Goal: Task Accomplishment & Management: Complete application form

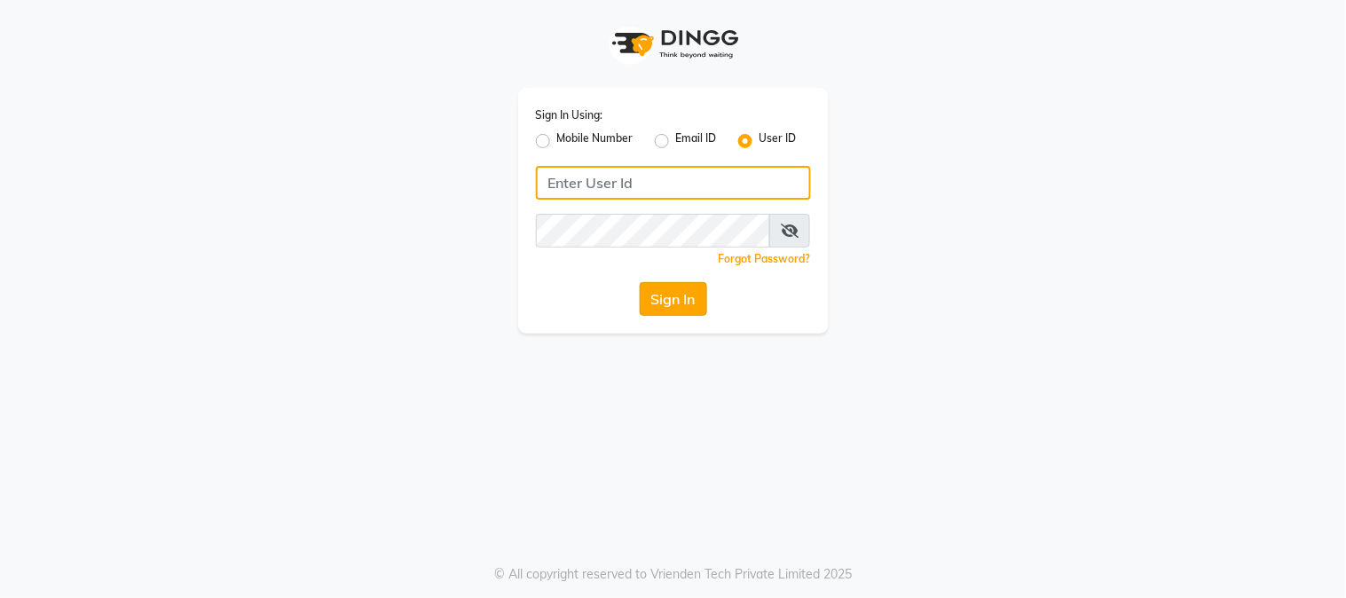
type input "e1947-06"
click at [669, 305] on button "Sign In" at bounding box center [673, 299] width 67 height 34
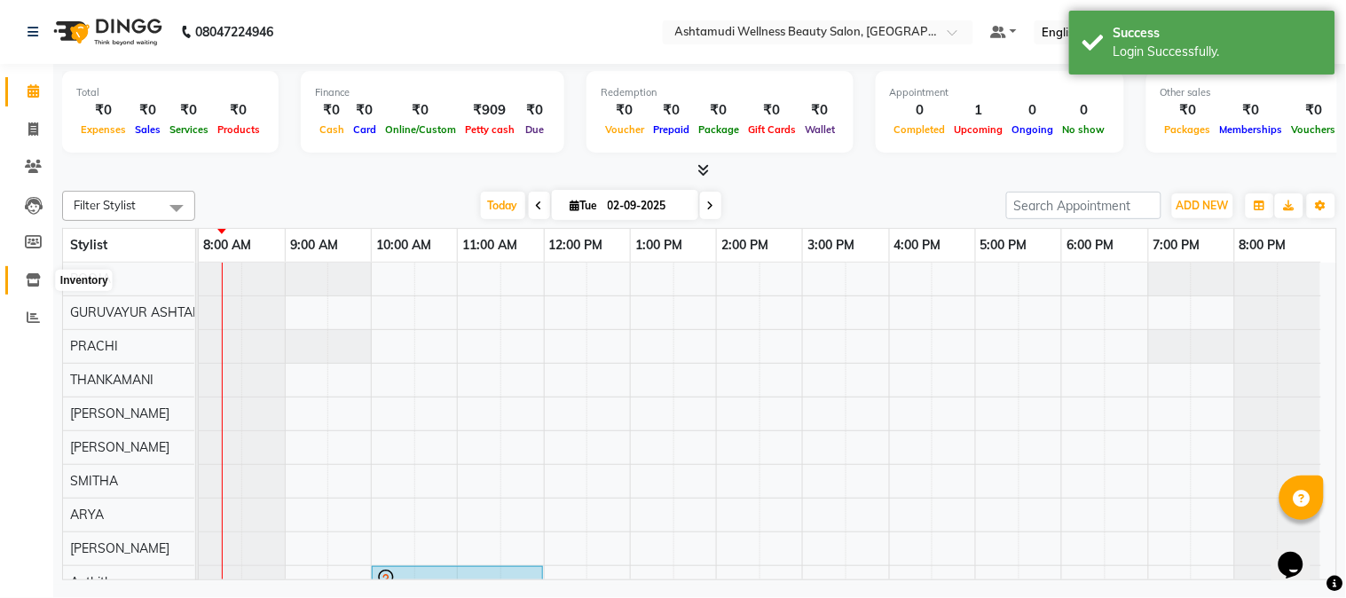
click at [31, 278] on icon at bounding box center [33, 279] width 15 height 13
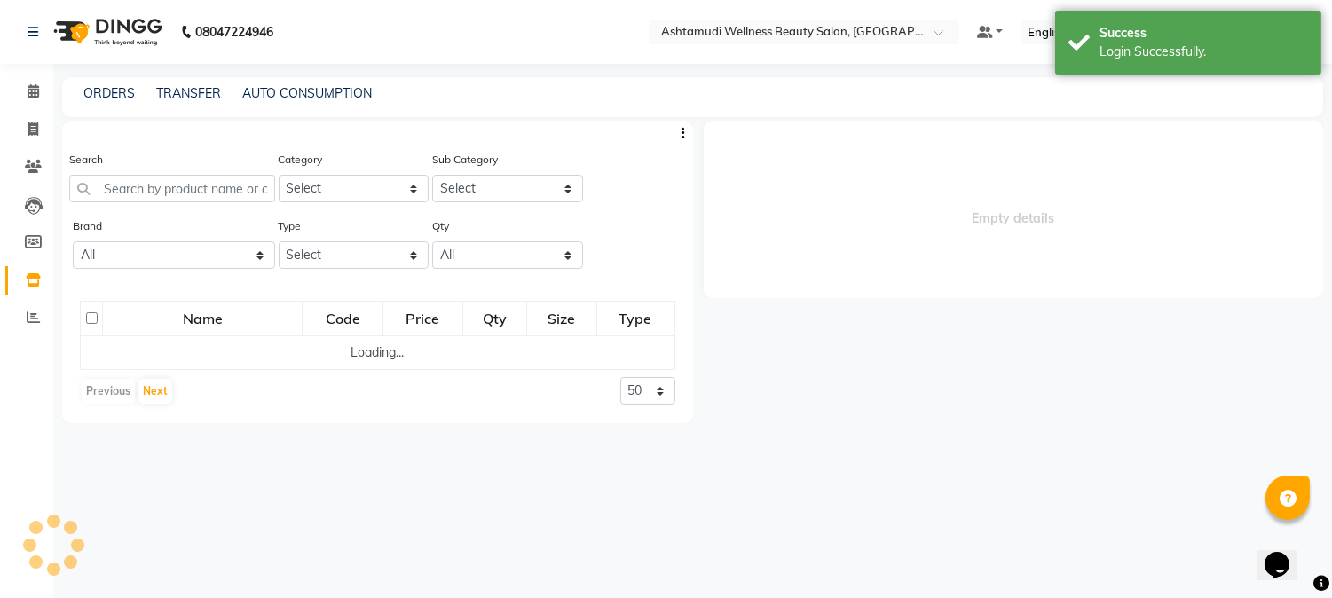
select select
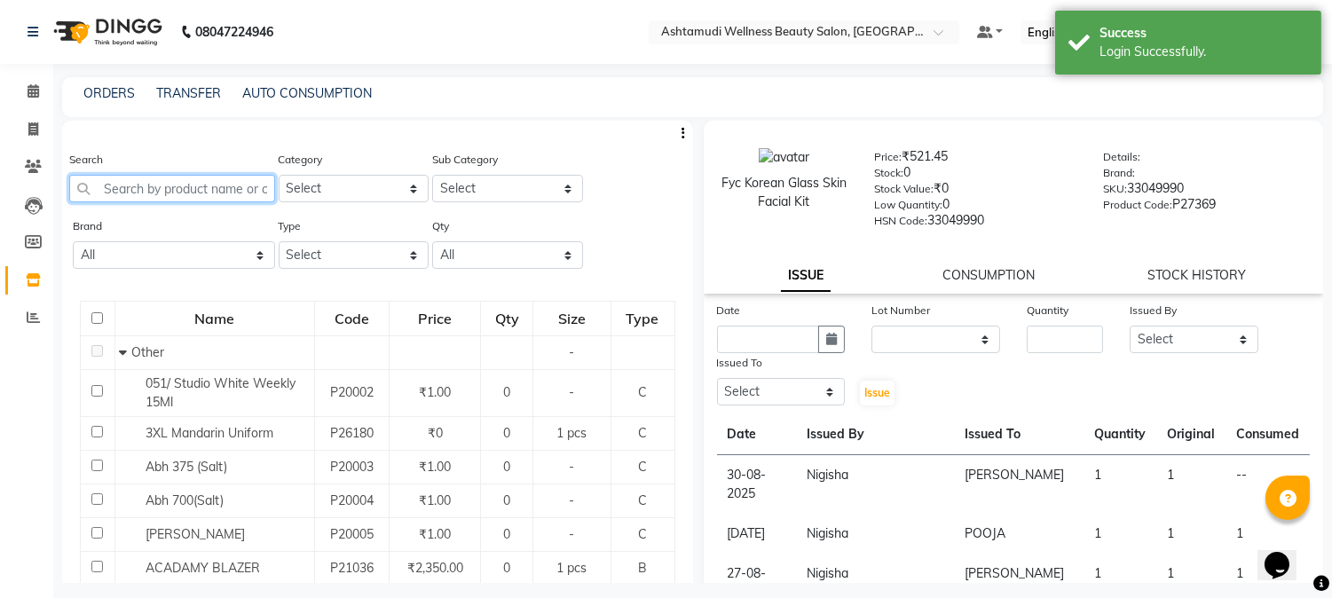
click at [231, 195] on input "text" at bounding box center [172, 189] width 206 height 28
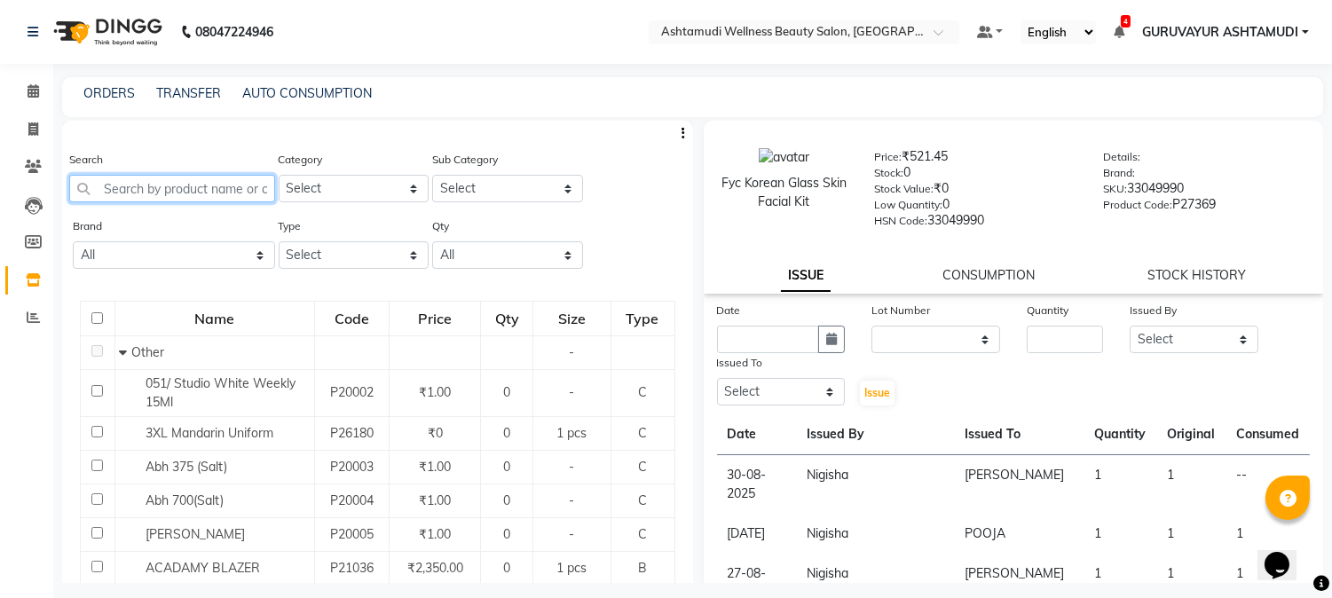
click at [147, 192] on input "text" at bounding box center [172, 189] width 206 height 28
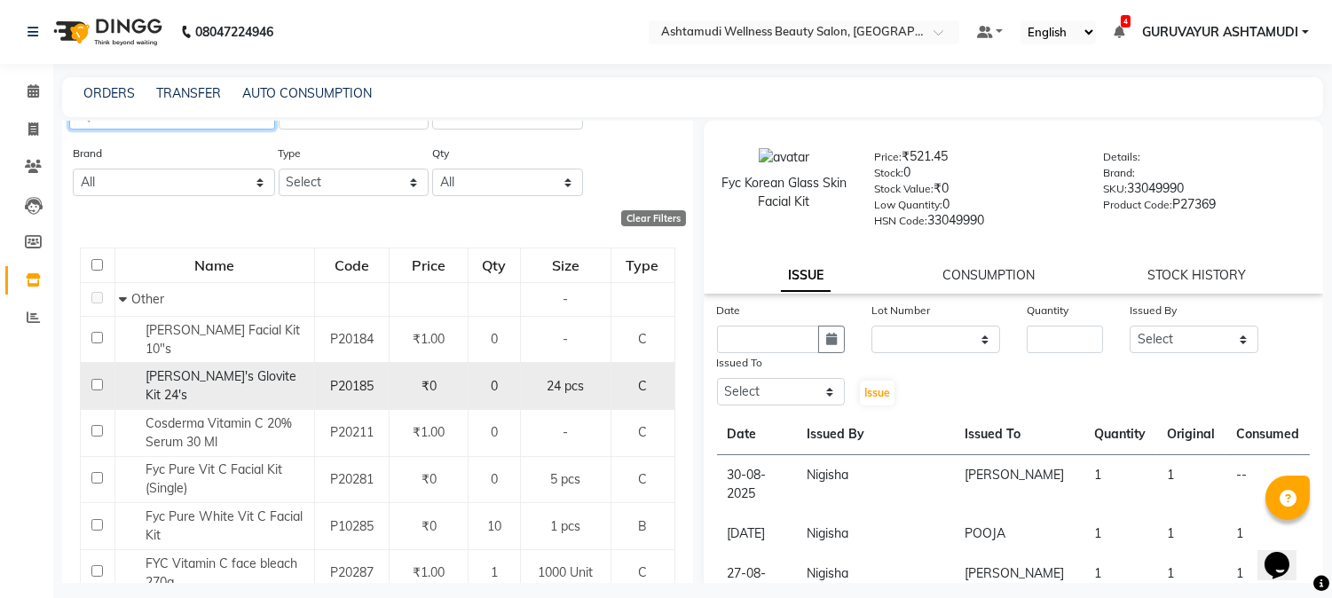
scroll to position [197, 0]
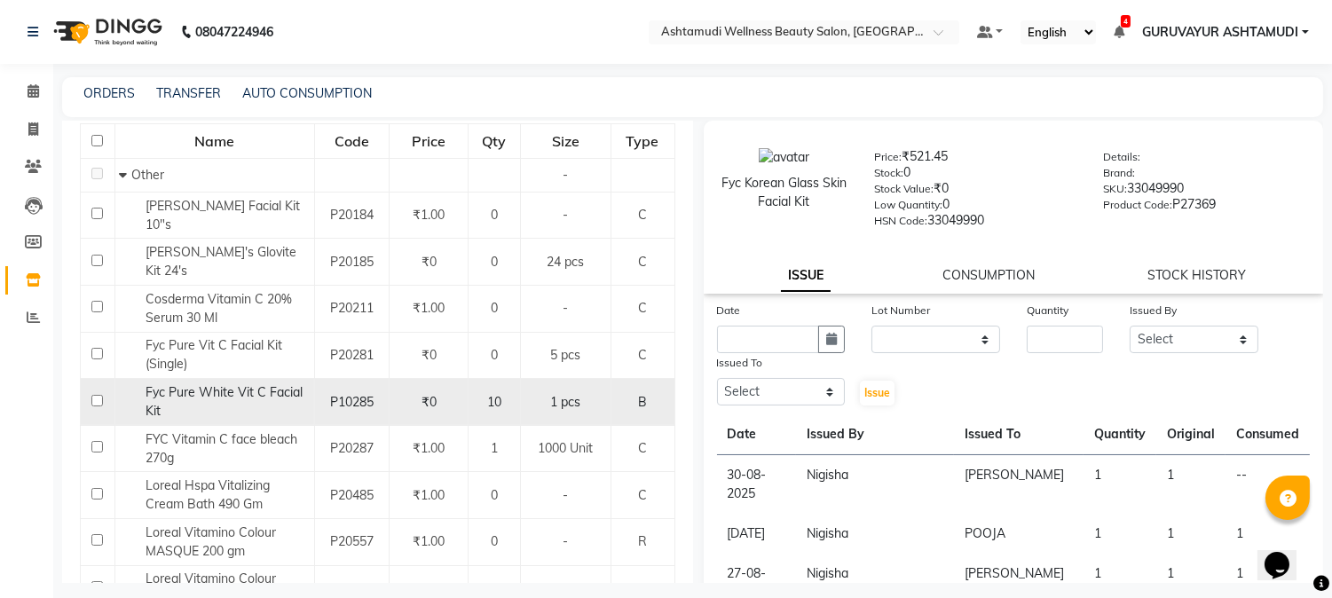
type input "VIT"
click at [98, 395] on input "checkbox" at bounding box center [97, 401] width 12 height 12
checkbox input "true"
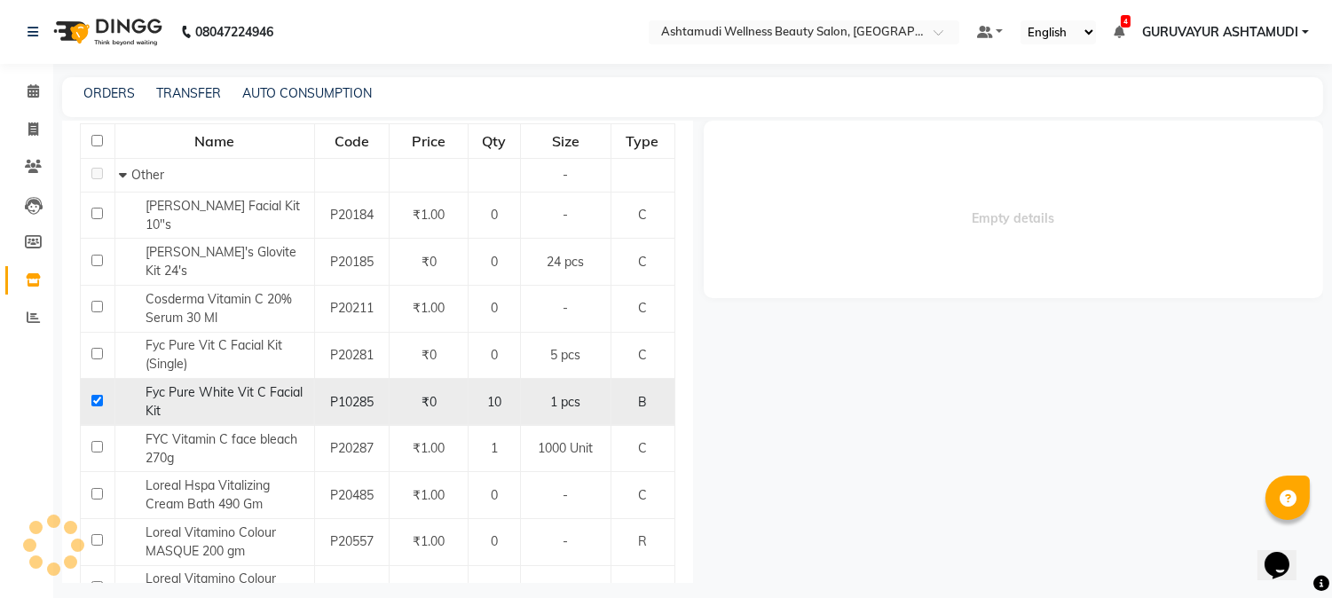
select select
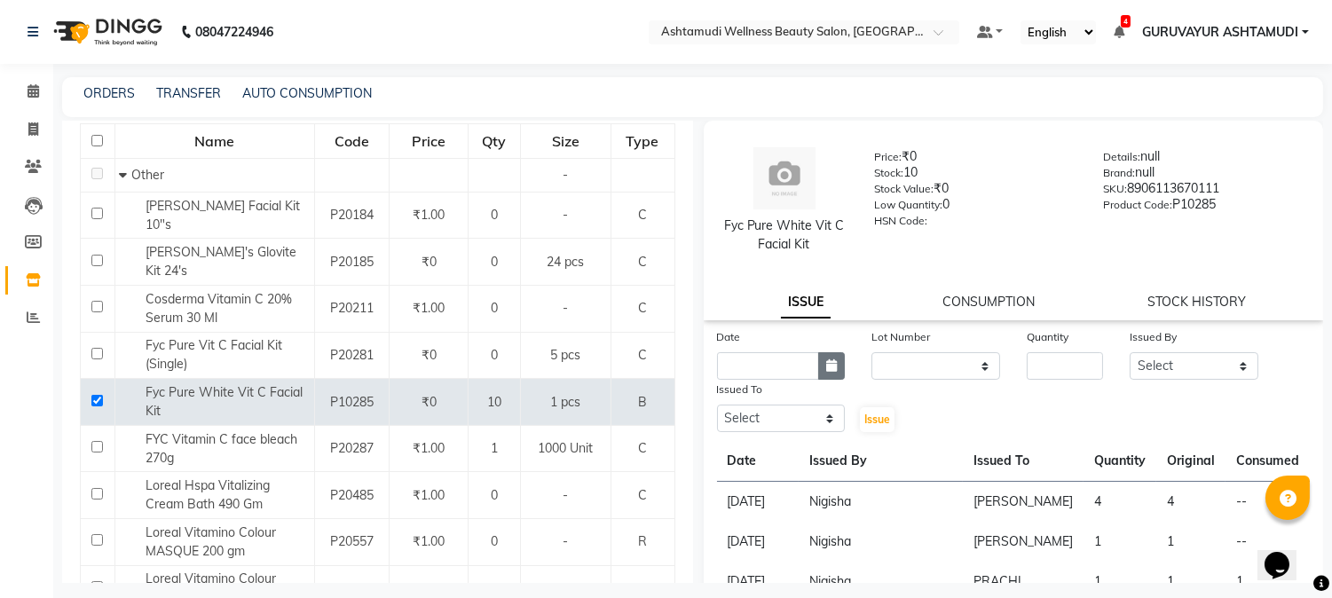
click at [826, 362] on icon "button" at bounding box center [831, 365] width 11 height 12
select select "9"
select select "2025"
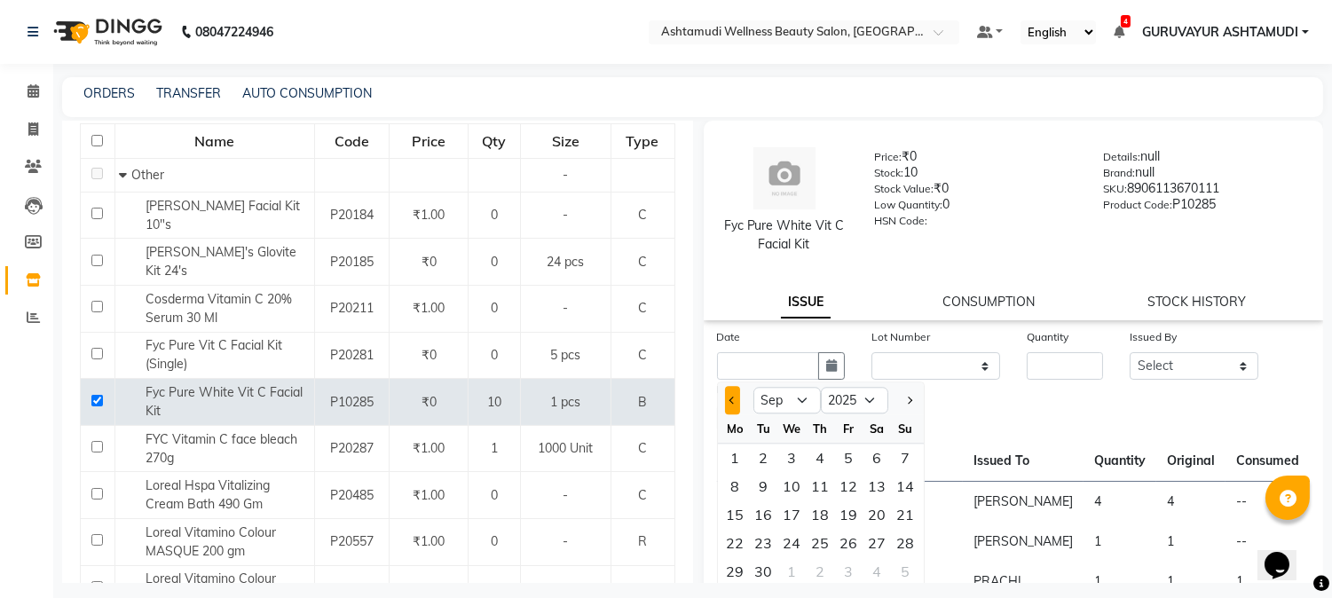
click at [733, 402] on span "Previous month" at bounding box center [732, 400] width 7 height 7
select select "8"
click at [899, 571] on div "31" at bounding box center [906, 571] width 28 height 28
type input "31-08-2025"
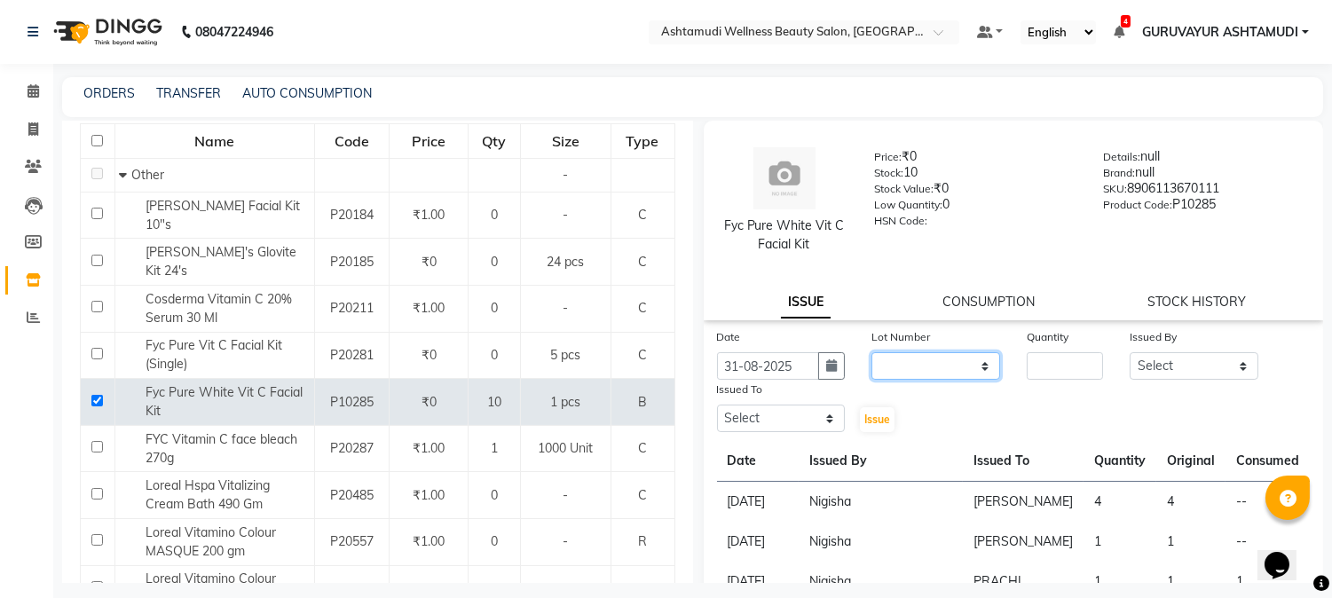
click at [899, 362] on select "None" at bounding box center [936, 366] width 129 height 28
select select "0: null"
click at [872, 352] on select "None" at bounding box center [936, 366] width 129 height 28
click at [1034, 367] on input "number" at bounding box center [1065, 366] width 76 height 28
click at [1041, 370] on input "number" at bounding box center [1065, 366] width 76 height 28
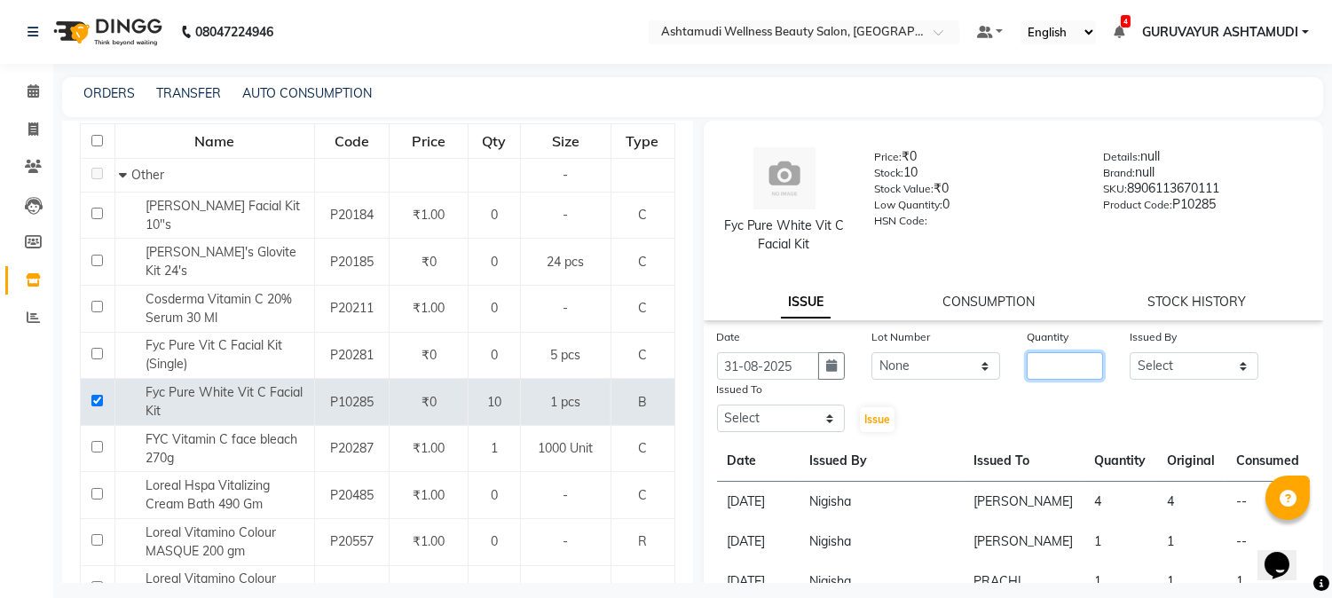
click at [1041, 361] on input "number" at bounding box center [1065, 366] width 76 height 28
type input "3"
click at [1198, 367] on select "Select Aathithya [PERSON_NAME] [PERSON_NAME] ARYA GURUVAYUR [PERSON_NAME] [PERS…" at bounding box center [1194, 366] width 129 height 28
select select "27526"
click at [1130, 352] on select "Select Aathithya [PERSON_NAME] [PERSON_NAME] ARYA GURUVAYUR [PERSON_NAME] [PERS…" at bounding box center [1194, 366] width 129 height 28
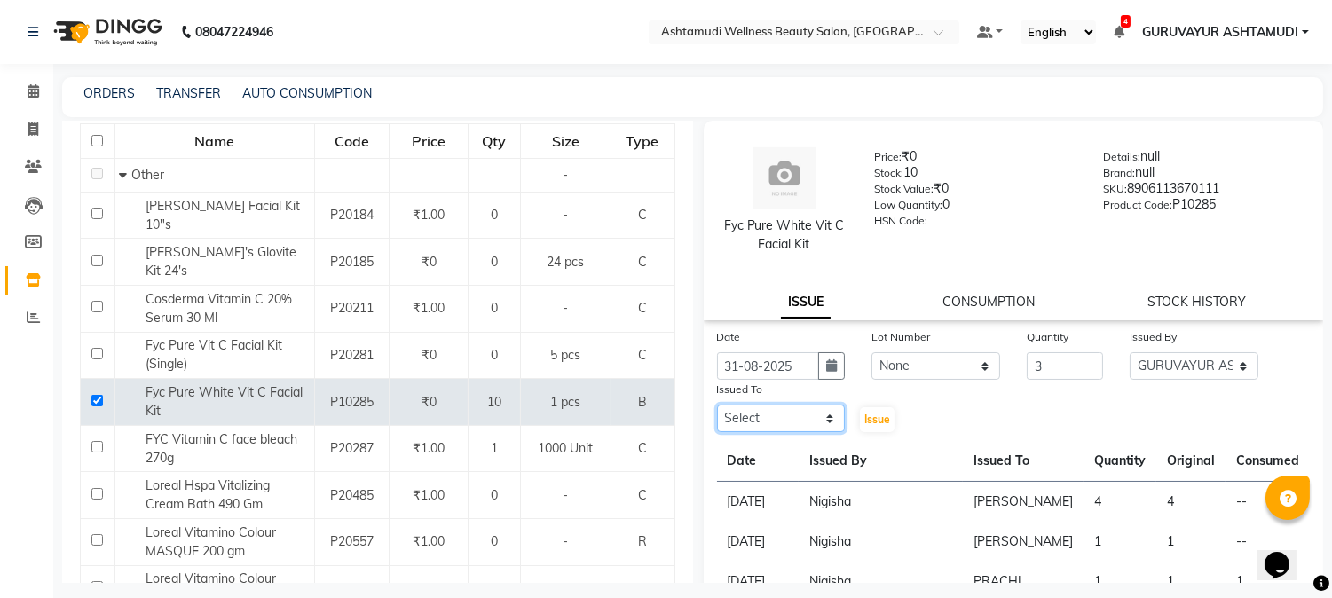
click at [835, 418] on select "Select Aathithya [PERSON_NAME] [PERSON_NAME] ARYA GURUVAYUR [PERSON_NAME] [PERS…" at bounding box center [781, 419] width 129 height 28
select select "28230"
click at [717, 405] on select "Select Aathithya [PERSON_NAME] [PERSON_NAME] ARYA GURUVAYUR [PERSON_NAME] [PERS…" at bounding box center [781, 419] width 129 height 28
click at [868, 420] on span "Issue" at bounding box center [877, 419] width 26 height 13
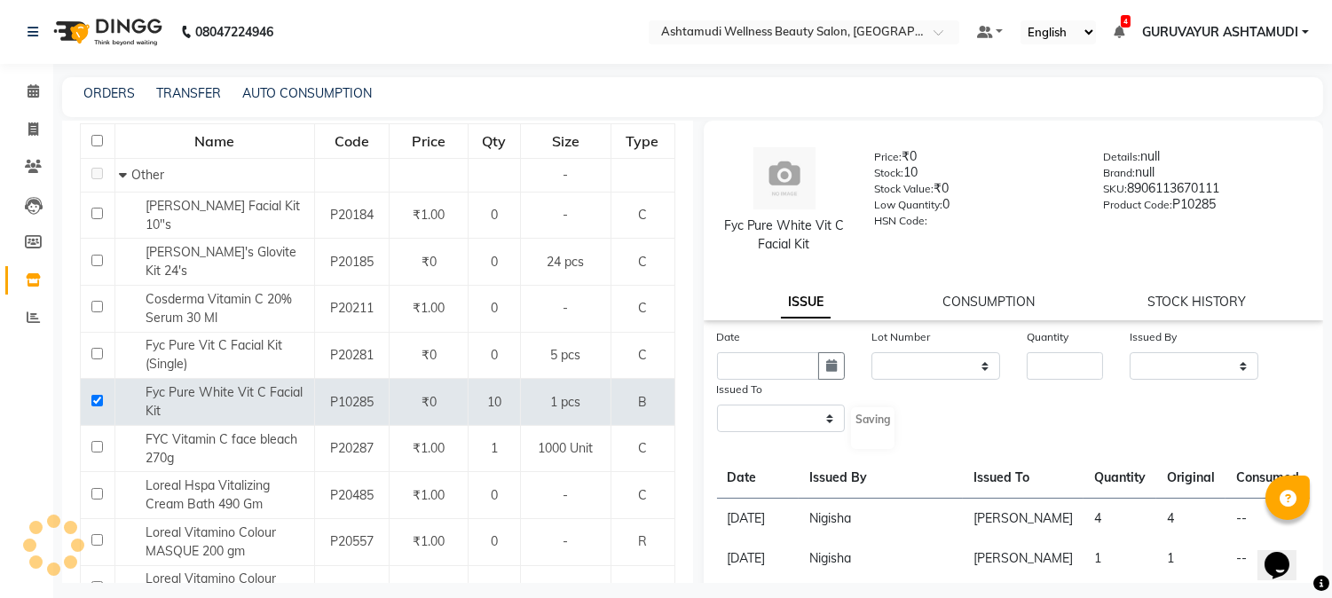
select select
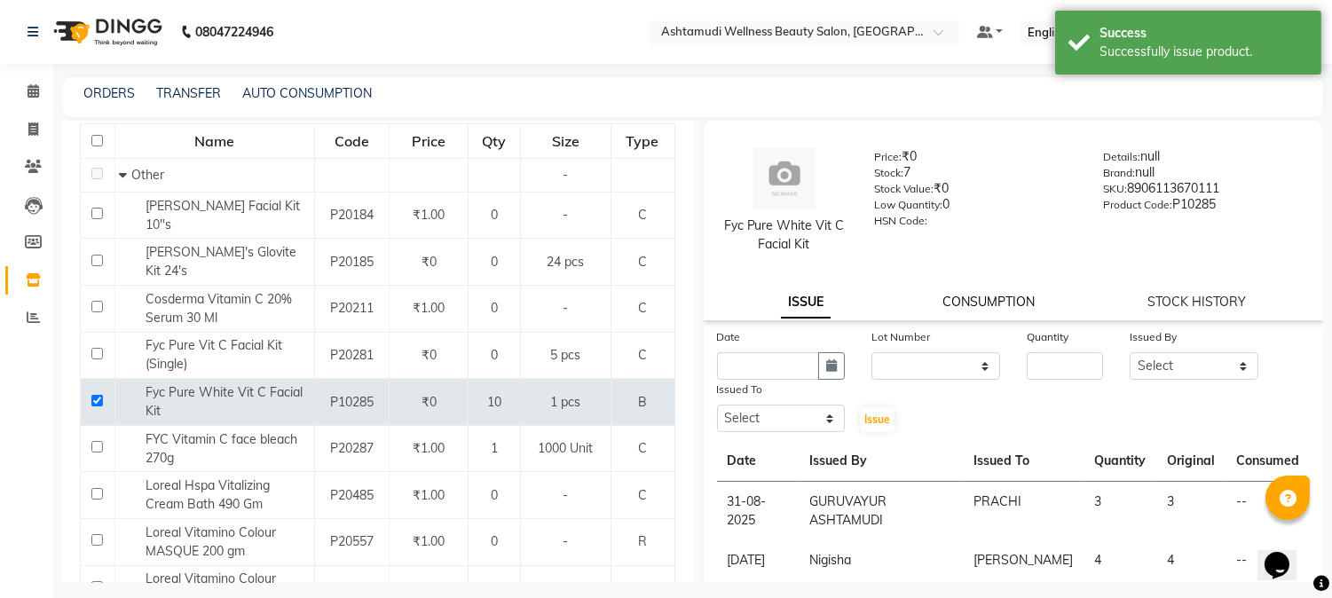
click at [972, 302] on link "CONSUMPTION" at bounding box center [989, 302] width 92 height 16
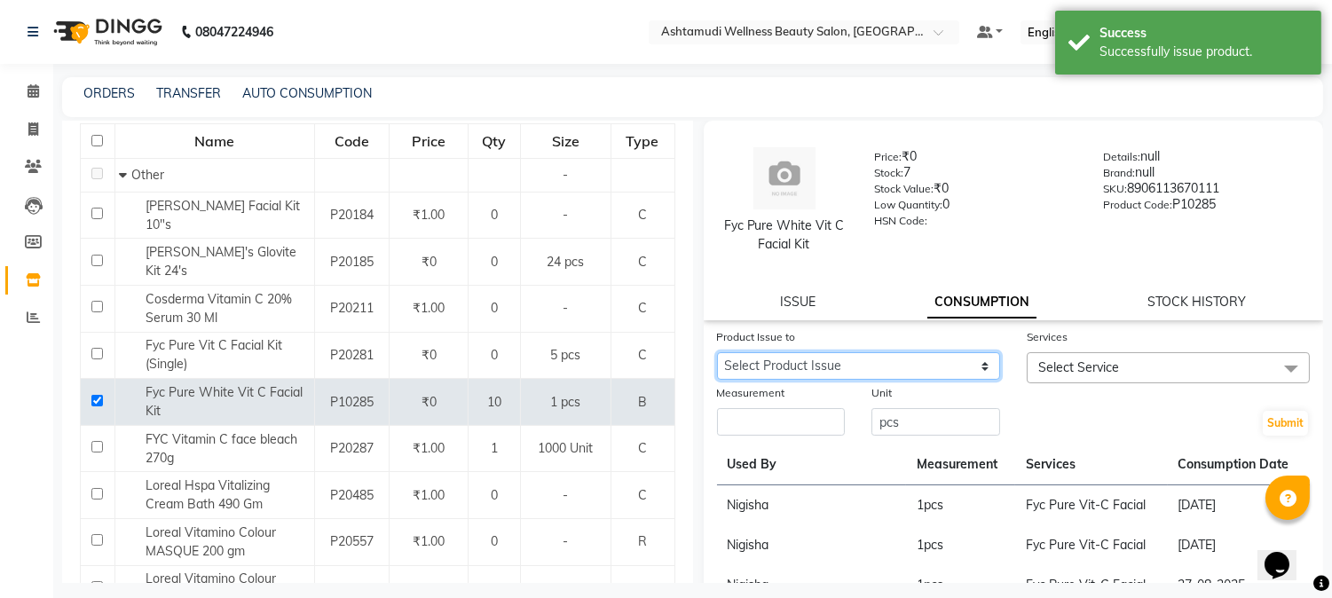
click at [852, 368] on select "Select Product Issue [DATE], Issued to: [PERSON_NAME], Balance: 3 [DATE], Issue…" at bounding box center [858, 366] width 283 height 28
select select "1190741"
click at [717, 352] on select "Select Product Issue [DATE], Issued to: [PERSON_NAME], Balance: 3 [DATE], Issue…" at bounding box center [858, 366] width 283 height 28
click at [1180, 362] on span "Select Service" at bounding box center [1168, 367] width 283 height 31
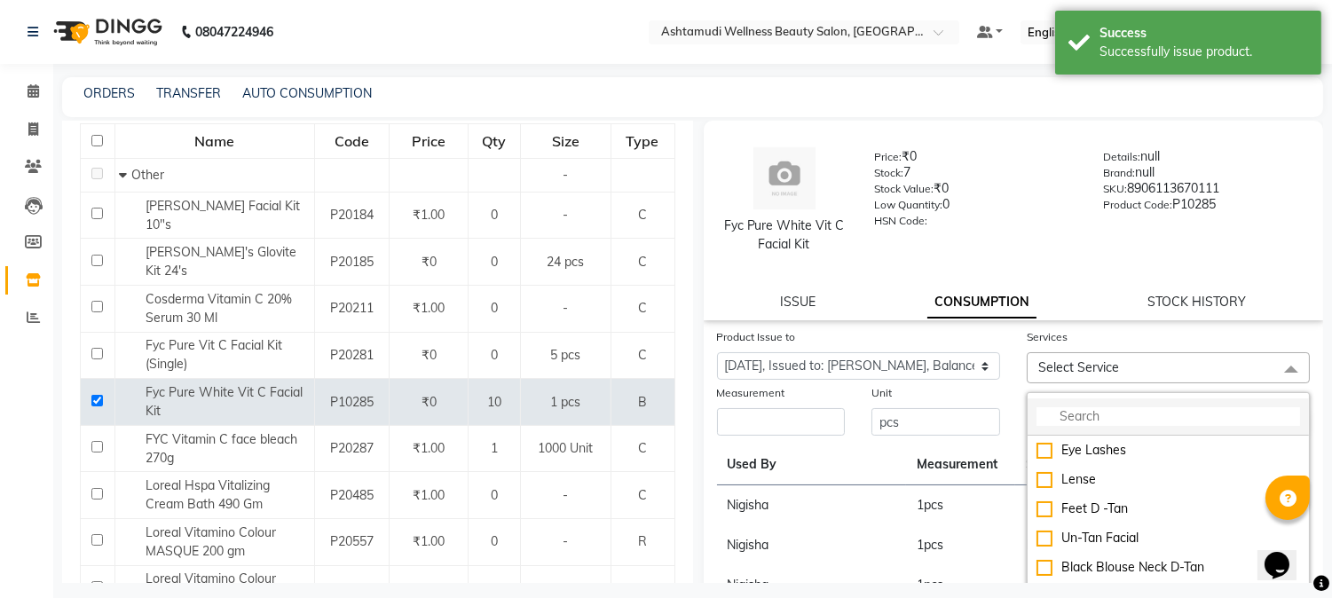
click at [1137, 418] on input "multiselect-search" at bounding box center [1169, 416] width 264 height 19
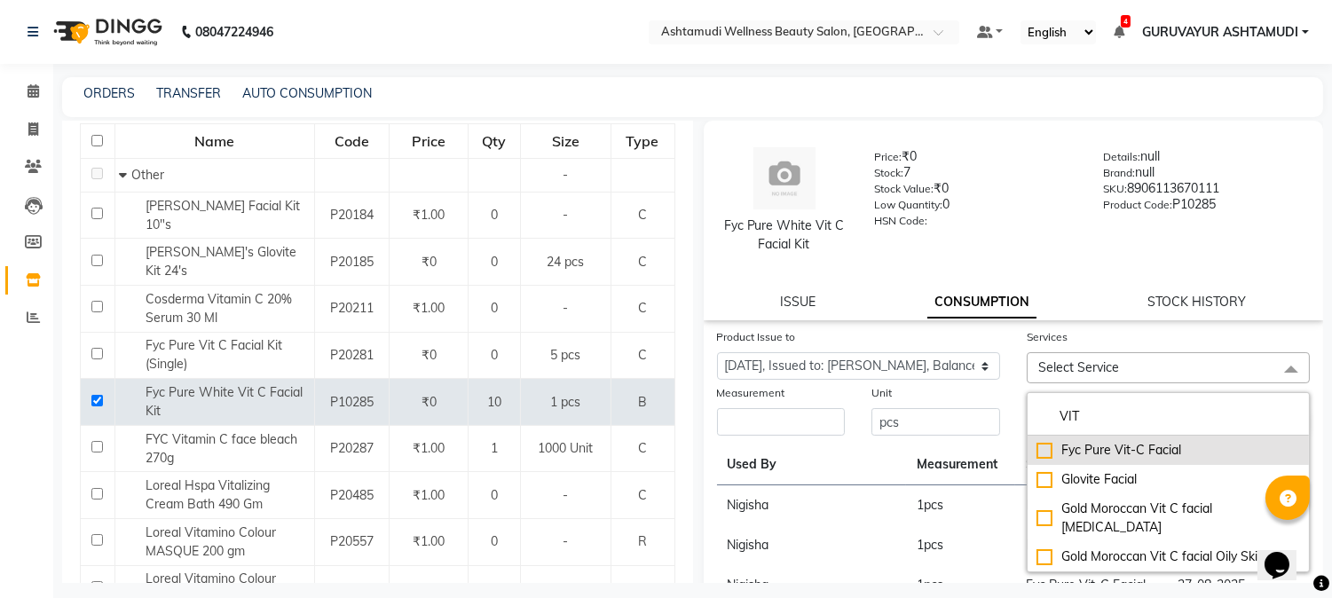
type input "VIT"
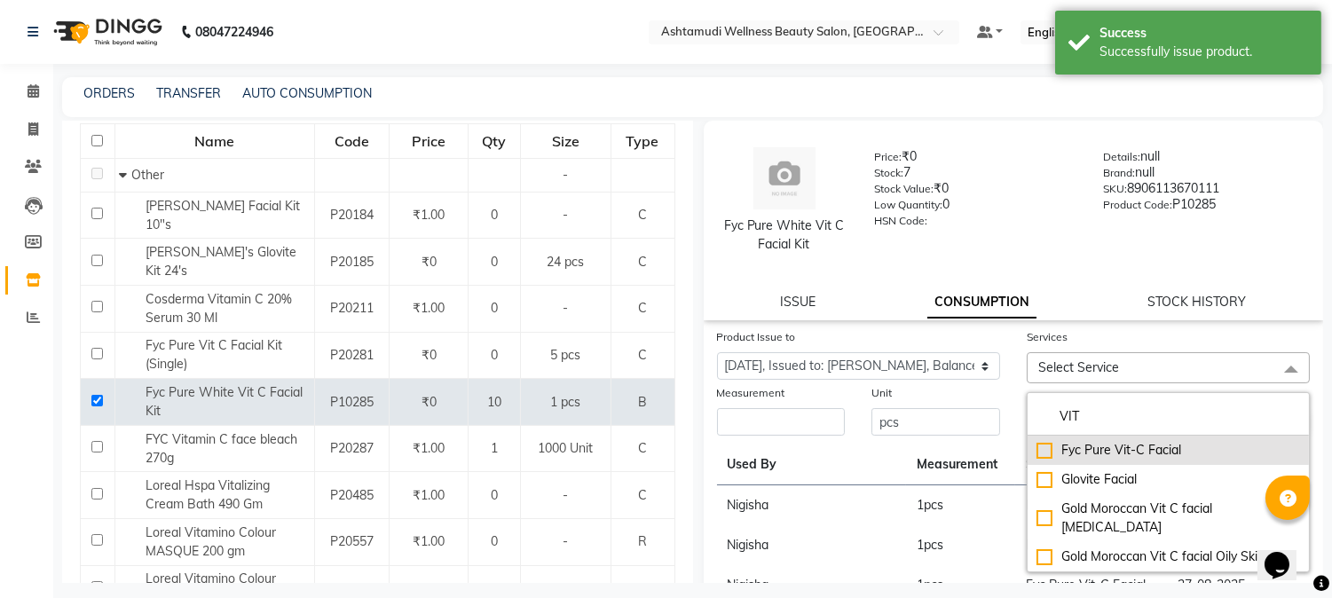
click at [1034, 440] on li "Fyc Pure Vit-C Facial" at bounding box center [1168, 450] width 281 height 29
checkbox input "true"
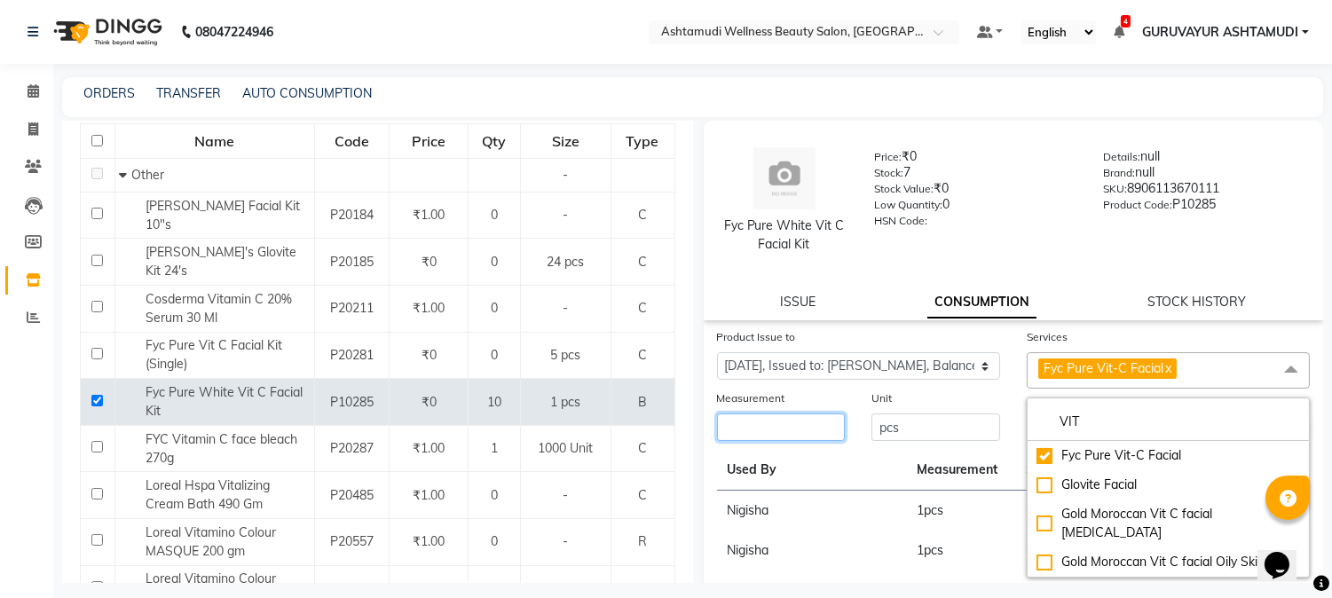
click at [795, 435] on input "number" at bounding box center [781, 428] width 129 height 28
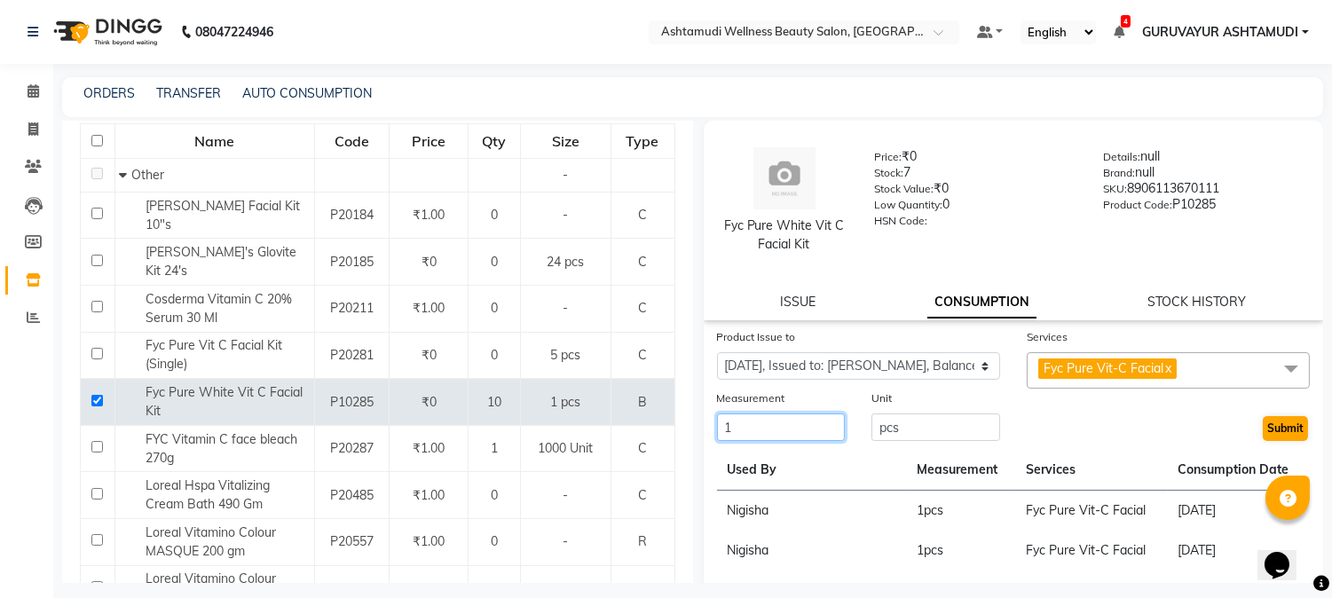
type input "1"
click at [1263, 430] on button "Submit" at bounding box center [1285, 428] width 45 height 25
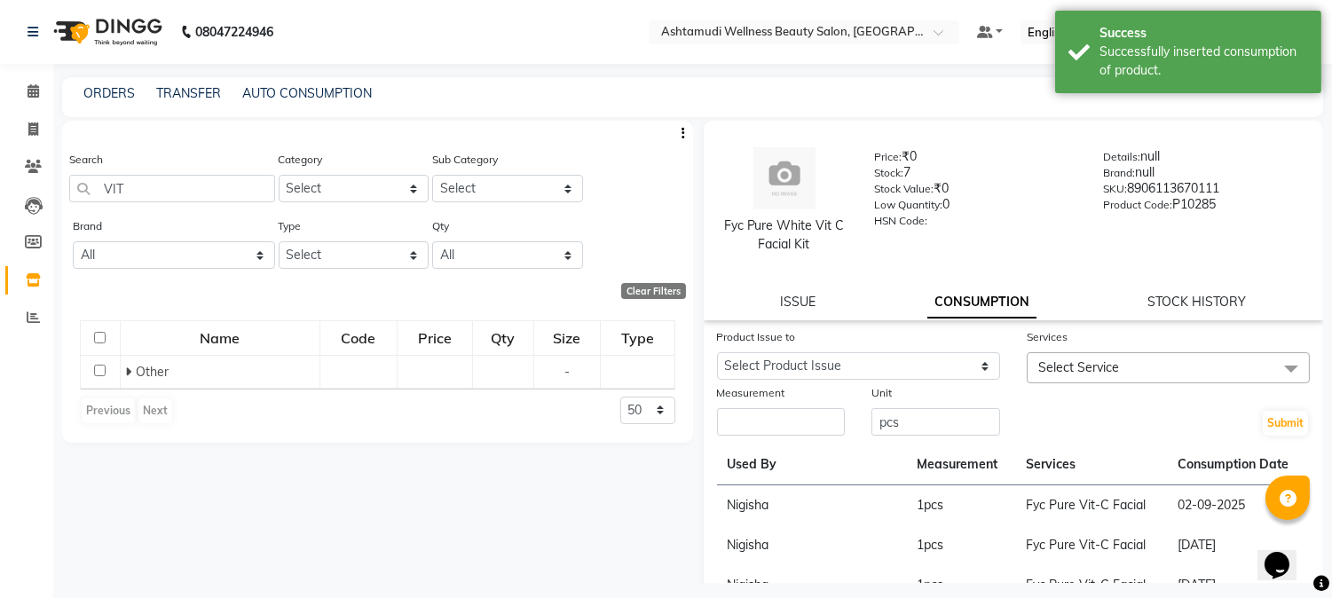
scroll to position [0, 0]
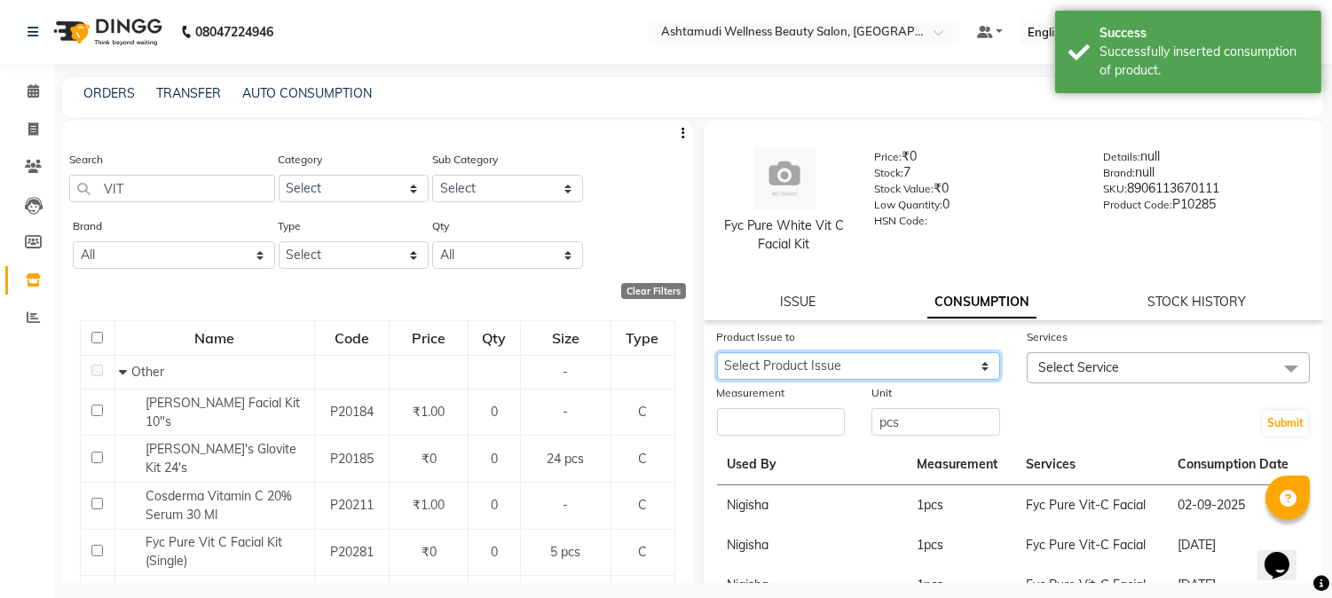
click at [948, 367] on select "Select Product Issue [DATE], Issued to: [PERSON_NAME], Balance: 3 [DATE], Issue…" at bounding box center [858, 366] width 283 height 28
select select "1190745"
click at [717, 352] on select "Select Product Issue [DATE], Issued to: [PERSON_NAME], Balance: 3 [DATE], Issue…" at bounding box center [858, 366] width 283 height 28
click at [1231, 383] on span "Select Service" at bounding box center [1168, 367] width 283 height 31
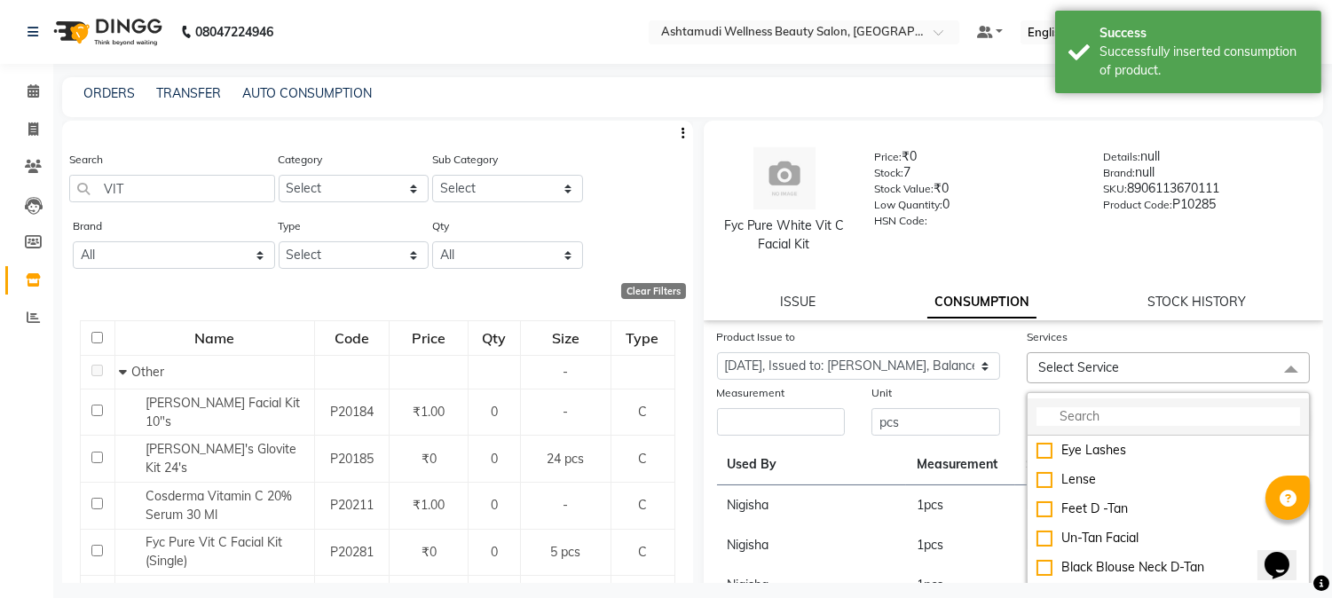
click at [1124, 409] on input "multiselect-search" at bounding box center [1169, 416] width 264 height 19
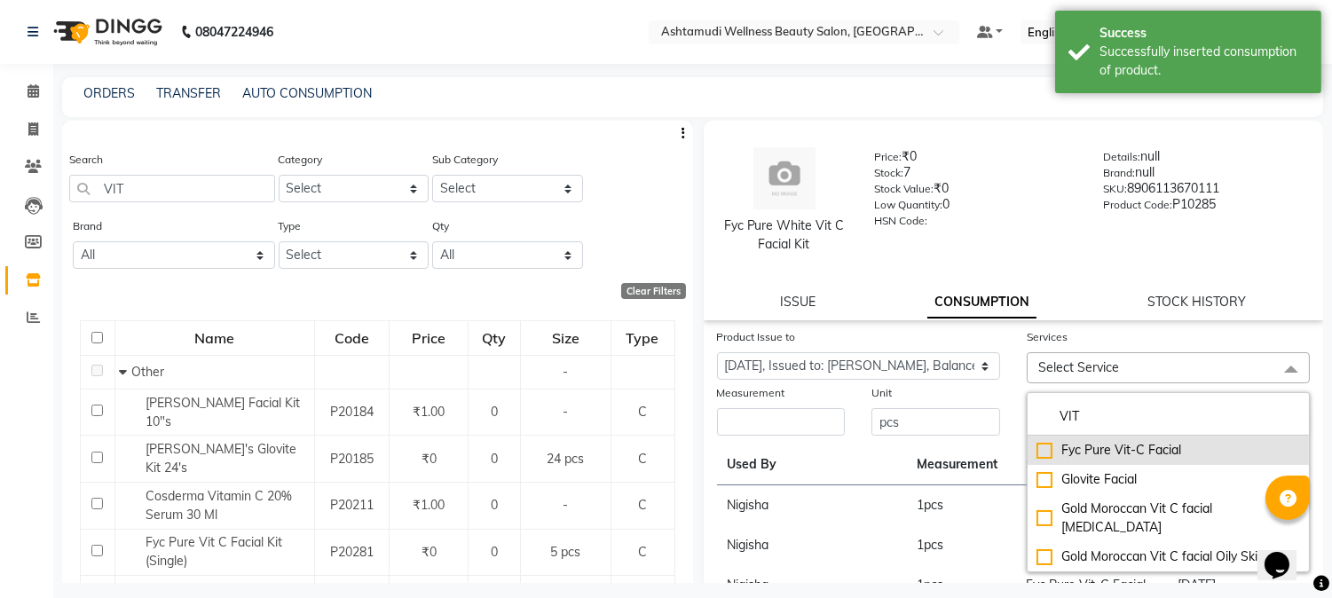
type input "VIT"
click at [1037, 448] on div "Fyc Pure Vit-C Facial" at bounding box center [1169, 450] width 264 height 19
checkbox input "true"
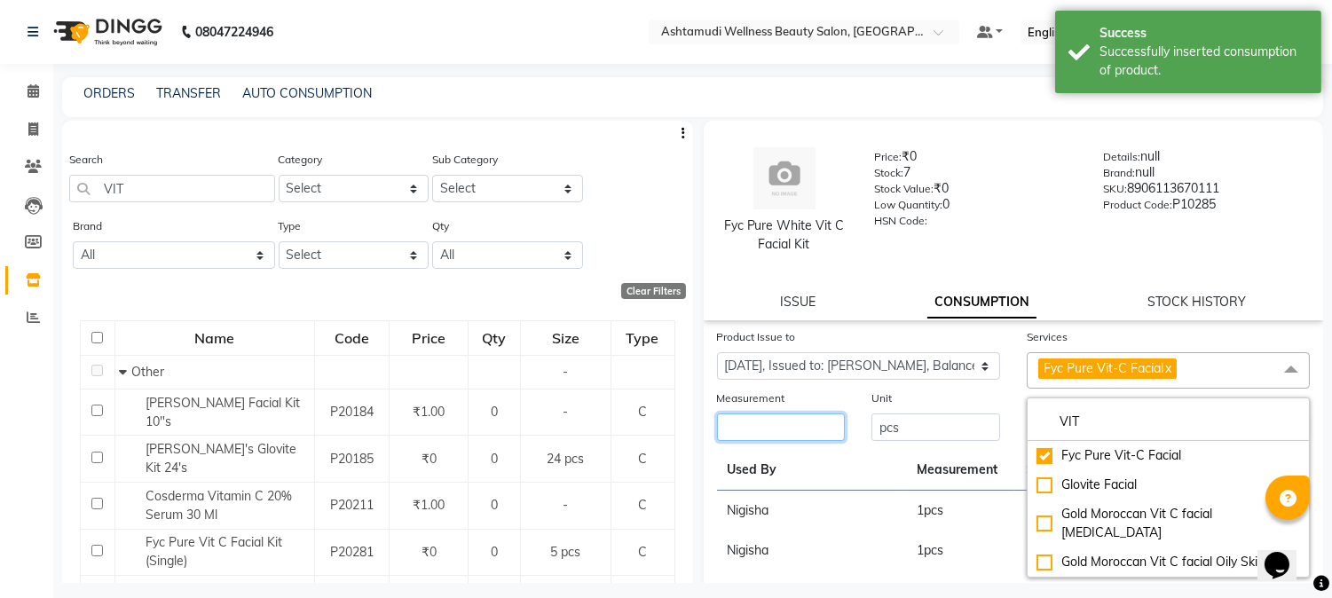
click at [811, 422] on input "number" at bounding box center [781, 428] width 129 height 28
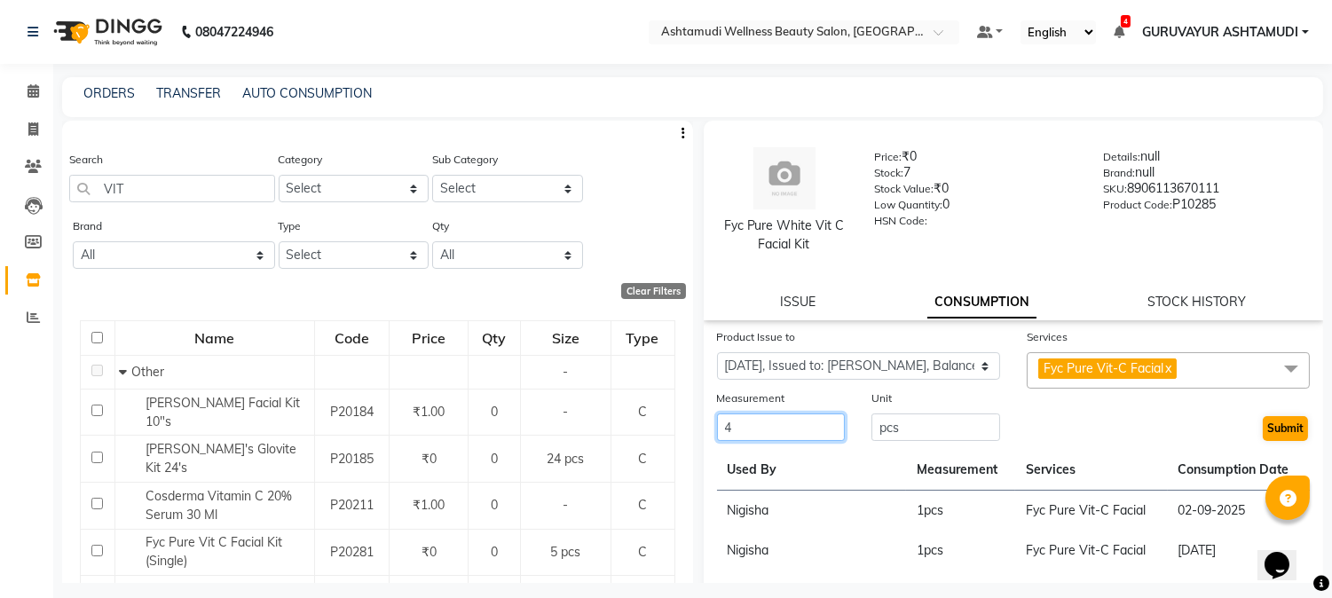
type input "4"
click at [1276, 430] on button "Submit" at bounding box center [1285, 428] width 45 height 25
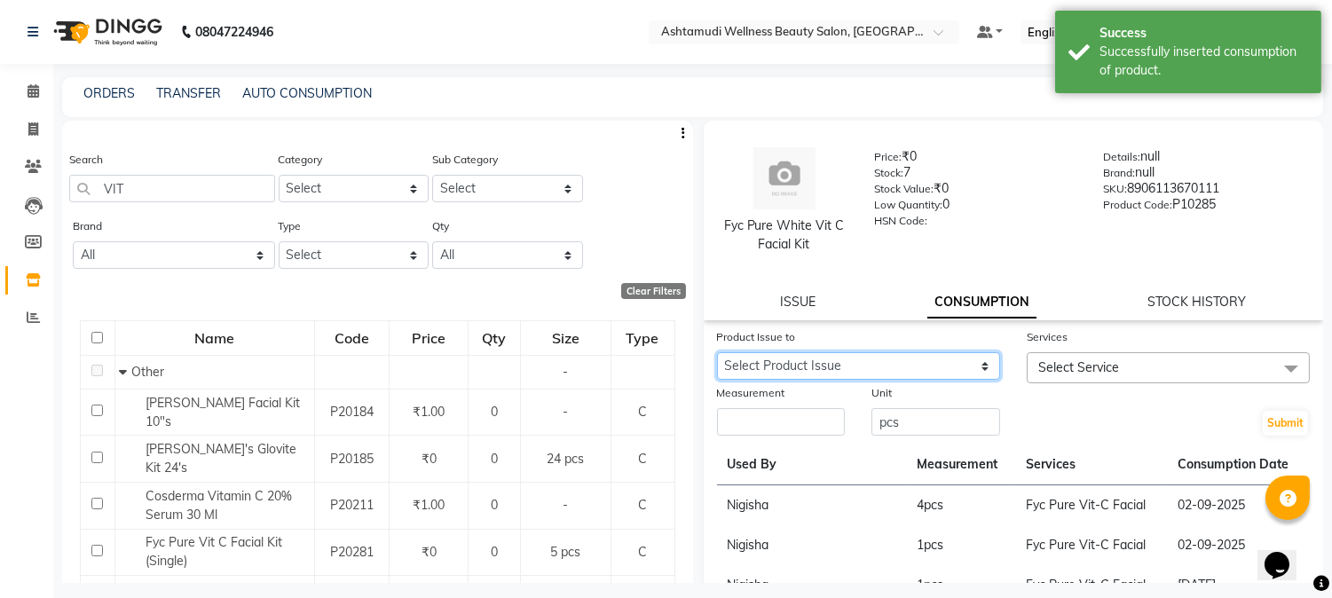
click at [979, 359] on select "Select Product Issue [DATE], Issued to: [PERSON_NAME], Balance: 3" at bounding box center [858, 366] width 283 height 28
select select "1199441"
click at [717, 352] on select "Select Product Issue [DATE], Issued to: [PERSON_NAME], Balance: 3" at bounding box center [858, 366] width 283 height 28
click at [1274, 366] on span at bounding box center [1292, 369] width 36 height 34
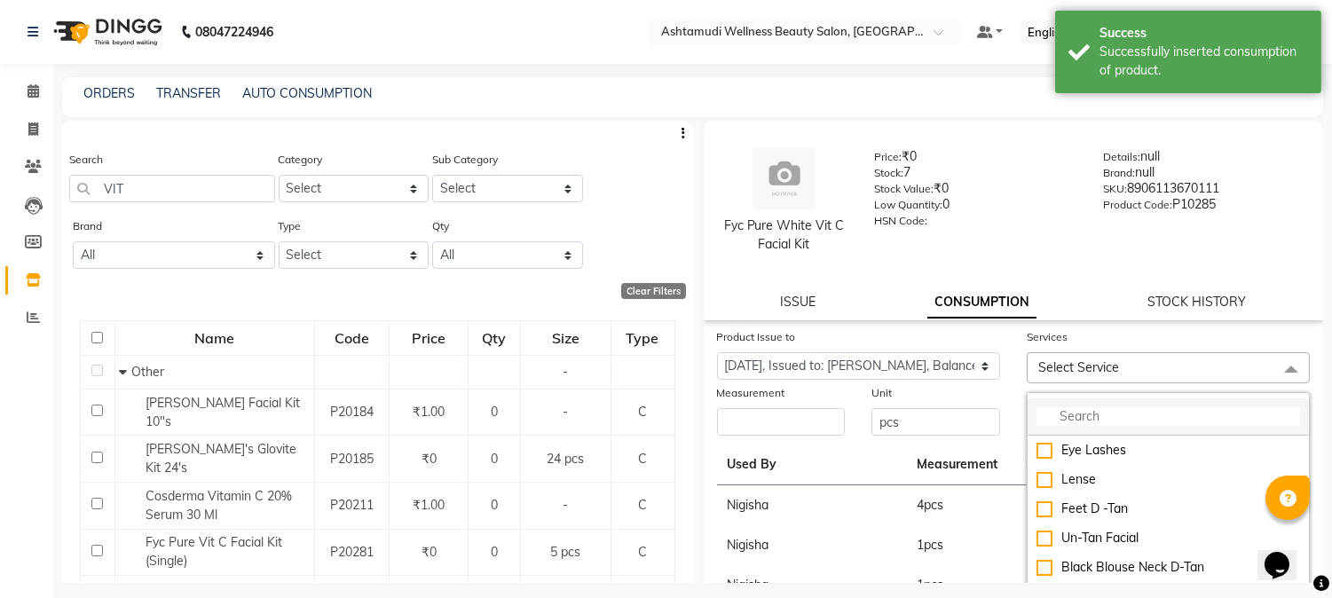
click at [1163, 412] on input "multiselect-search" at bounding box center [1169, 416] width 264 height 19
click at [1122, 415] on input "multiselect-search" at bounding box center [1169, 416] width 264 height 19
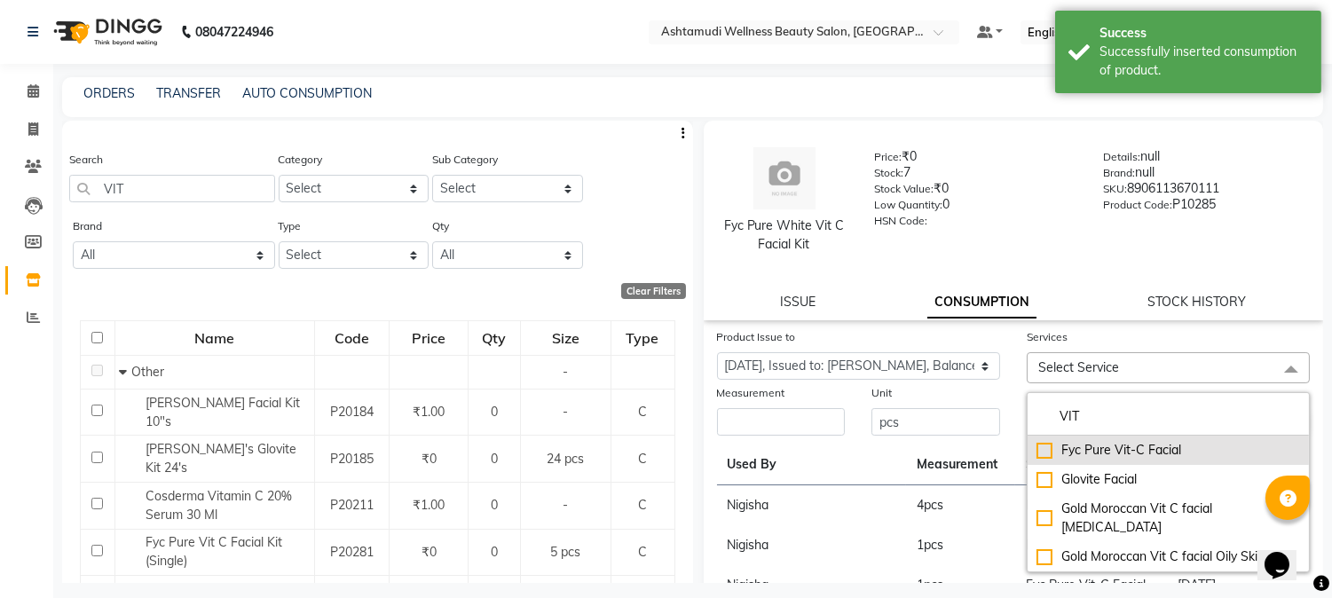
type input "VIT"
click at [1037, 444] on div "Fyc Pure Vit-C Facial" at bounding box center [1169, 450] width 264 height 19
checkbox input "true"
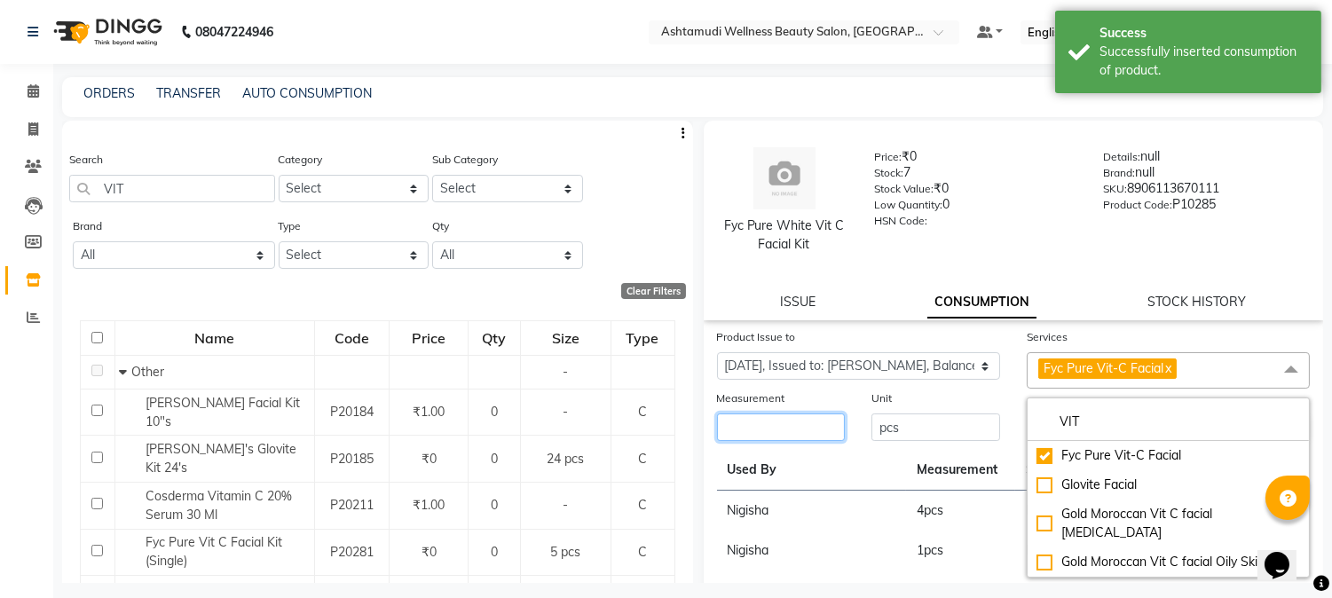
click at [829, 427] on input "number" at bounding box center [781, 428] width 129 height 28
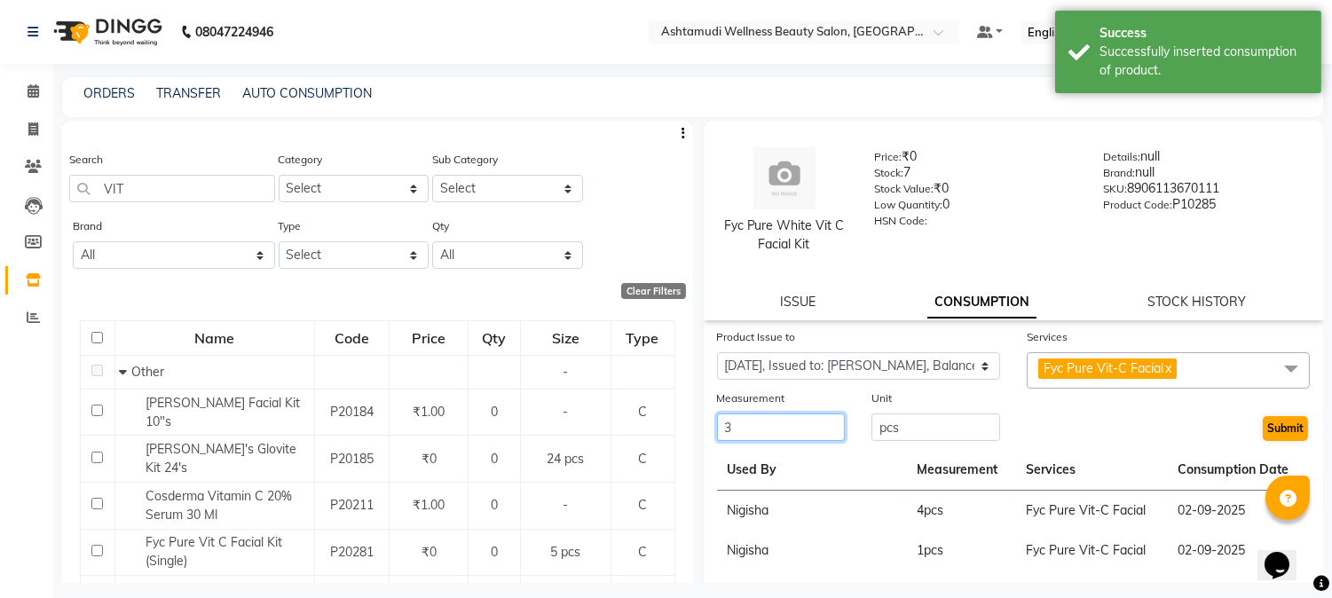
type input "3"
click at [1270, 431] on button "Submit" at bounding box center [1285, 428] width 45 height 25
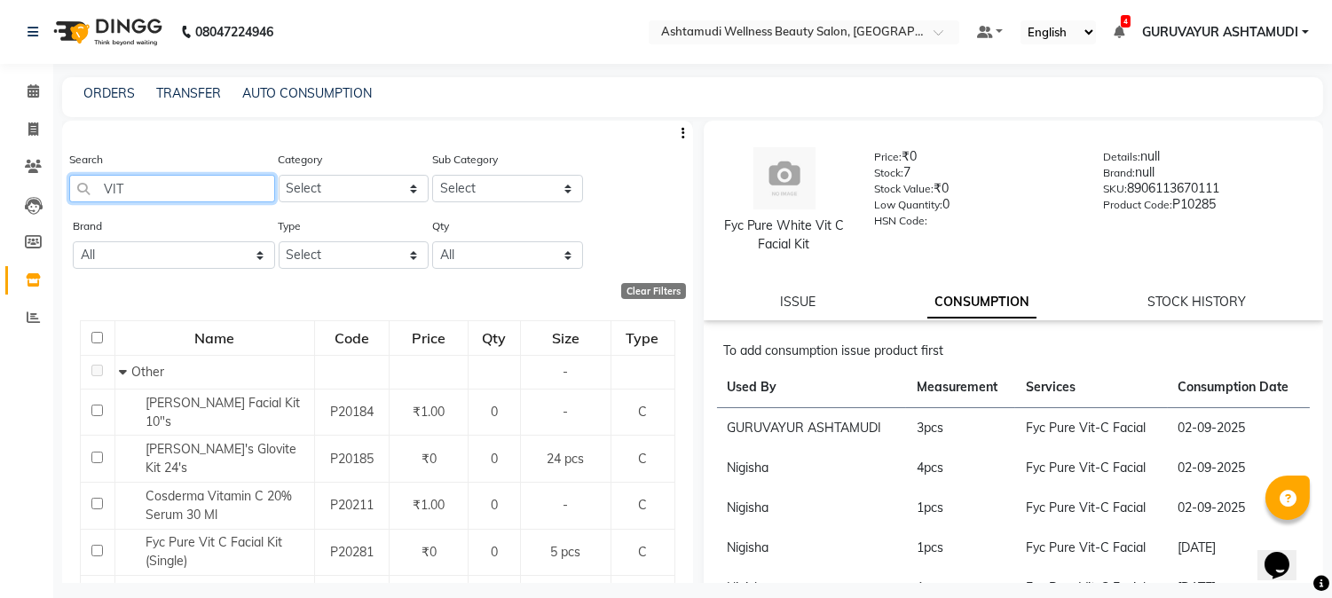
drag, startPoint x: 178, startPoint y: 195, endPoint x: 103, endPoint y: 182, distance: 75.7
click at [103, 182] on input "VIT" at bounding box center [172, 189] width 206 height 28
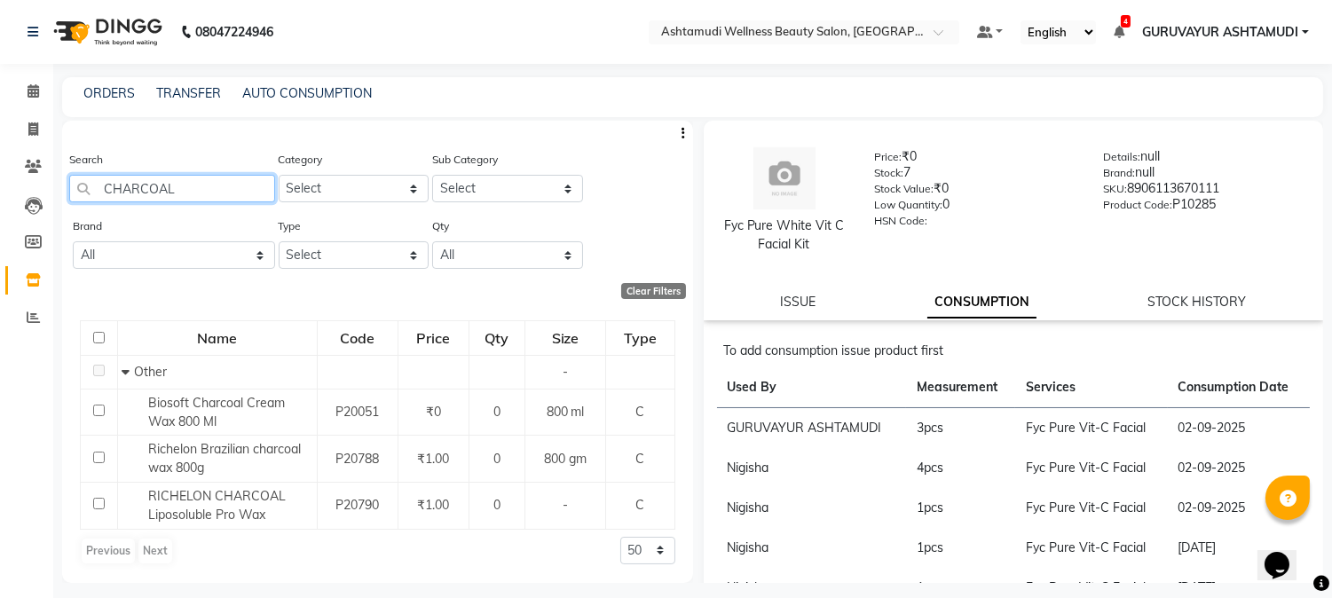
drag, startPoint x: 176, startPoint y: 190, endPoint x: 105, endPoint y: 189, distance: 71.0
click at [105, 189] on input "CHARCOAL" at bounding box center [172, 189] width 206 height 28
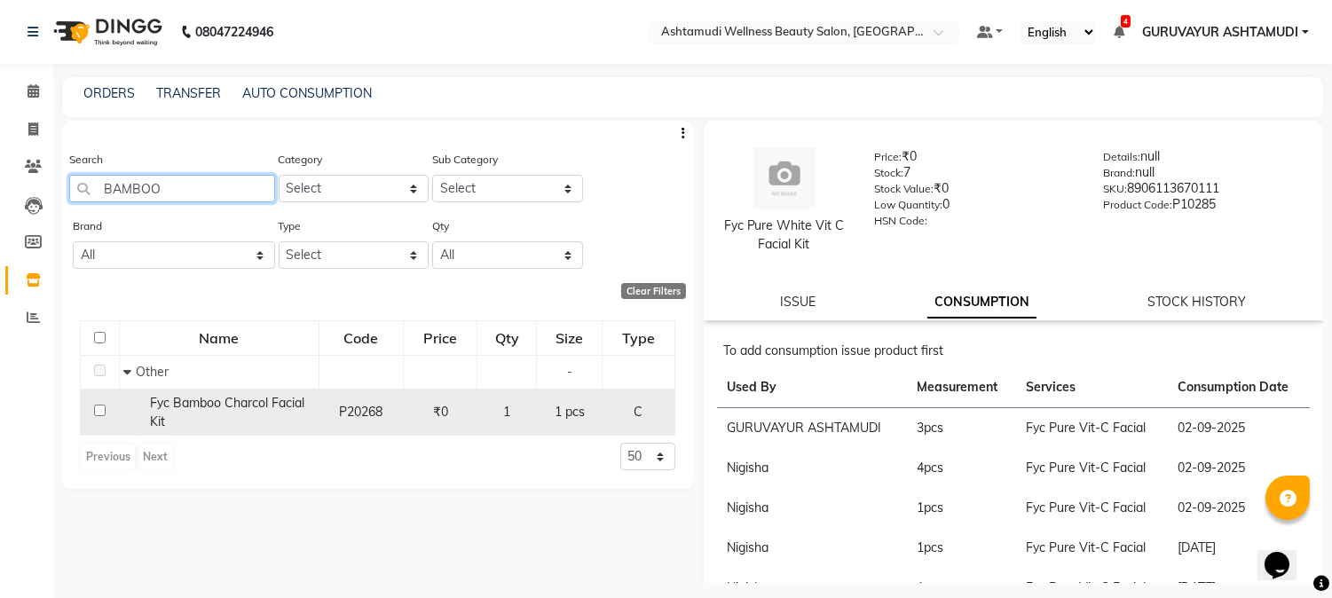
type input "BAMBOO"
click at [100, 413] on input "checkbox" at bounding box center [100, 411] width 12 height 12
checkbox input "true"
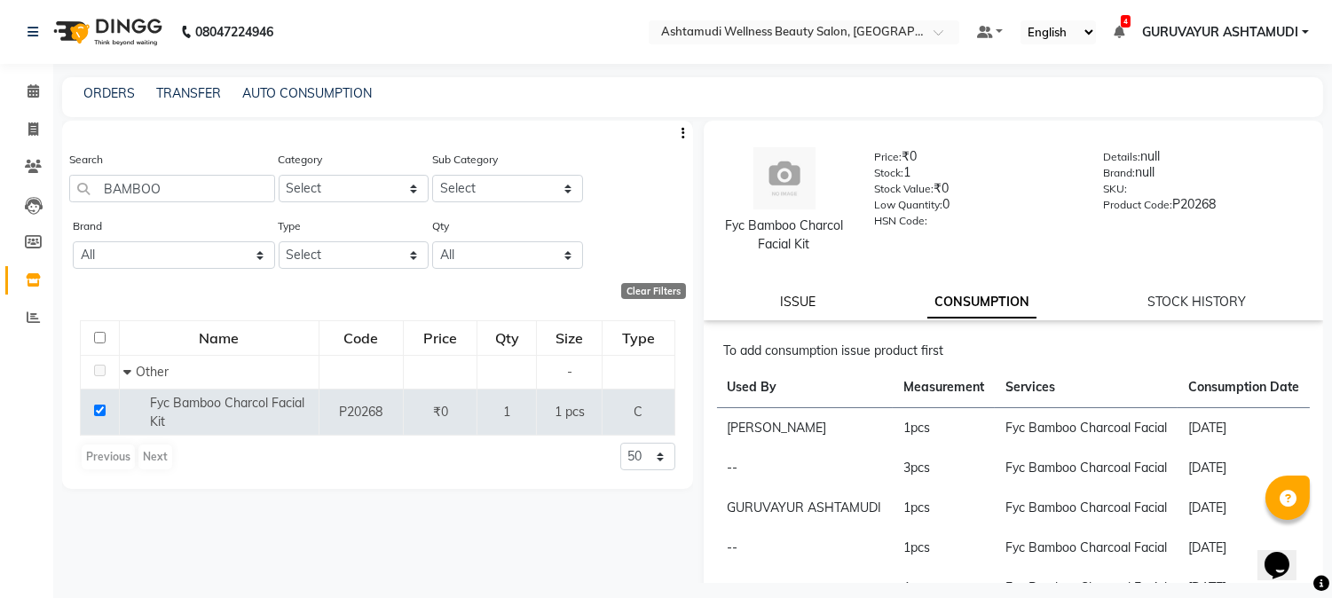
click at [787, 302] on link "ISSUE" at bounding box center [798, 302] width 36 height 16
select select
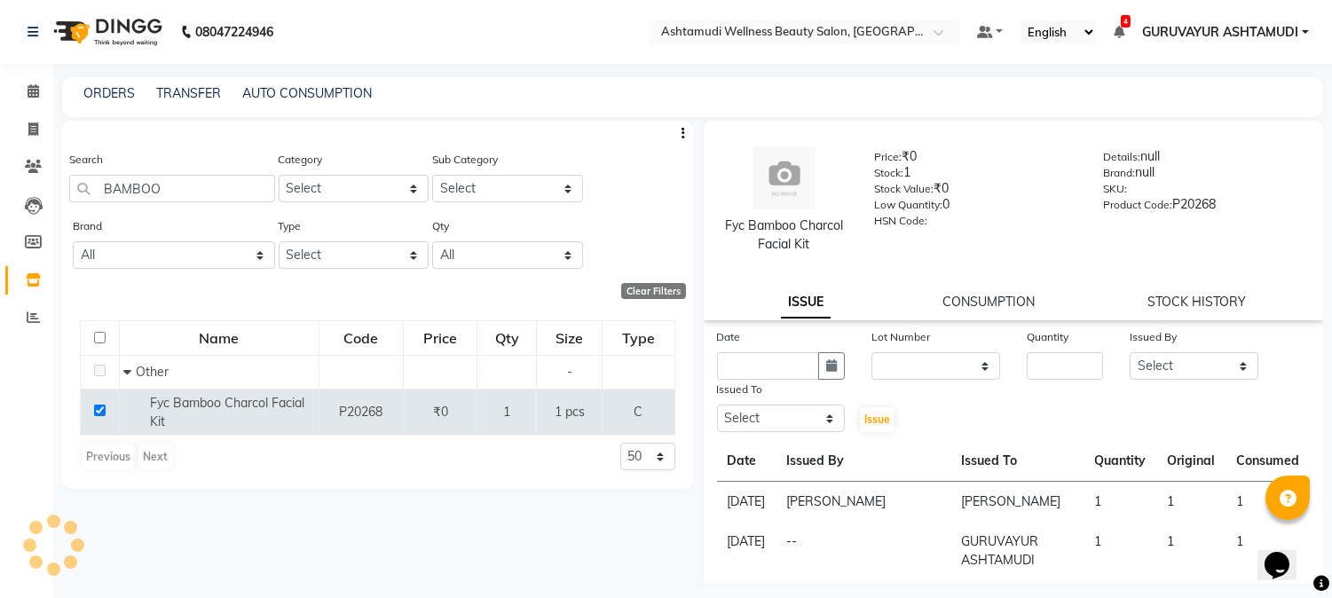
drag, startPoint x: 15, startPoint y: 414, endPoint x: 31, endPoint y: 401, distance: 20.8
click at [23, 414] on div "Calendar Invoice Clients Leads Members Inventory Reports Completed InProgress U…" at bounding box center [120, 317] width 240 height 533
drag, startPoint x: 201, startPoint y: 193, endPoint x: 90, endPoint y: 193, distance: 110.9
click at [90, 193] on input "BAMBOO" at bounding box center [172, 189] width 206 height 28
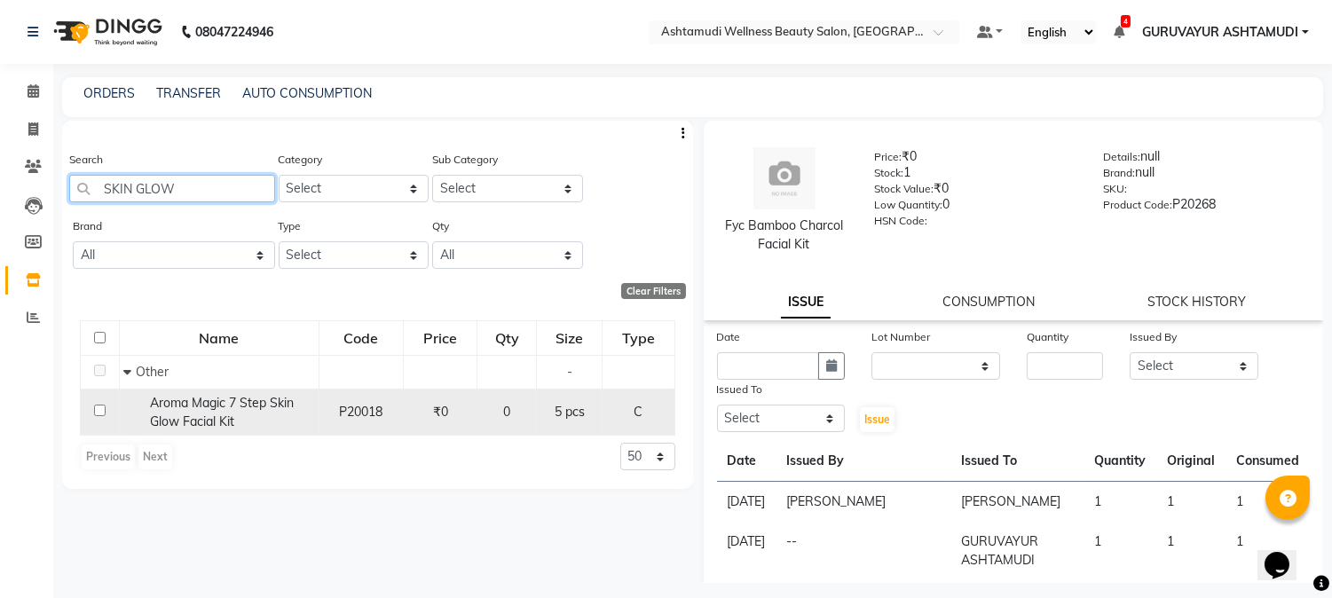
type input "SKIN GLOW"
click at [100, 409] on input "checkbox" at bounding box center [100, 411] width 12 height 12
checkbox input "true"
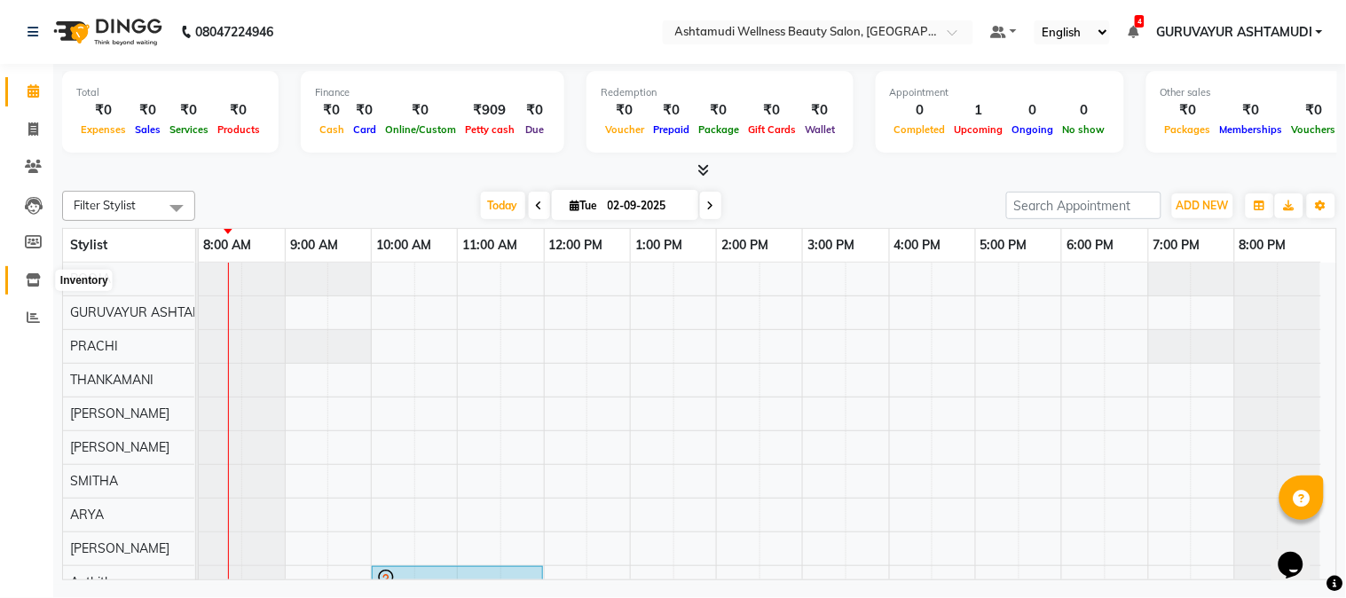
click at [33, 275] on icon at bounding box center [33, 279] width 15 height 13
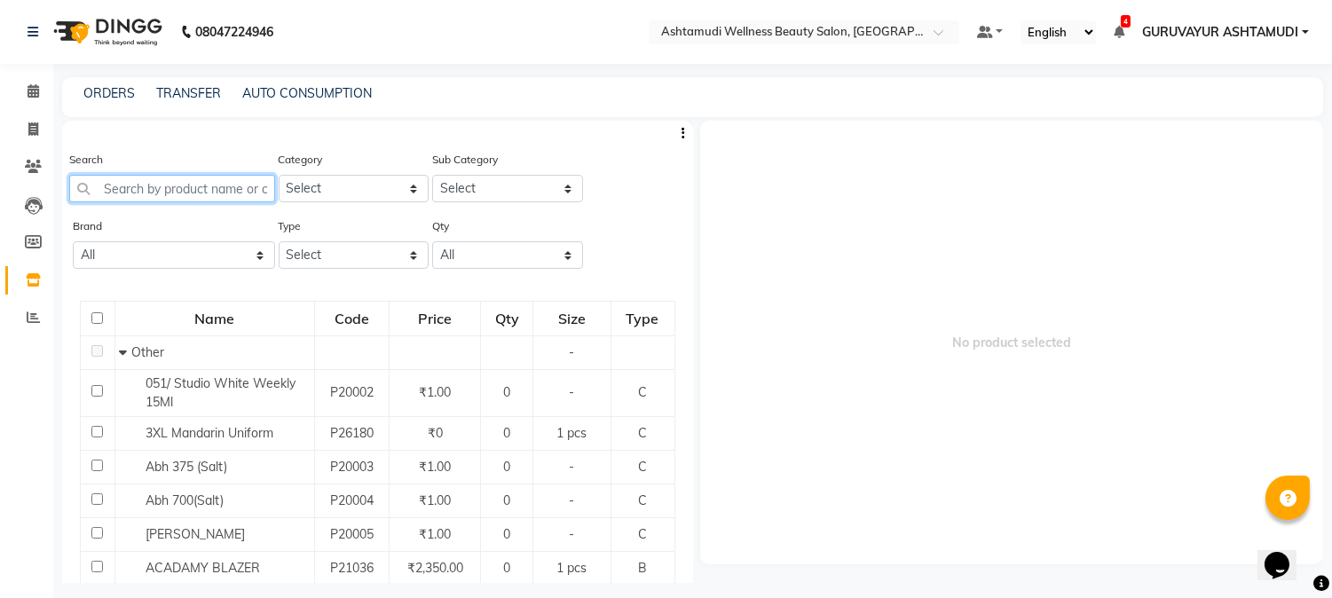
click at [157, 193] on input "text" at bounding box center [172, 189] width 206 height 28
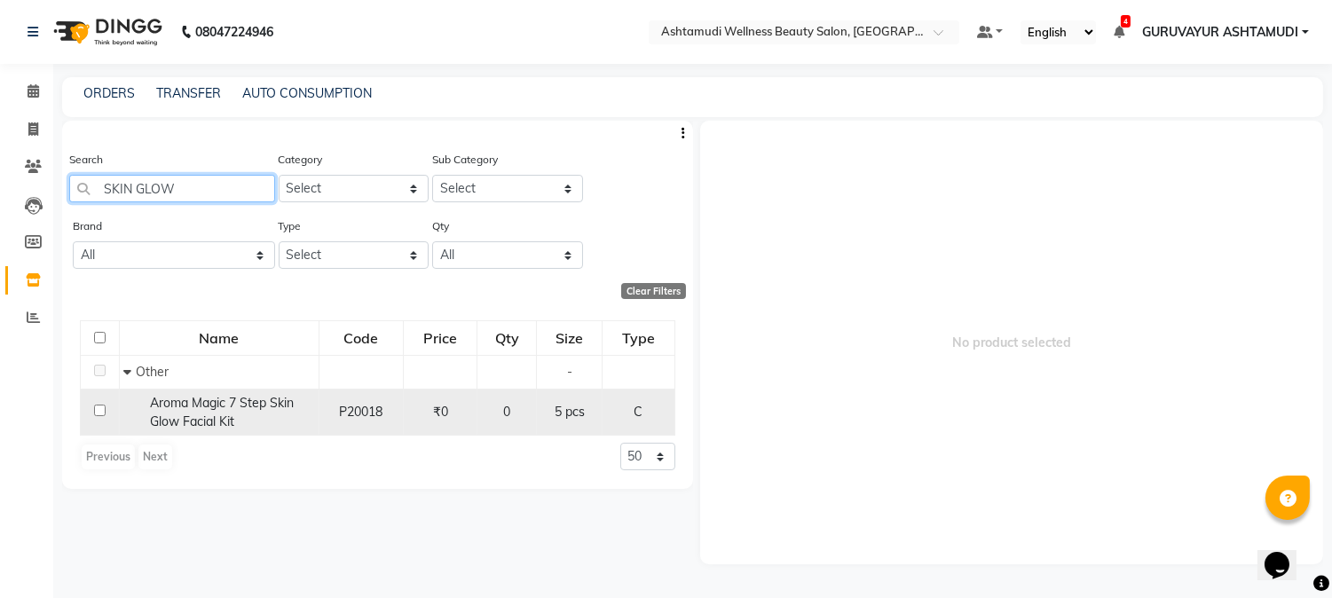
type input "SKIN GLOW"
click at [96, 408] on input "checkbox" at bounding box center [100, 411] width 12 height 12
checkbox input "true"
select select
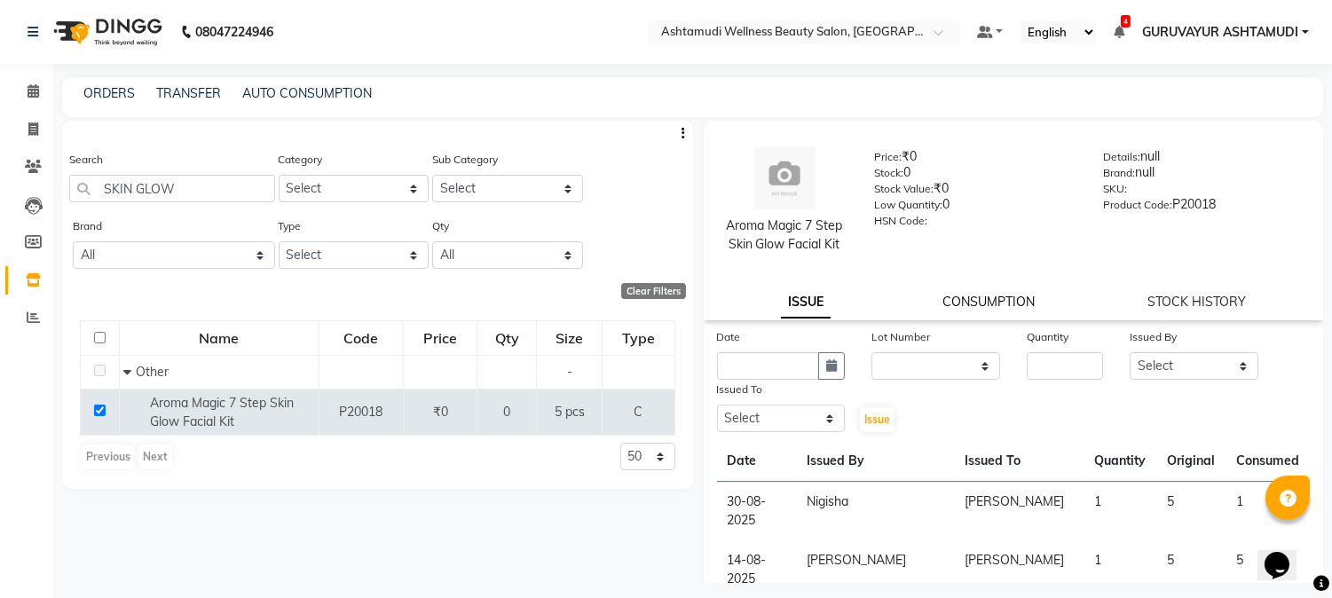
click at [961, 305] on link "CONSUMPTION" at bounding box center [989, 302] width 92 height 16
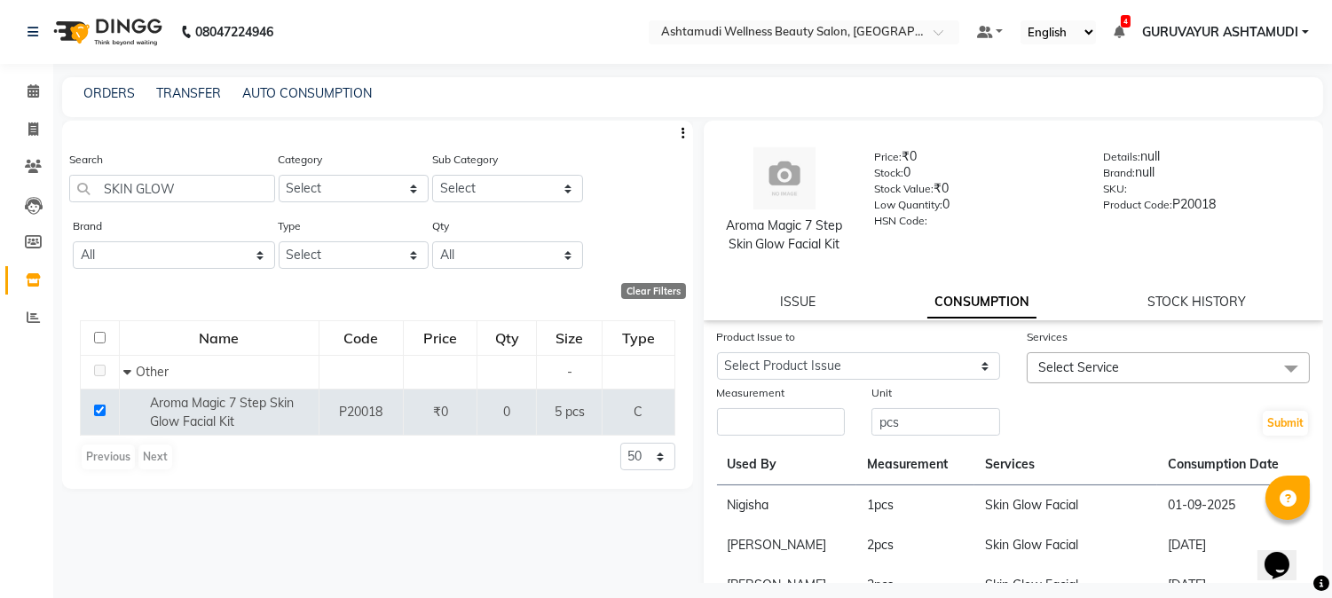
click at [166, 84] on div "TRANSFER" at bounding box center [188, 93] width 65 height 19
click at [167, 91] on link "TRANSFER" at bounding box center [188, 93] width 65 height 16
select select "sender"
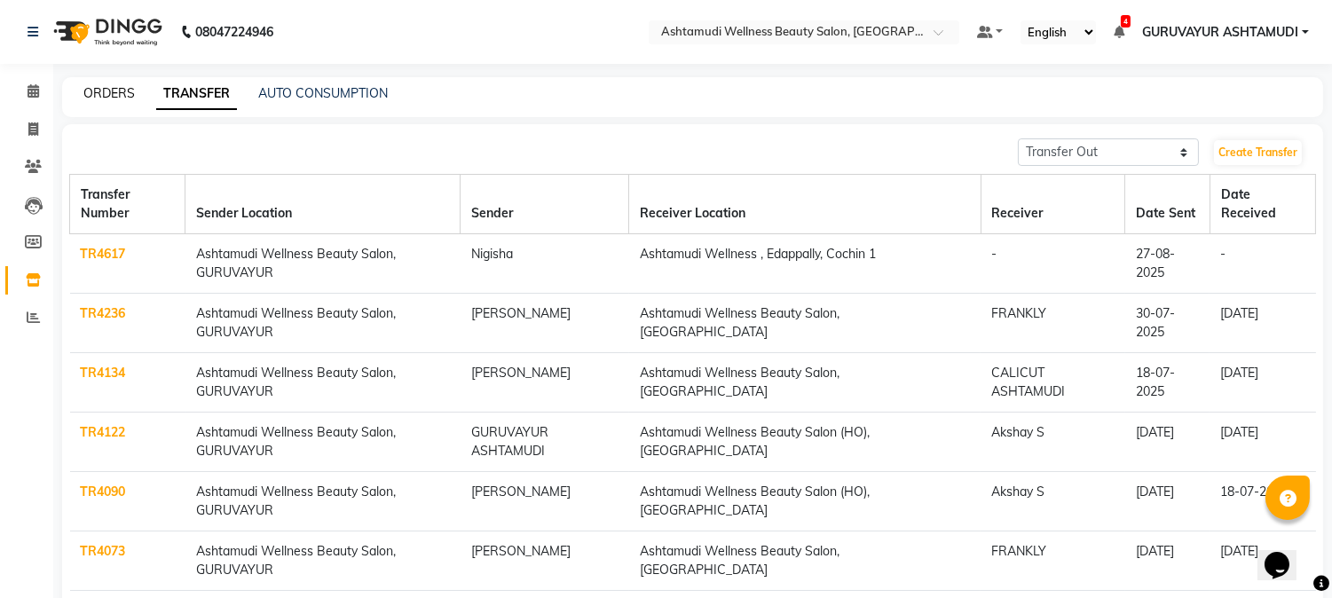
click at [117, 95] on link "ORDERS" at bounding box center [108, 93] width 51 height 16
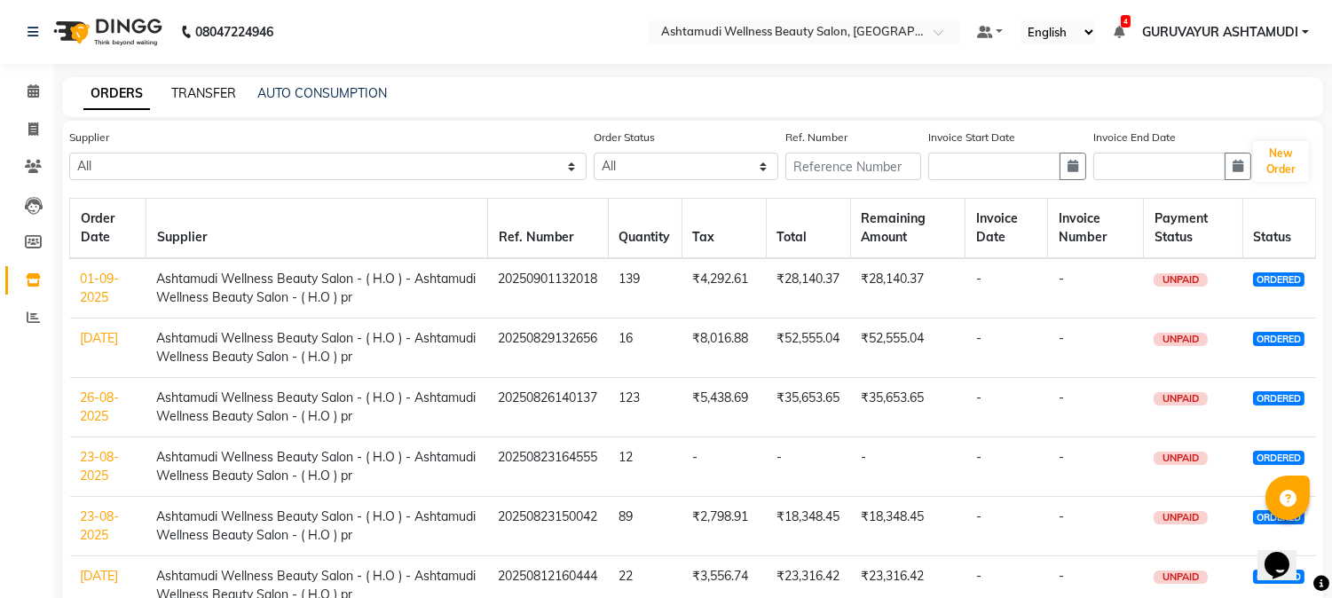
click at [211, 91] on link "TRANSFER" at bounding box center [203, 93] width 65 height 16
select select "sender"
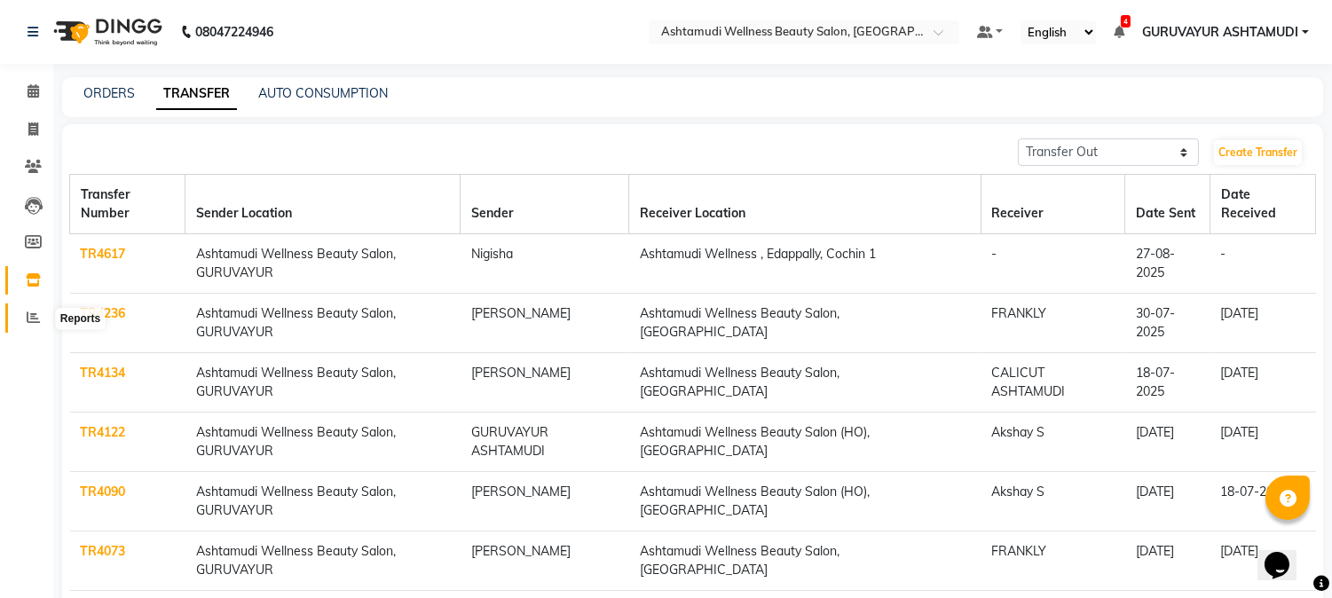
click at [33, 312] on icon at bounding box center [33, 317] width 13 height 13
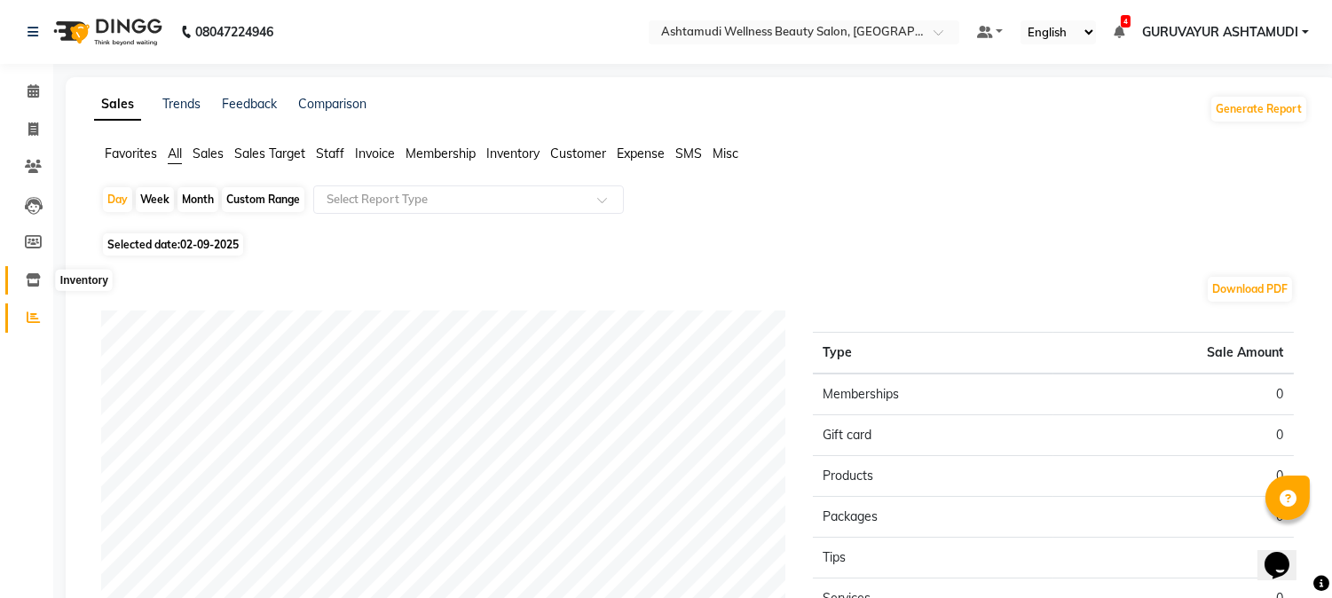
click at [36, 277] on icon at bounding box center [33, 279] width 15 height 13
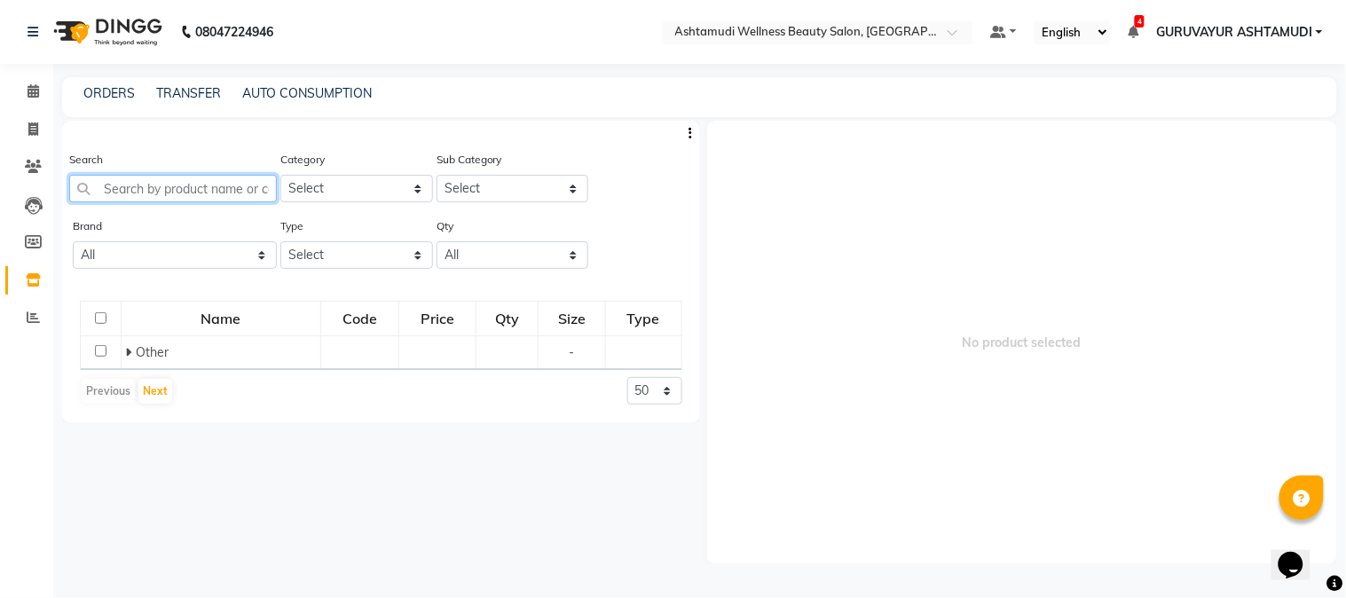
click at [161, 184] on input "text" at bounding box center [173, 189] width 208 height 28
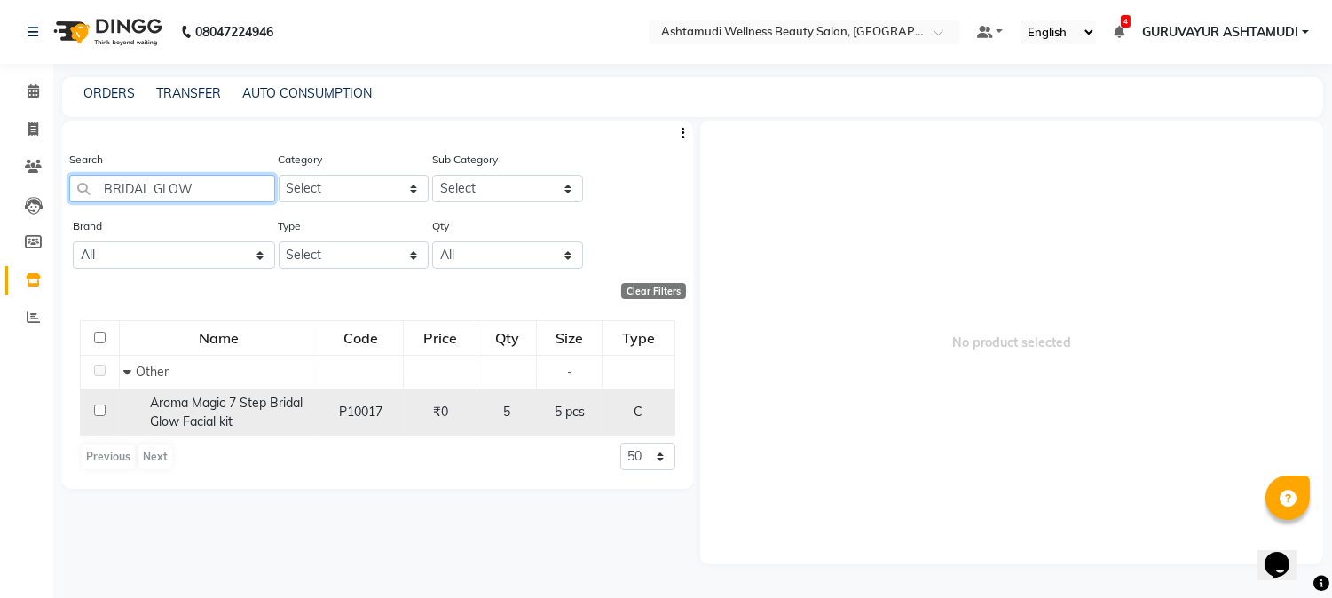
type input "BRIDAL GLOW"
click at [99, 410] on input "checkbox" at bounding box center [100, 411] width 12 height 12
checkbox input "true"
select select
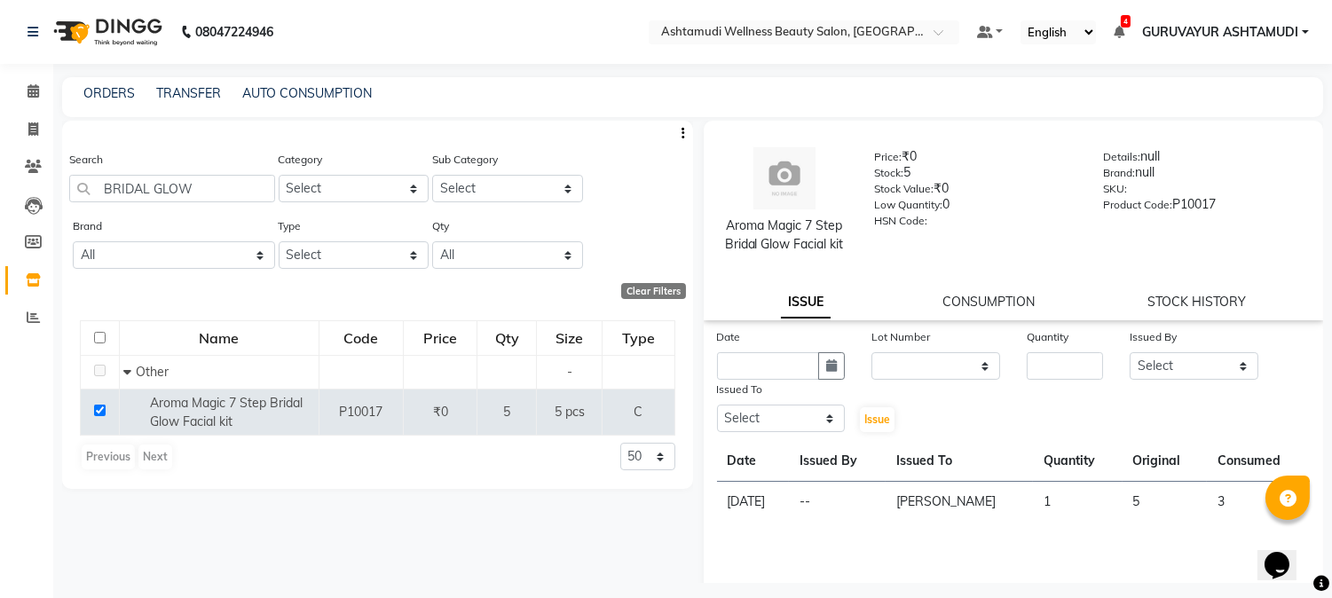
click at [447, 517] on div "Search BRIDAL GLOW Category Select Hair Skin Makeup Personal Care Appliances [P…" at bounding box center [377, 352] width 631 height 462
click at [208, 193] on input "BRIDAL GLOW" at bounding box center [172, 189] width 206 height 28
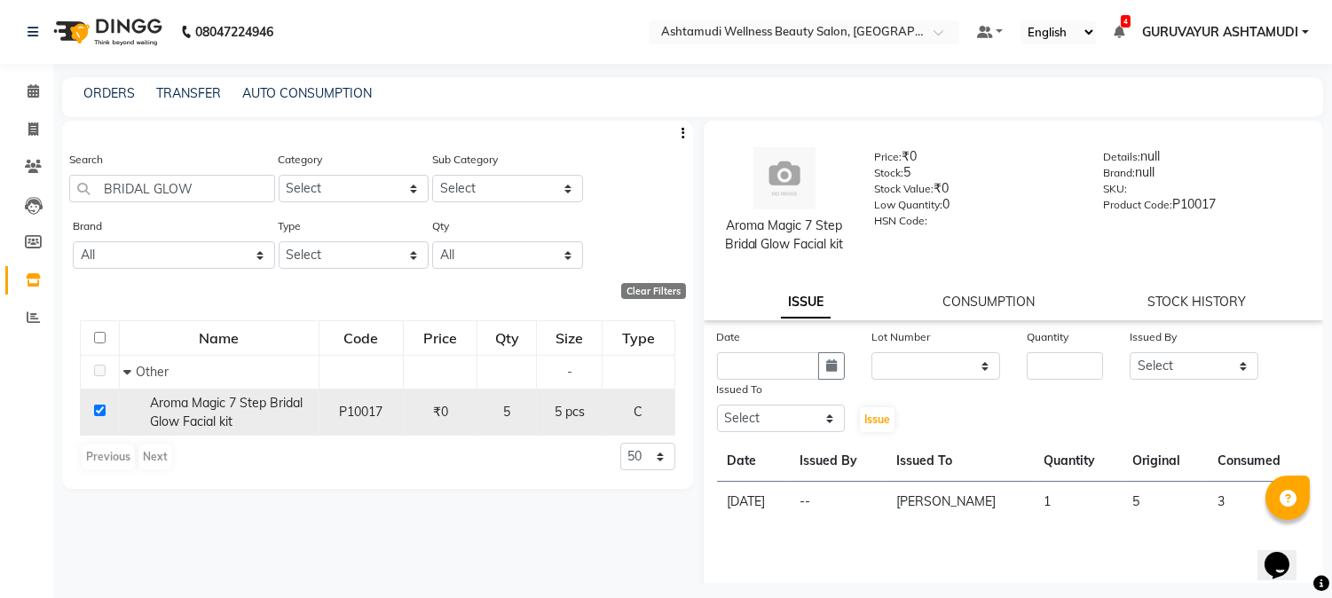
click at [96, 409] on input "checkbox" at bounding box center [100, 411] width 12 height 12
checkbox input "false"
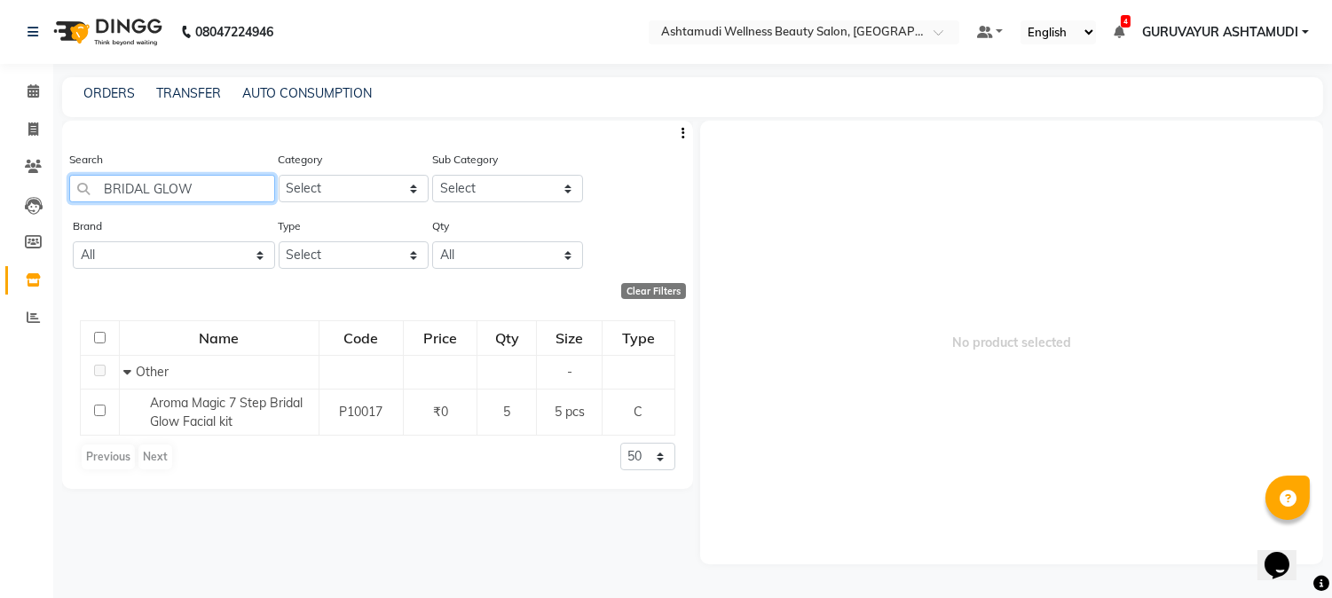
drag, startPoint x: 213, startPoint y: 188, endPoint x: 77, endPoint y: 183, distance: 135.9
click at [77, 183] on input "BRIDAL GLOW" at bounding box center [172, 189] width 206 height 28
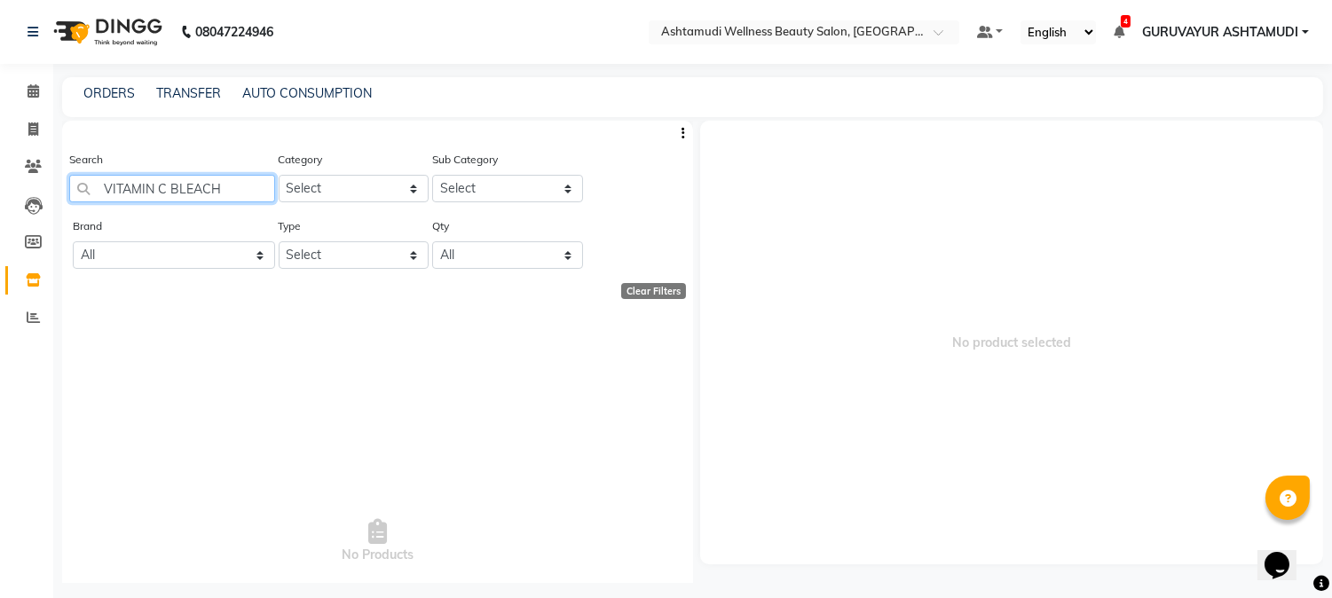
drag, startPoint x: 242, startPoint y: 184, endPoint x: 98, endPoint y: 189, distance: 144.8
click at [98, 189] on input "VITAMIN C BLEACH" at bounding box center [172, 189] width 206 height 28
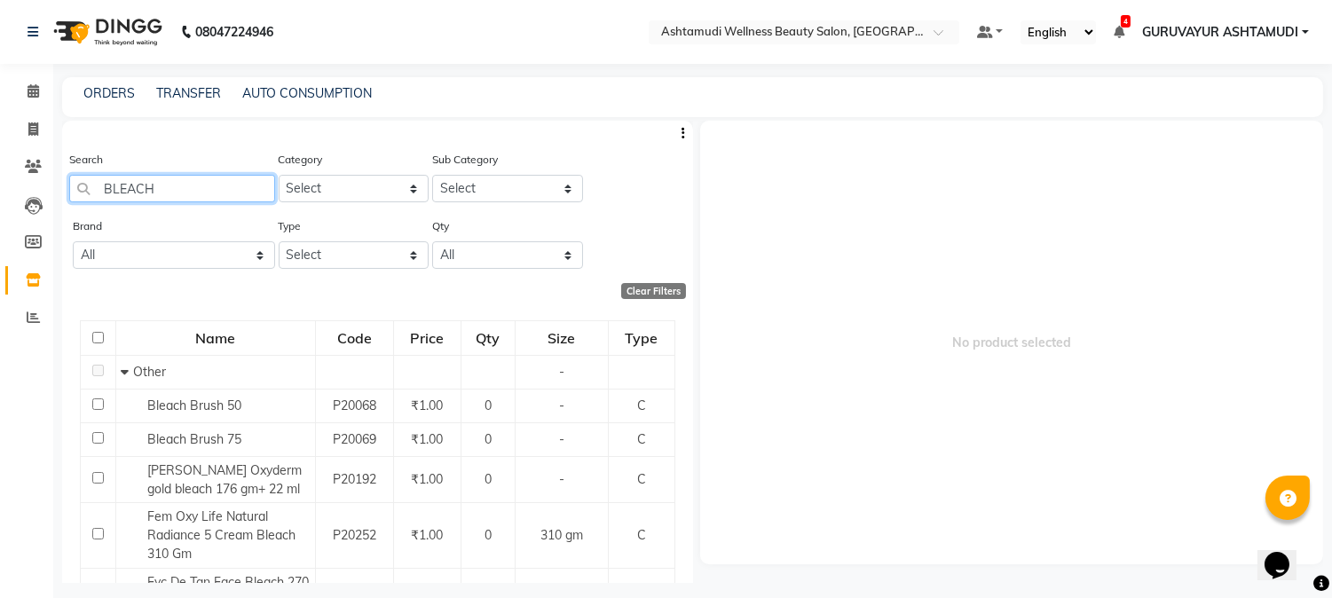
drag, startPoint x: 171, startPoint y: 184, endPoint x: 95, endPoint y: 183, distance: 76.3
click at [95, 183] on input "BLEACH" at bounding box center [172, 189] width 206 height 28
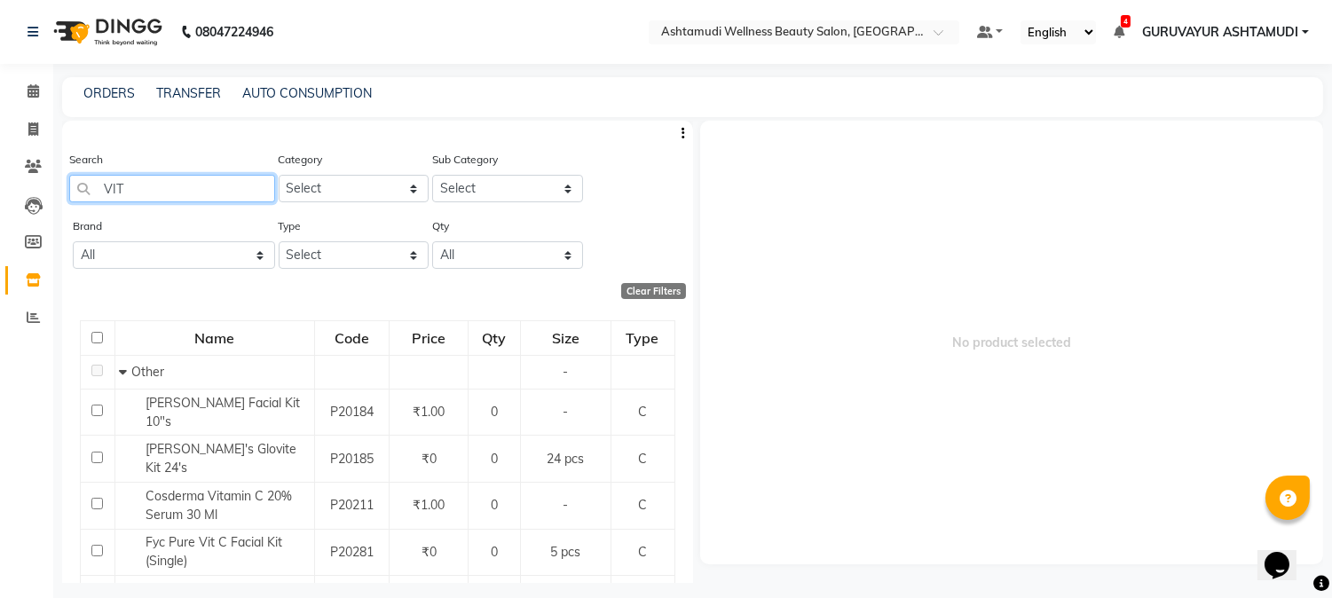
drag, startPoint x: 160, startPoint y: 188, endPoint x: 75, endPoint y: 200, distance: 85.1
click at [75, 200] on input "VIT" at bounding box center [172, 189] width 206 height 28
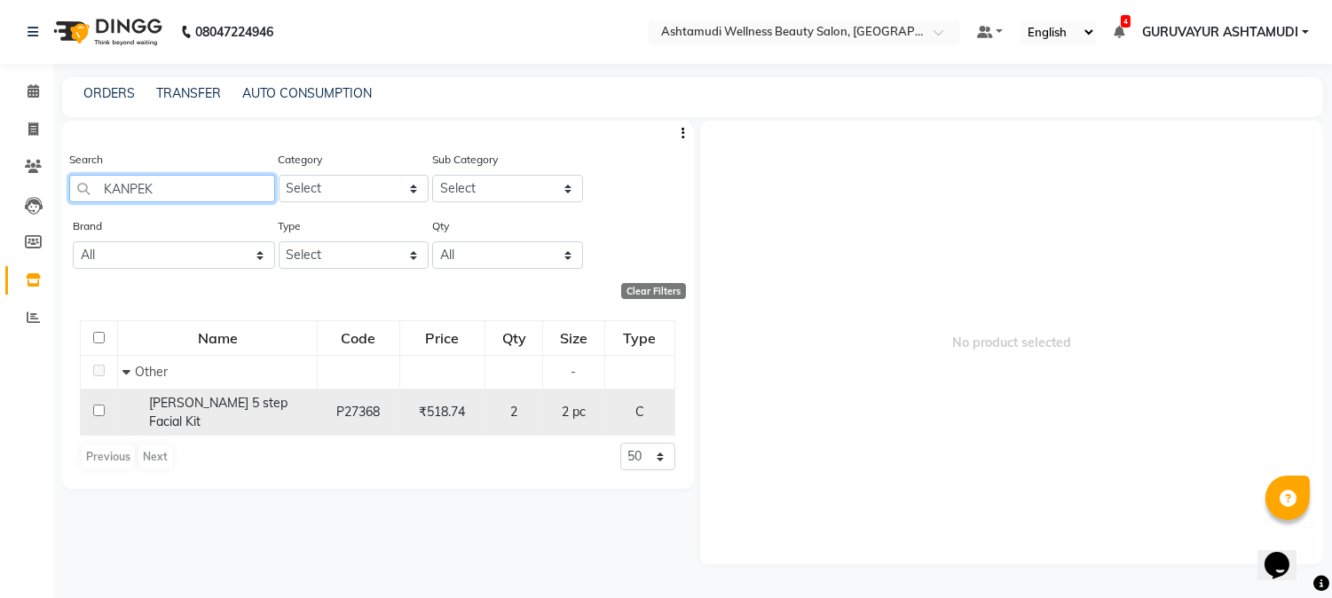
type input "KANPEK"
click at [96, 408] on input "checkbox" at bounding box center [99, 411] width 12 height 12
checkbox input "true"
select select
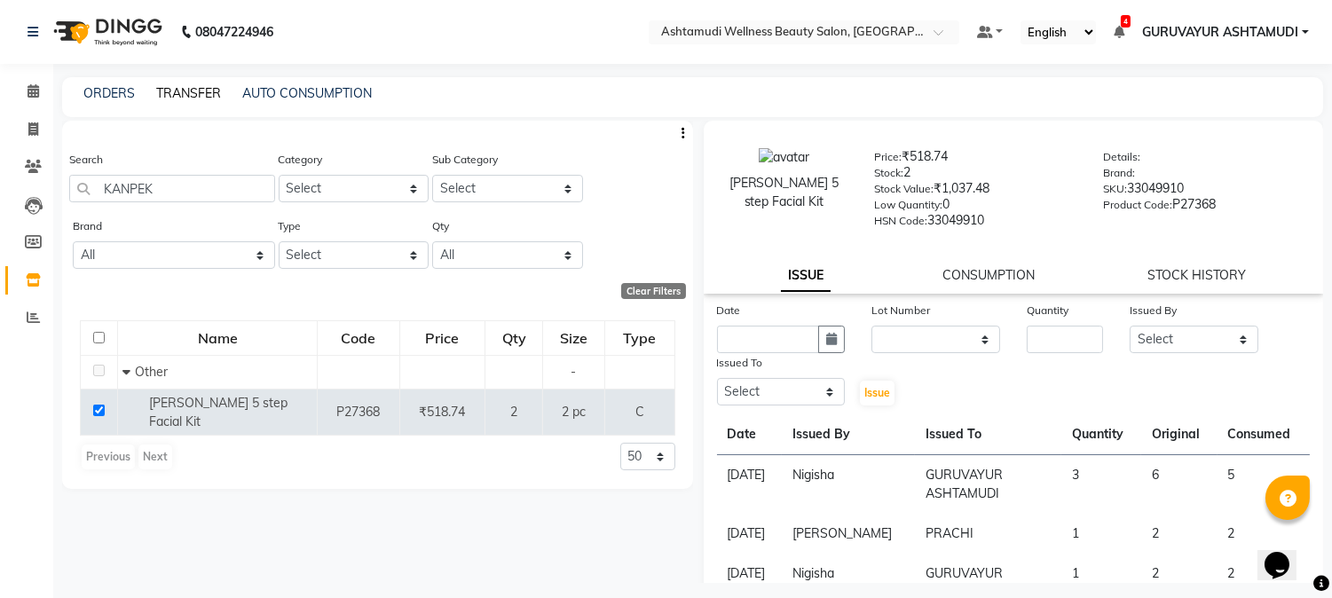
click at [191, 91] on link "TRANSFER" at bounding box center [188, 93] width 65 height 16
select select "sender"
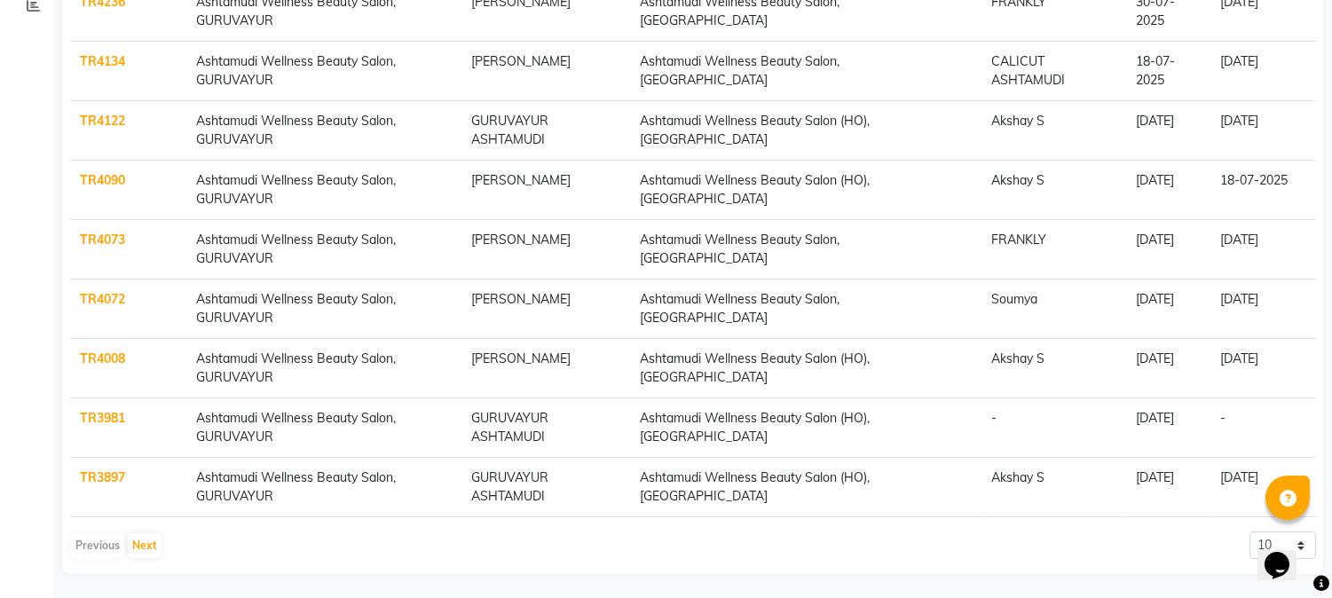
scroll to position [314, 0]
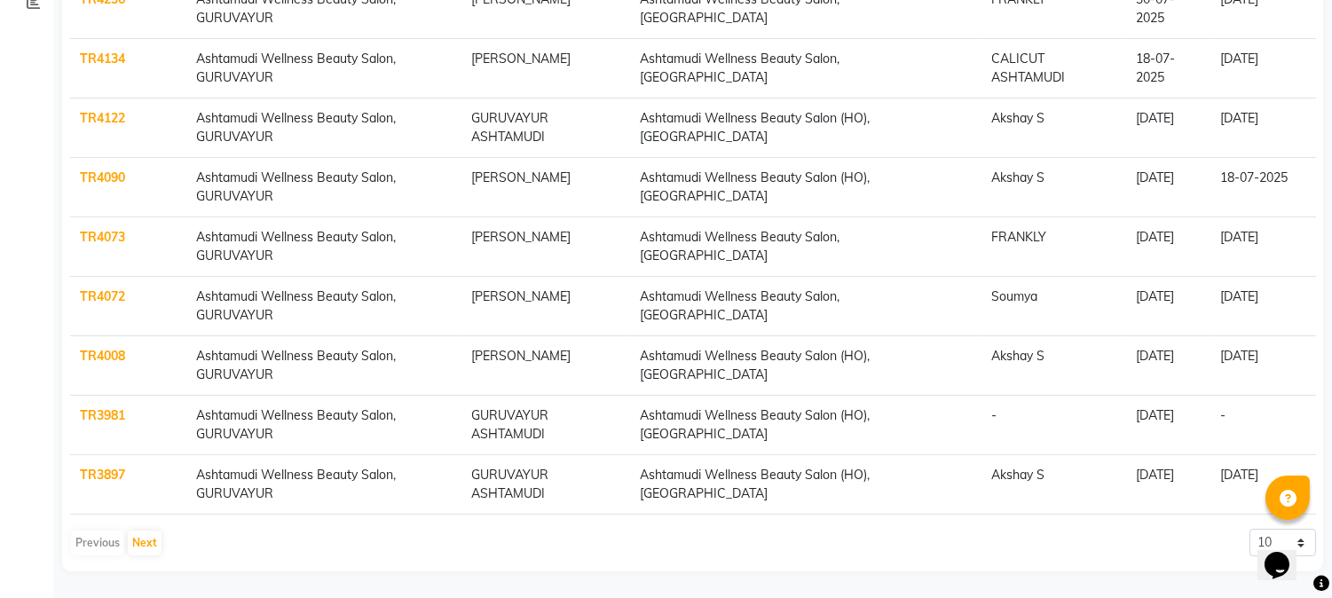
click at [108, 414] on link "TR3981" at bounding box center [103, 415] width 45 height 16
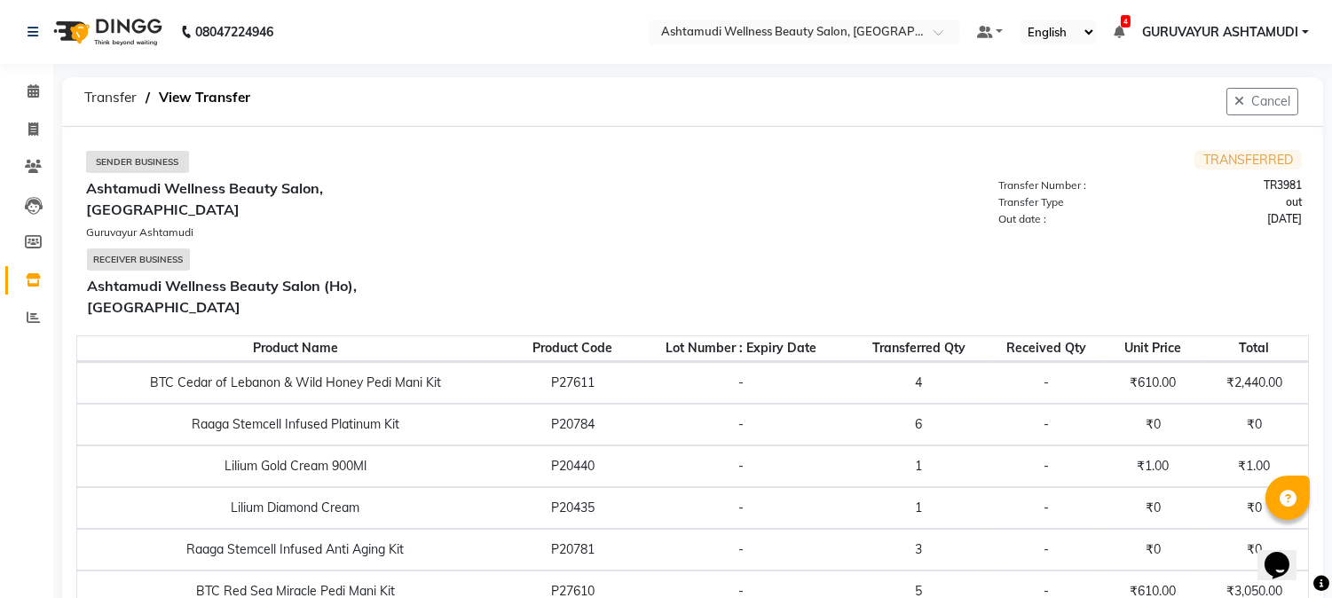
select select "sender"
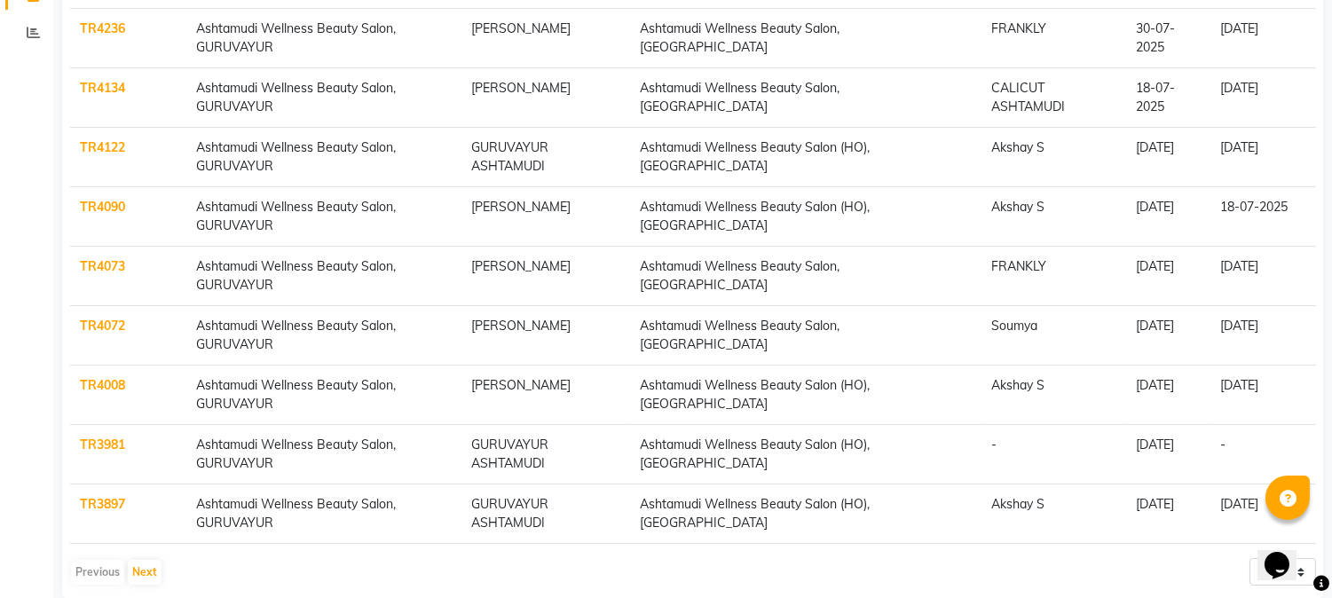
scroll to position [314, 0]
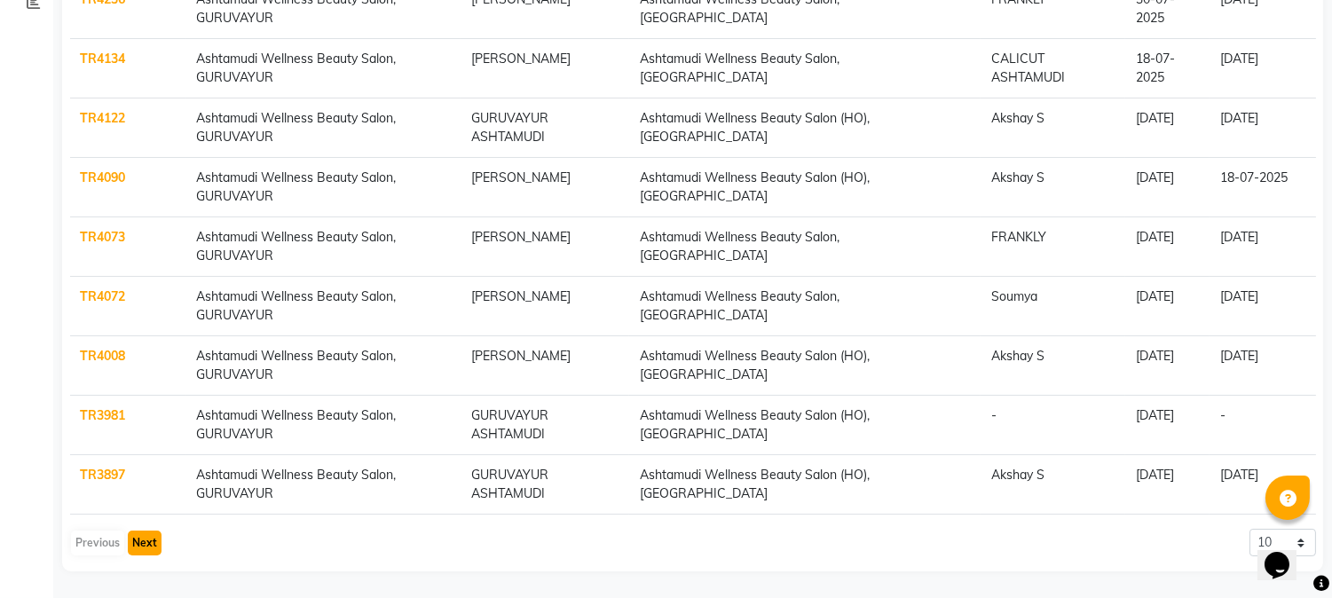
click at [147, 537] on button "Next" at bounding box center [145, 543] width 34 height 25
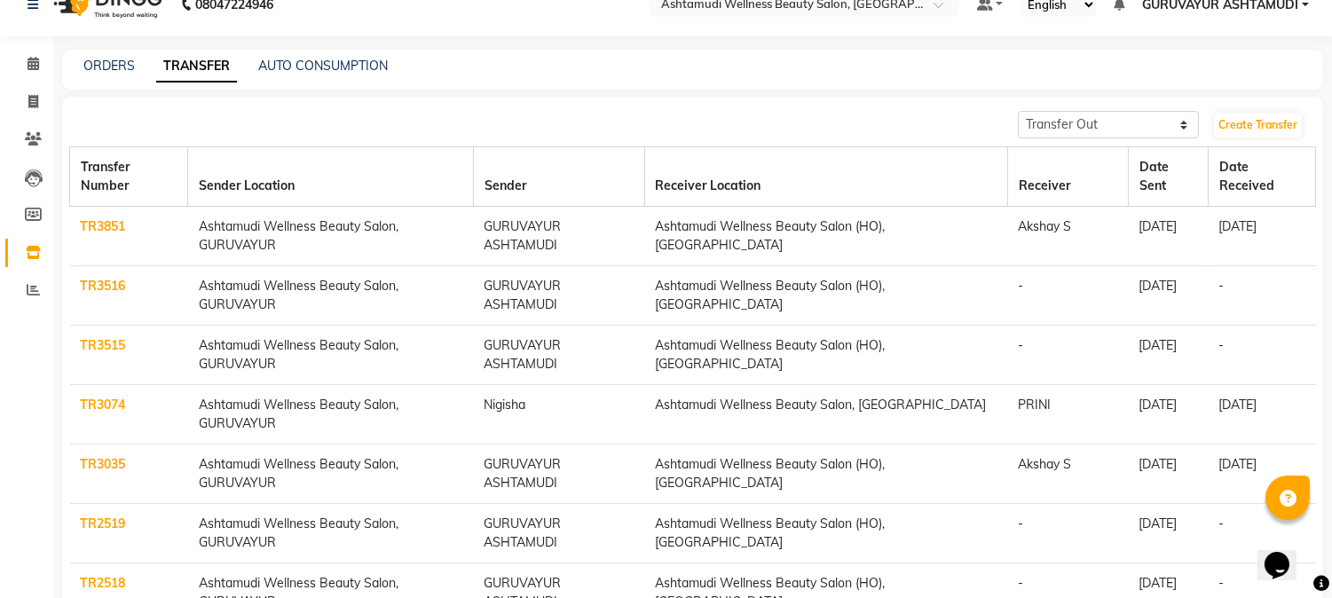
scroll to position [0, 0]
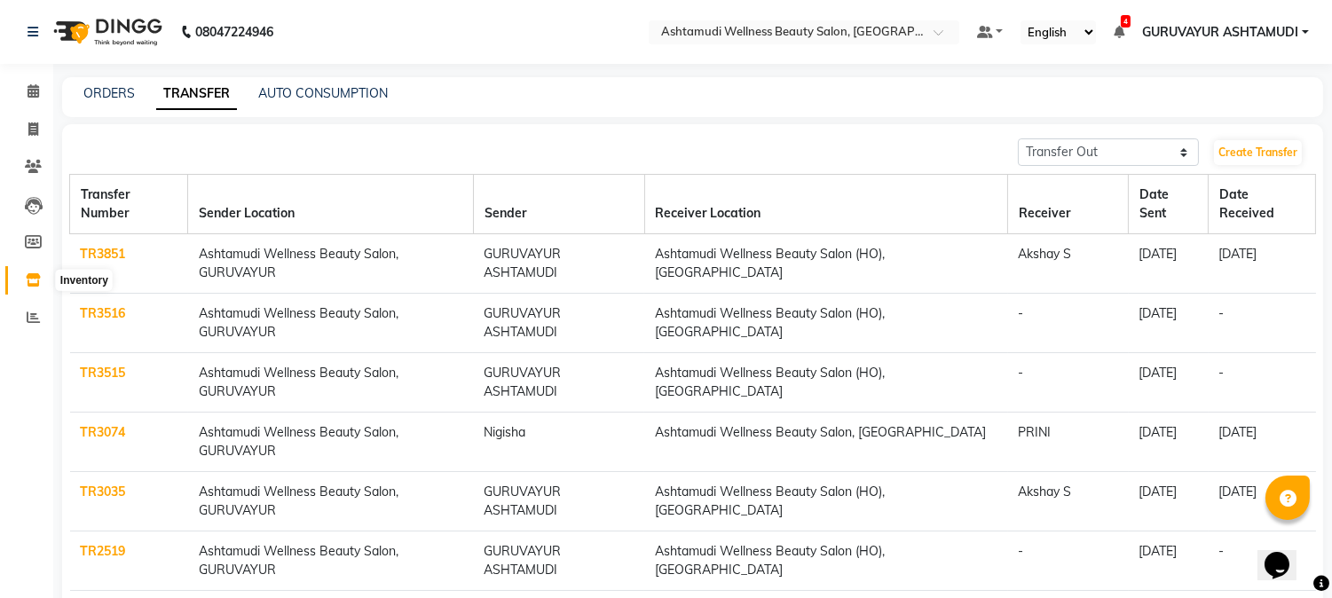
click at [33, 277] on icon at bounding box center [33, 279] width 15 height 13
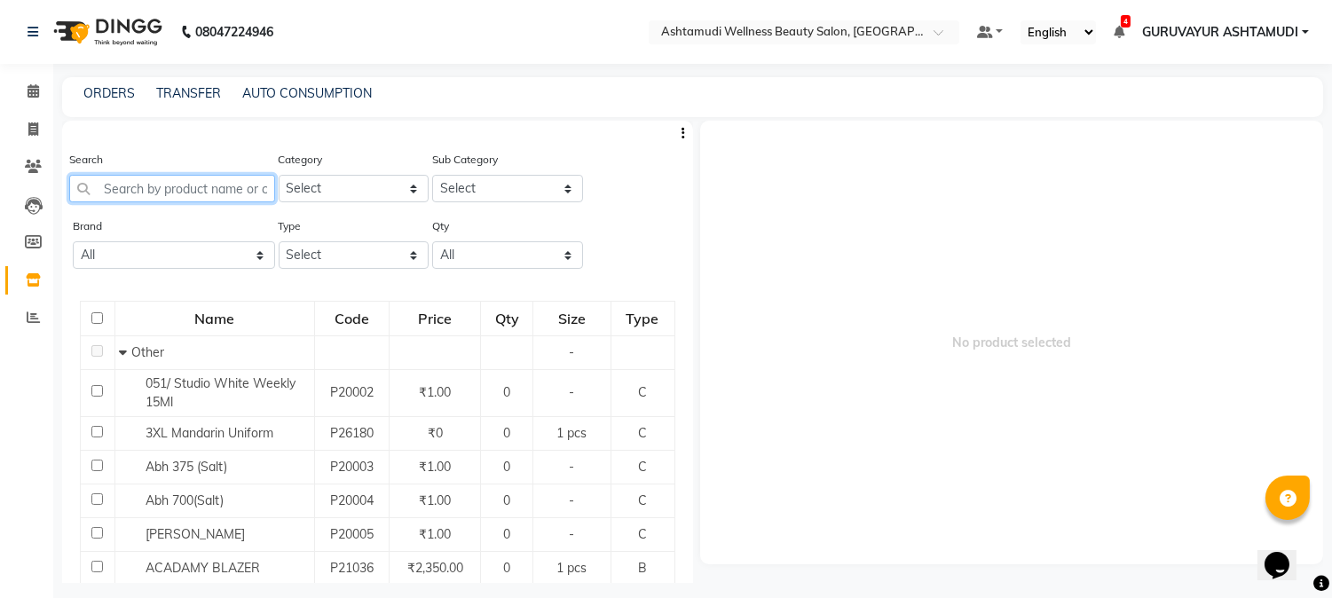
click at [146, 200] on input "text" at bounding box center [172, 189] width 206 height 28
click at [164, 183] on input "text" at bounding box center [172, 189] width 206 height 28
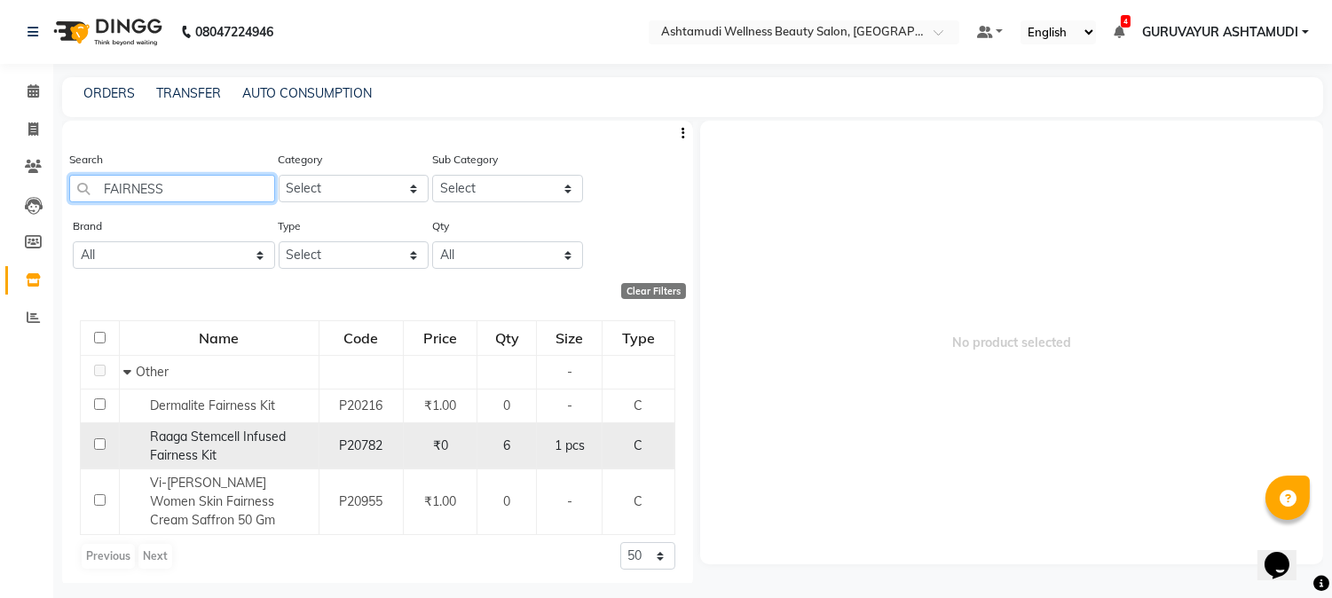
type input "FAIRNESS"
click at [96, 442] on input "checkbox" at bounding box center [100, 444] width 12 height 12
checkbox input "true"
select select
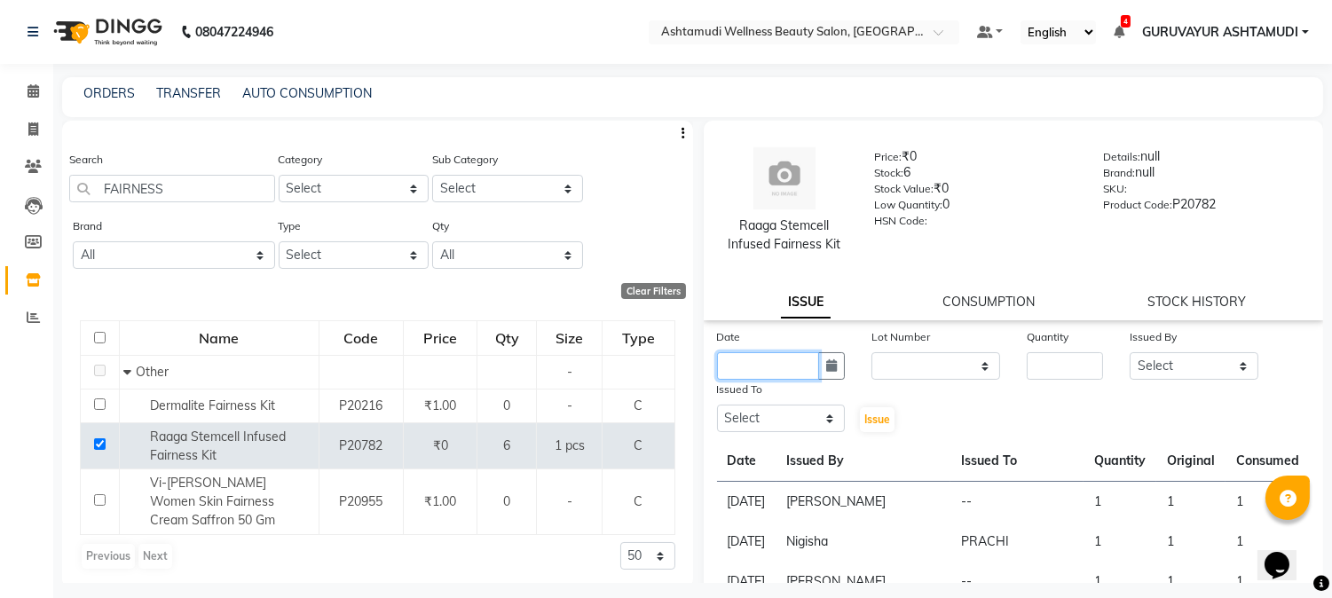
click at [778, 364] on input "text" at bounding box center [768, 366] width 103 height 28
select select "9"
select select "2025"
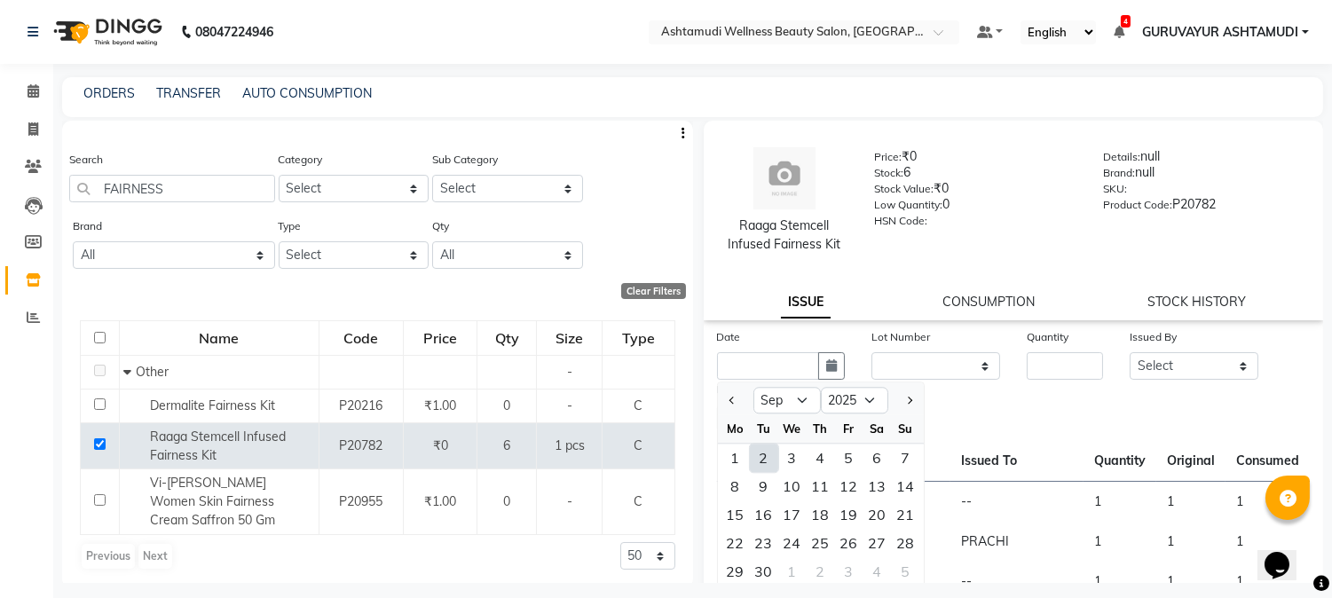
click at [762, 455] on div "2" at bounding box center [764, 458] width 28 height 28
type input "02-09-2025"
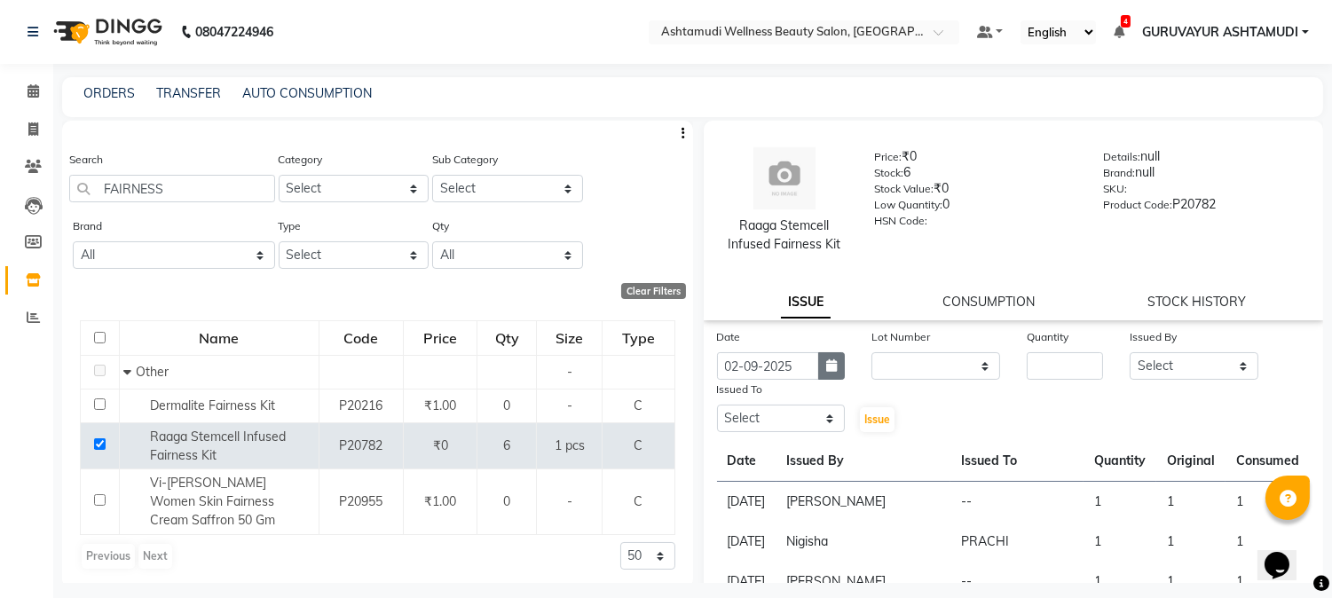
click at [831, 365] on icon "button" at bounding box center [831, 365] width 11 height 12
select select "9"
select select "2025"
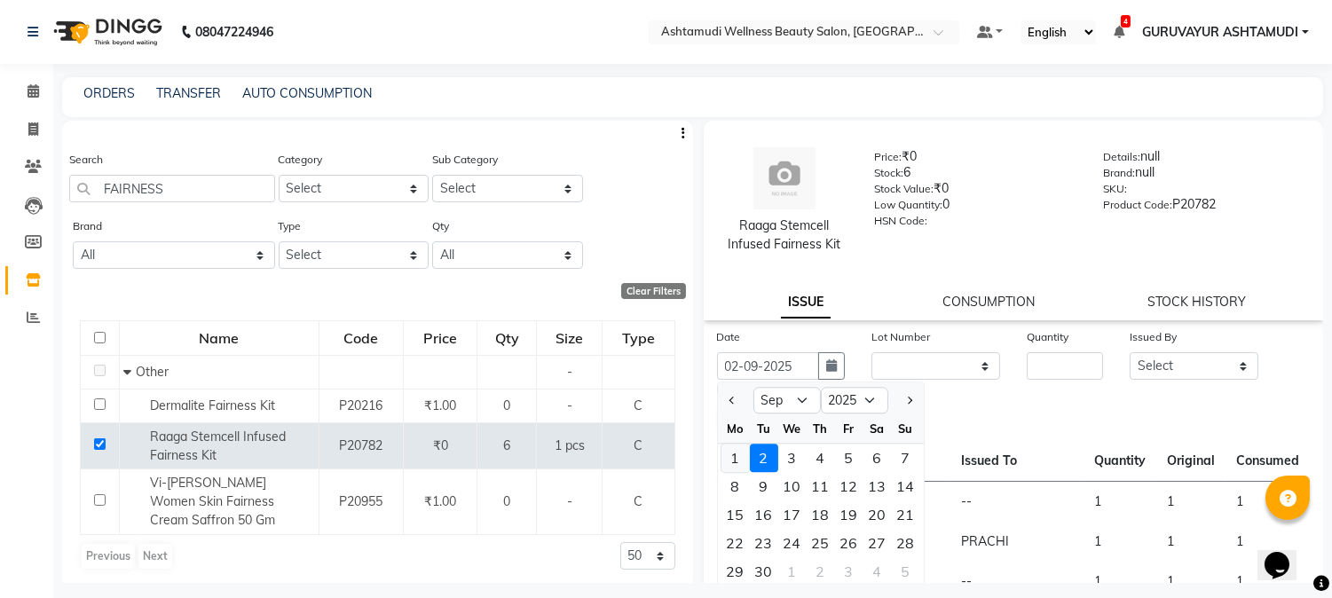
click at [735, 457] on div "1" at bounding box center [736, 458] width 28 height 28
type input "01-09-2025"
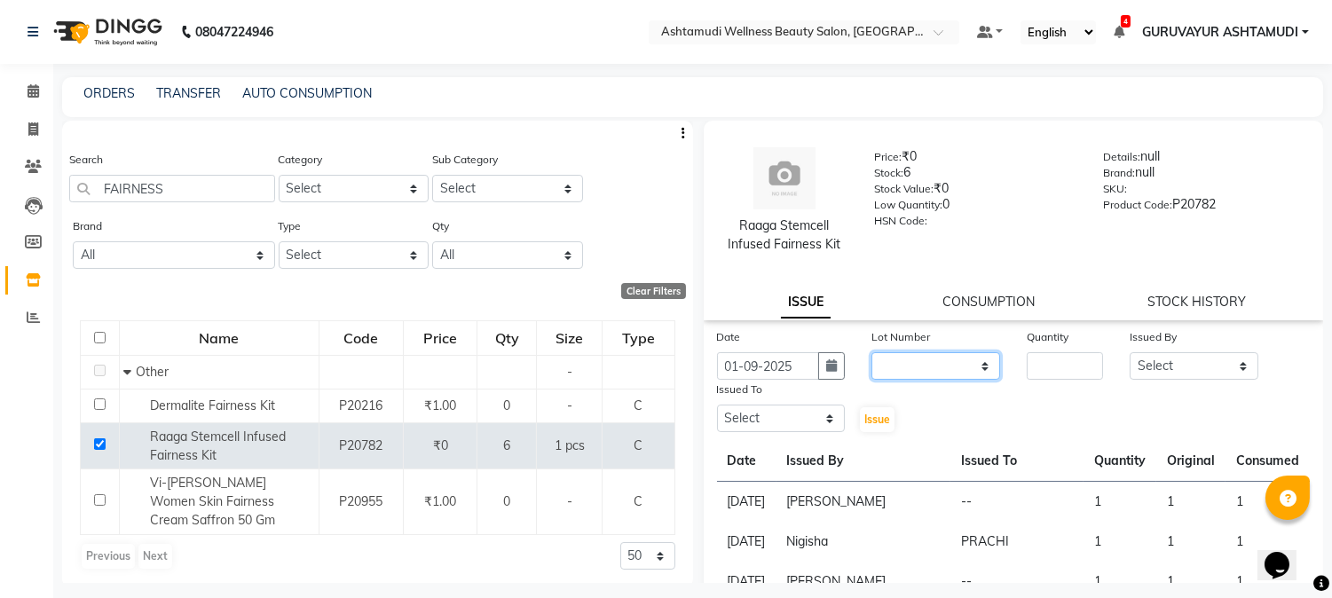
click at [970, 365] on select "None" at bounding box center [936, 366] width 129 height 28
select select "0: null"
click at [872, 352] on select "None" at bounding box center [936, 366] width 129 height 28
click at [1037, 359] on input "number" at bounding box center [1065, 366] width 76 height 28
type input "3"
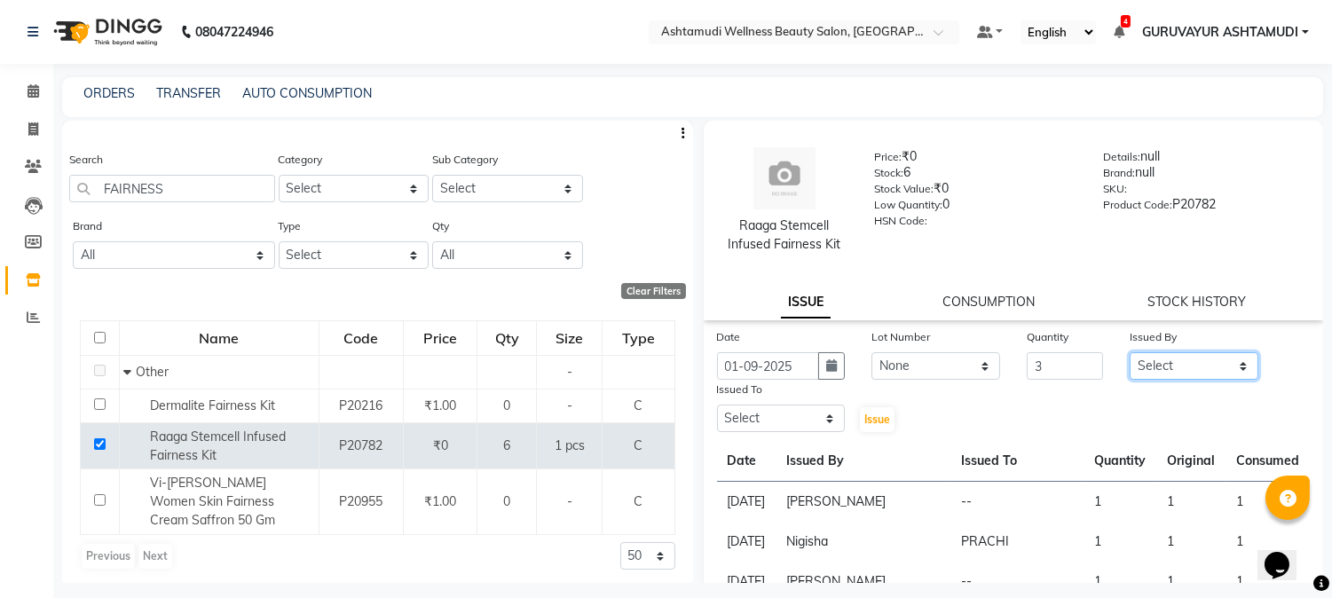
click at [1235, 359] on select "Select Aathithya [PERSON_NAME] [PERSON_NAME] ARYA GURUVAYUR [PERSON_NAME] [PERS…" at bounding box center [1194, 366] width 129 height 28
select select "69602"
click at [1130, 352] on select "Select Aathithya [PERSON_NAME] [PERSON_NAME] ARYA GURUVAYUR [PERSON_NAME] [PERS…" at bounding box center [1194, 366] width 129 height 28
click at [823, 414] on select "Select Aathithya [PERSON_NAME] [PERSON_NAME] ARYA GURUVAYUR [PERSON_NAME] [PERS…" at bounding box center [781, 419] width 129 height 28
select select "39865"
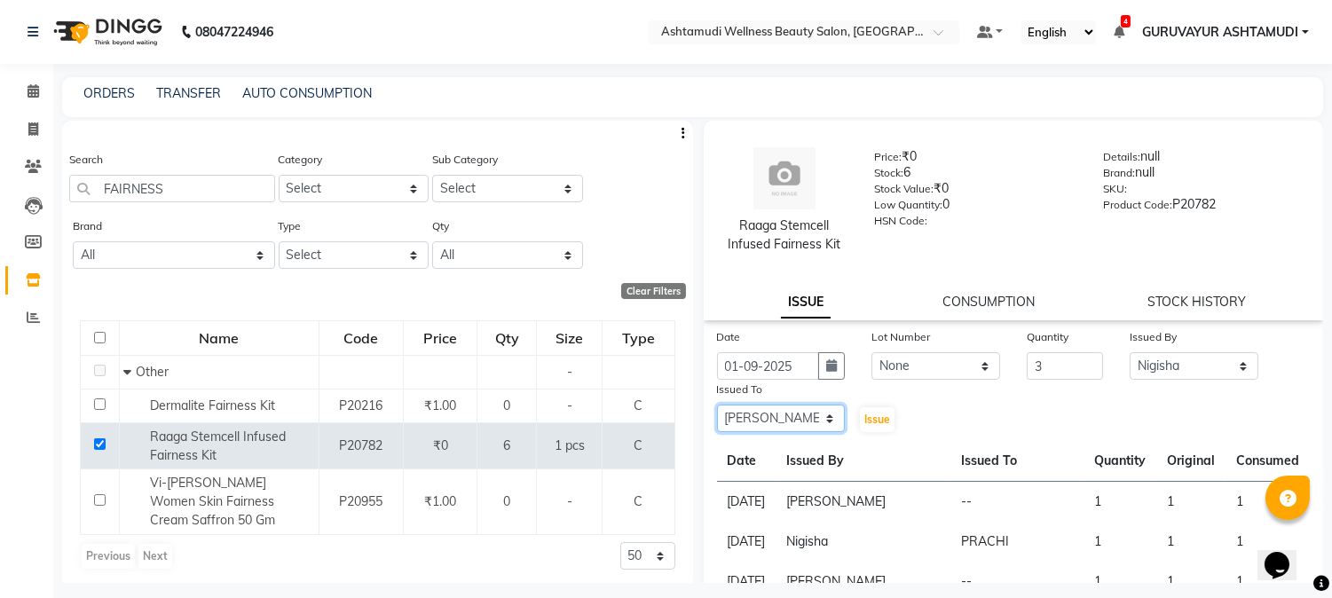
click at [717, 405] on select "Select Aathithya [PERSON_NAME] [PERSON_NAME] ARYA GURUVAYUR [PERSON_NAME] [PERS…" at bounding box center [781, 419] width 129 height 28
click at [864, 421] on span "Issue" at bounding box center [877, 419] width 26 height 13
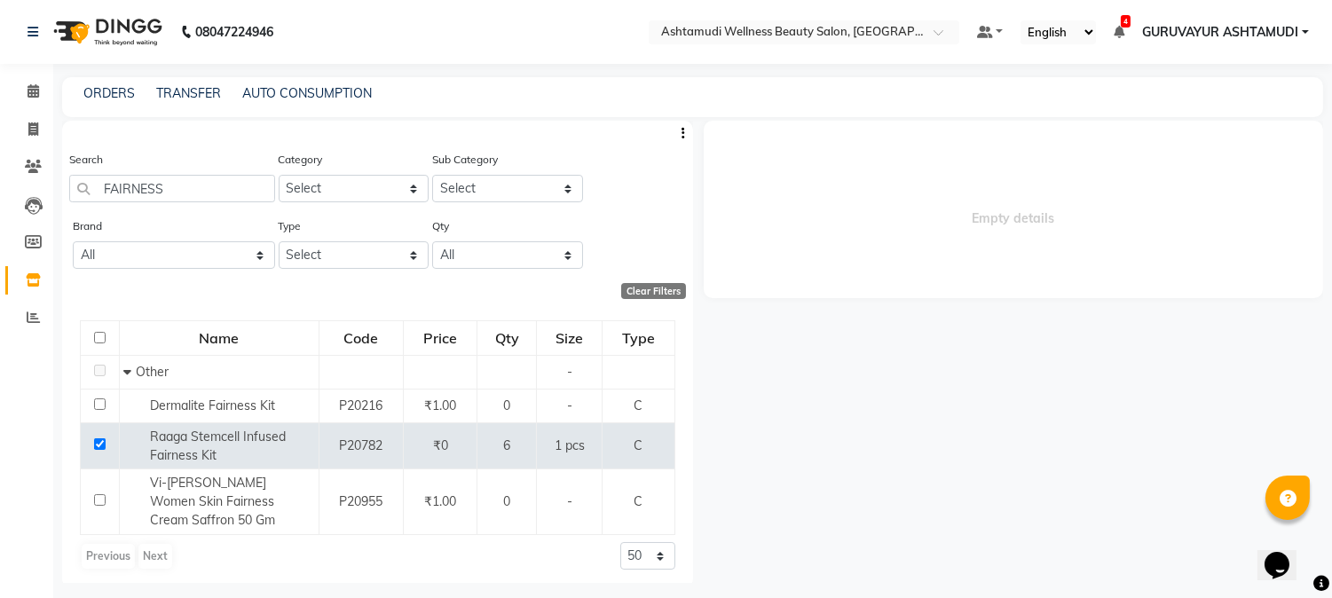
select select
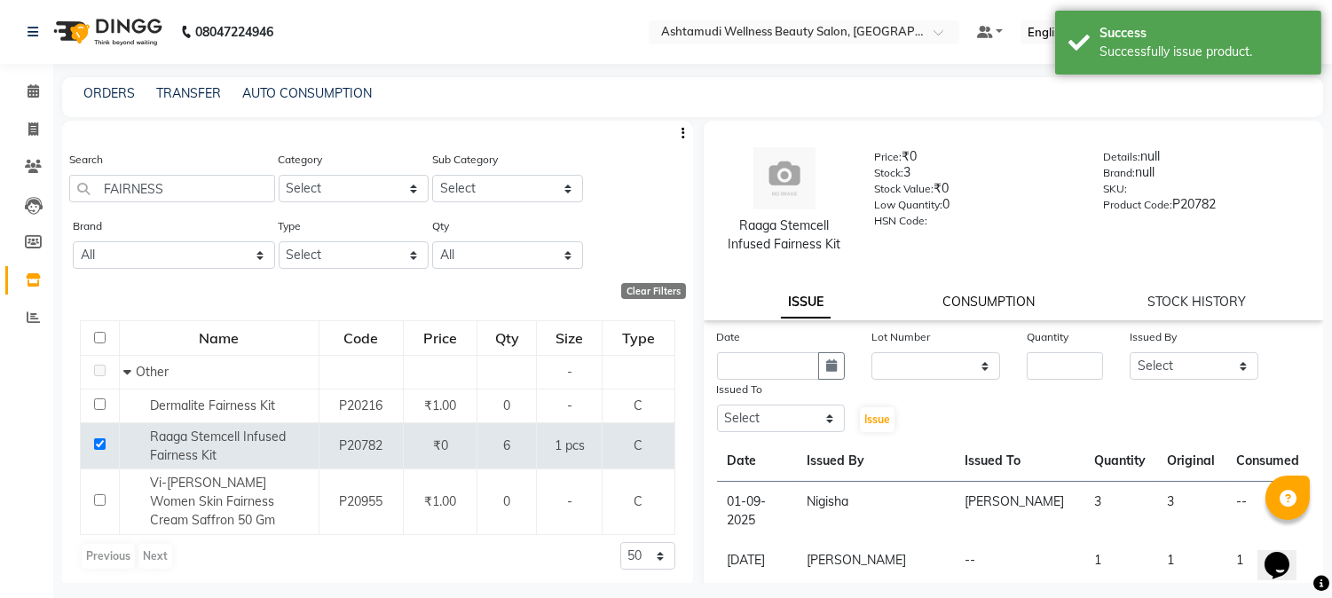
click at [959, 305] on link "CONSUMPTION" at bounding box center [989, 302] width 92 height 16
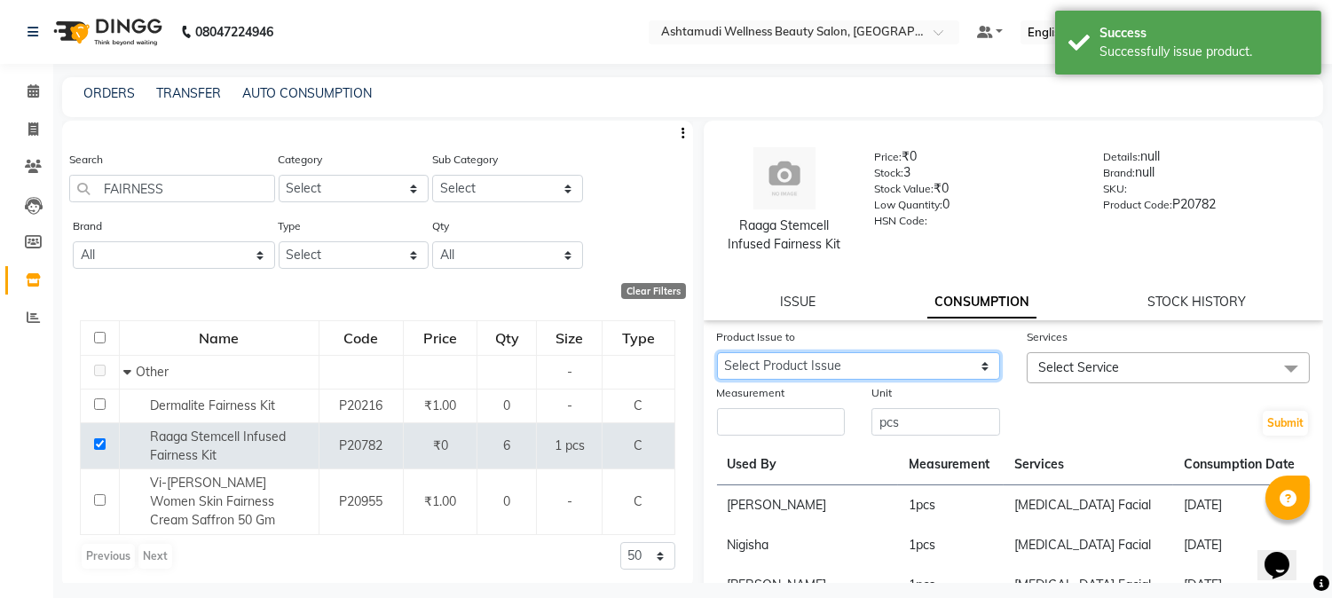
click at [957, 368] on select "Select Product Issue [DATE], Issued to: [PERSON_NAME], Balance: 3" at bounding box center [858, 366] width 283 height 28
select select "1199442"
click at [717, 352] on select "Select Product Issue [DATE], Issued to: [PERSON_NAME], Balance: 3" at bounding box center [858, 366] width 283 height 28
click at [1274, 368] on span at bounding box center [1292, 369] width 36 height 34
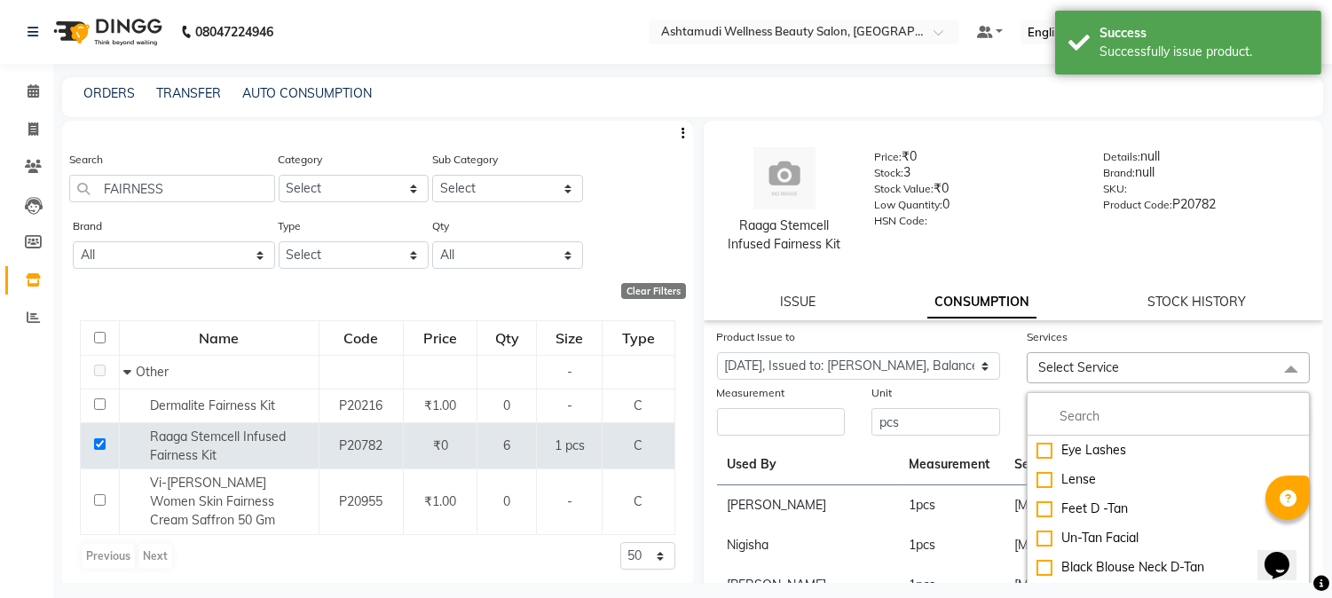
click at [1161, 367] on span "Select Service" at bounding box center [1168, 367] width 283 height 31
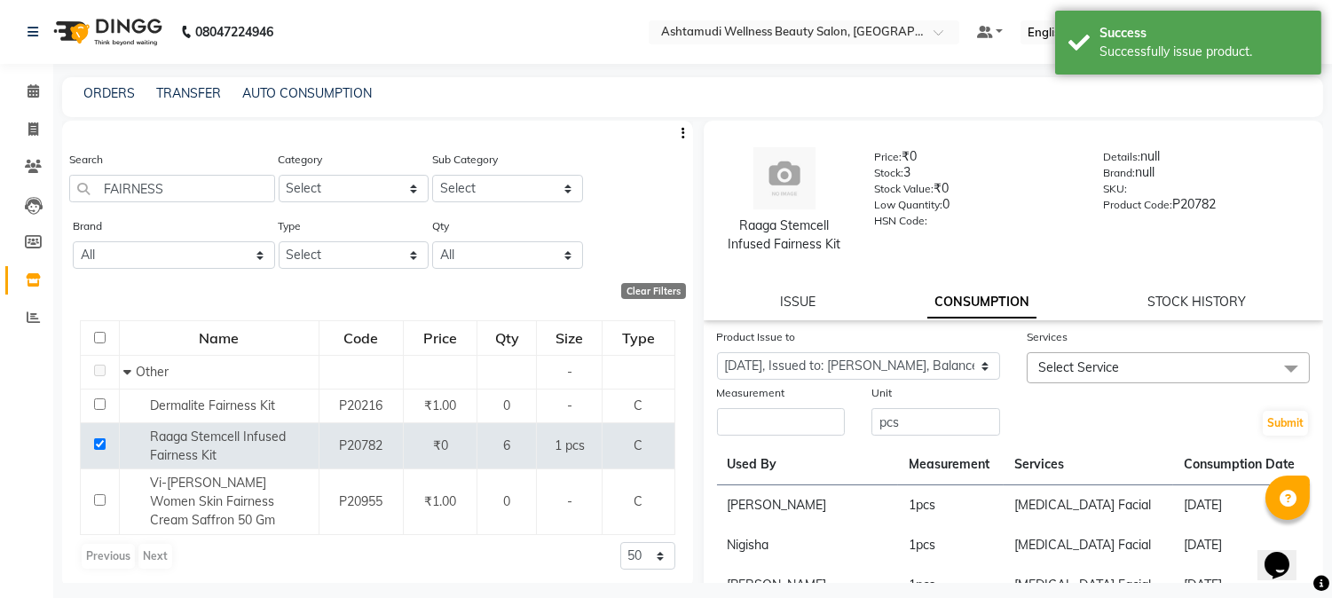
click at [1154, 357] on span "Select Service" at bounding box center [1168, 367] width 283 height 31
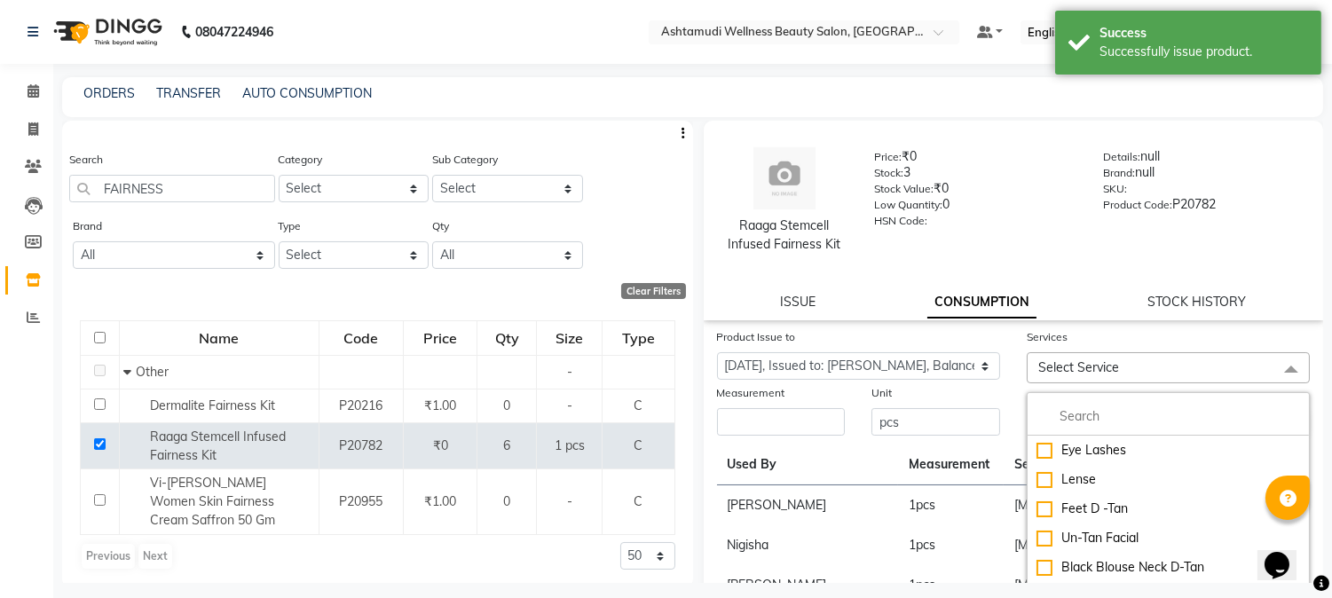
click at [1107, 364] on span "Select Service" at bounding box center [1078, 367] width 81 height 16
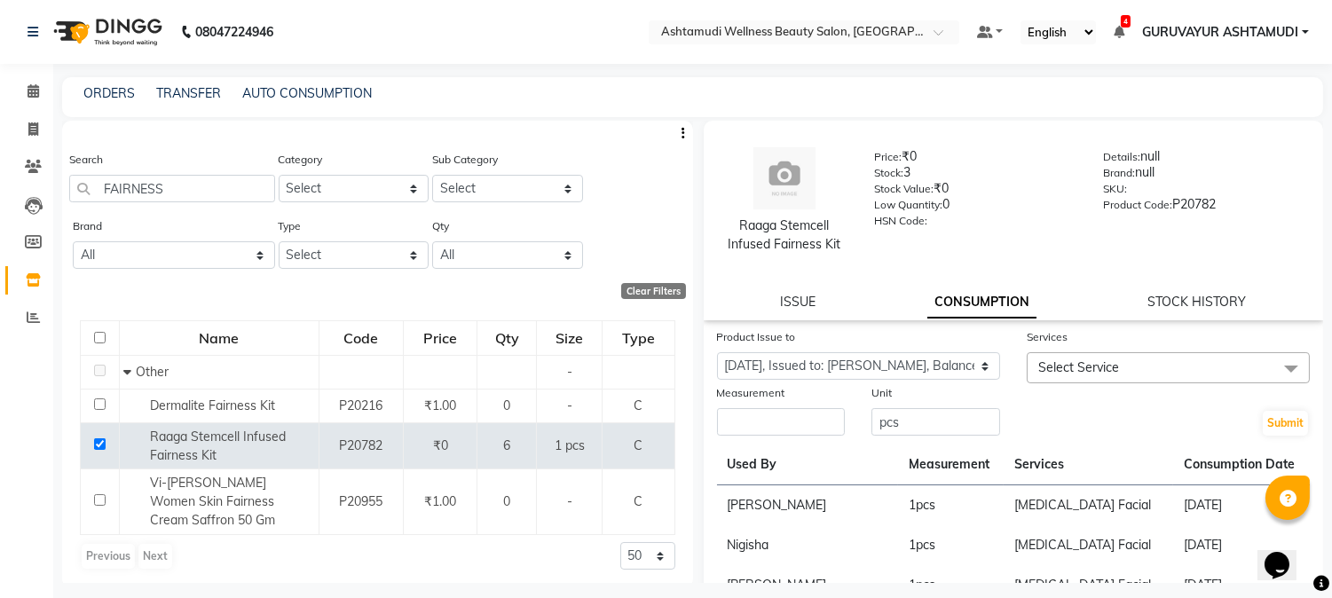
click at [1093, 361] on span "Select Service" at bounding box center [1078, 367] width 81 height 16
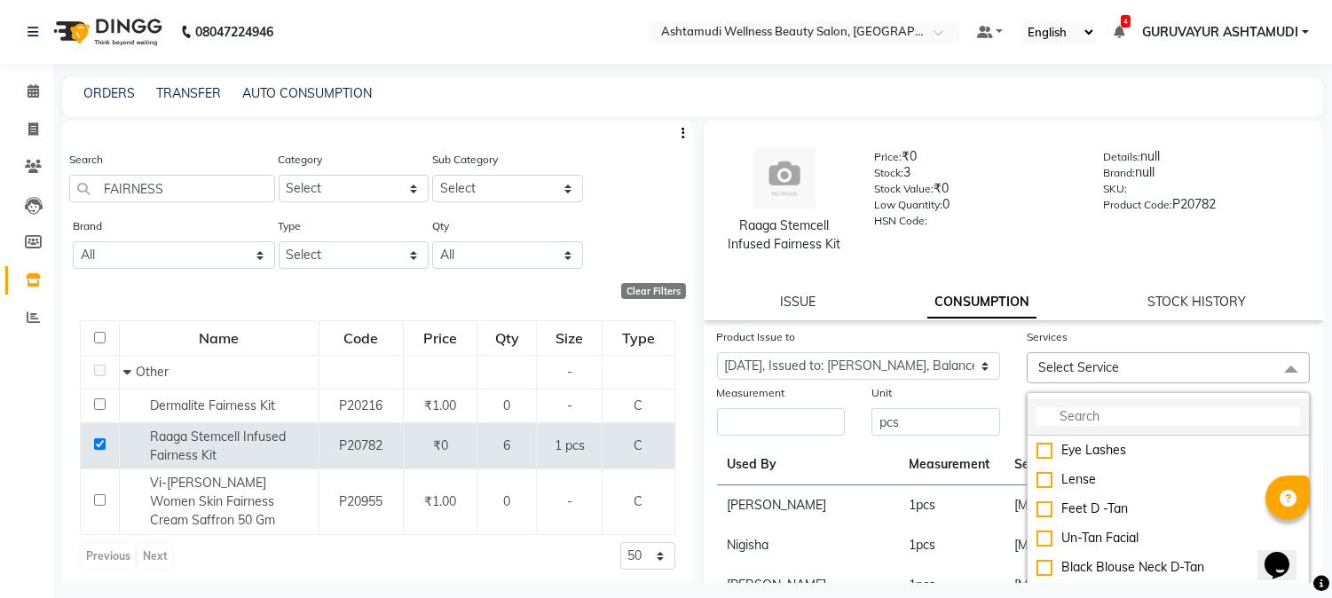
click at [1088, 414] on input "multiselect-search" at bounding box center [1169, 416] width 264 height 19
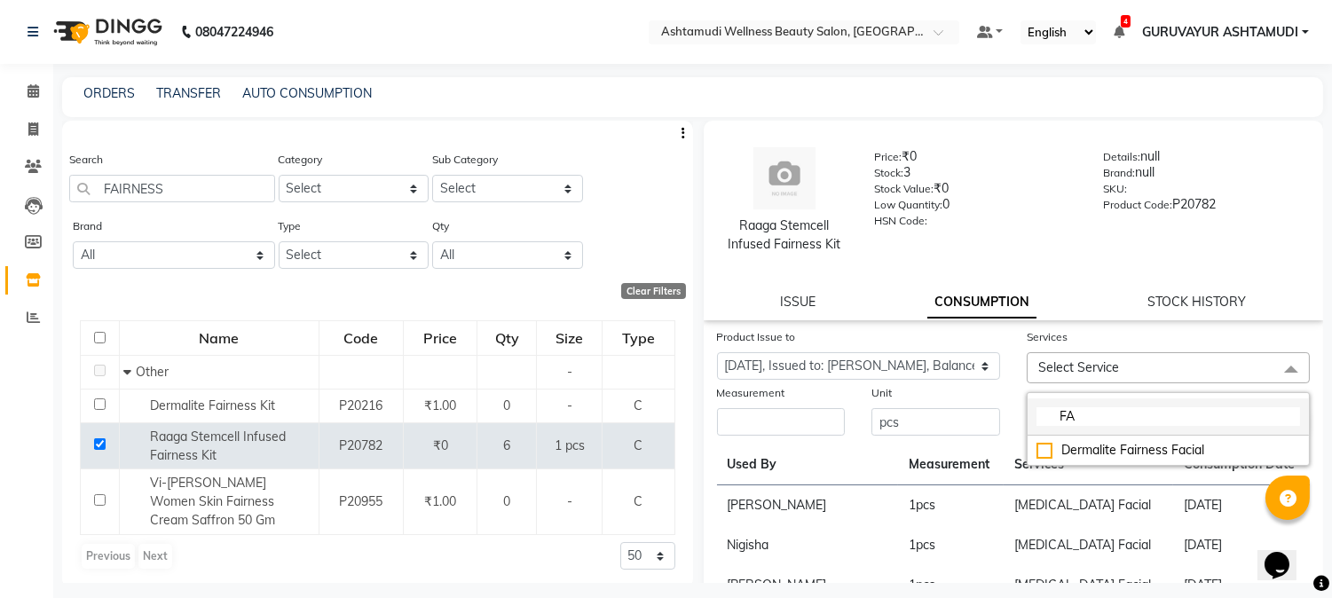
type input "F"
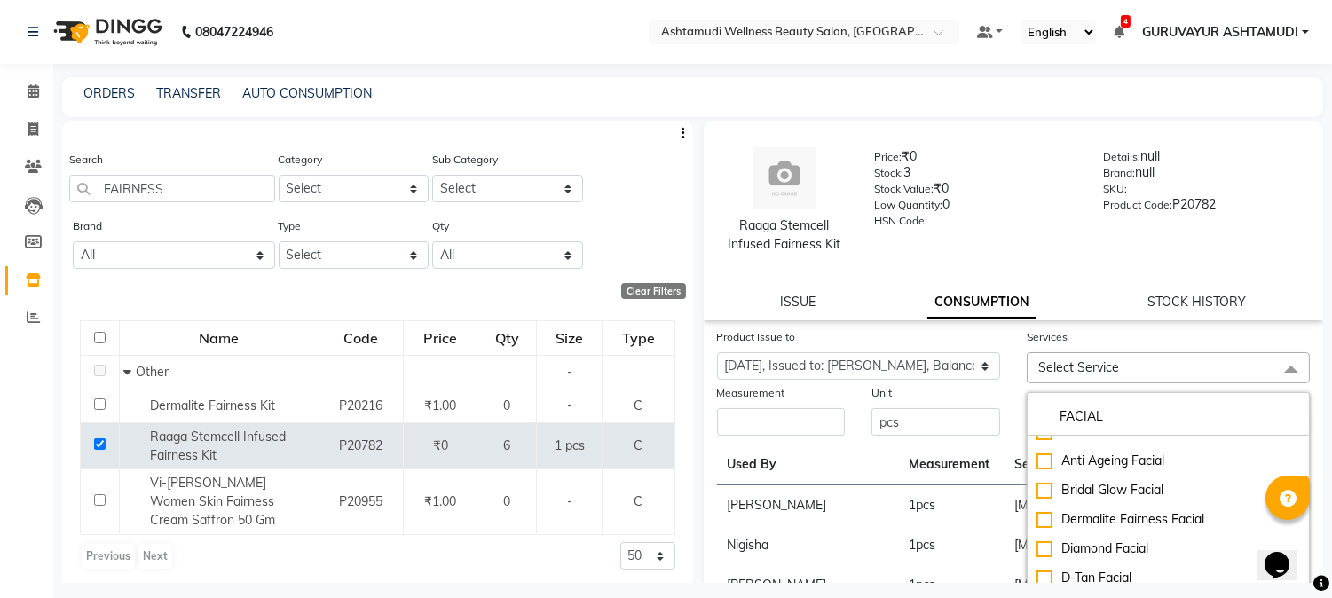
scroll to position [2, 0]
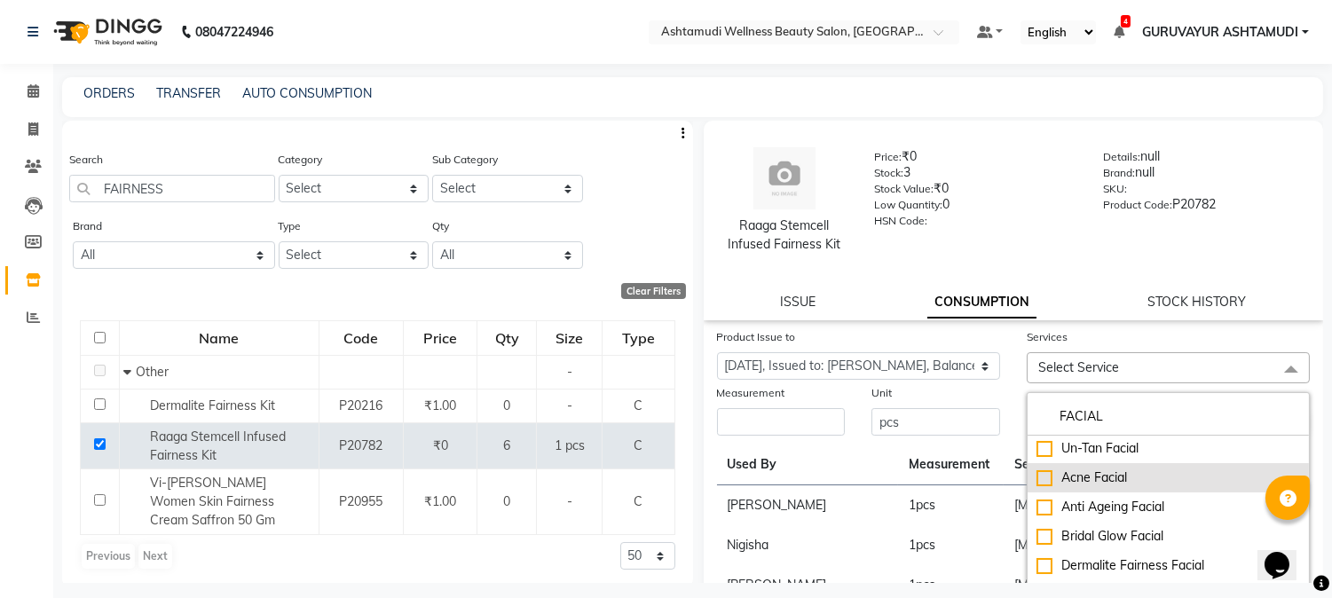
type input "FACIAL"
click at [1037, 479] on div "Acne Facial" at bounding box center [1169, 478] width 264 height 19
checkbox input "true"
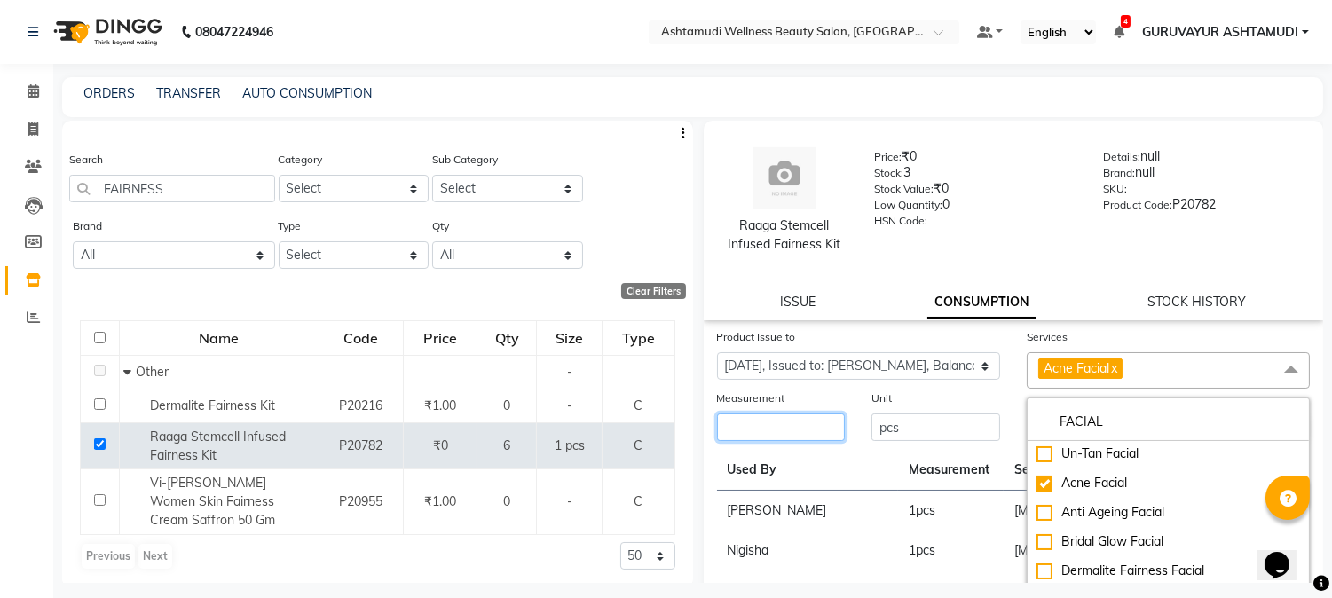
click at [787, 430] on input "number" at bounding box center [781, 428] width 129 height 28
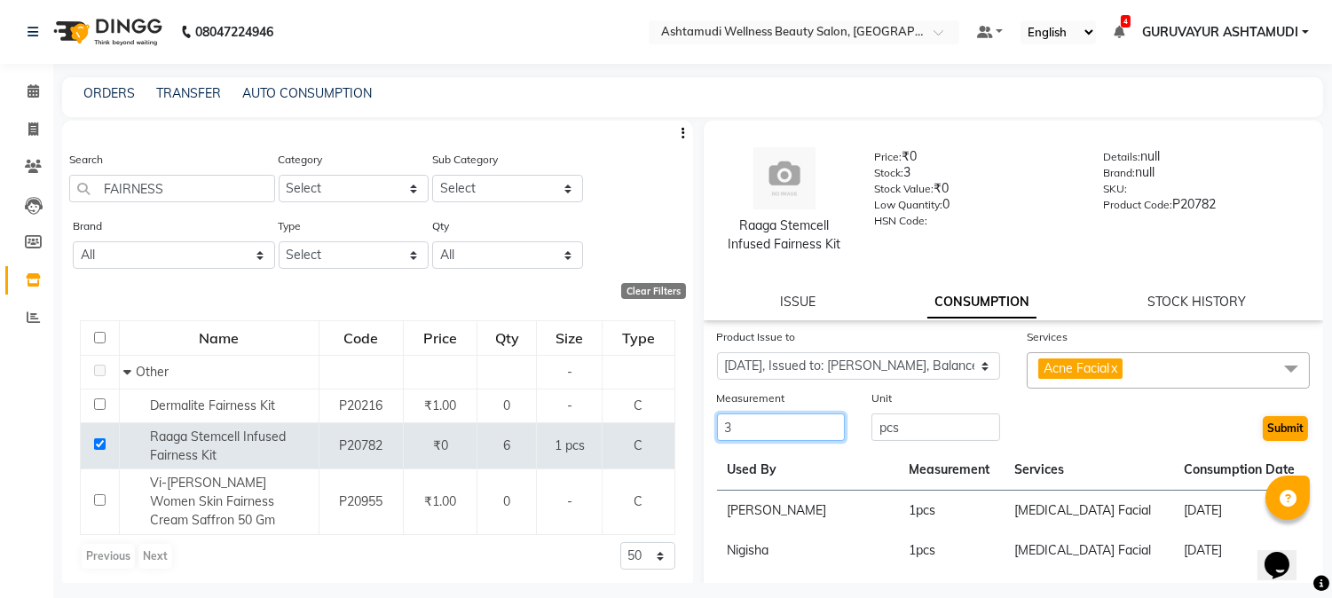
type input "3"
click at [1283, 427] on button "Submit" at bounding box center [1285, 428] width 45 height 25
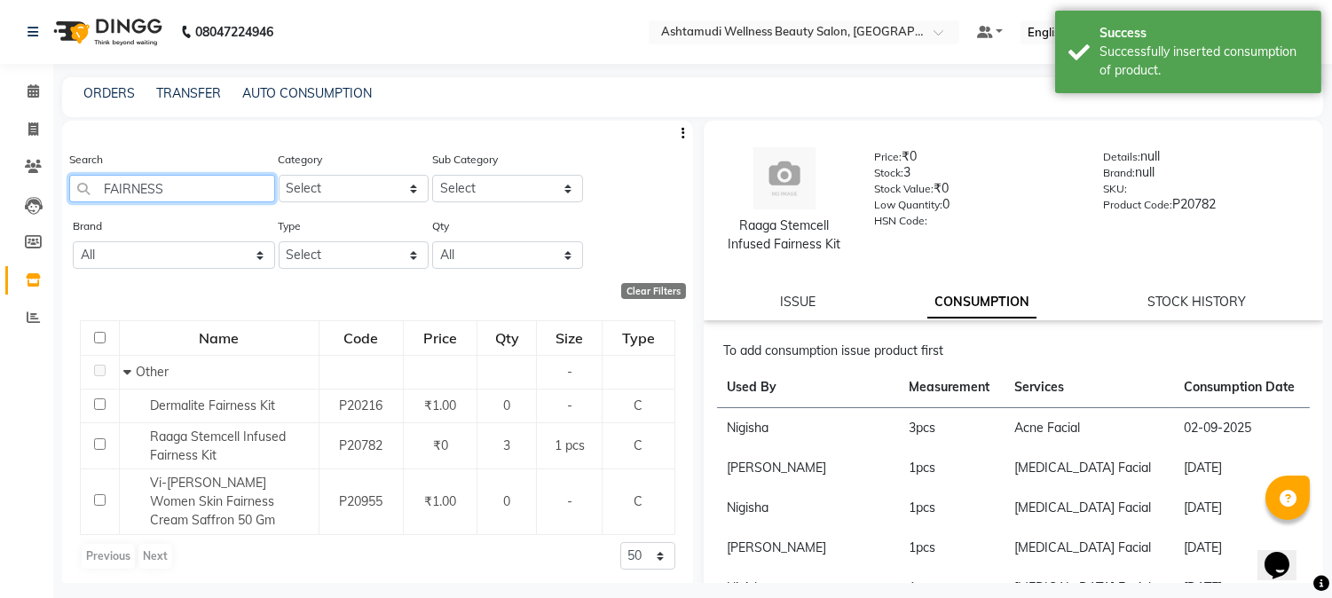
drag, startPoint x: 175, startPoint y: 185, endPoint x: 76, endPoint y: 188, distance: 98.6
click at [76, 188] on input "FAIRNESS" at bounding box center [172, 189] width 206 height 28
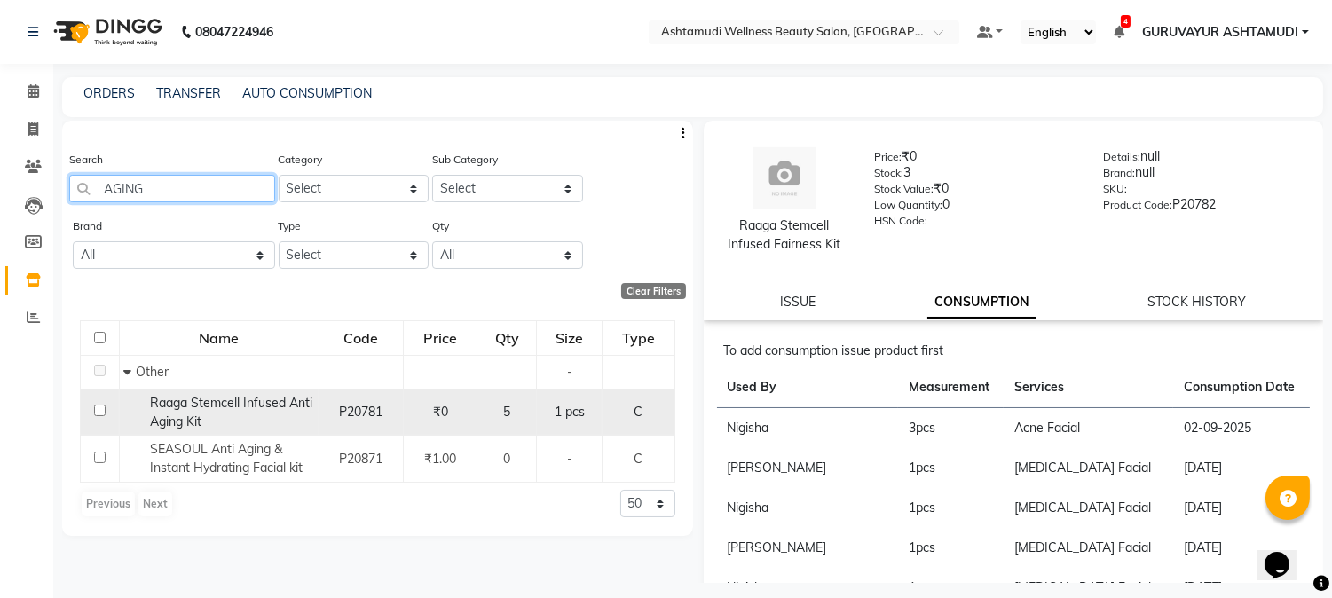
type input "AGING"
click at [101, 414] on input "checkbox" at bounding box center [100, 411] width 12 height 12
checkbox input "true"
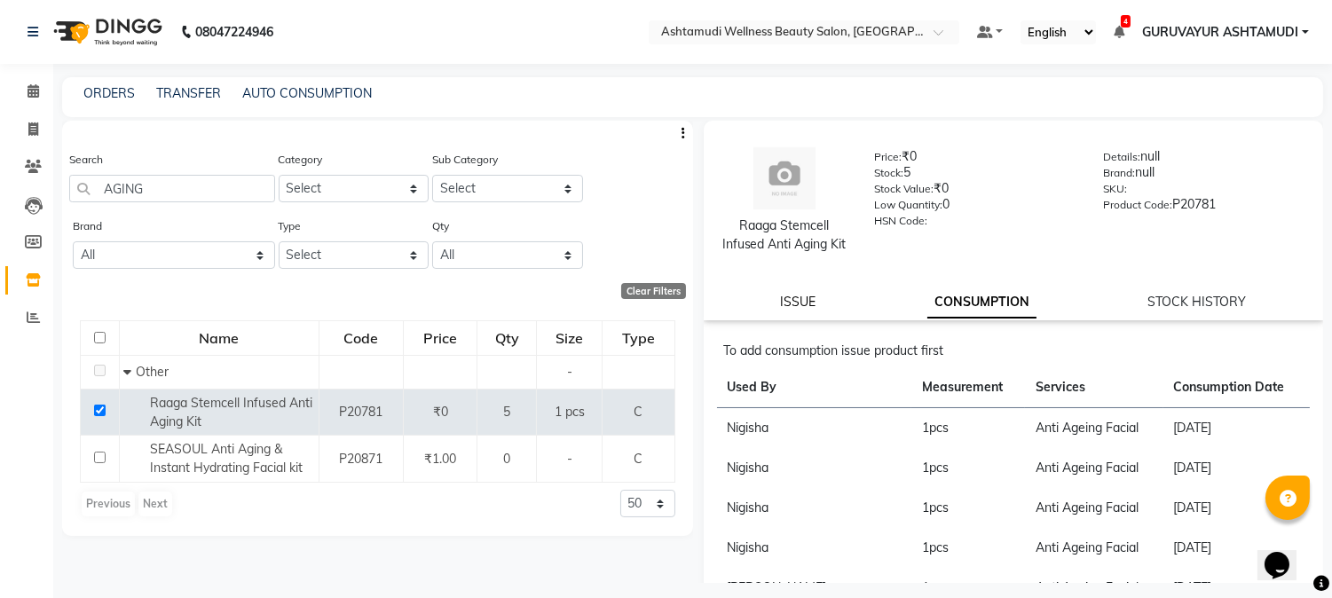
click at [797, 310] on link "ISSUE" at bounding box center [798, 302] width 36 height 16
select select
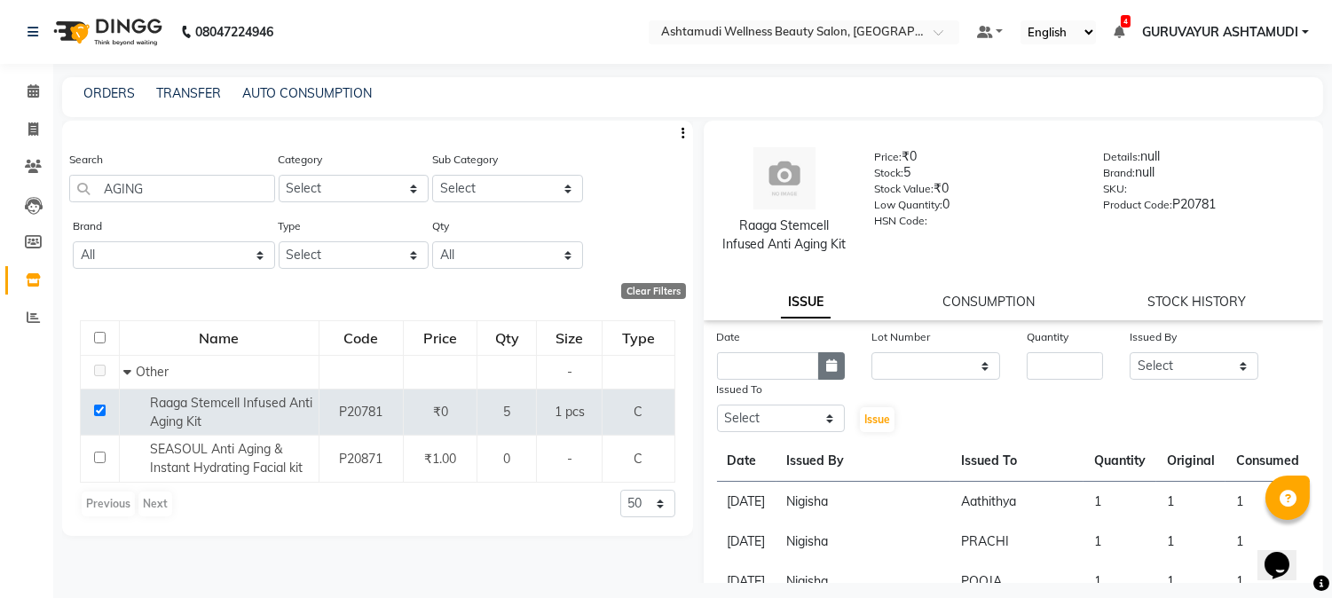
click at [828, 380] on button "button" at bounding box center [831, 366] width 27 height 28
select select "9"
select select "2025"
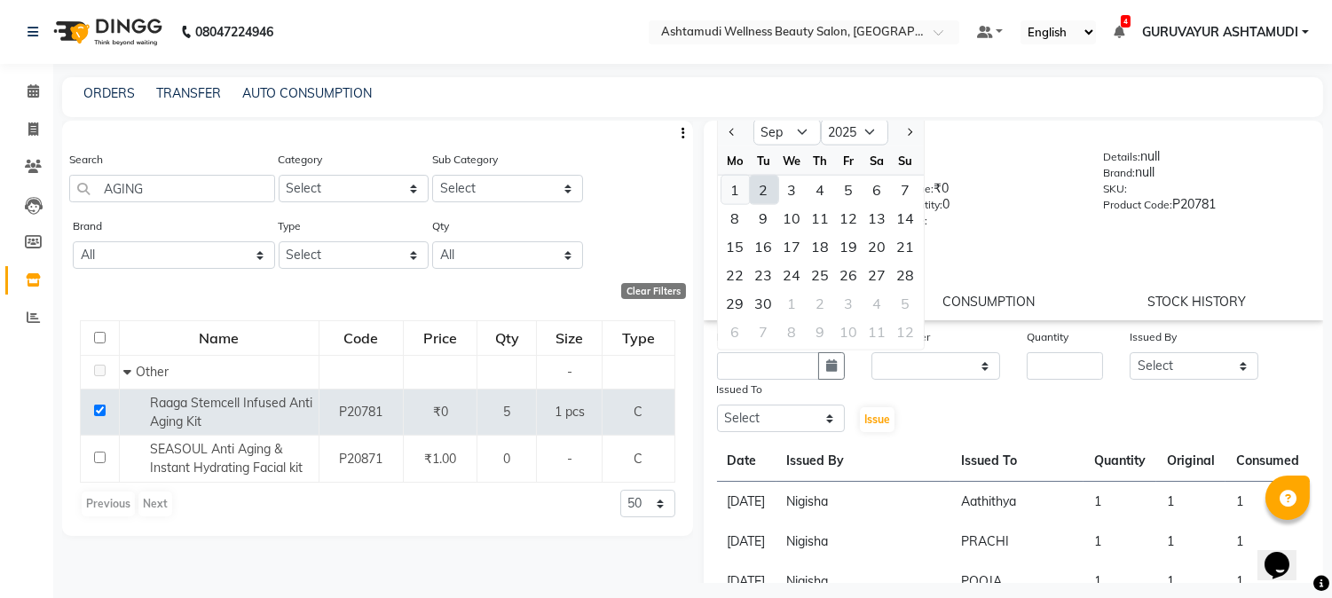
click at [734, 201] on div "1" at bounding box center [736, 190] width 28 height 28
type input "01-09-2025"
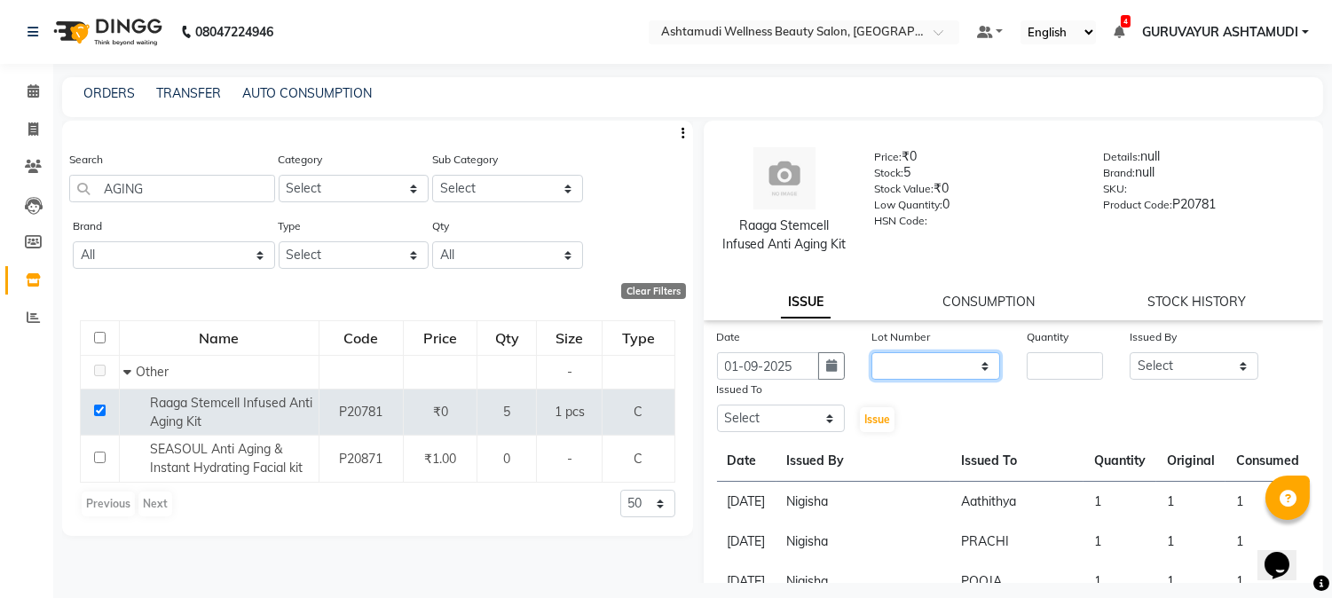
click at [947, 380] on select "None" at bounding box center [936, 366] width 129 height 28
select select "0: null"
click at [872, 371] on select "None" at bounding box center [936, 366] width 129 height 28
click at [1037, 380] on input "number" at bounding box center [1065, 366] width 76 height 28
type input "1"
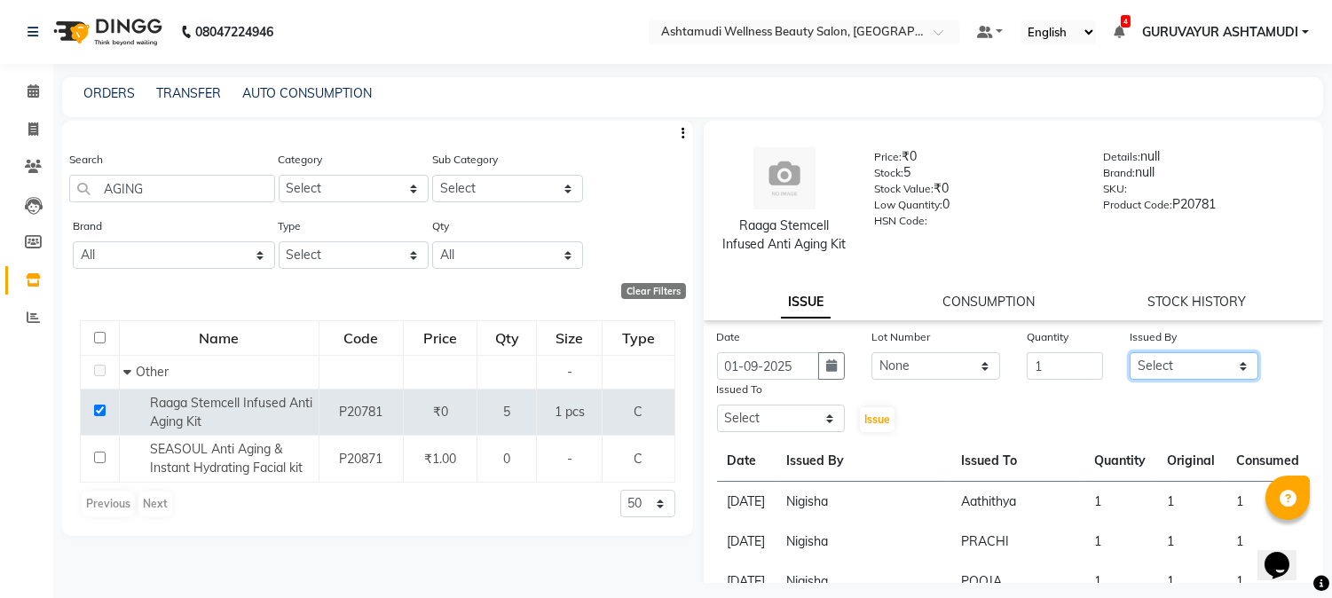
click at [1218, 380] on select "Select Aathithya [PERSON_NAME] [PERSON_NAME] ARYA GURUVAYUR [PERSON_NAME] [PERS…" at bounding box center [1194, 366] width 129 height 28
select select "69602"
click at [1130, 371] on select "Select Aathithya [PERSON_NAME] [PERSON_NAME] ARYA GURUVAYUR [PERSON_NAME] [PERS…" at bounding box center [1194, 366] width 129 height 28
click at [825, 432] on select "Select Aathithya [PERSON_NAME] [PERSON_NAME] ARYA GURUVAYUR [PERSON_NAME] [PERS…" at bounding box center [781, 419] width 129 height 28
select select "28230"
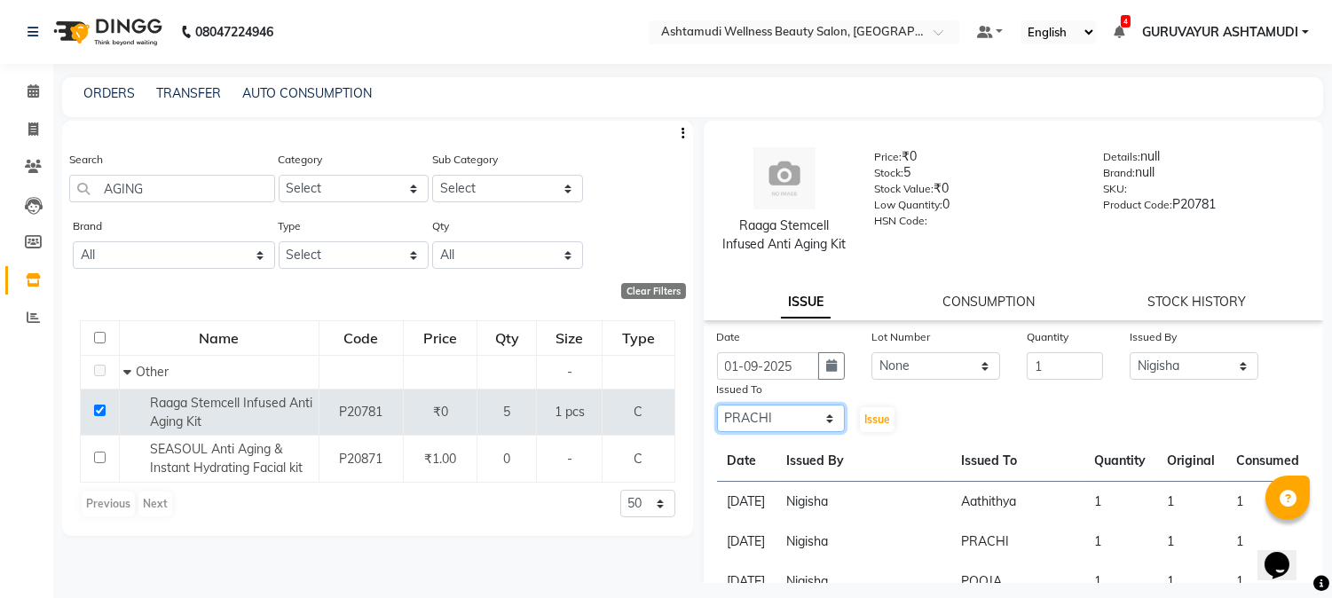
click at [717, 423] on select "Select Aathithya [PERSON_NAME] [PERSON_NAME] ARYA GURUVAYUR [PERSON_NAME] [PERS…" at bounding box center [781, 419] width 129 height 28
click at [864, 426] on span "Issue" at bounding box center [877, 419] width 26 height 13
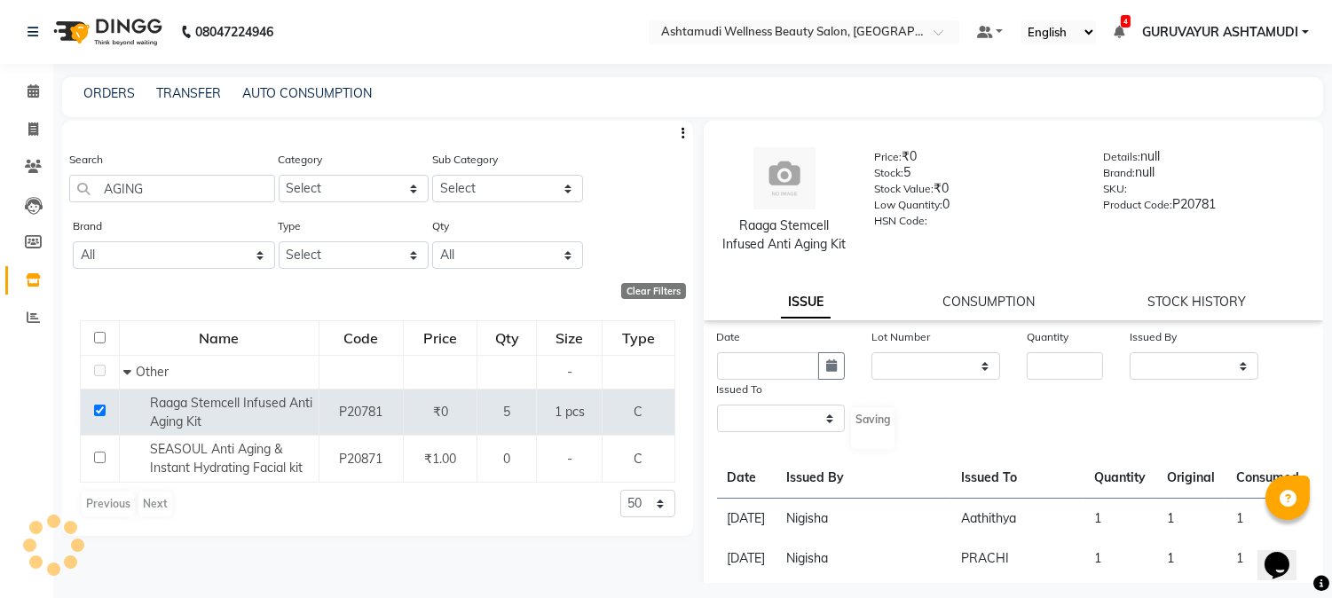
select select
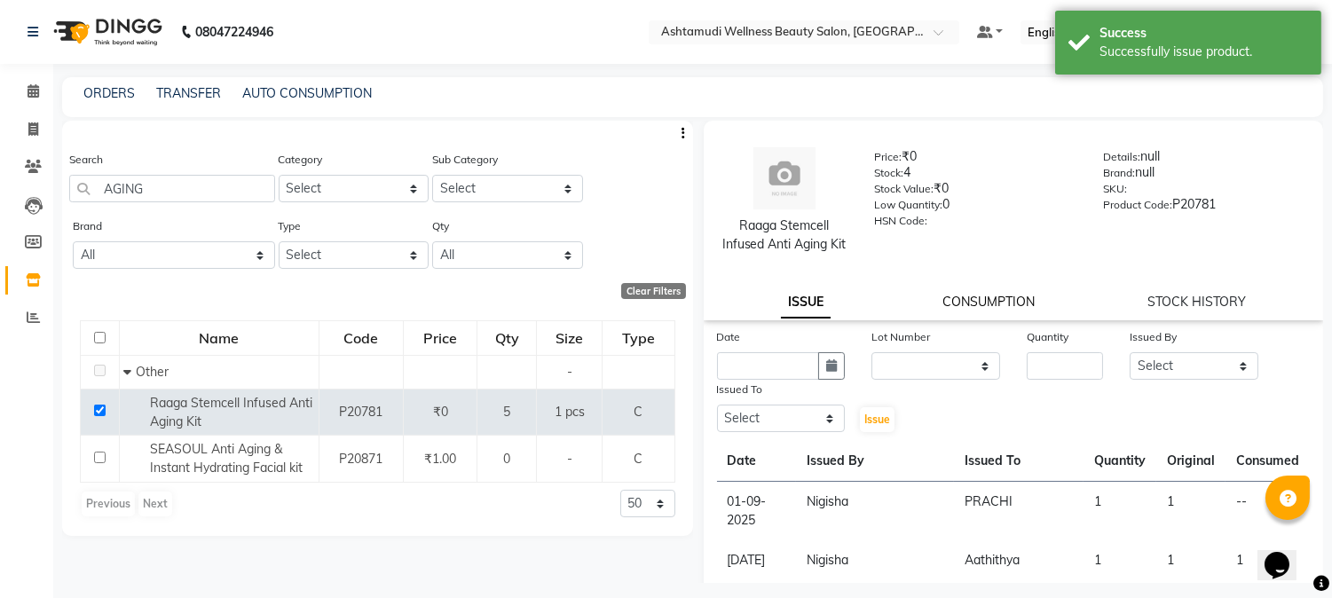
click at [966, 310] on link "CONSUMPTION" at bounding box center [989, 302] width 92 height 16
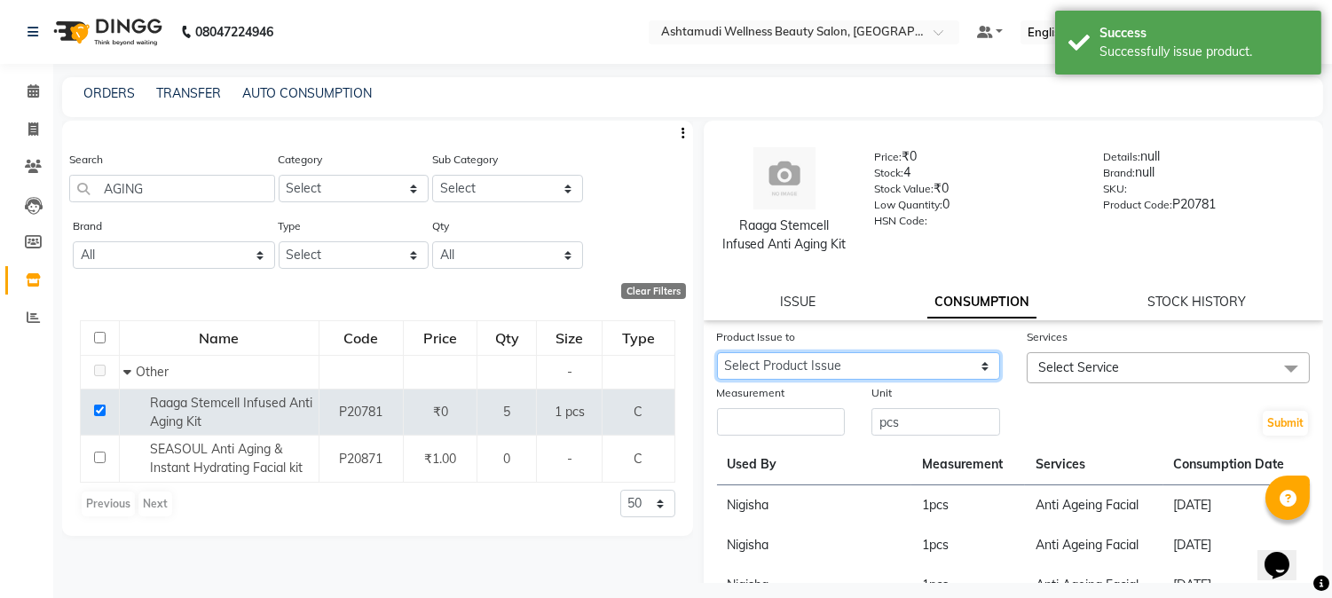
click at [872, 380] on select "Select Product Issue [DATE], Issued to: [PERSON_NAME], Balance: 1" at bounding box center [858, 366] width 283 height 28
select select "1199443"
click at [717, 371] on select "Select Product Issue [DATE], Issued to: [PERSON_NAME], Balance: 1" at bounding box center [858, 366] width 283 height 28
click at [1274, 379] on span at bounding box center [1292, 369] width 36 height 34
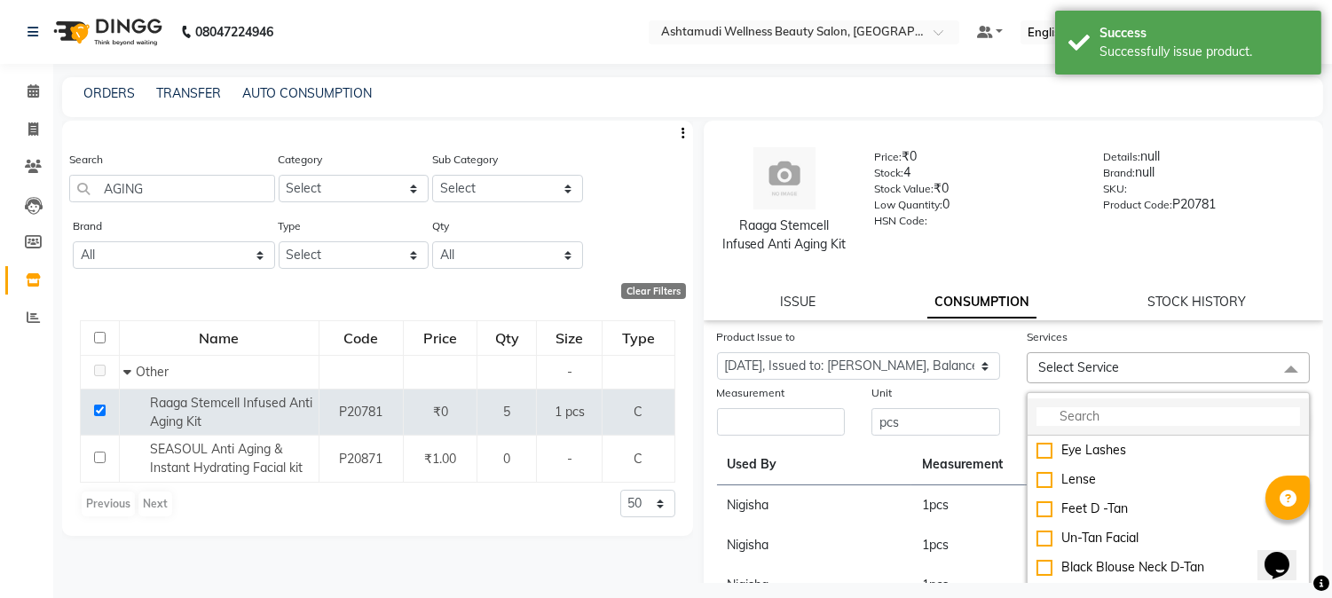
click at [1139, 426] on input "multiselect-search" at bounding box center [1169, 416] width 264 height 19
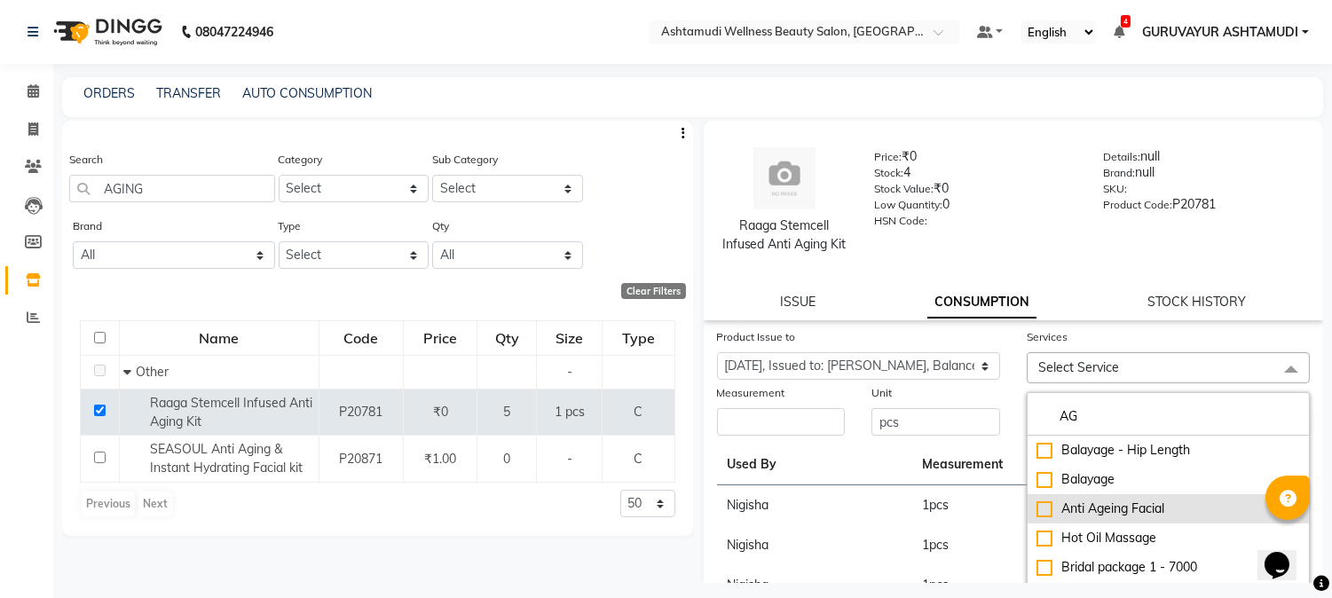
type input "AG"
click at [1037, 518] on div "Anti Ageing Facial" at bounding box center [1169, 509] width 264 height 19
checkbox input "true"
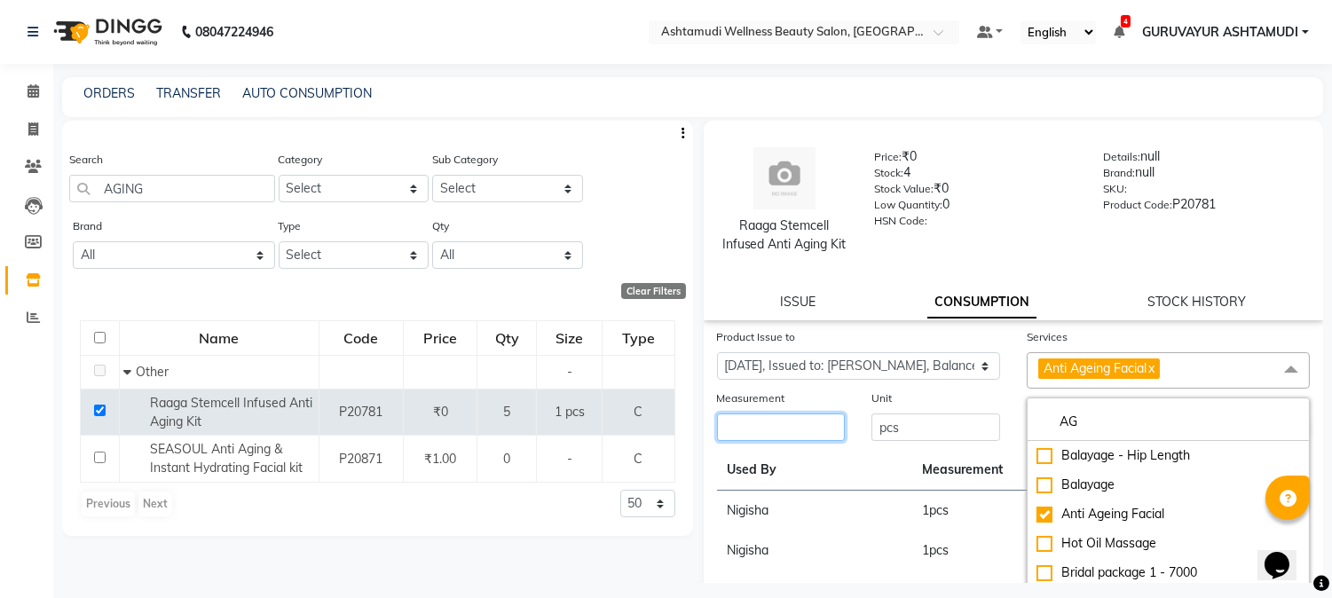
click at [805, 441] on input "number" at bounding box center [781, 428] width 129 height 28
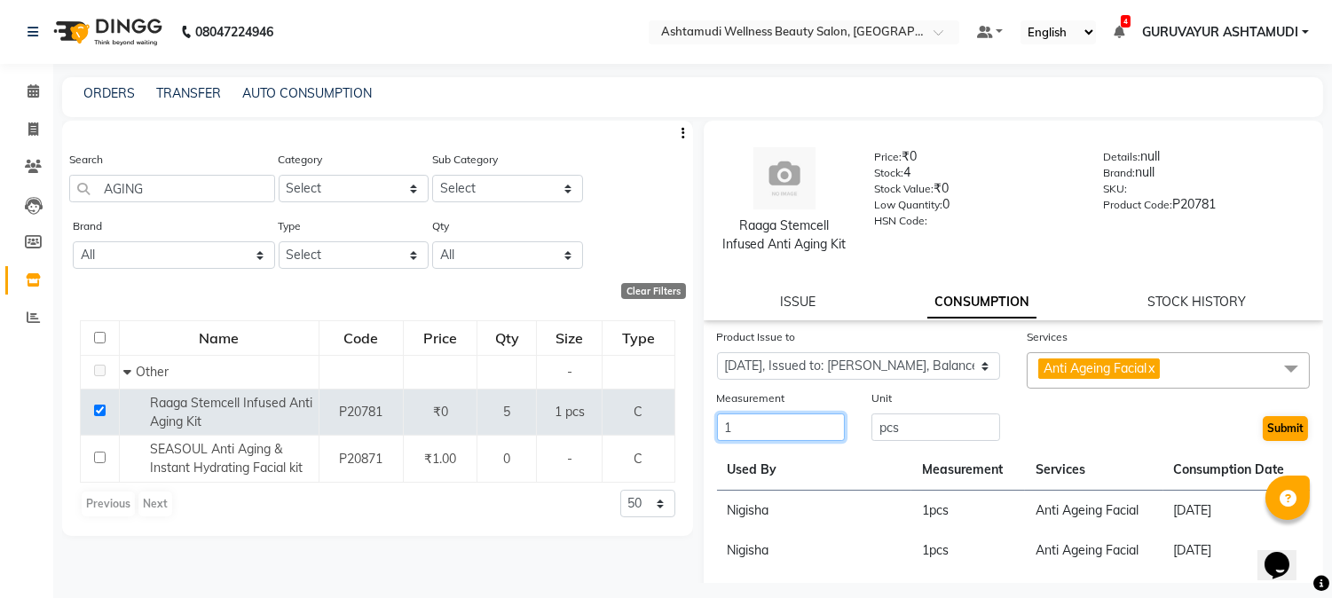
type input "1"
click at [1273, 441] on button "Submit" at bounding box center [1285, 428] width 45 height 25
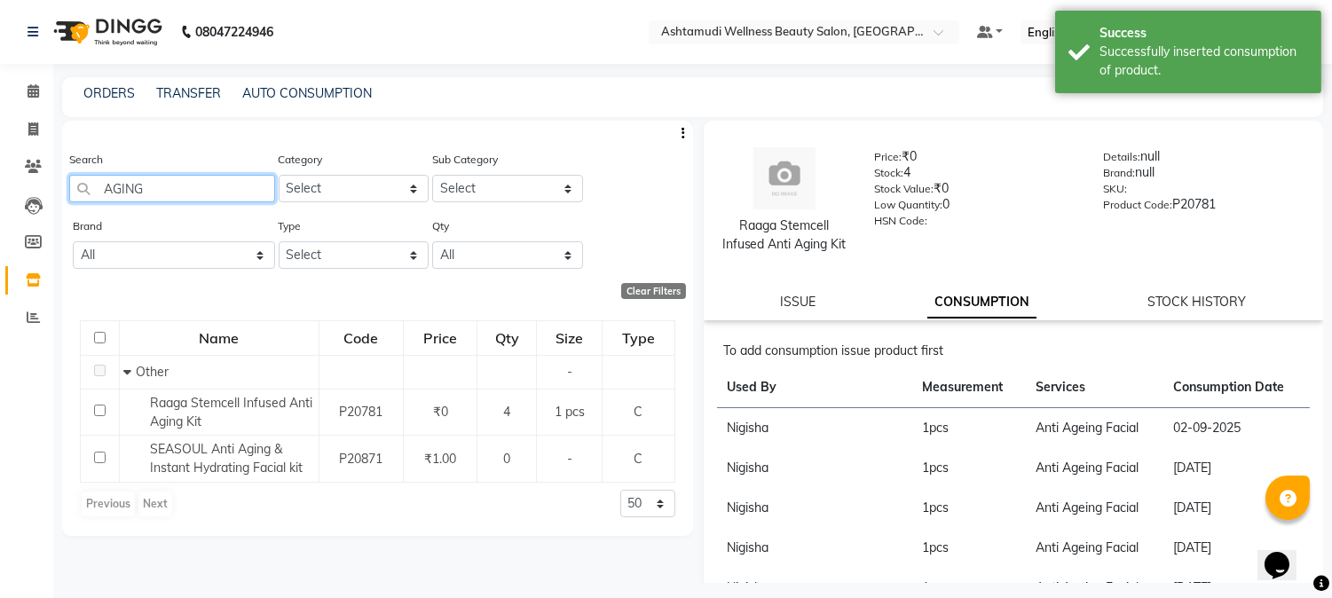
drag, startPoint x: 151, startPoint y: 183, endPoint x: 87, endPoint y: 197, distance: 65.5
click at [87, 197] on input "AGING" at bounding box center [172, 189] width 206 height 28
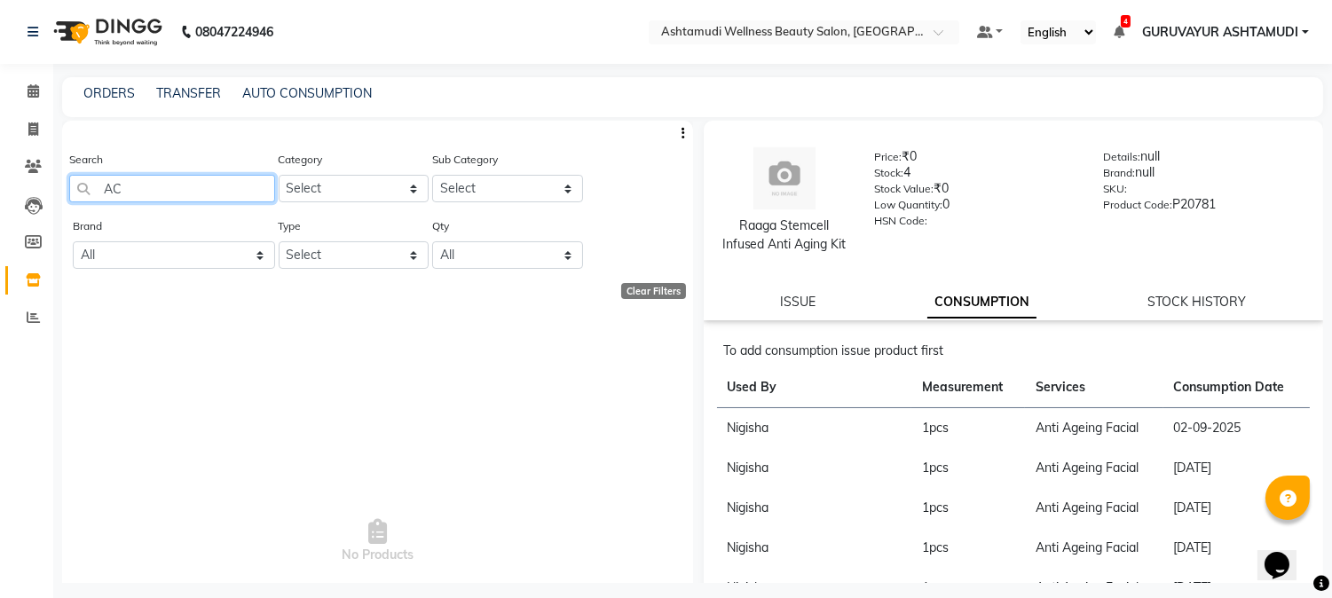
type input "A"
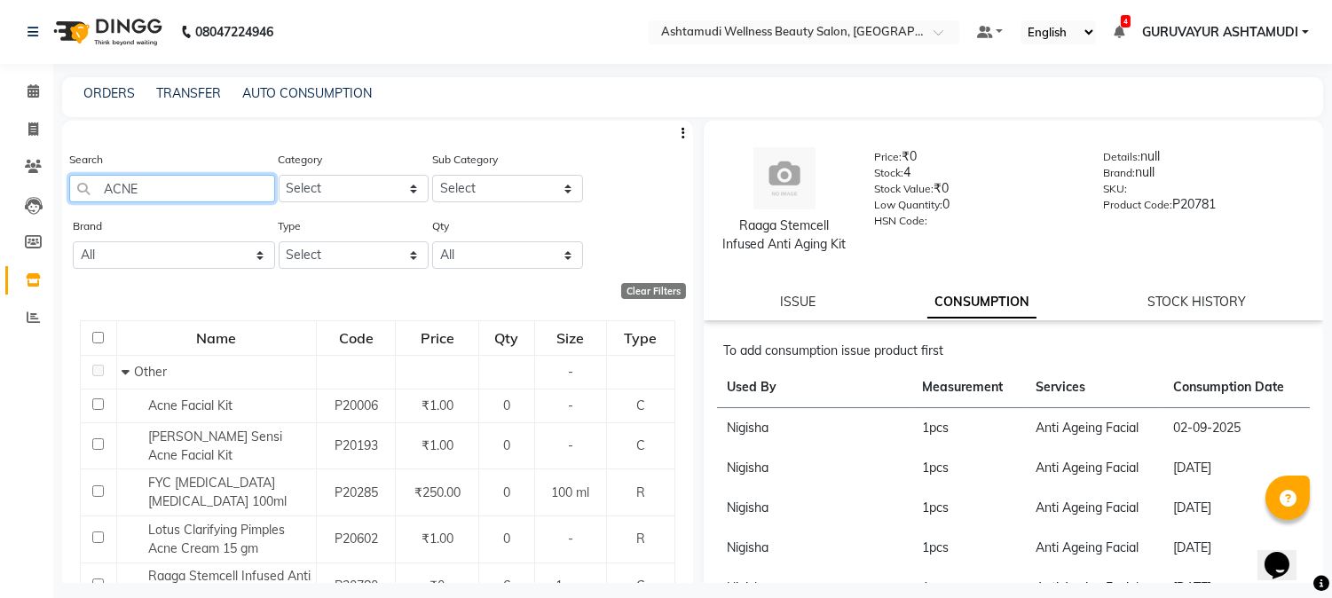
scroll to position [81, 0]
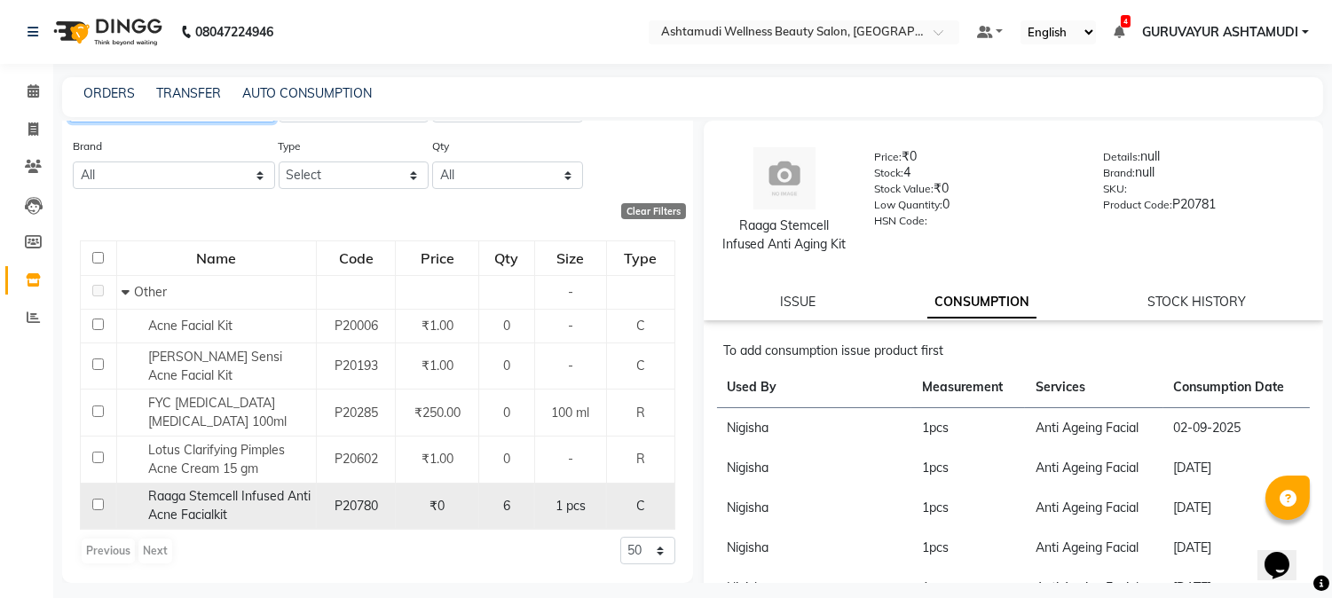
type input "ACNE"
click at [98, 504] on input "checkbox" at bounding box center [98, 505] width 12 height 12
checkbox input "true"
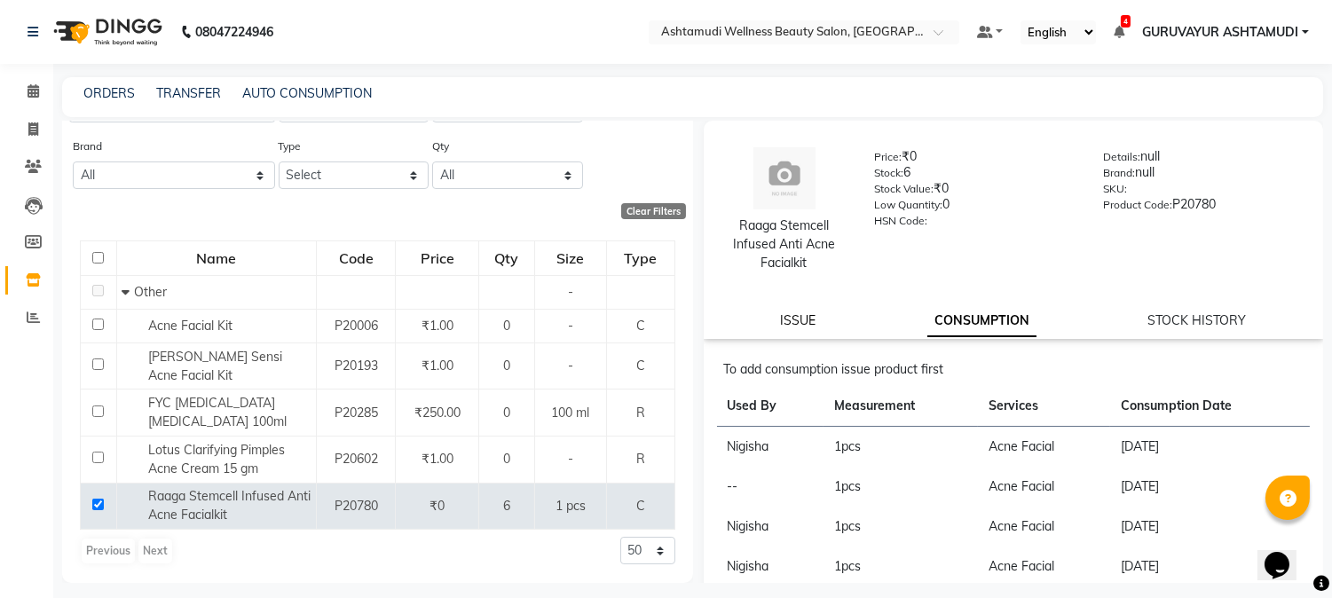
click at [788, 323] on link "ISSUE" at bounding box center [798, 320] width 36 height 16
select select
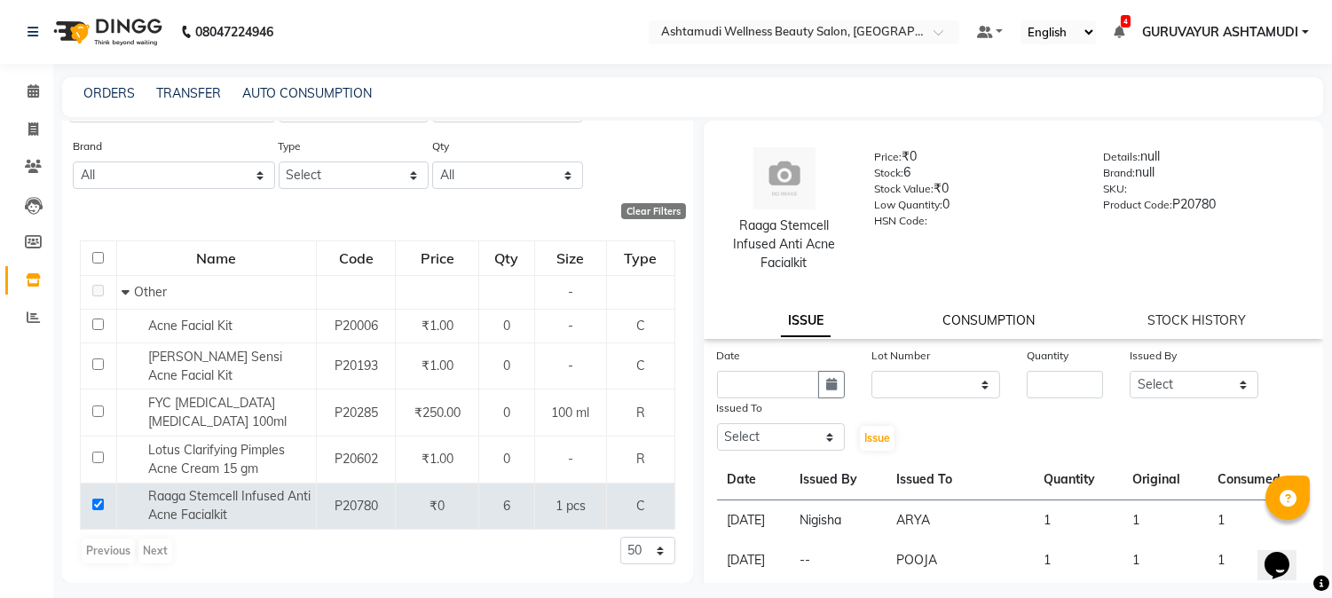
click at [972, 312] on link "CONSUMPTION" at bounding box center [989, 320] width 92 height 16
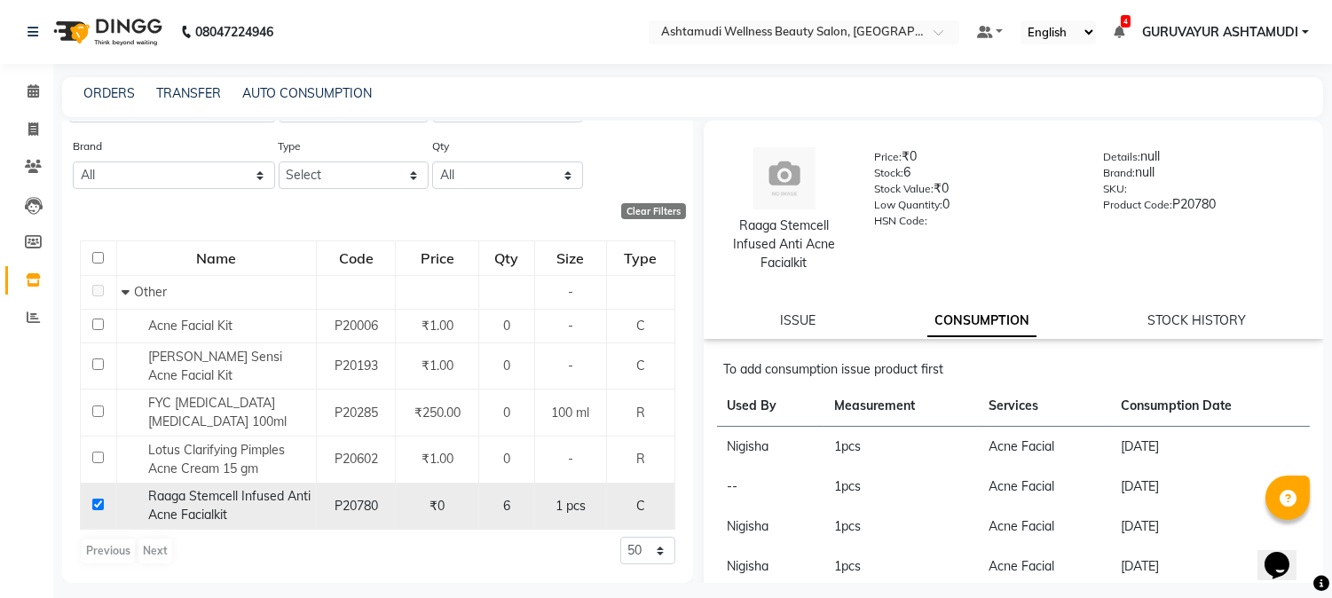
click at [93, 506] on input "checkbox" at bounding box center [98, 505] width 12 height 12
checkbox input "false"
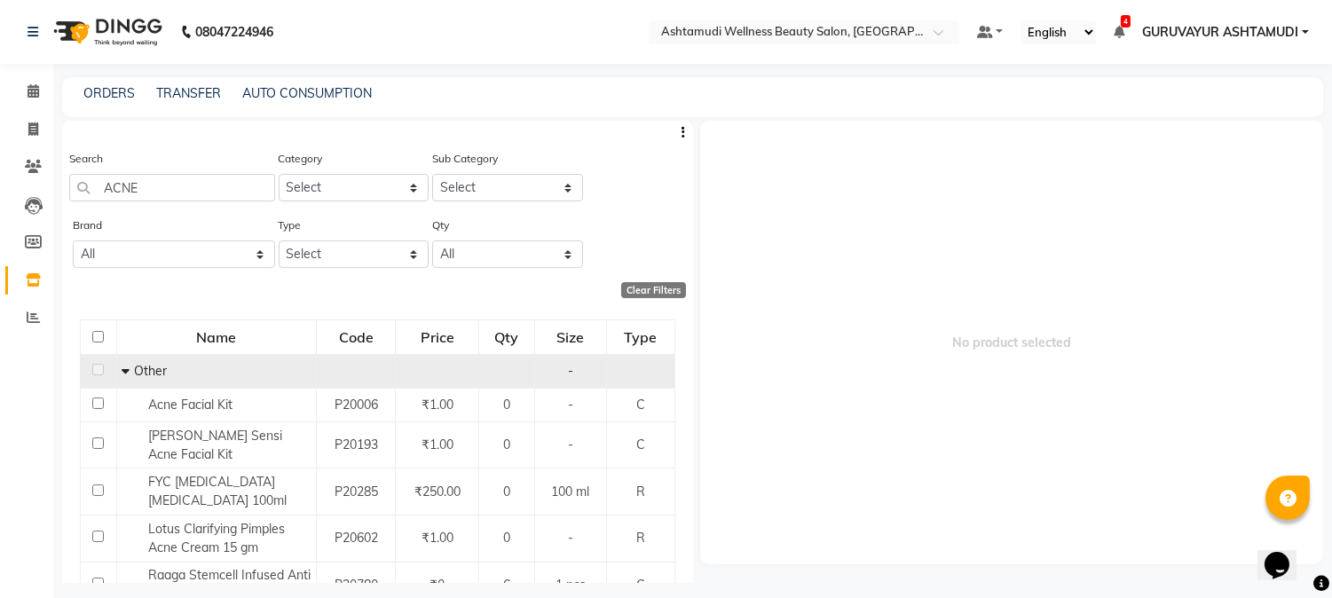
scroll to position [0, 0]
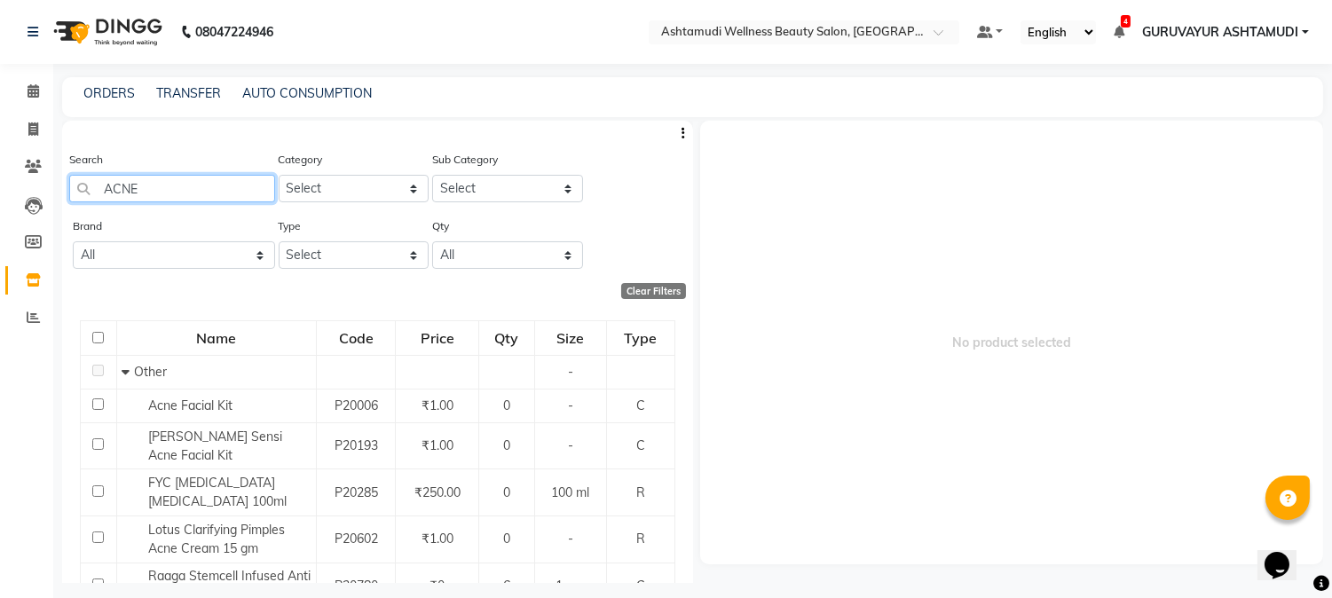
drag, startPoint x: 142, startPoint y: 186, endPoint x: 89, endPoint y: 186, distance: 53.3
click at [89, 186] on input "ACNE" at bounding box center [172, 189] width 206 height 28
type input "A"
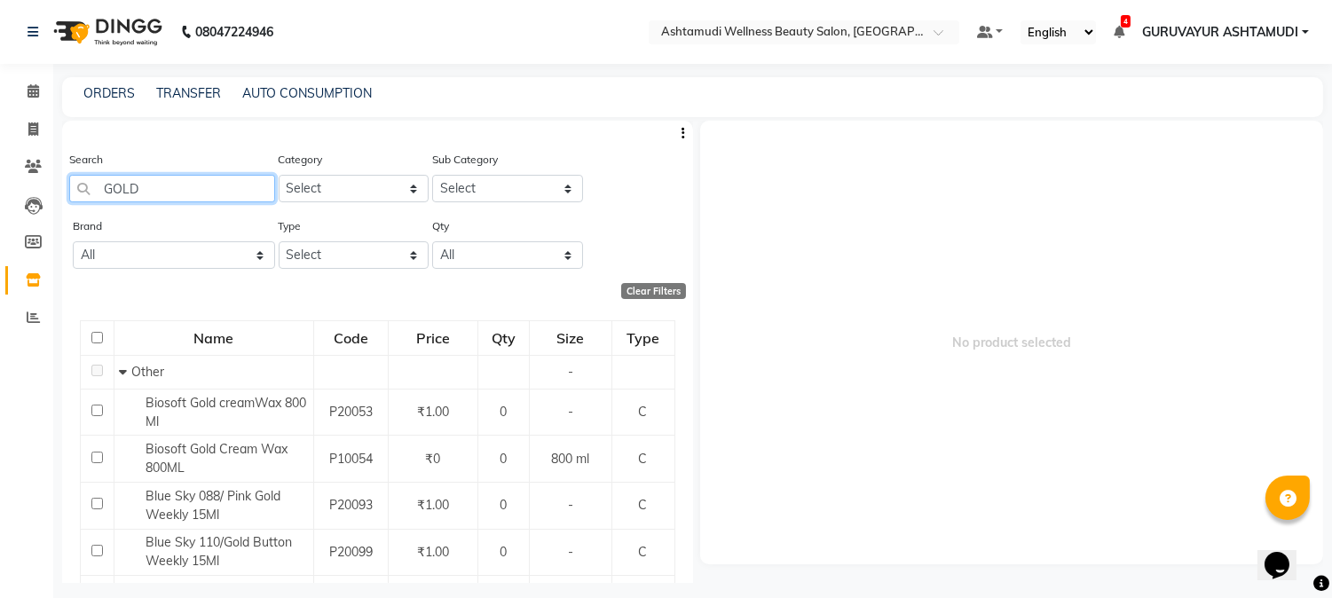
drag, startPoint x: 158, startPoint y: 186, endPoint x: 99, endPoint y: 185, distance: 59.5
click at [99, 185] on input "GOLD" at bounding box center [172, 189] width 206 height 28
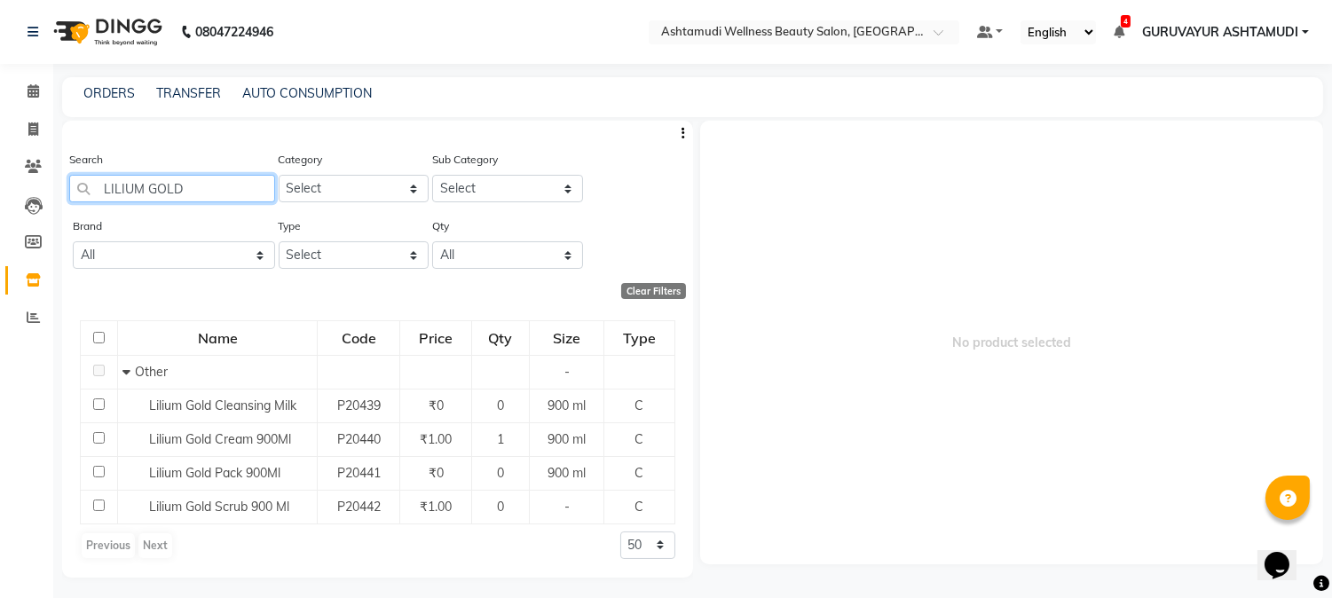
drag, startPoint x: 189, startPoint y: 189, endPoint x: 89, endPoint y: 193, distance: 100.4
click at [89, 193] on input "LILIUM GOLD" at bounding box center [172, 189] width 206 height 28
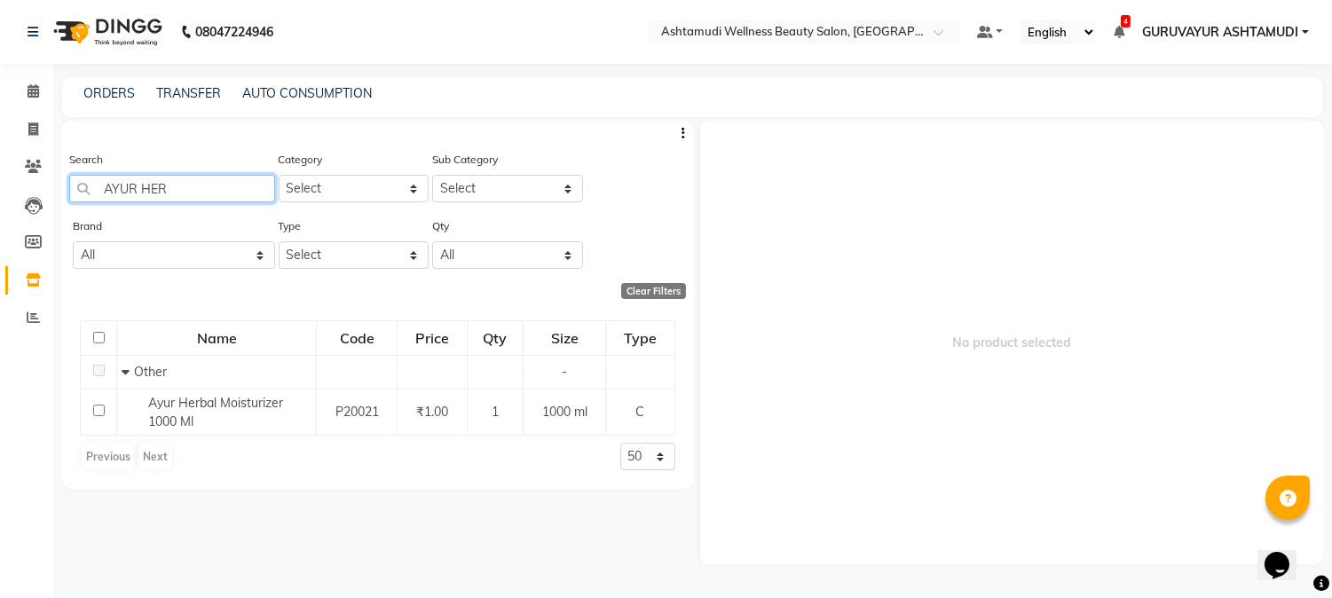
drag, startPoint x: 122, startPoint y: 185, endPoint x: 107, endPoint y: 185, distance: 15.1
click at [107, 185] on input "AYUR HER" at bounding box center [172, 189] width 206 height 28
type input "G"
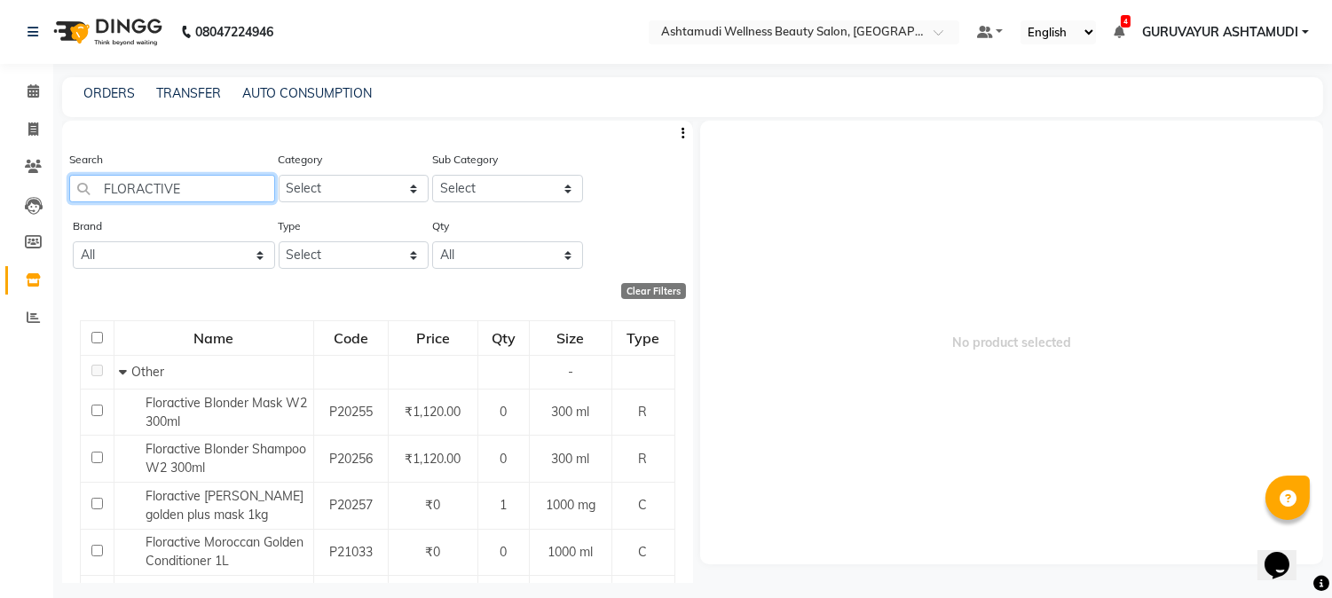
drag, startPoint x: 206, startPoint y: 178, endPoint x: 105, endPoint y: 205, distance: 104.6
click at [105, 205] on div "Search FLORACTIVE" at bounding box center [172, 183] width 206 height 67
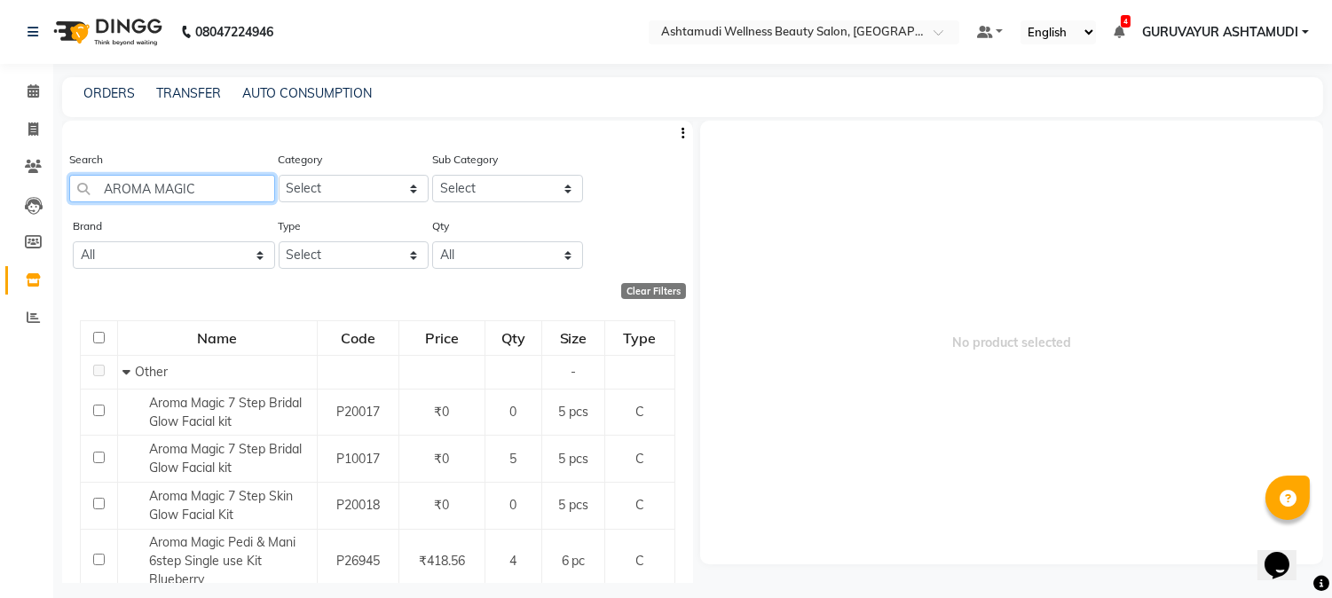
drag, startPoint x: 204, startPoint y: 186, endPoint x: 146, endPoint y: 200, distance: 59.2
click at [146, 200] on input "AROMA MAGIC" at bounding box center [172, 189] width 206 height 28
click at [238, 189] on input "AROMA MAGIC" at bounding box center [172, 189] width 206 height 28
drag, startPoint x: 238, startPoint y: 189, endPoint x: 67, endPoint y: 186, distance: 170.4
click at [67, 186] on div "Search AROMA MAGIC Category Select Hair Skin Makeup Personal Care Appliances [P…" at bounding box center [377, 183] width 631 height 67
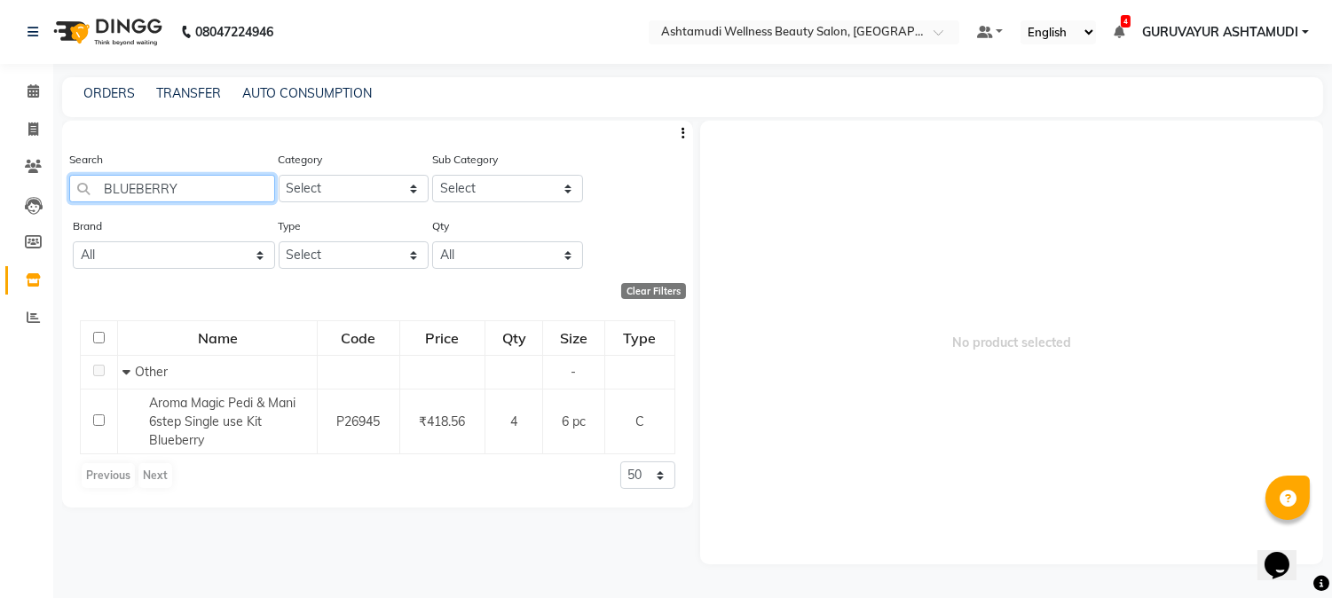
drag, startPoint x: 201, startPoint y: 189, endPoint x: 84, endPoint y: 189, distance: 116.3
click at [84, 189] on input "BLUEBERRY" at bounding box center [172, 189] width 206 height 28
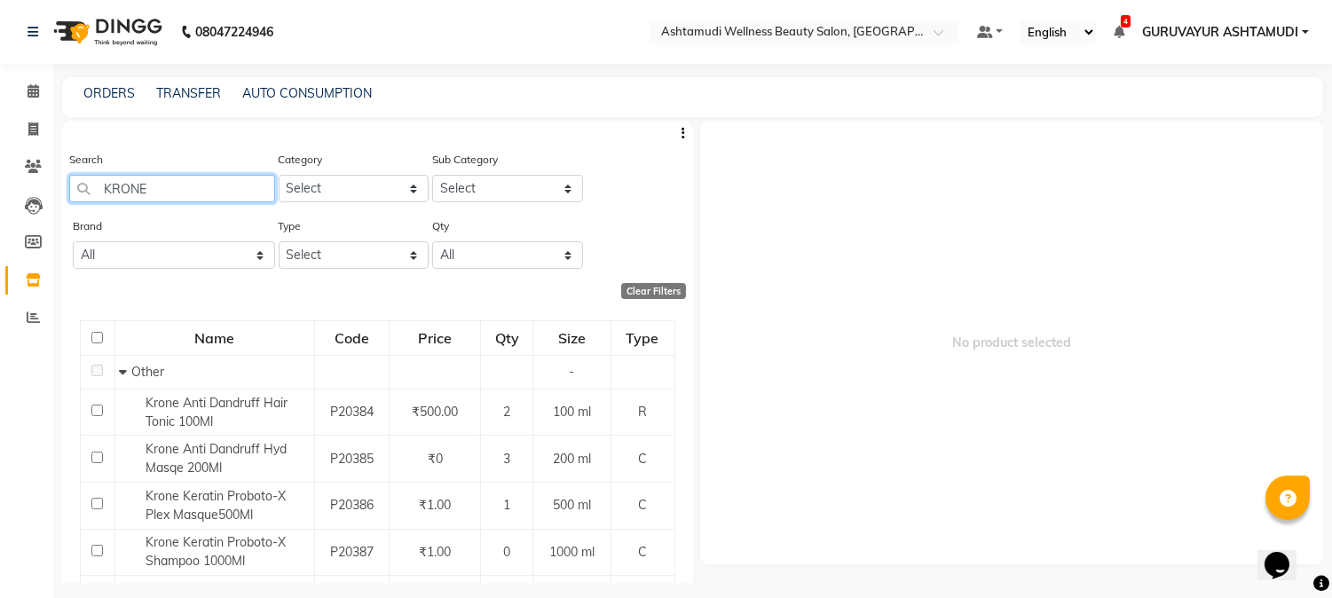
drag, startPoint x: 160, startPoint y: 190, endPoint x: 81, endPoint y: 190, distance: 79.0
click at [81, 190] on input "KRONE" at bounding box center [172, 189] width 206 height 28
type input "S"
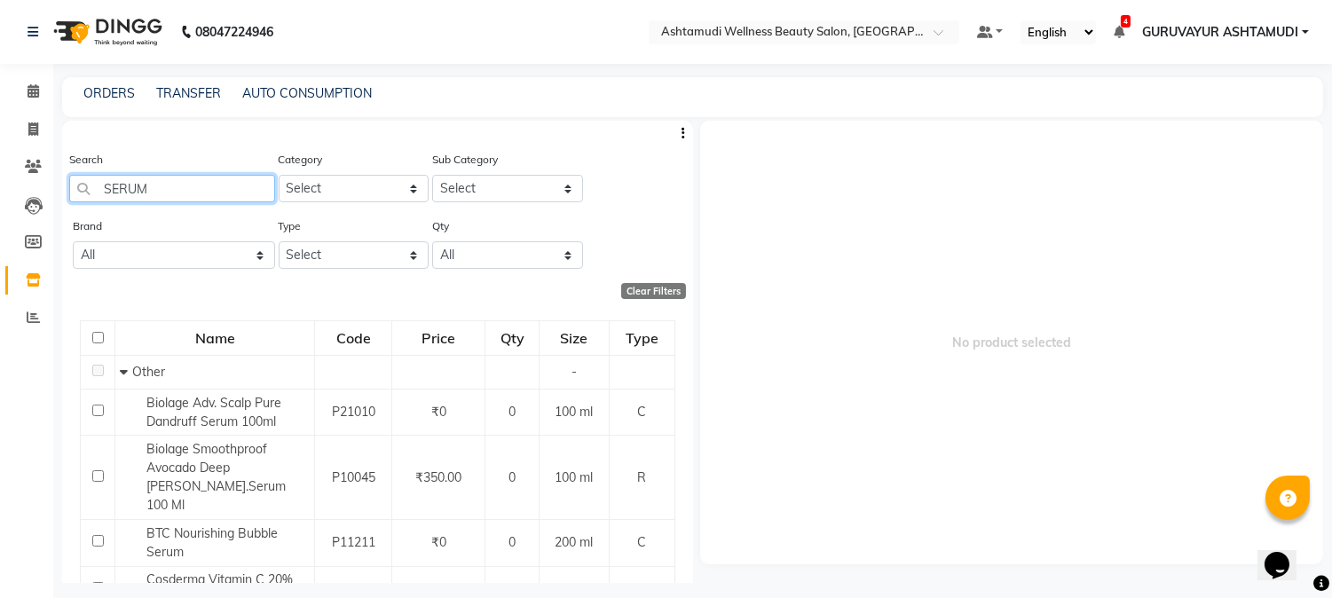
drag, startPoint x: 162, startPoint y: 185, endPoint x: 100, endPoint y: 193, distance: 62.6
click at [100, 193] on input "SERUM" at bounding box center [172, 189] width 206 height 28
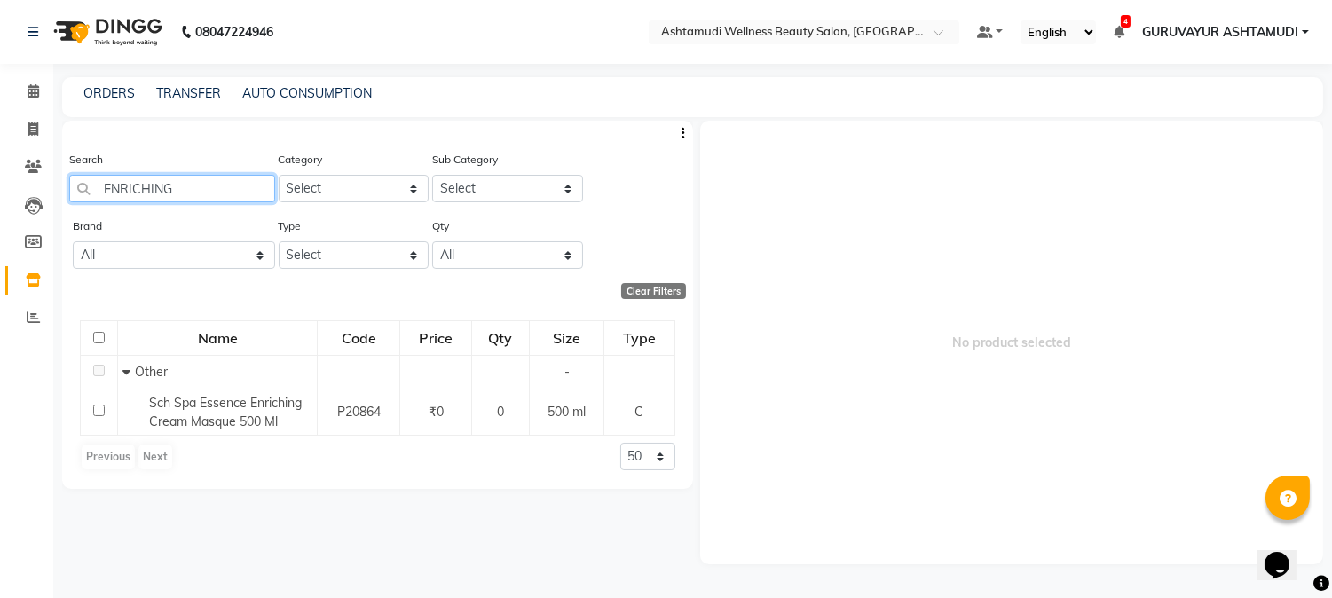
drag, startPoint x: 190, startPoint y: 192, endPoint x: 77, endPoint y: 195, distance: 112.8
click at [77, 195] on input "ENRICHING" at bounding box center [172, 189] width 206 height 28
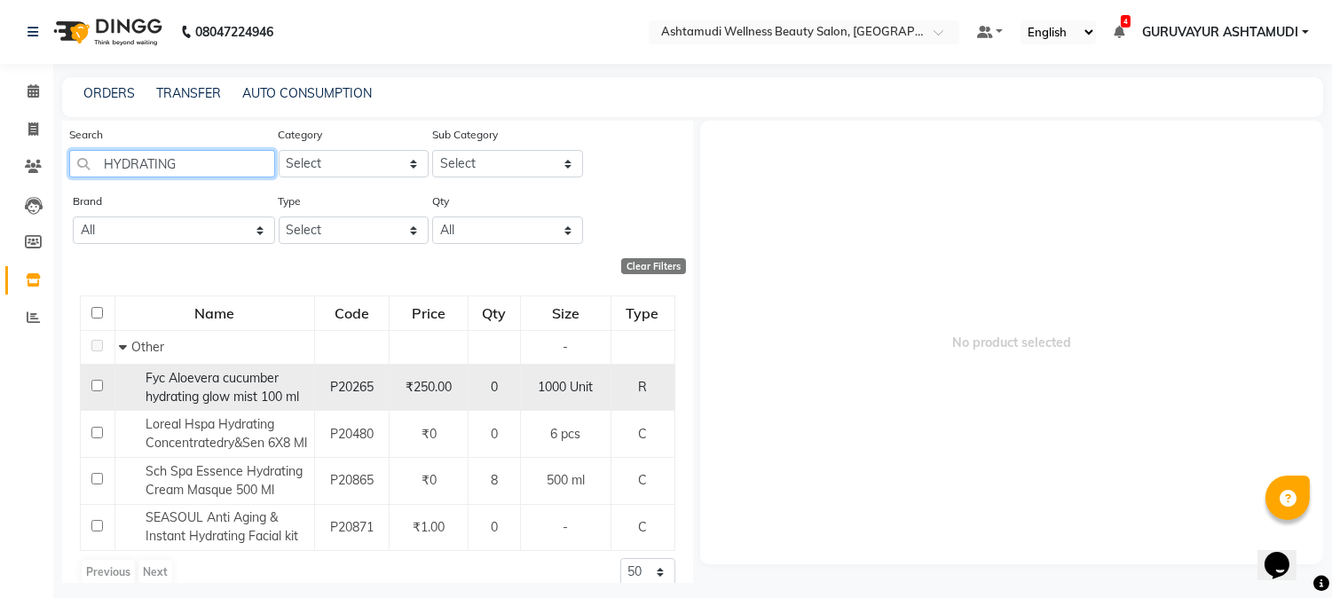
scroll to position [47, 0]
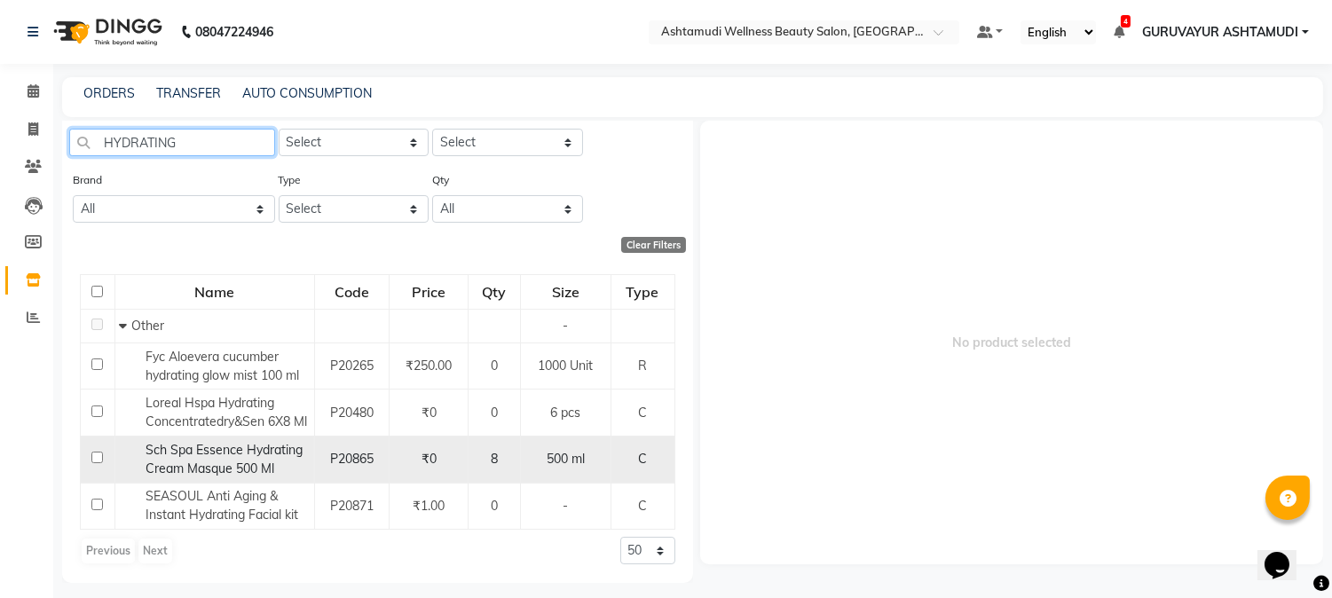
type input "HYDRATING"
click at [92, 453] on input "checkbox" at bounding box center [97, 458] width 12 height 12
checkbox input "true"
select select
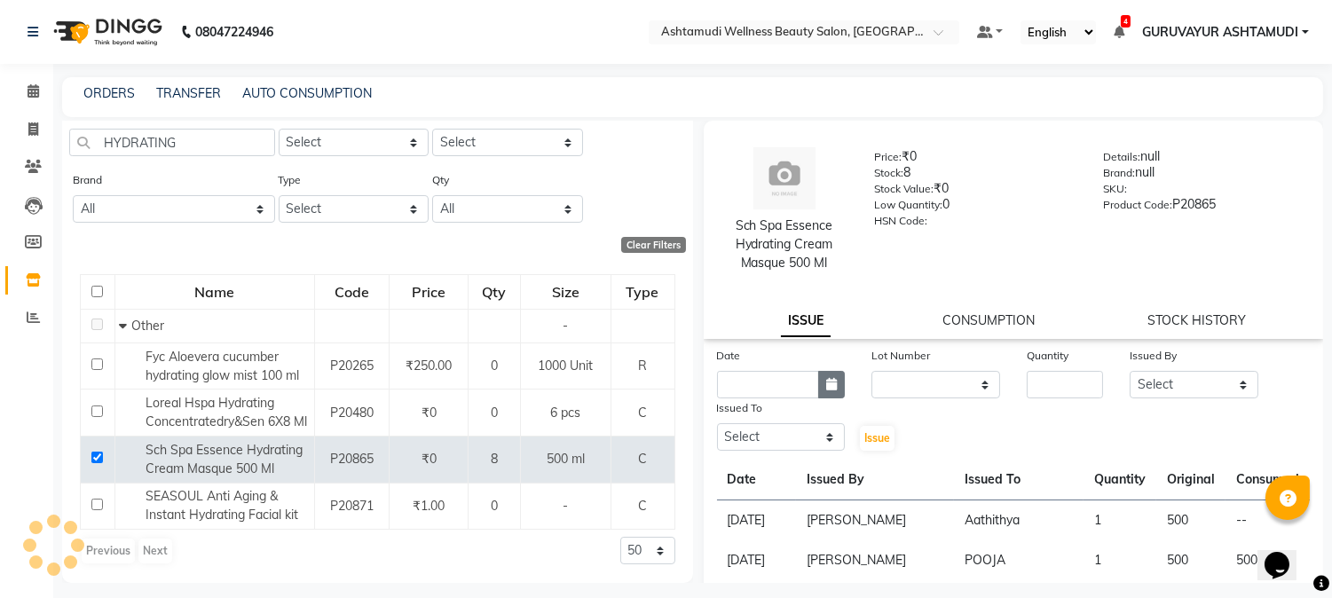
click at [819, 386] on button "button" at bounding box center [831, 385] width 27 height 28
select select "9"
select select "2025"
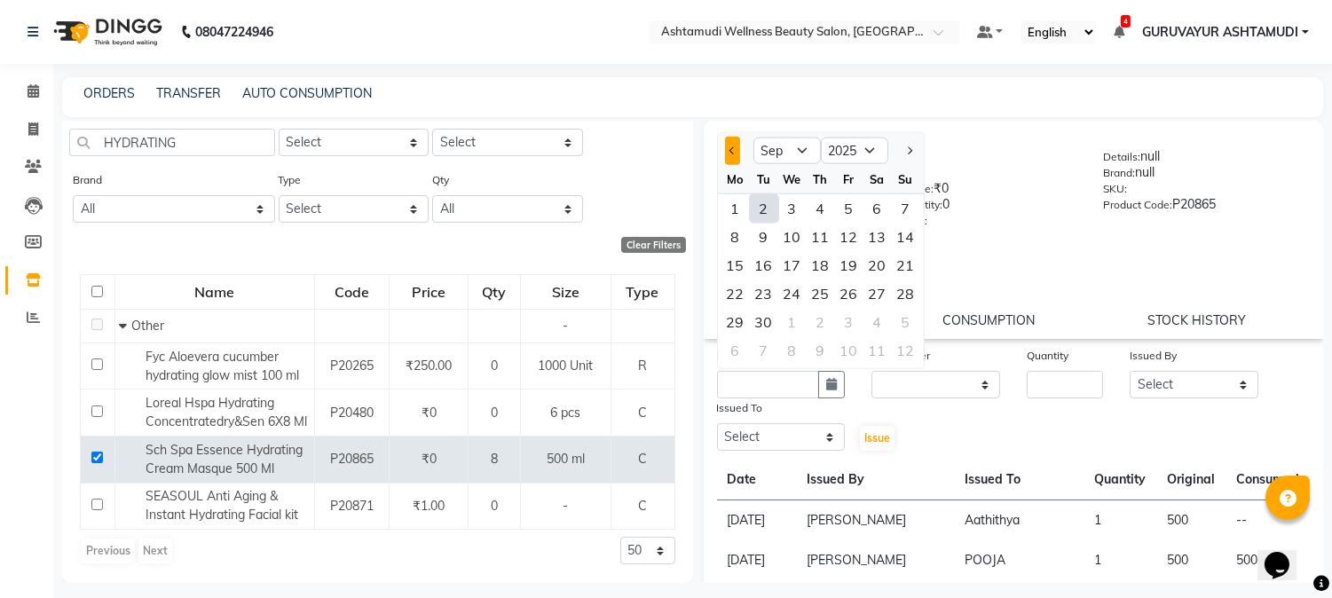
click at [733, 154] on button "Previous month" at bounding box center [732, 151] width 15 height 28
select select "8"
click at [793, 261] on div "13" at bounding box center [792, 265] width 28 height 28
type input "13-08-2025"
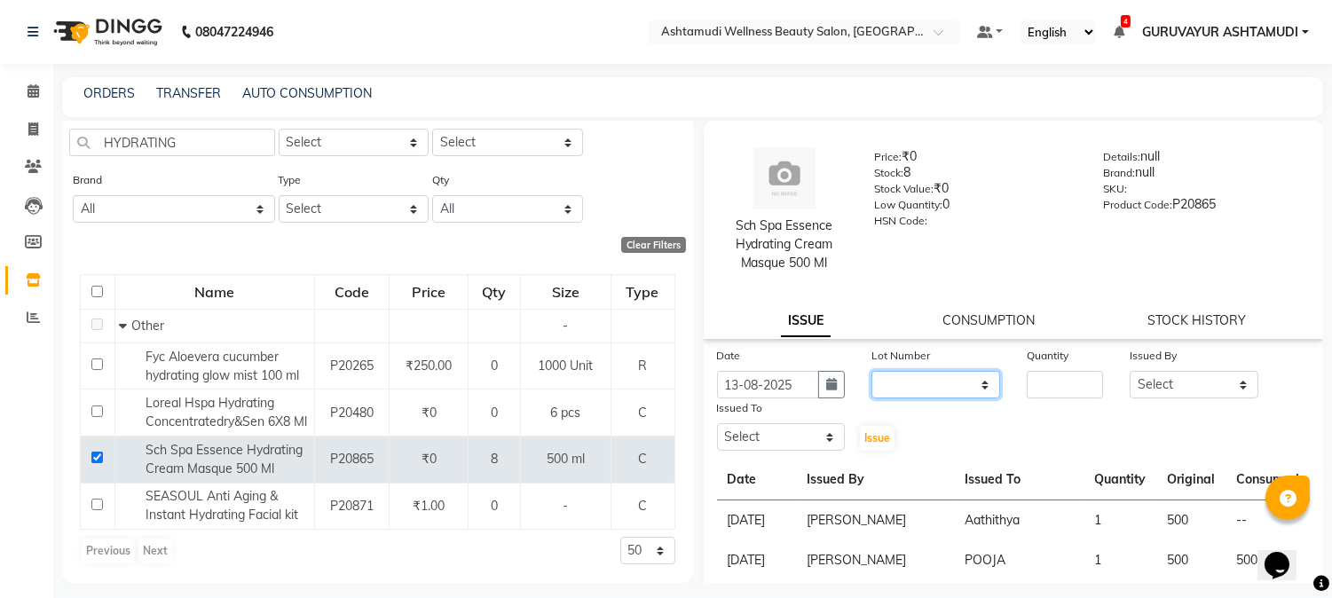
click at [964, 382] on select "None" at bounding box center [936, 385] width 129 height 28
select select "0: null"
click at [872, 371] on select "None" at bounding box center [936, 385] width 129 height 28
click at [950, 373] on select "None" at bounding box center [936, 385] width 129 height 28
click at [872, 371] on select "None" at bounding box center [936, 385] width 129 height 28
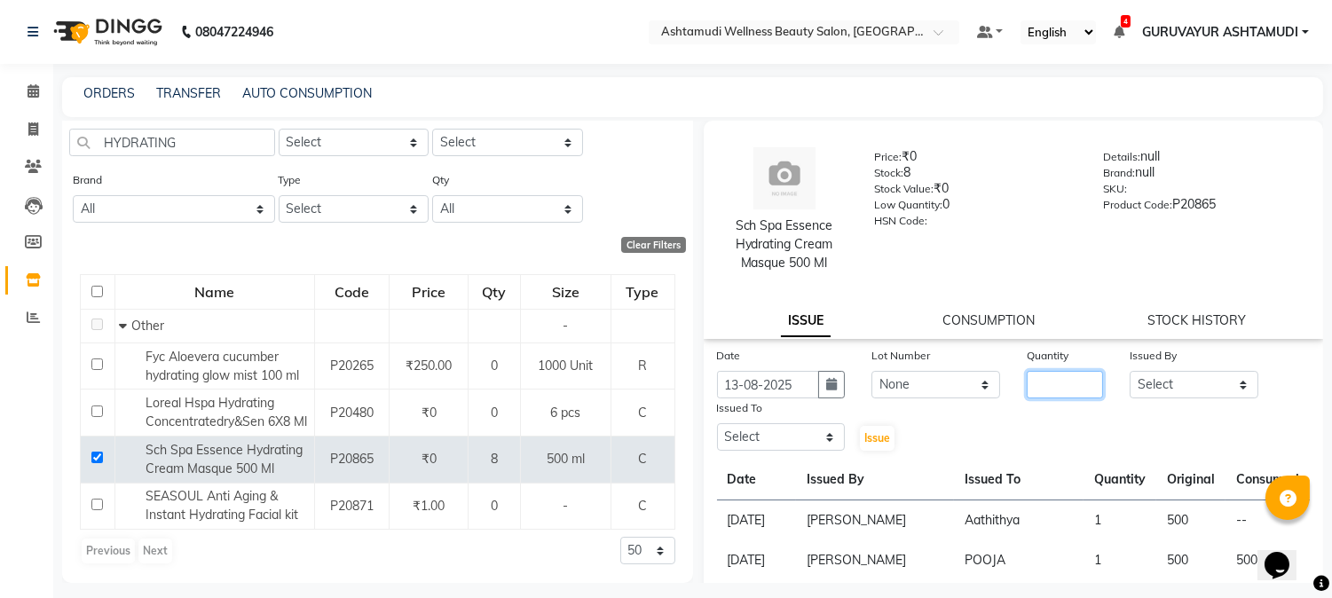
click at [1060, 387] on input "number" at bounding box center [1065, 385] width 76 height 28
type input "6"
click at [1220, 382] on select "Select Aathithya [PERSON_NAME] [PERSON_NAME] ARYA GURUVAYUR [PERSON_NAME] [PERS…" at bounding box center [1194, 385] width 129 height 28
select select "27526"
click at [1130, 371] on select "Select Aathithya [PERSON_NAME] [PERSON_NAME] ARYA GURUVAYUR [PERSON_NAME] [PERS…" at bounding box center [1194, 385] width 129 height 28
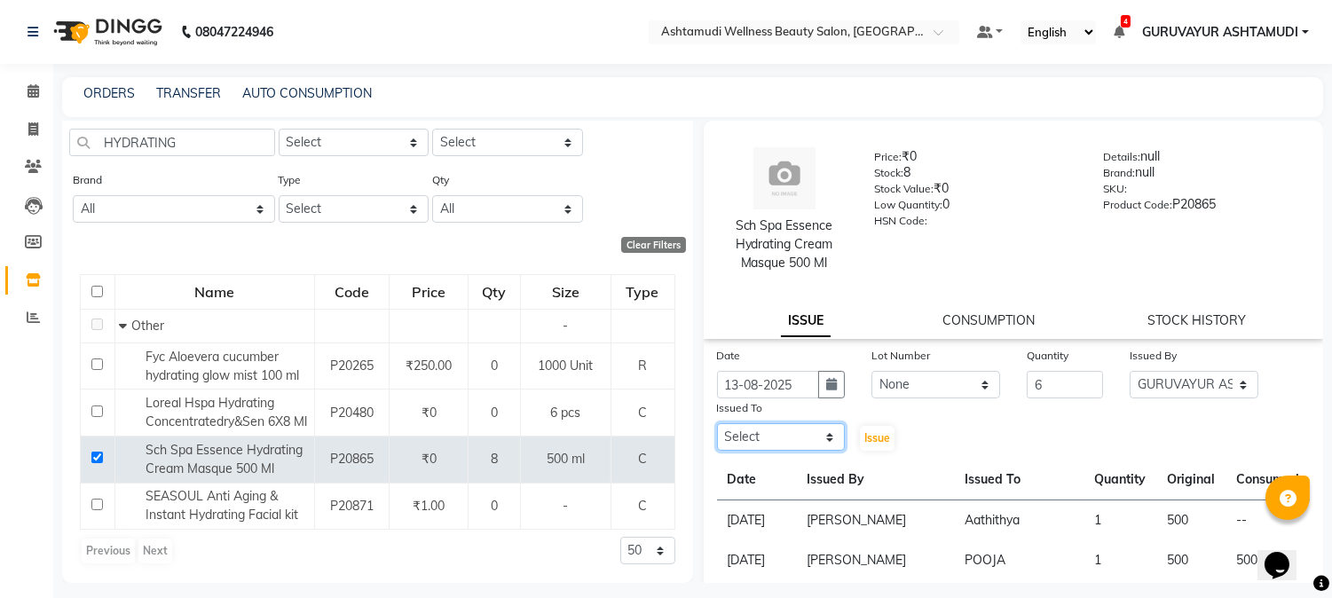
click at [826, 439] on select "Select Aathithya [PERSON_NAME] [PERSON_NAME] ARYA GURUVAYUR [PERSON_NAME] [PERS…" at bounding box center [781, 437] width 129 height 28
select select "28230"
click at [717, 423] on select "Select Aathithya [PERSON_NAME] [PERSON_NAME] ARYA GURUVAYUR [PERSON_NAME] [PERS…" at bounding box center [781, 437] width 129 height 28
click at [870, 438] on span "Issue" at bounding box center [877, 437] width 26 height 13
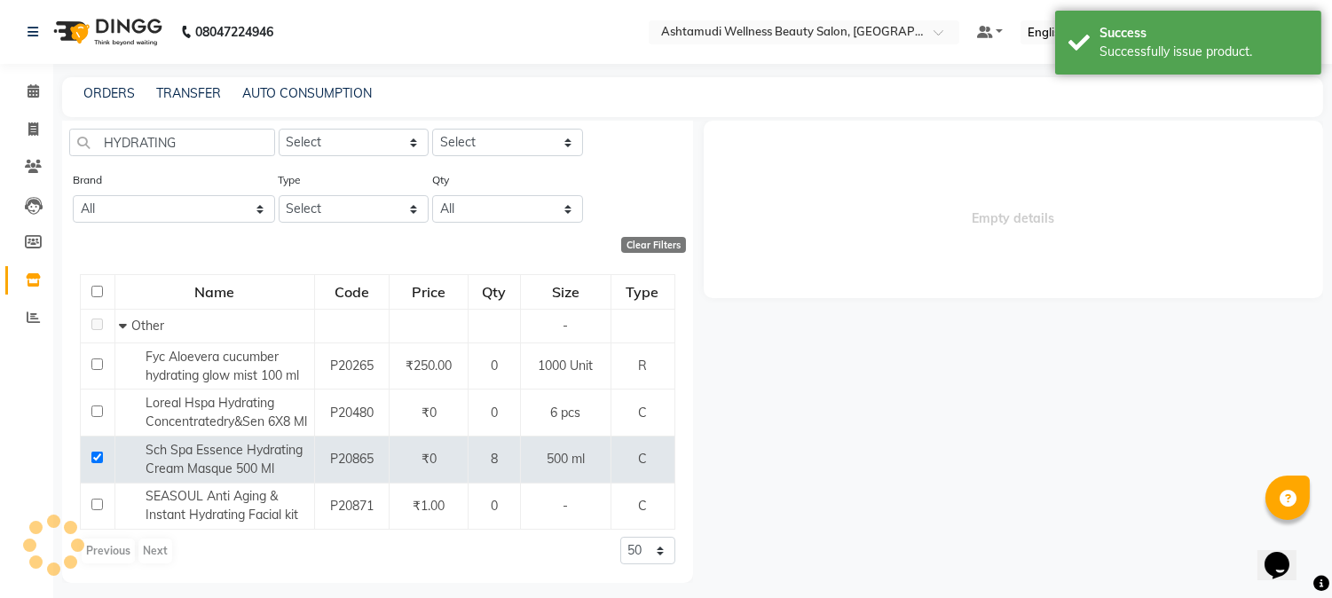
select select
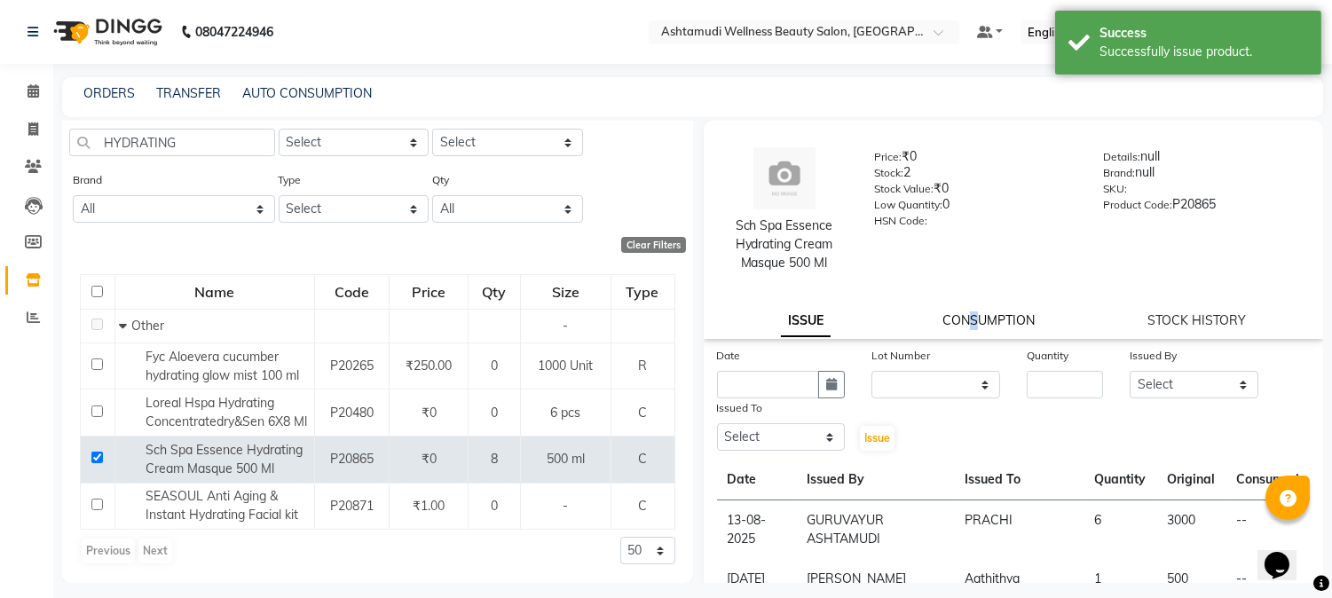
click at [968, 321] on link "CONSUMPTION" at bounding box center [989, 320] width 92 height 16
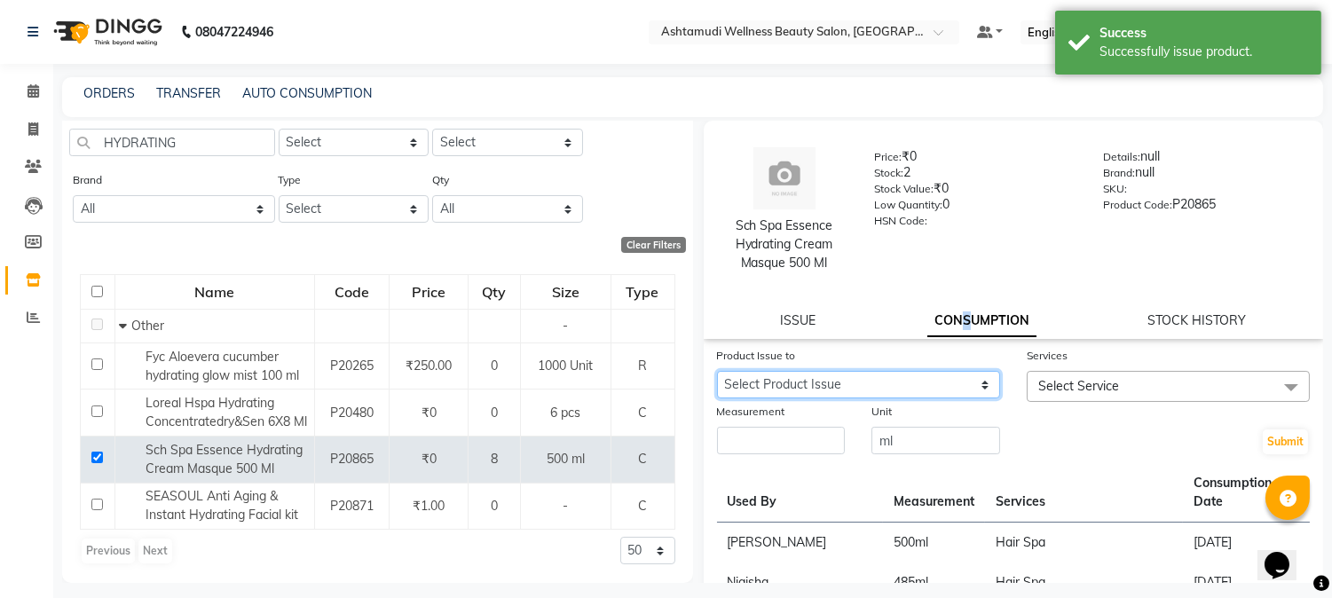
click at [891, 387] on select "Select Product Issue [DATE], Issued to: [PERSON_NAME], Balance: 3000 [DATE], Is…" at bounding box center [858, 385] width 283 height 28
select select "1161109"
click at [717, 371] on select "Select Product Issue [DATE], Issued to: [PERSON_NAME], Balance: 3000 [DATE], Is…" at bounding box center [858, 385] width 283 height 28
click at [1237, 386] on span "Select Service" at bounding box center [1168, 386] width 283 height 31
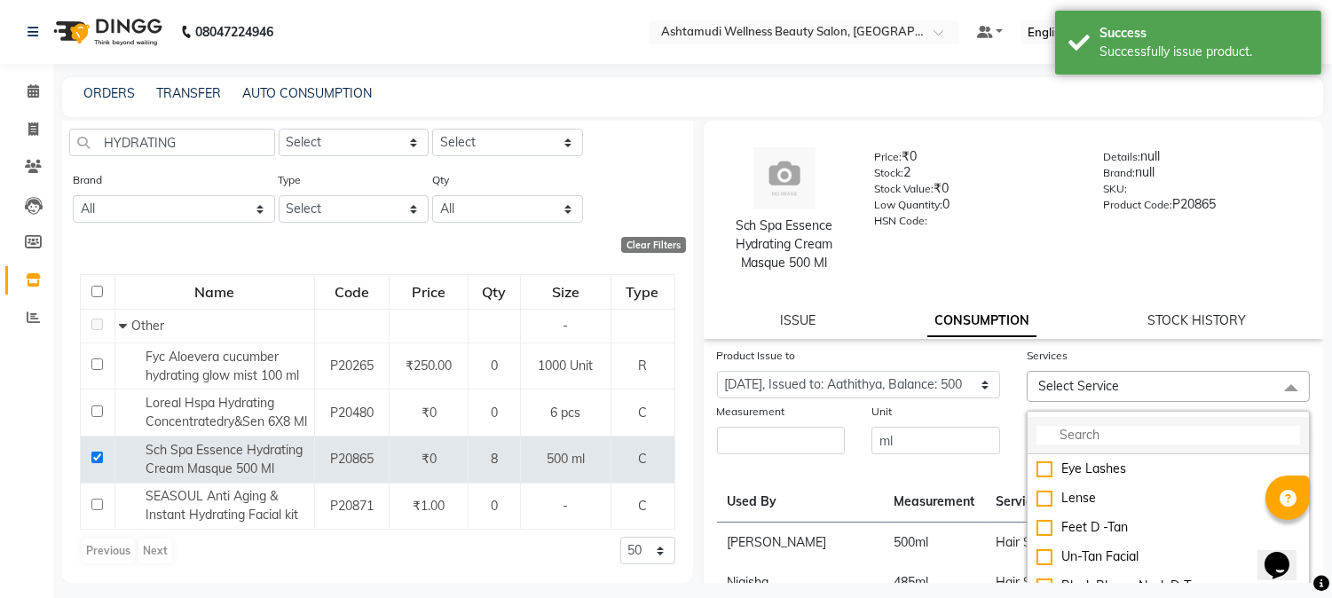
click at [1150, 430] on input "multiselect-search" at bounding box center [1169, 435] width 264 height 19
type input "S"
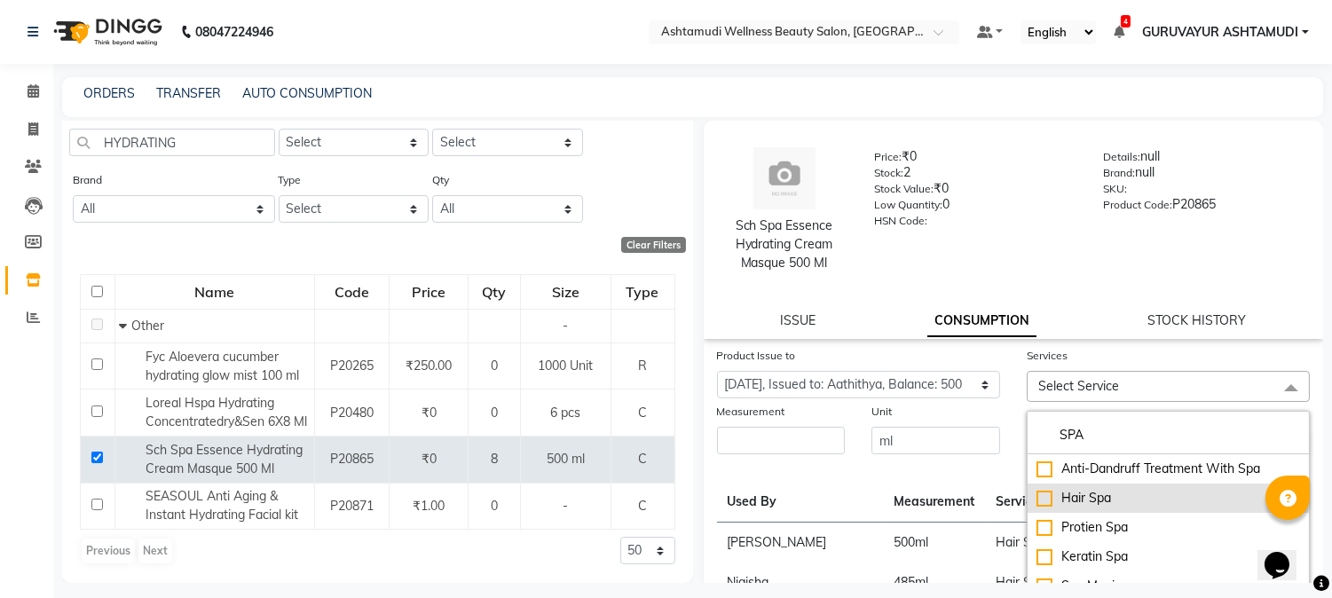
type input "SPA"
click at [1037, 499] on div "Hair Spa" at bounding box center [1169, 498] width 264 height 19
checkbox input "true"
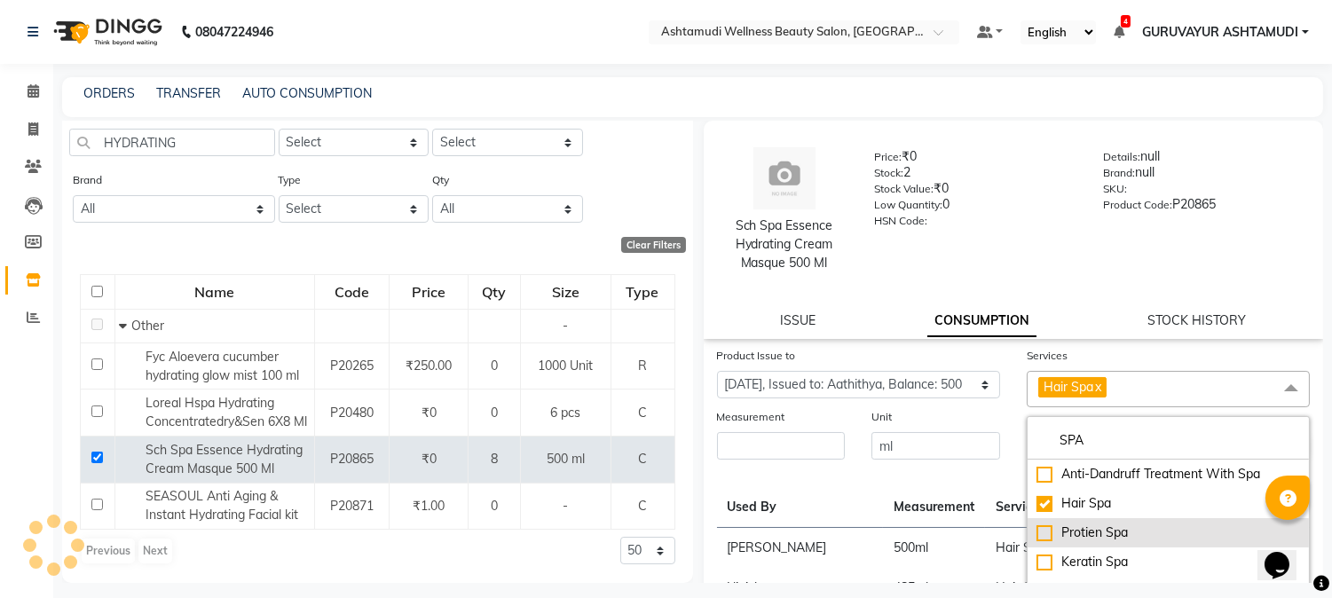
click at [1037, 533] on div "Protien Spa" at bounding box center [1169, 533] width 264 height 19
checkbox input "true"
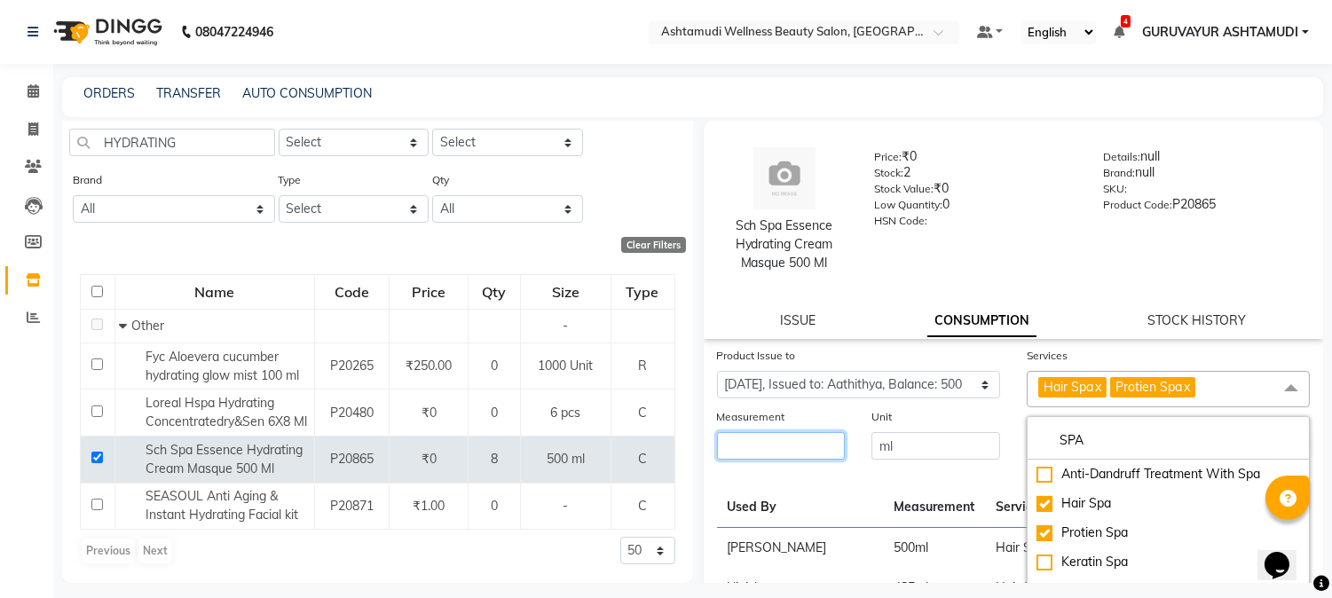
click at [790, 447] on input "number" at bounding box center [781, 446] width 129 height 28
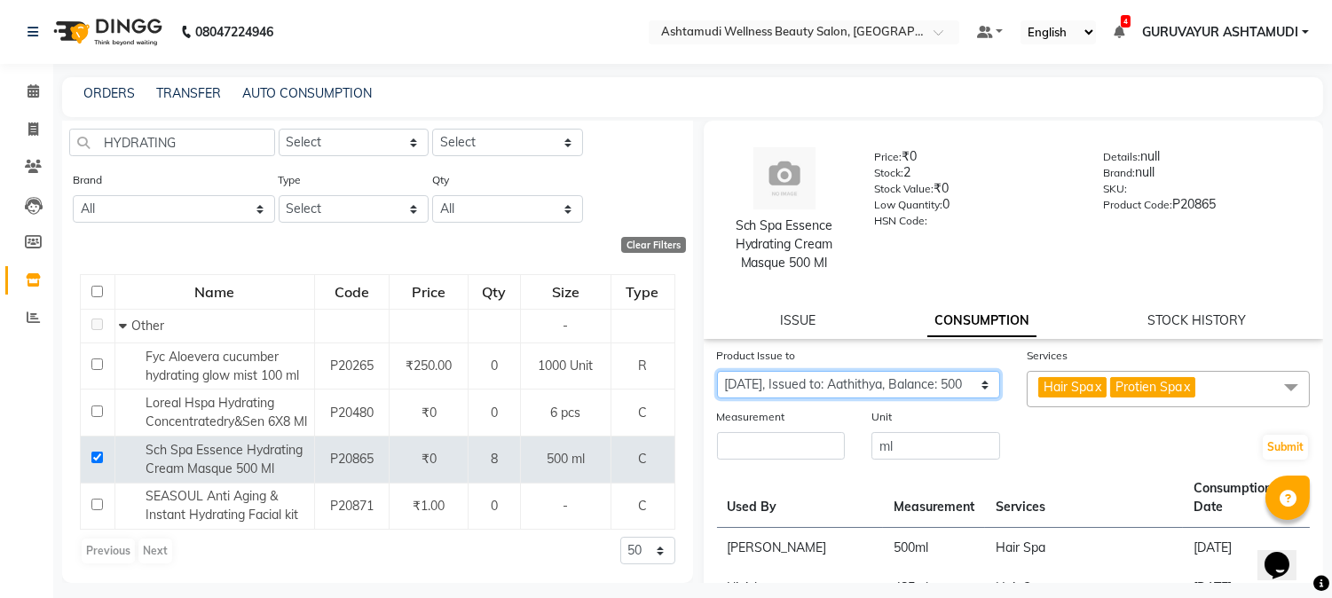
click at [972, 386] on select "Select Product Issue [DATE], Issued to: [PERSON_NAME], Balance: 3000 [DATE], Is…" at bounding box center [858, 385] width 283 height 28
click at [717, 371] on select "Select Product Issue [DATE], Issued to: [PERSON_NAME], Balance: 3000 [DATE], Is…" at bounding box center [858, 385] width 283 height 28
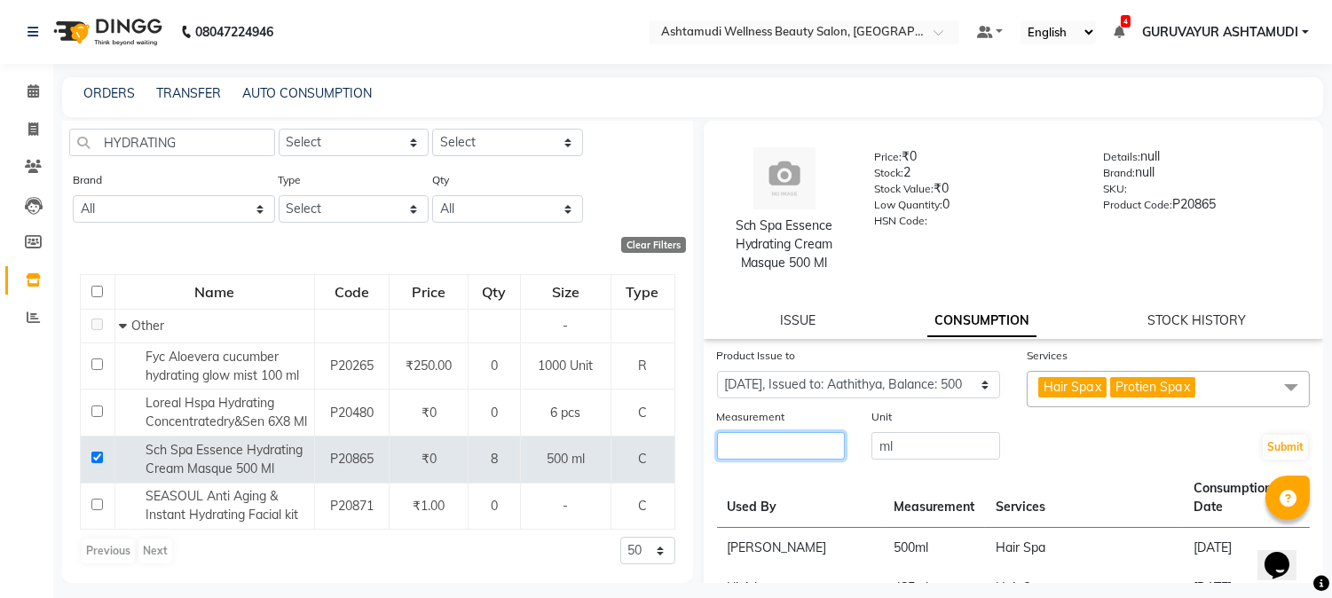
click at [801, 449] on input "number" at bounding box center [781, 446] width 129 height 28
type input "500"
click at [1263, 444] on button "Submit" at bounding box center [1285, 447] width 45 height 25
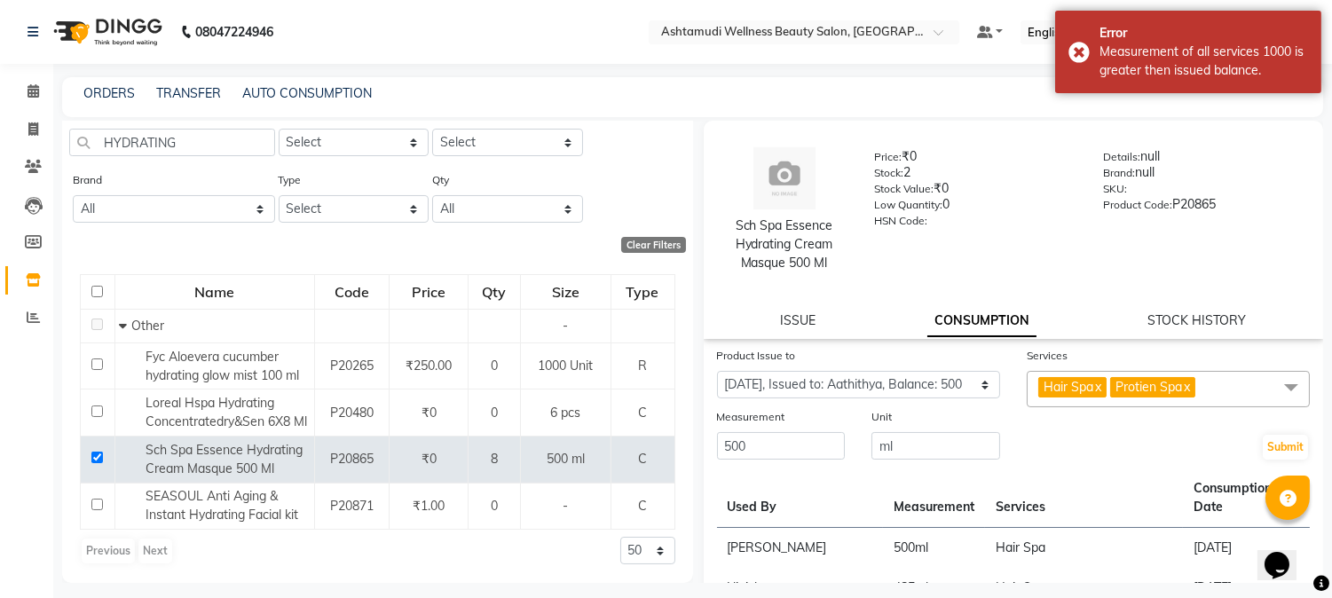
click at [1189, 388] on link "x" at bounding box center [1186, 387] width 8 height 16
click at [1263, 446] on button "Submit" at bounding box center [1285, 447] width 45 height 25
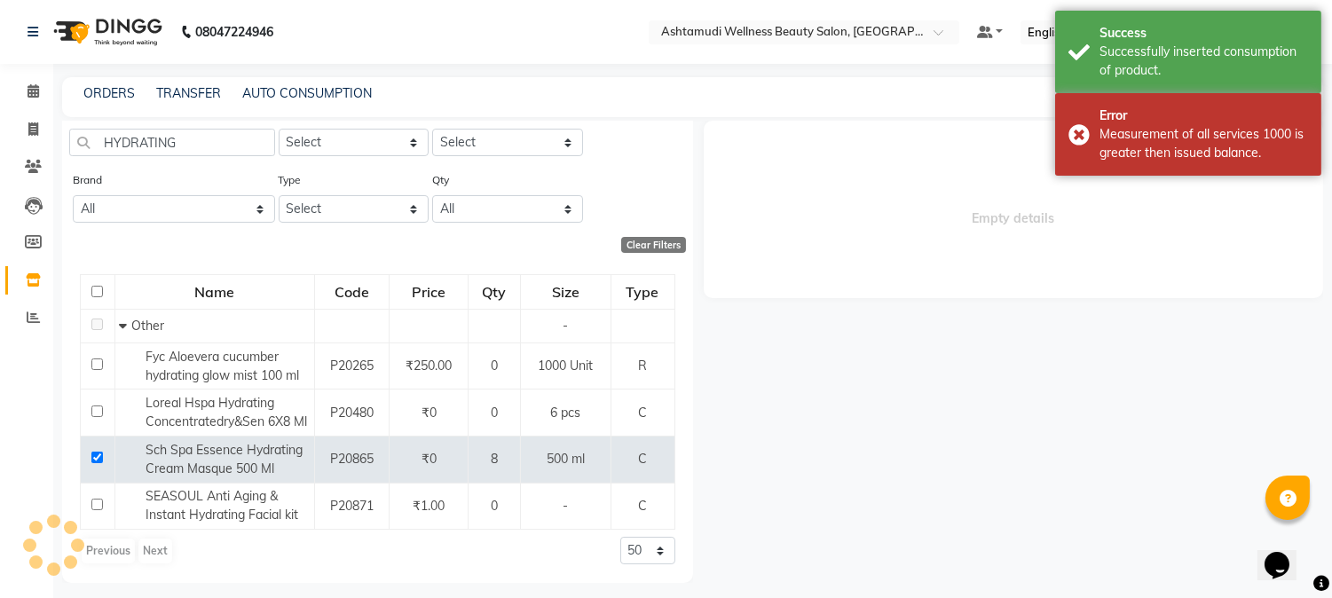
scroll to position [0, 0]
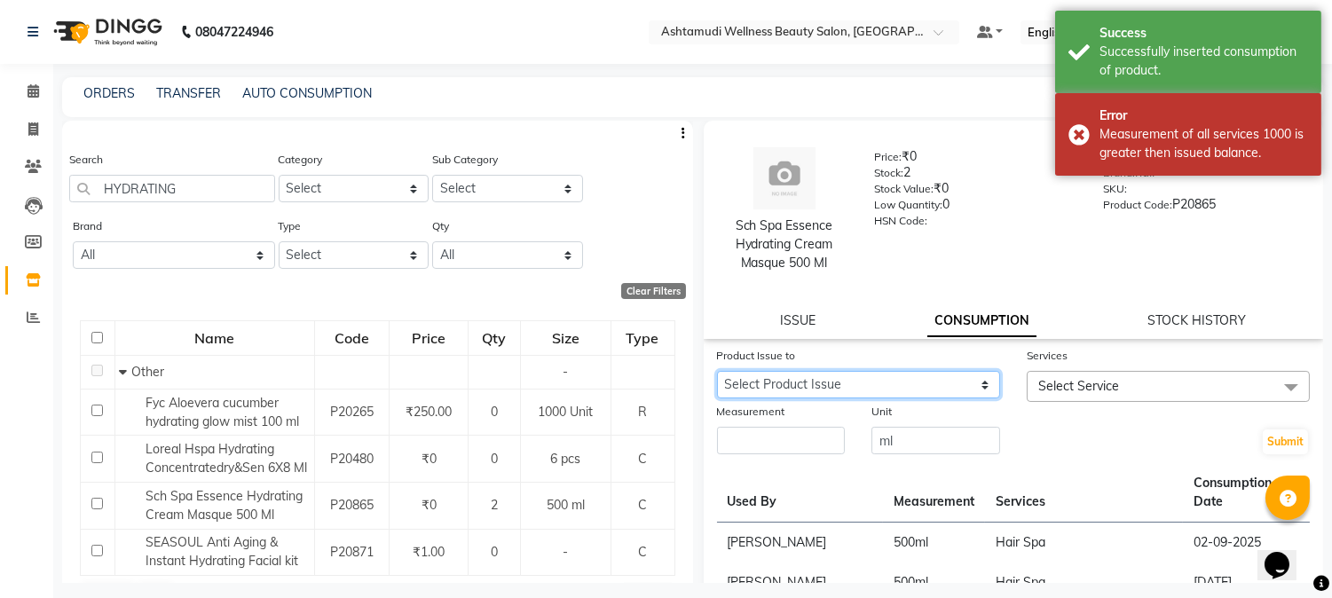
click at [971, 386] on select "Select Product Issue [DATE], Issued to: [PERSON_NAME], Balance: 3000" at bounding box center [858, 385] width 283 height 28
select select "1199444"
click at [717, 371] on select "Select Product Issue [DATE], Issued to: [PERSON_NAME], Balance: 3000" at bounding box center [858, 385] width 283 height 28
click at [1274, 388] on span at bounding box center [1292, 388] width 36 height 34
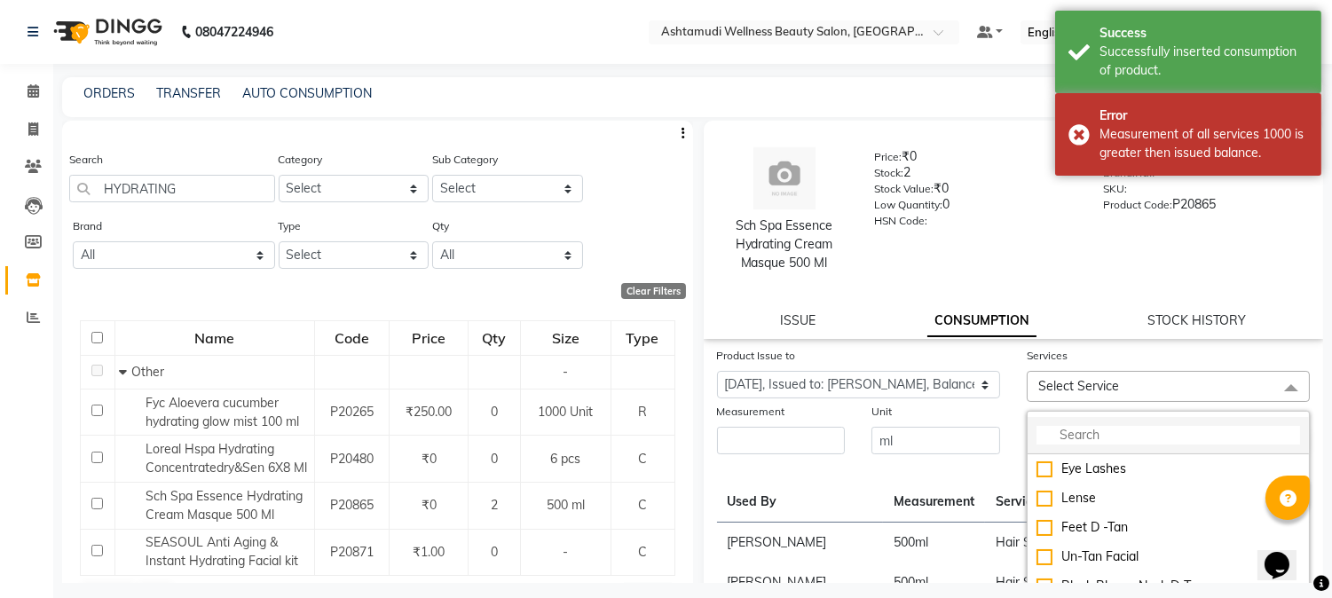
click at [1175, 439] on input "multiselect-search" at bounding box center [1169, 435] width 264 height 19
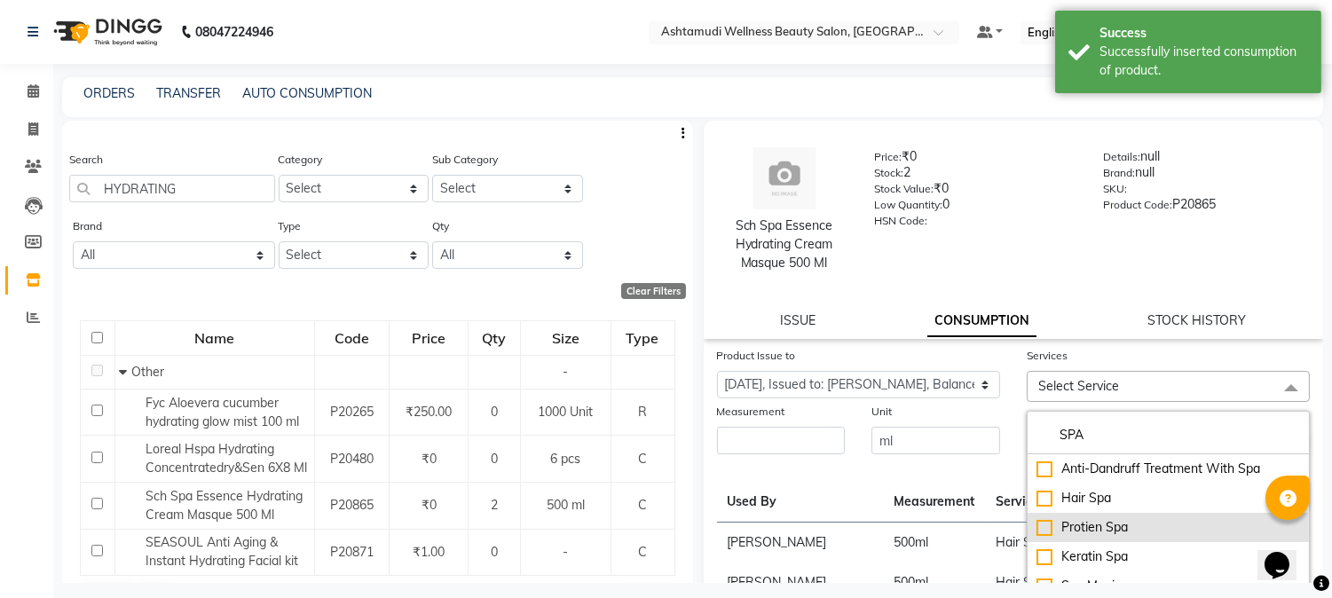
type input "SPA"
drag, startPoint x: 1040, startPoint y: 527, endPoint x: 1003, endPoint y: 520, distance: 37.9
click at [1040, 526] on div "Protien Spa" at bounding box center [1169, 527] width 264 height 19
checkbox input "true"
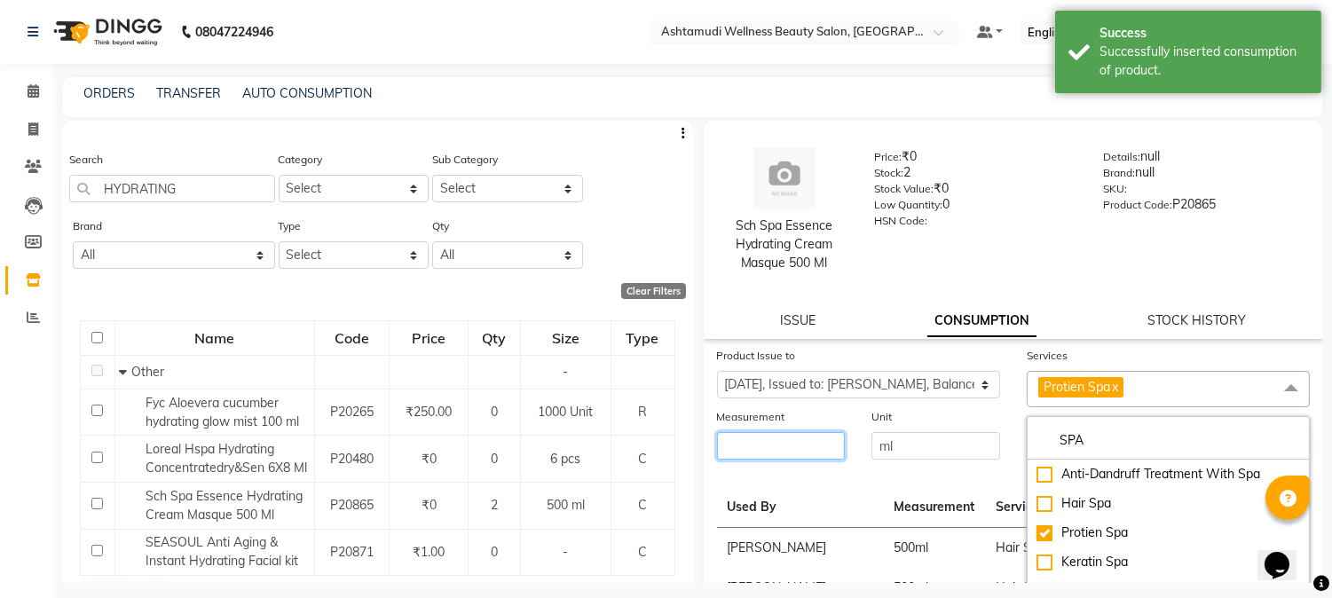
click at [750, 451] on input "number" at bounding box center [781, 446] width 129 height 28
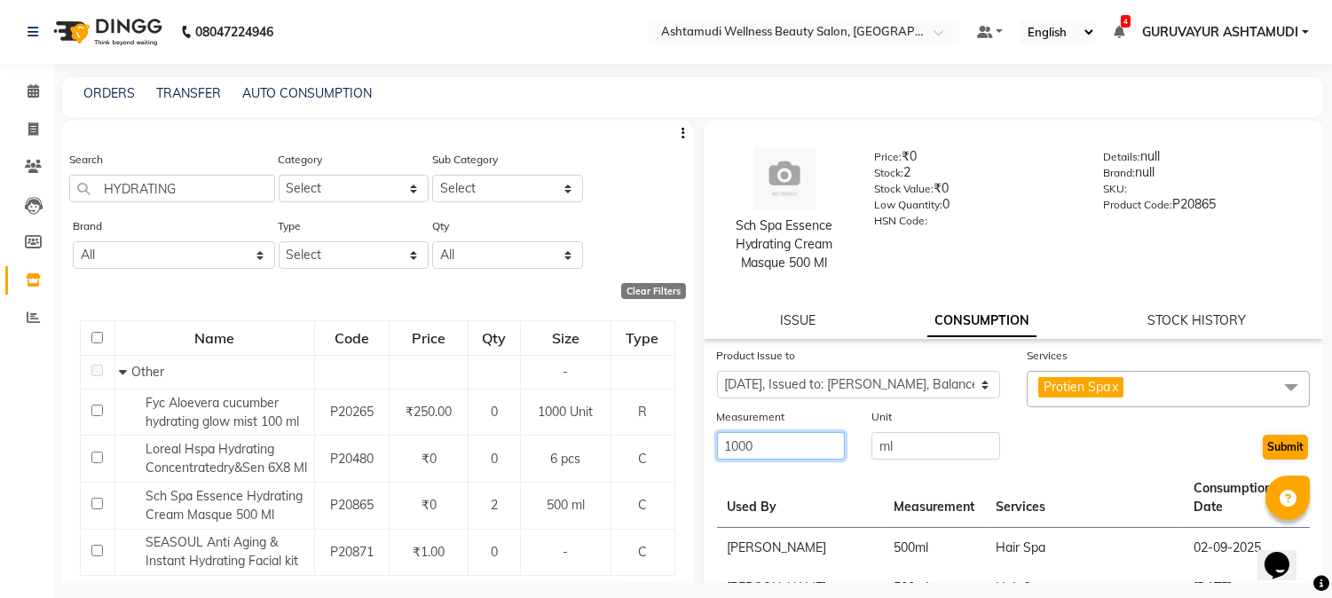
type input "1000"
click at [1263, 442] on button "Submit" at bounding box center [1285, 447] width 45 height 25
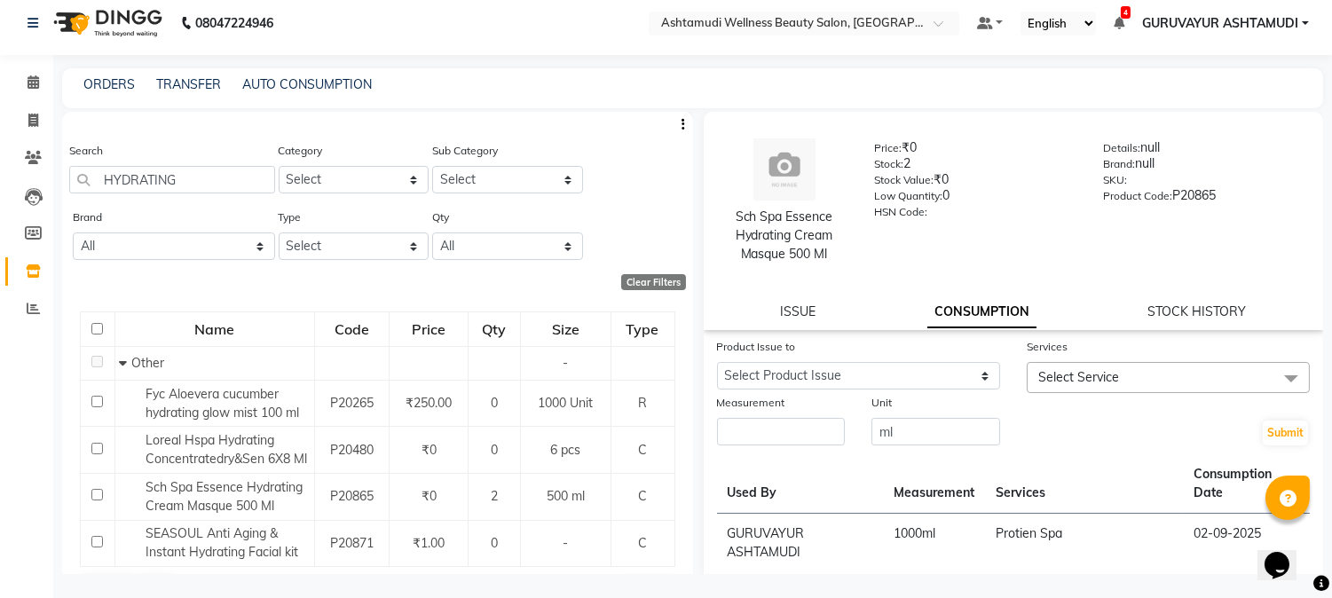
scroll to position [11, 0]
drag, startPoint x: 205, startPoint y: 172, endPoint x: 91, endPoint y: 173, distance: 114.5
click at [91, 173] on input "HYDRATING" at bounding box center [172, 178] width 206 height 28
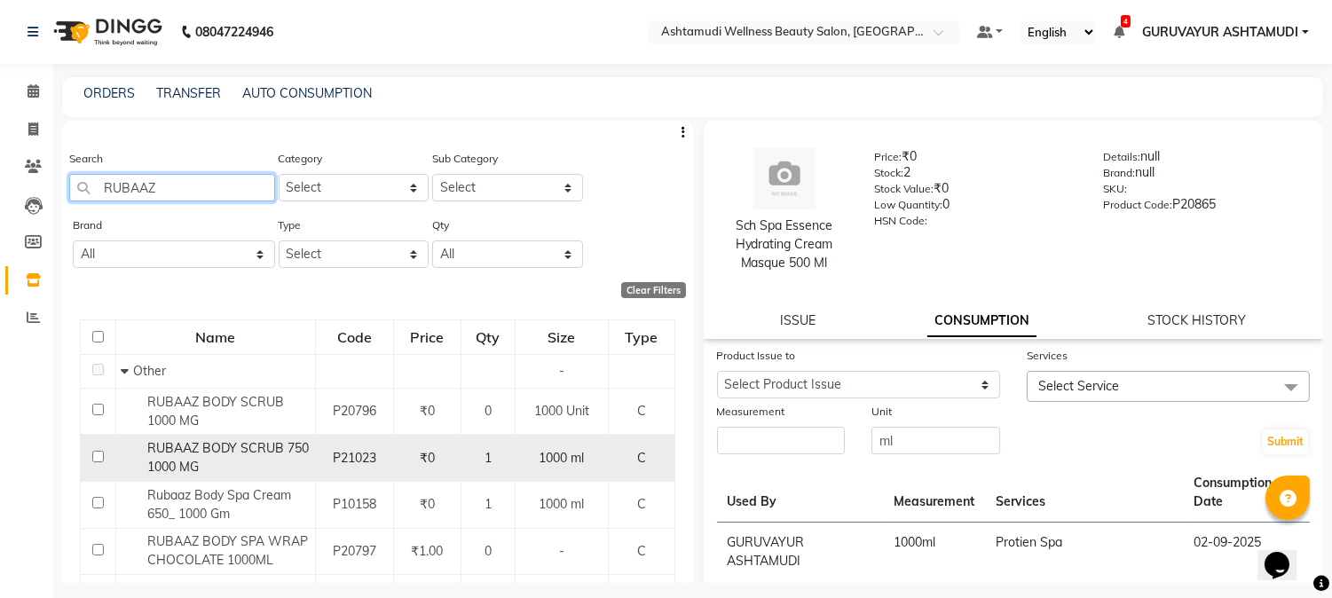
scroll to position [0, 0]
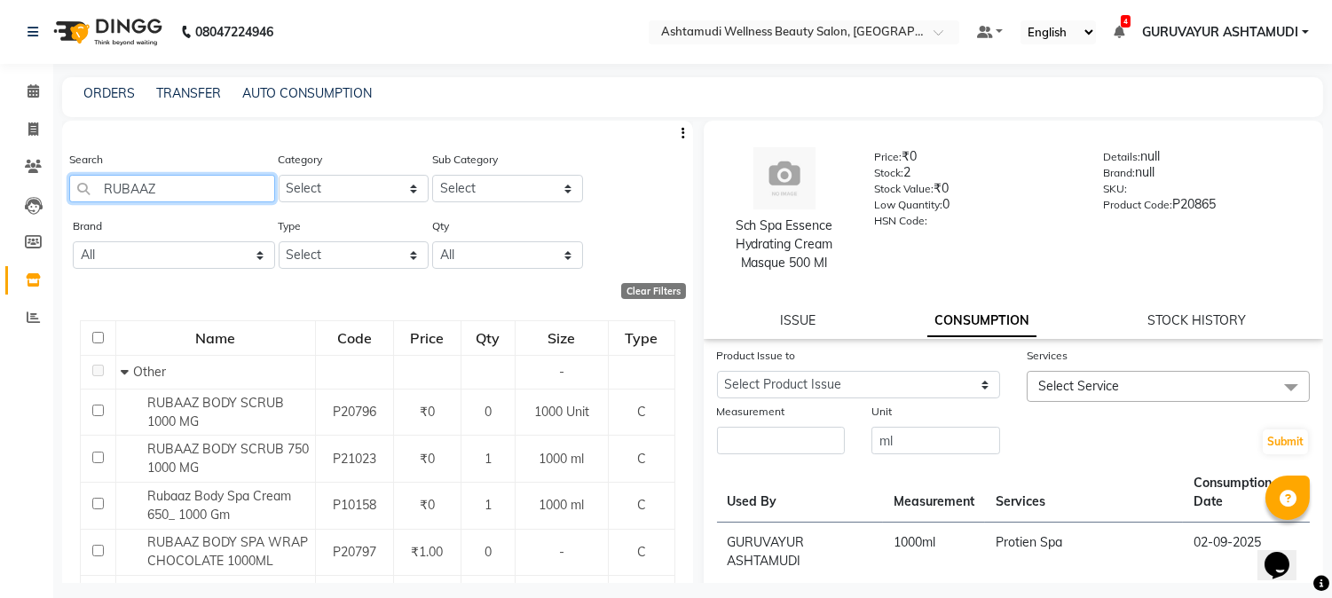
drag, startPoint x: 193, startPoint y: 189, endPoint x: 90, endPoint y: 180, distance: 104.2
click at [90, 180] on input "RUBAAZ" at bounding box center [172, 189] width 206 height 28
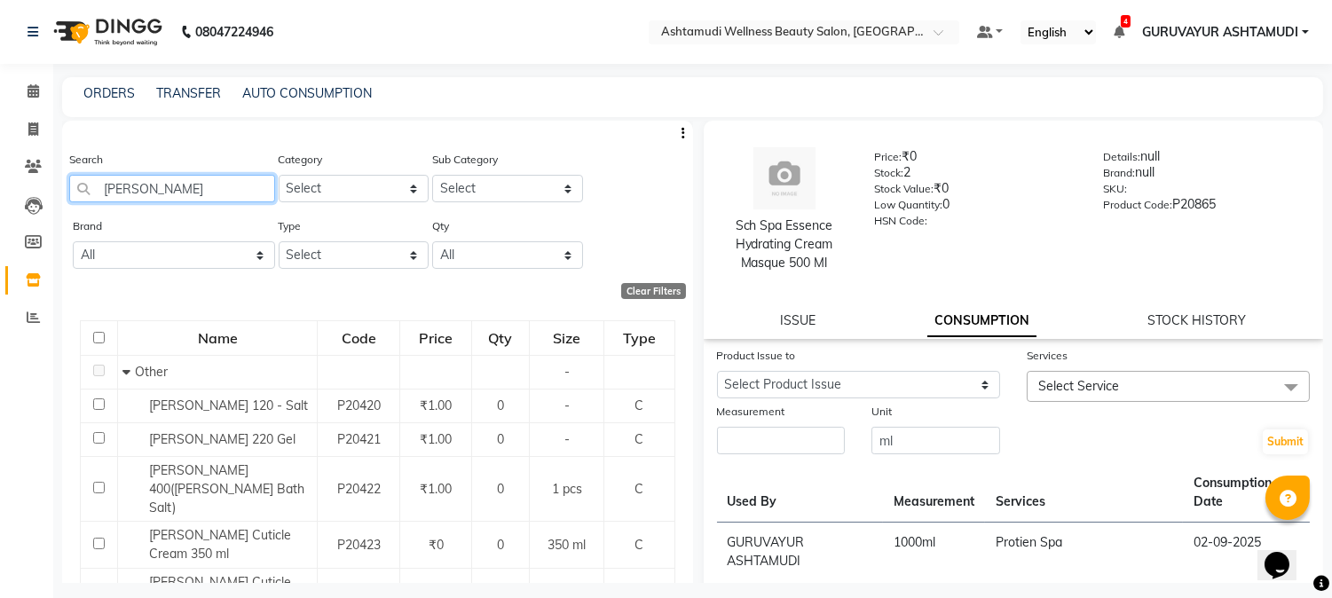
drag, startPoint x: 197, startPoint y: 190, endPoint x: 67, endPoint y: 196, distance: 129.7
click at [67, 196] on div "Search [PERSON_NAME] Category Select Hair Skin Makeup Personal Care Appliances …" at bounding box center [377, 183] width 631 height 67
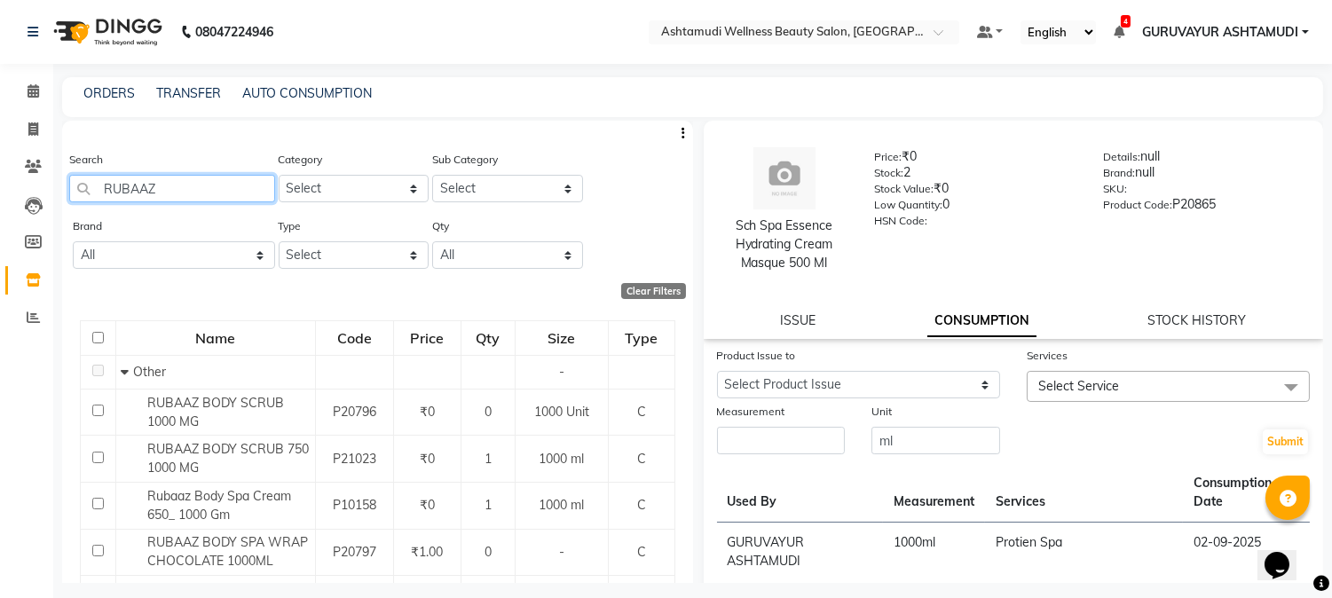
drag, startPoint x: 170, startPoint y: 184, endPoint x: 96, endPoint y: 196, distance: 75.6
click at [96, 196] on input "RUBAAZ" at bounding box center [172, 189] width 206 height 28
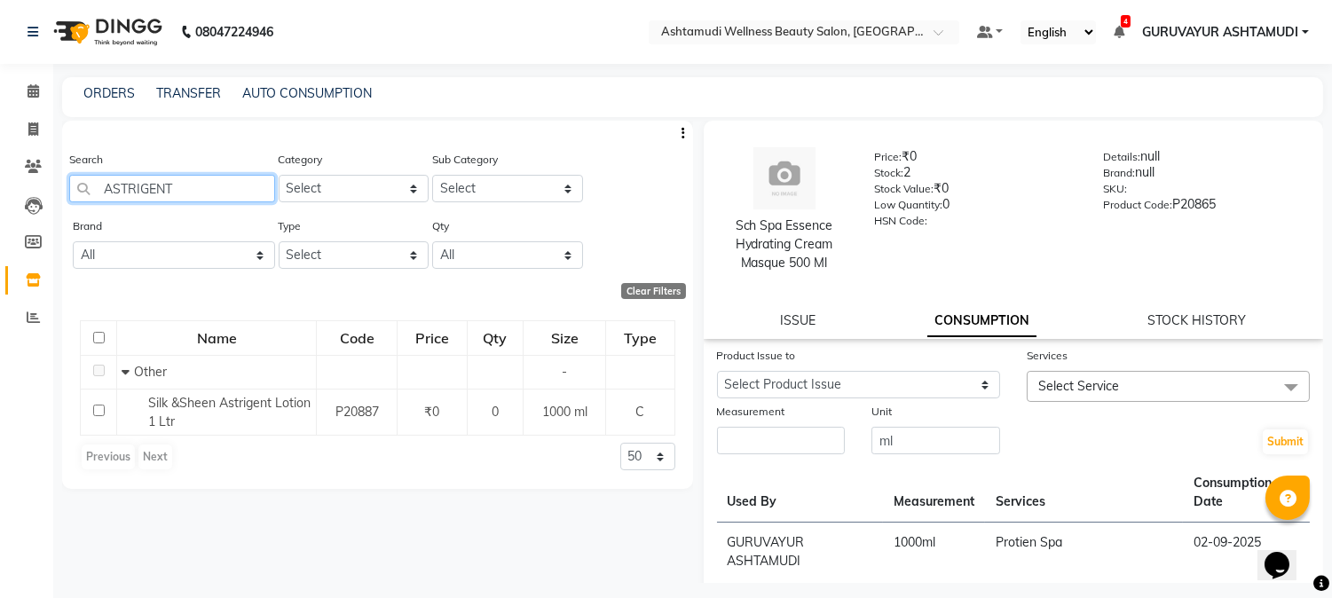
drag, startPoint x: 187, startPoint y: 182, endPoint x: 94, endPoint y: 199, distance: 94.7
click at [94, 199] on input "ASTRIGENT" at bounding box center [172, 189] width 206 height 28
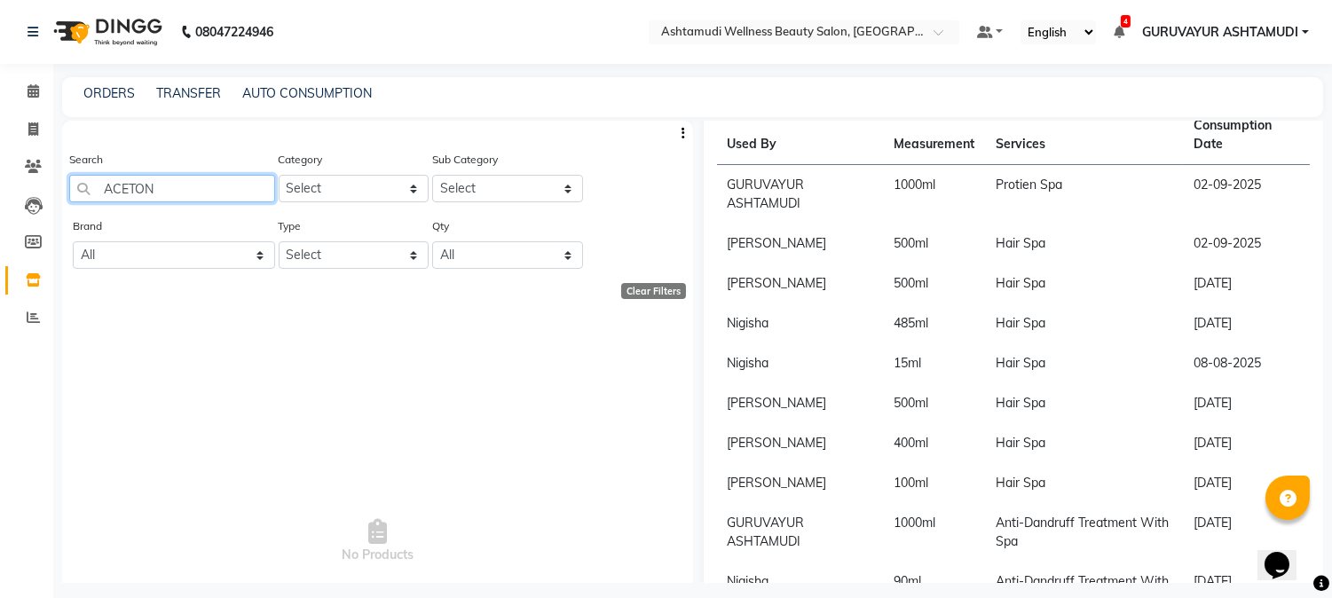
scroll to position [394, 0]
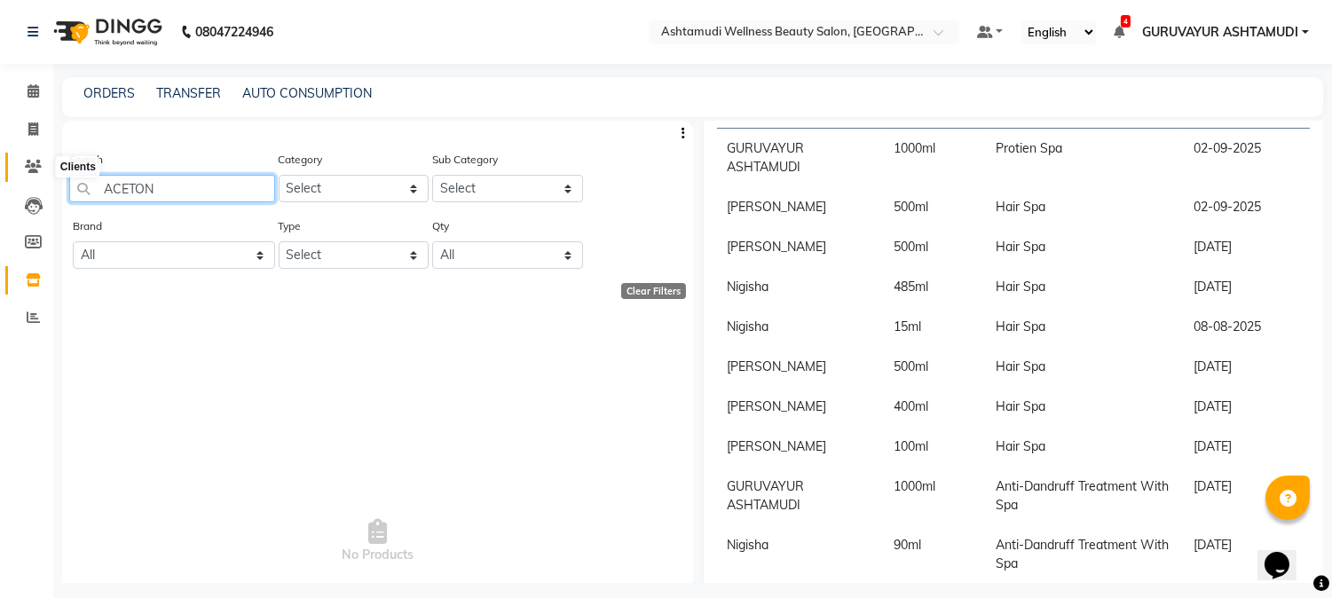
drag, startPoint x: 162, startPoint y: 184, endPoint x: 41, endPoint y: 174, distance: 122.0
click at [41, 174] on app-home "08047224946 Select Location × Ashtamudi Wellness Beauty Salon, Guruvayur Defaul…" at bounding box center [666, 305] width 1332 height 610
type input "A"
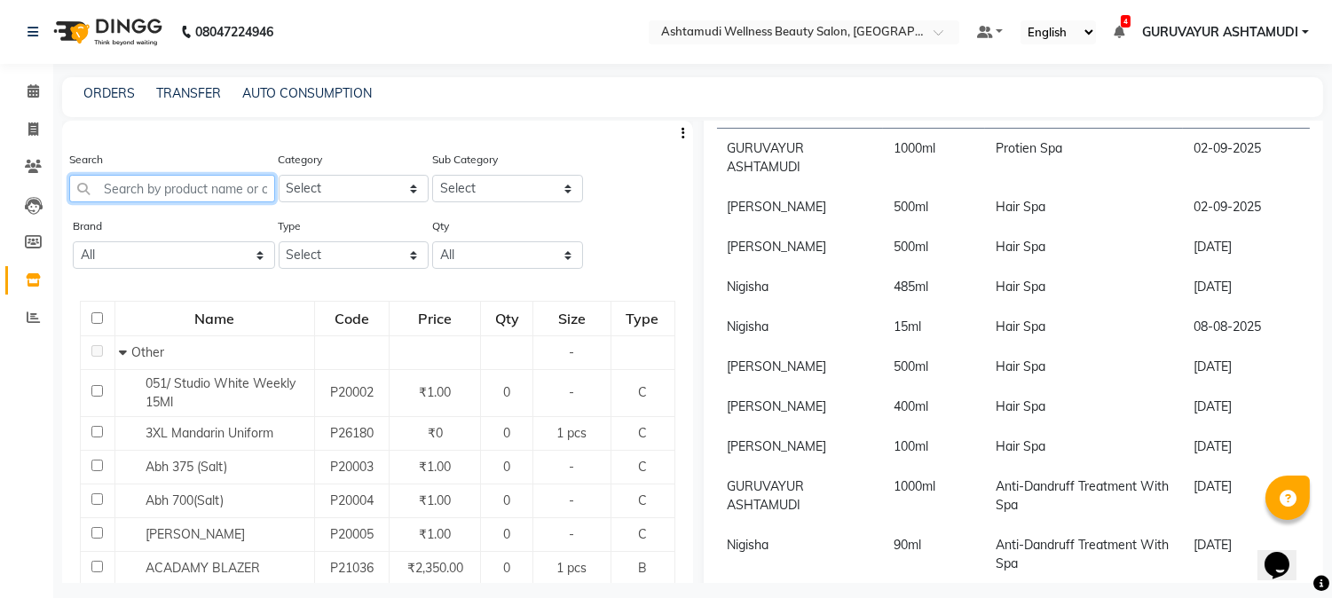
click at [154, 182] on input "text" at bounding box center [172, 189] width 206 height 28
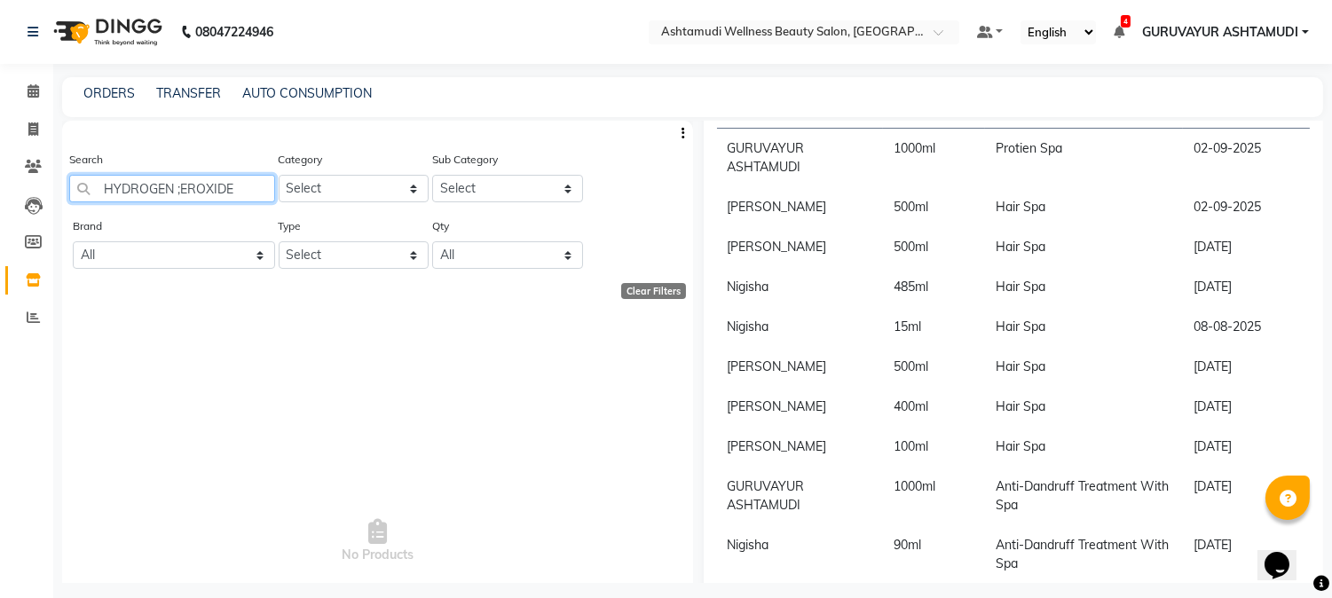
click at [182, 185] on input "HYDROGEN ;EROXIDE" at bounding box center [172, 189] width 206 height 28
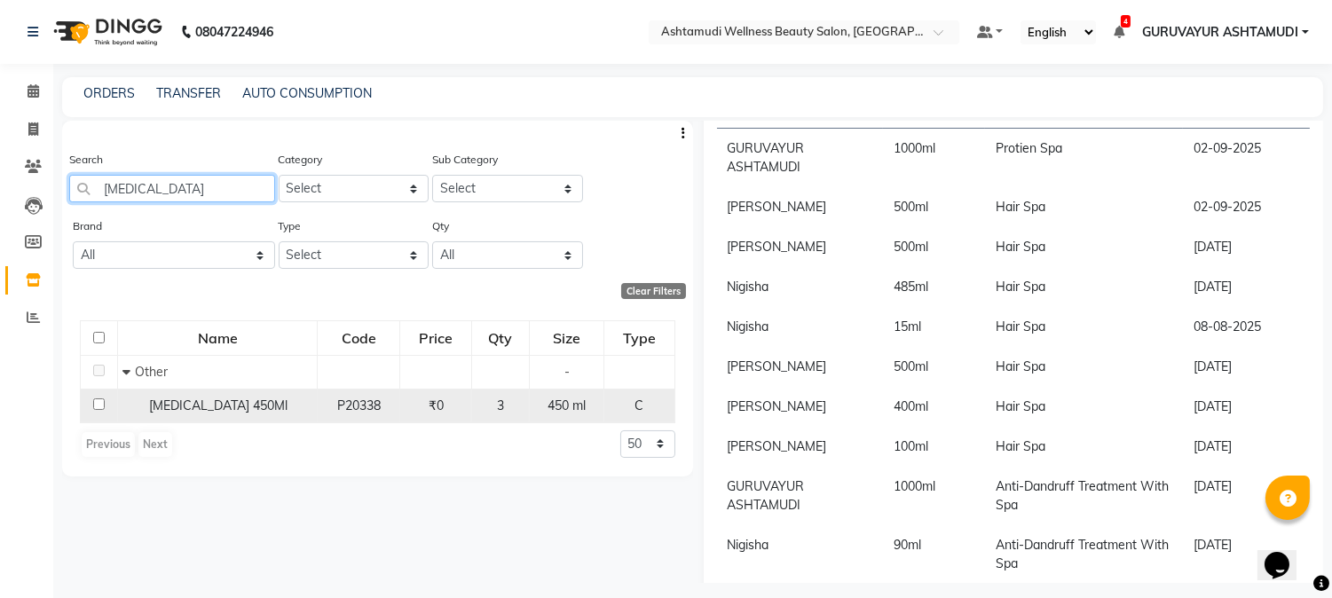
type input "[MEDICAL_DATA]"
click at [102, 404] on input "checkbox" at bounding box center [99, 405] width 12 height 12
checkbox input "true"
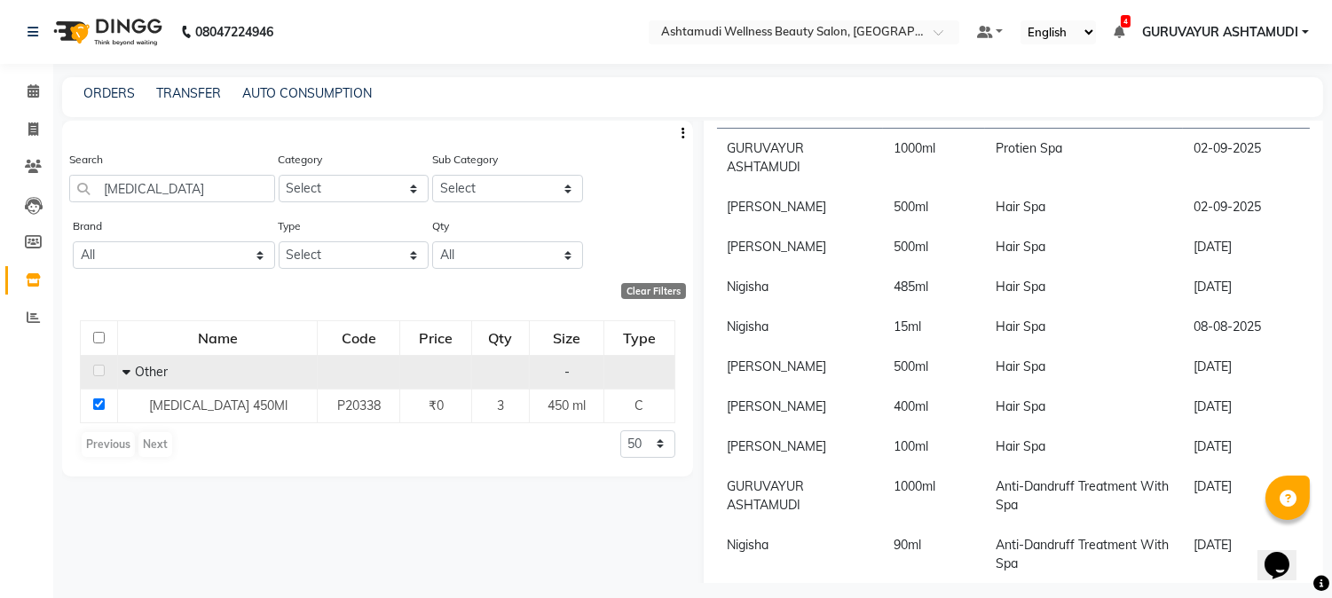
scroll to position [0, 0]
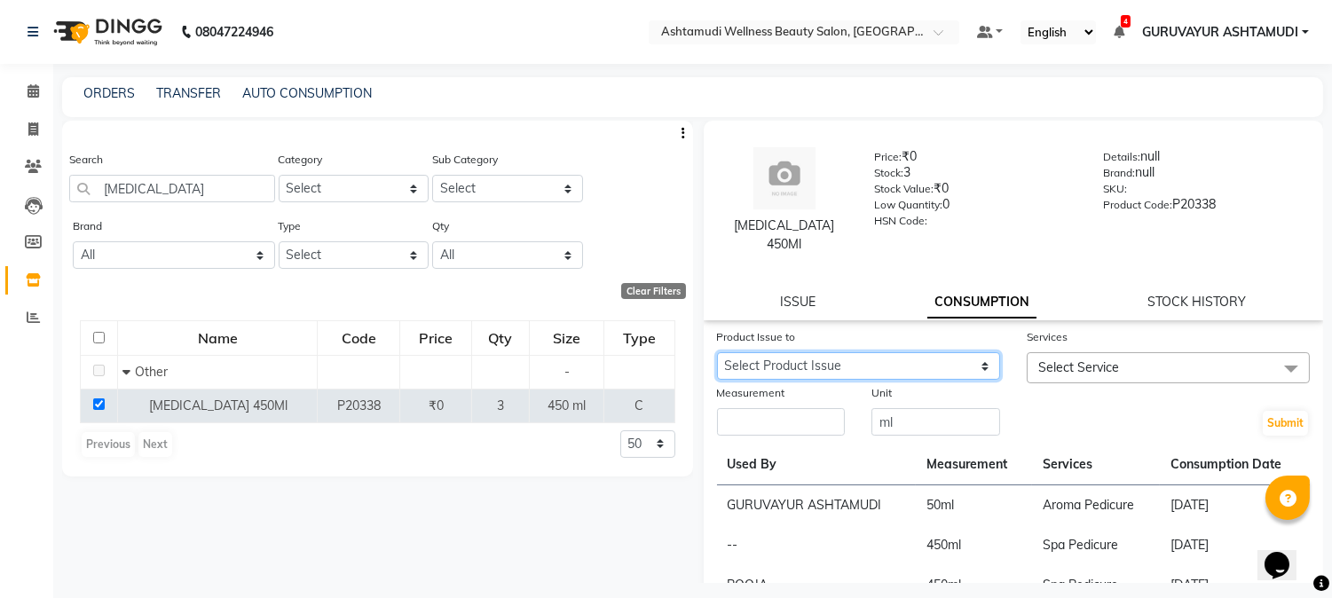
click at [841, 360] on select "Select Product Issue [DATE], Issued to: GURUVAYUR ASHTAMUDI, Balance: 400" at bounding box center [858, 366] width 283 height 28
select select "967105"
click at [717, 352] on select "Select Product Issue [DATE], Issued to: GURUVAYUR ASHTAMUDI, Balance: 400" at bounding box center [858, 366] width 283 height 28
click at [1235, 368] on span "Select Service" at bounding box center [1168, 367] width 283 height 31
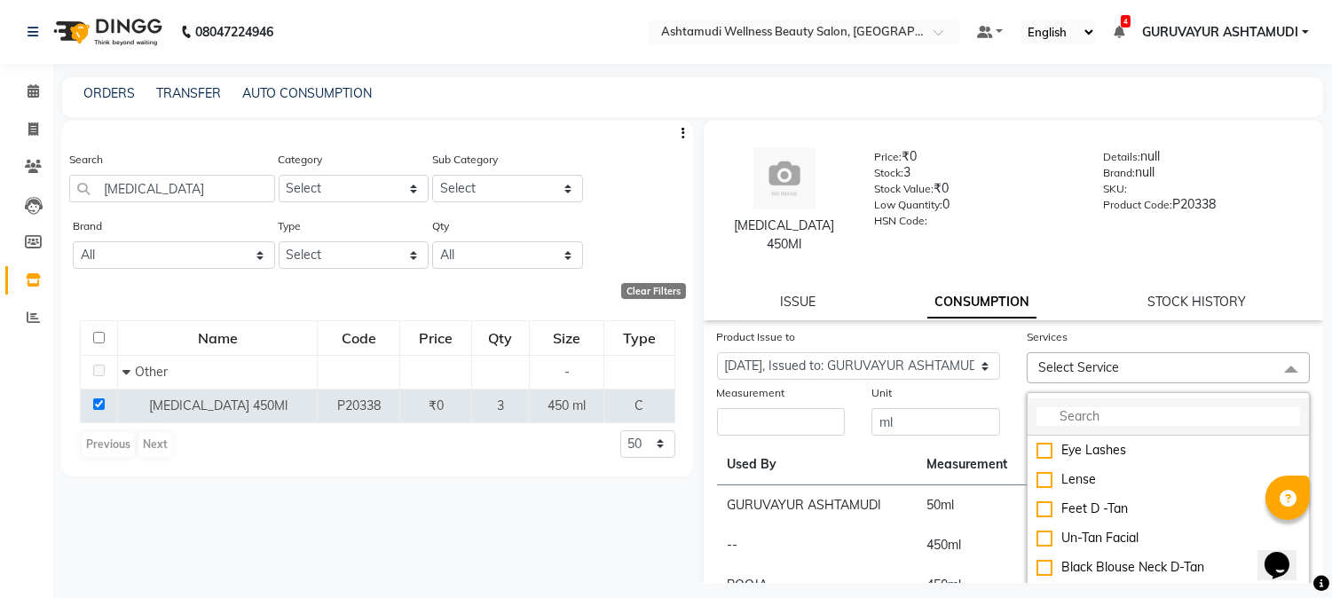
click at [1150, 413] on input "multiselect-search" at bounding box center [1169, 416] width 264 height 19
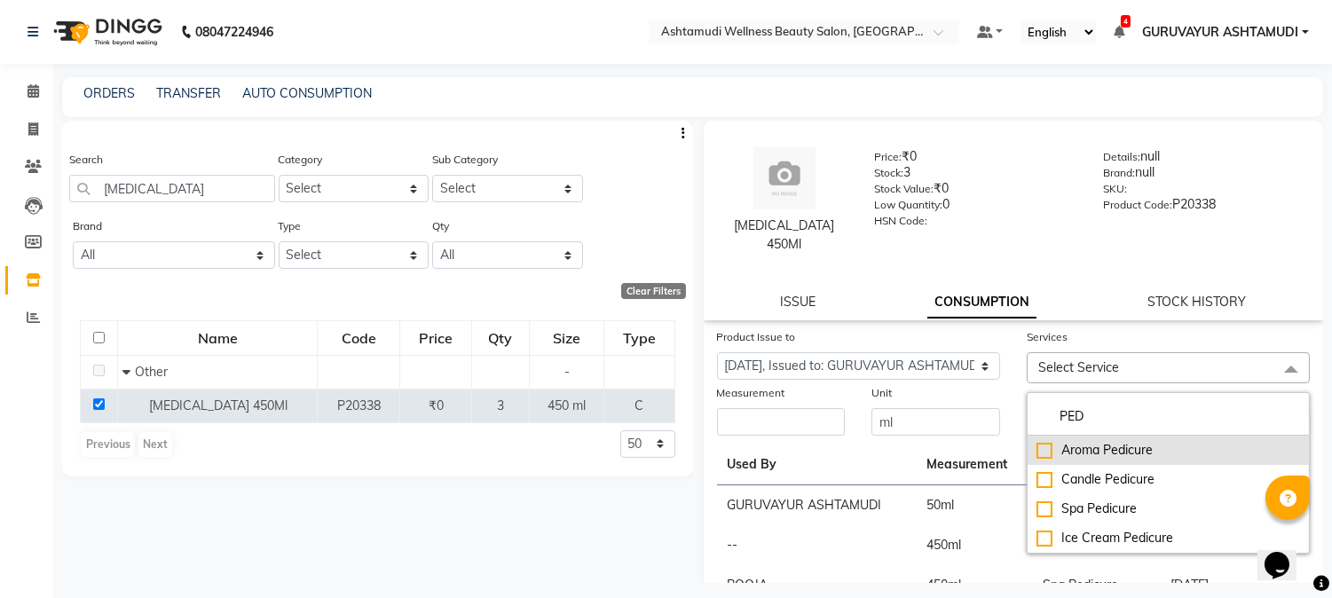
type input "PED"
click at [1039, 451] on div "Aroma Pedicure" at bounding box center [1169, 450] width 264 height 19
checkbox input "true"
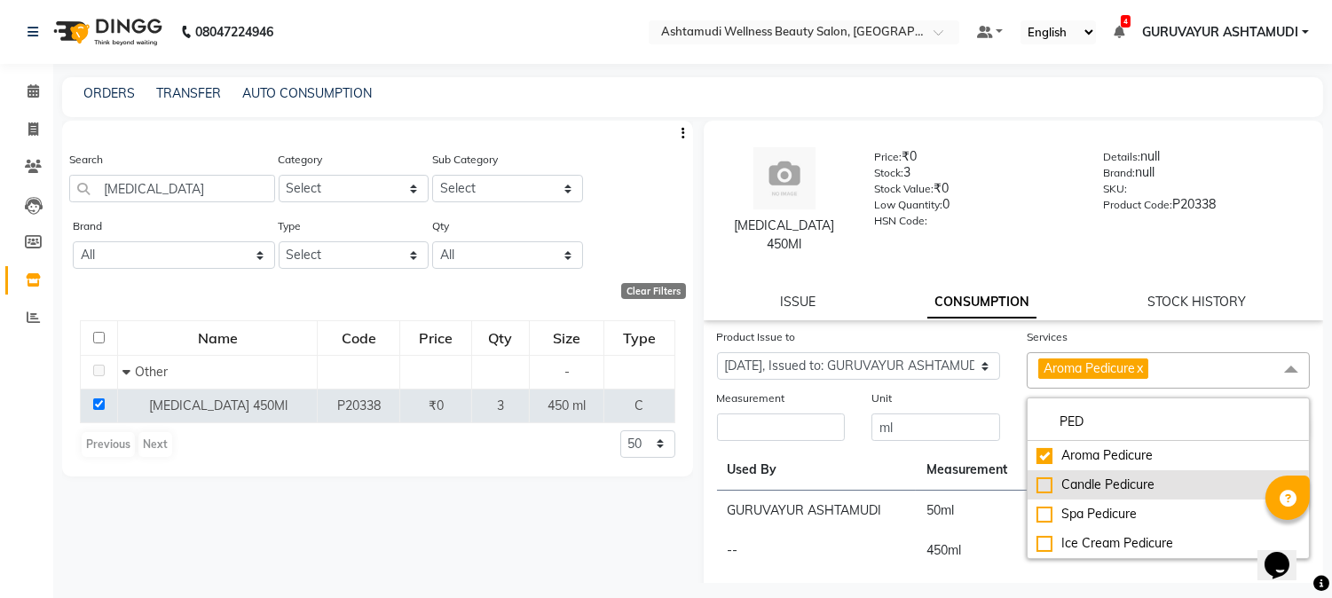
click at [1037, 489] on div "Candle Pedicure" at bounding box center [1169, 485] width 264 height 19
checkbox input "true"
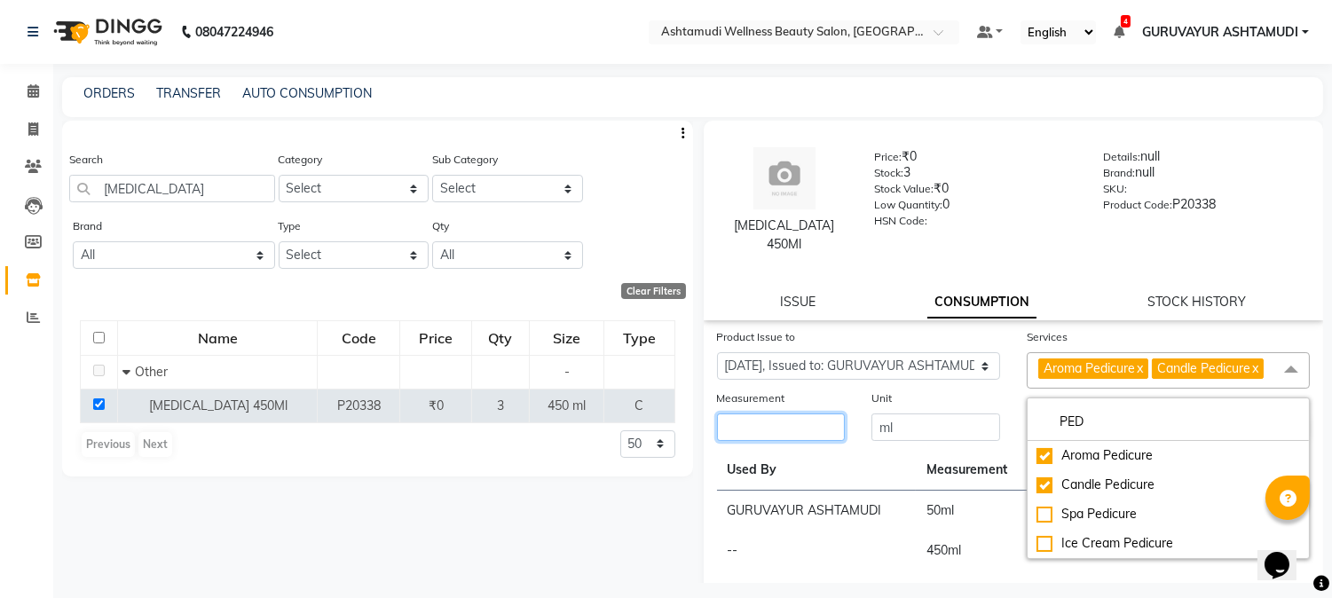
click at [773, 431] on input "number" at bounding box center [781, 428] width 129 height 28
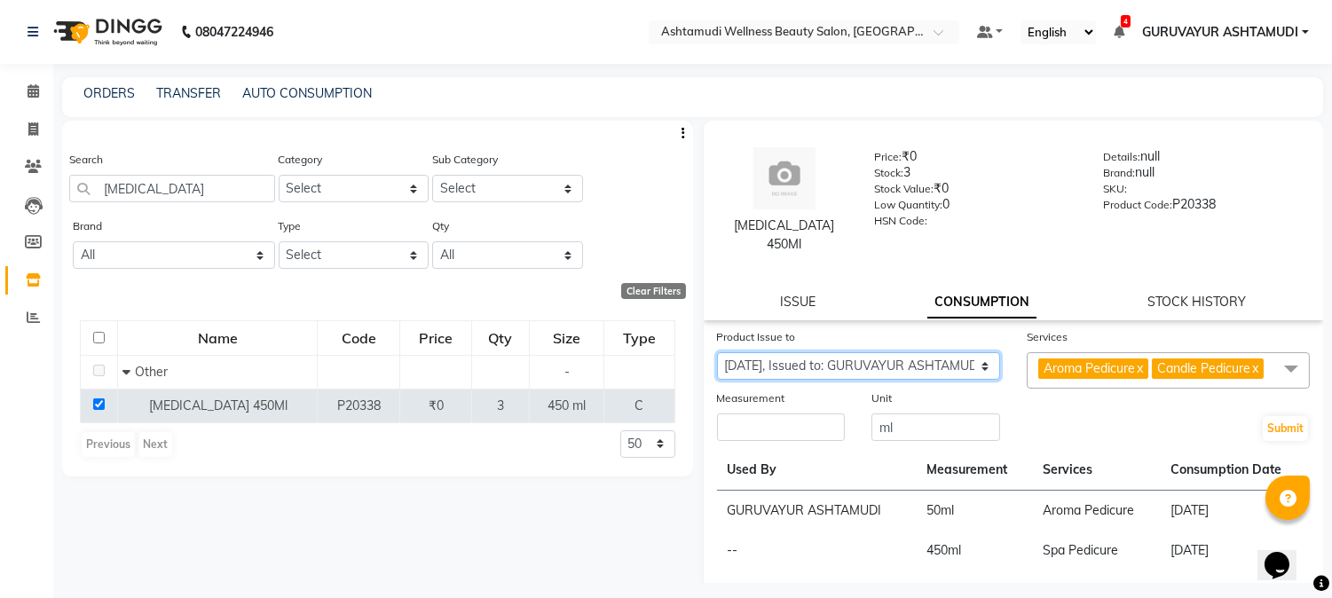
click at [975, 361] on select "Select Product Issue [DATE], Issued to: GURUVAYUR ASHTAMUDI, Balance: 400" at bounding box center [858, 366] width 283 height 28
click at [717, 352] on select "Select Product Issue [DATE], Issued to: GURUVAYUR ASHTAMUDI, Balance: 400" at bounding box center [858, 366] width 283 height 28
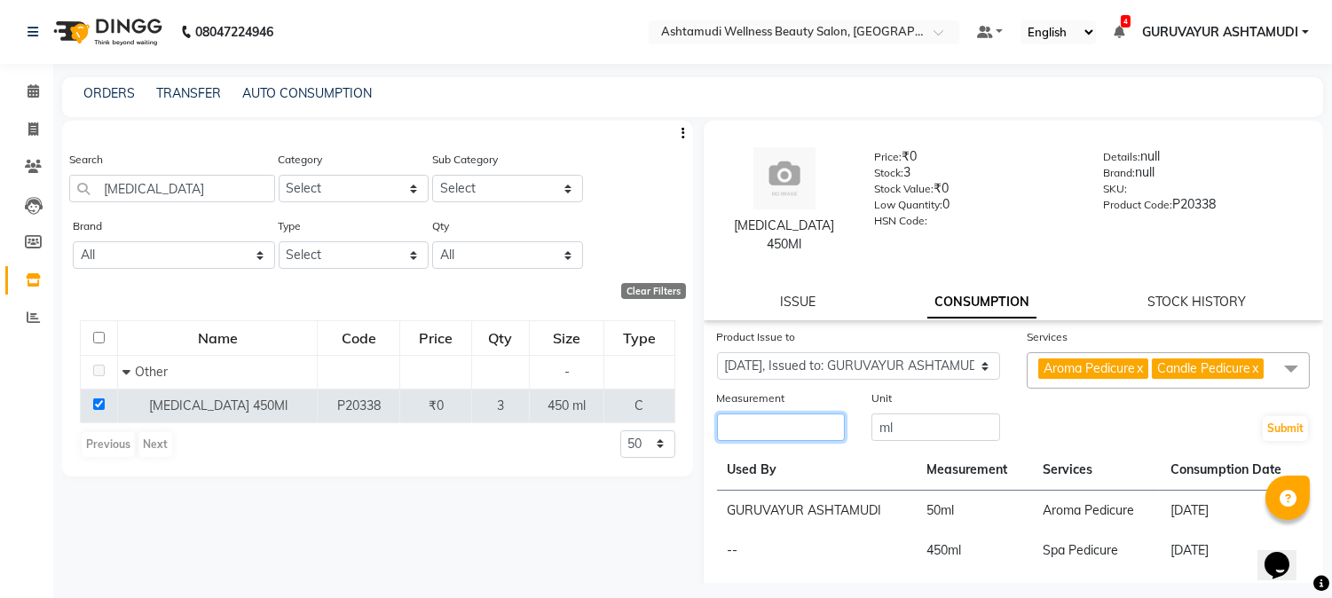
click at [792, 428] on input "number" at bounding box center [781, 428] width 129 height 28
type input "400"
click at [1263, 430] on button "Submit" at bounding box center [1285, 428] width 45 height 25
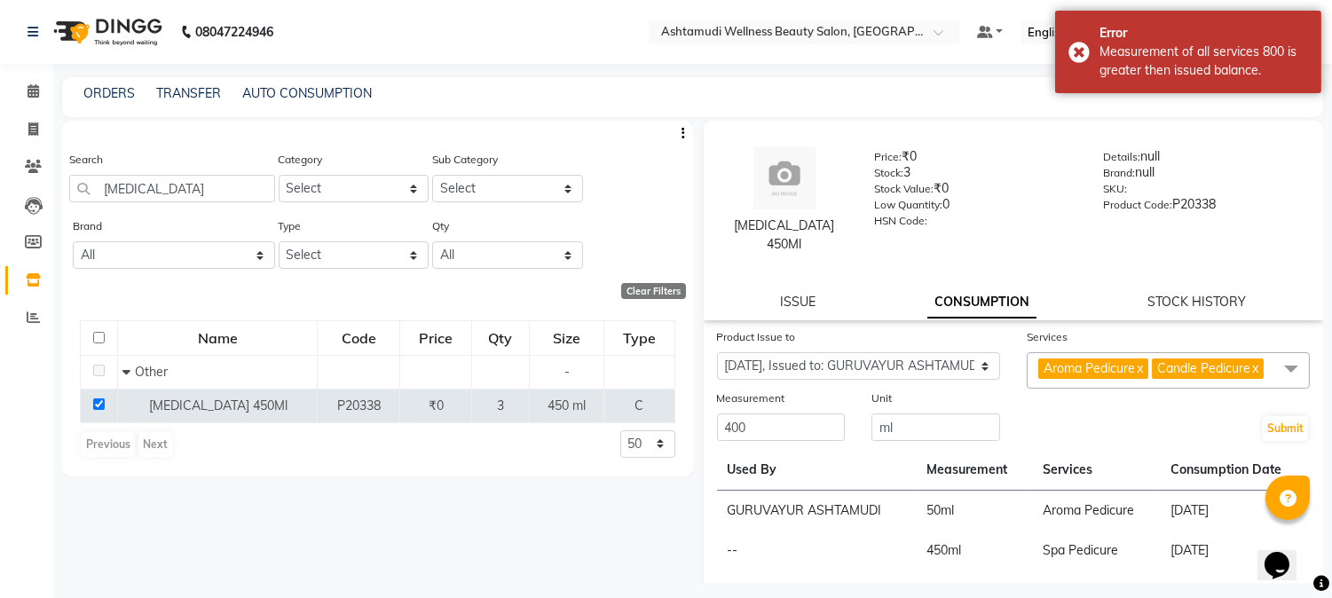
click at [1137, 368] on link "x" at bounding box center [1139, 368] width 8 height 16
click at [1265, 424] on button "Submit" at bounding box center [1285, 428] width 45 height 25
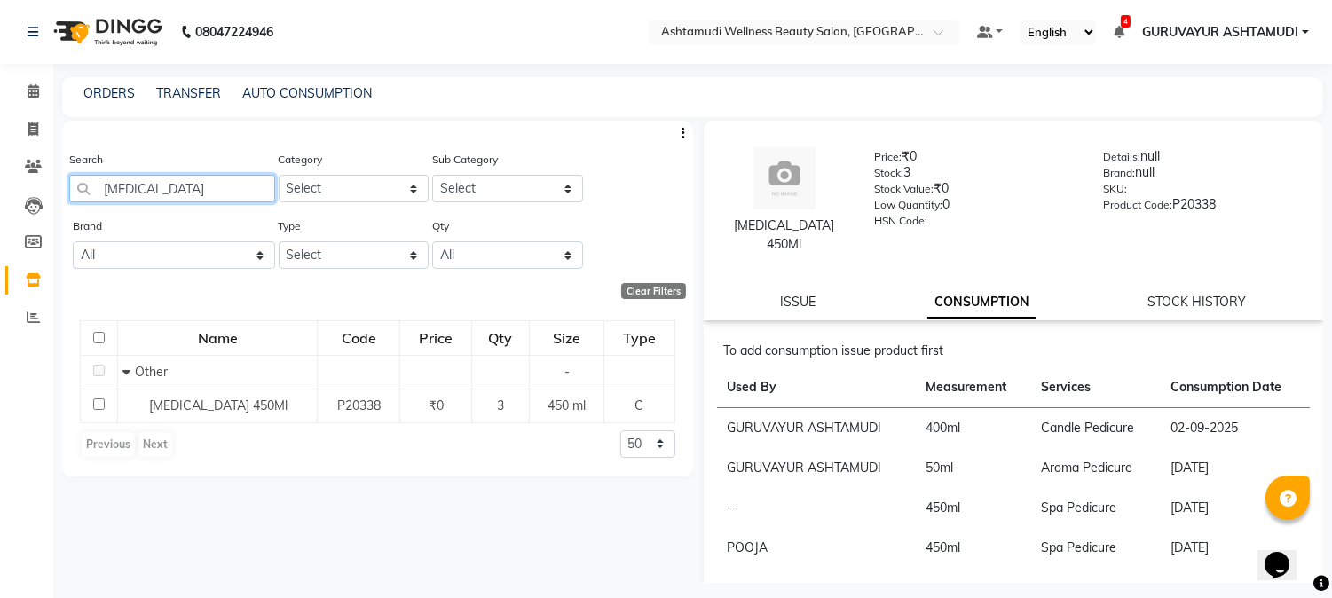
drag, startPoint x: 235, startPoint y: 182, endPoint x: 120, endPoint y: 186, distance: 115.5
click at [120, 186] on input "[MEDICAL_DATA]" at bounding box center [172, 189] width 206 height 28
click at [250, 193] on input "[MEDICAL_DATA]" at bounding box center [172, 189] width 206 height 28
click at [272, 191] on input "HDROGEN PEROXIDEY" at bounding box center [172, 189] width 206 height 28
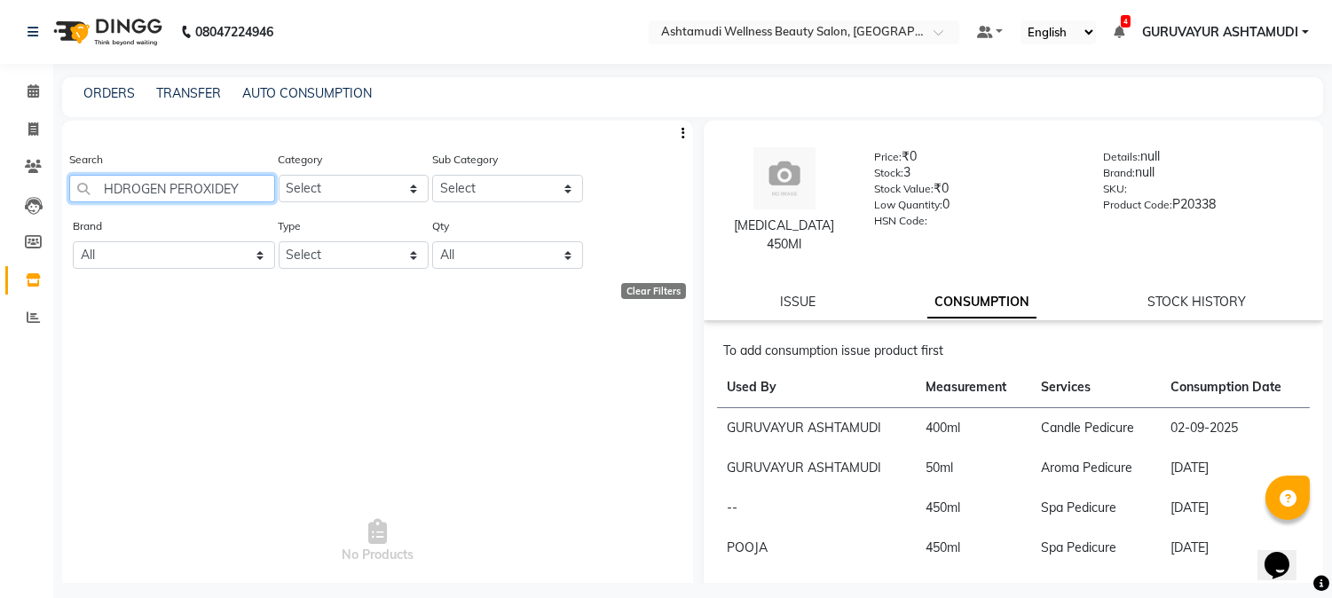
drag, startPoint x: 261, startPoint y: 186, endPoint x: 102, endPoint y: 186, distance: 158.9
click at [102, 186] on input "HDROGEN PEROXIDEY" at bounding box center [172, 189] width 206 height 28
type input "B"
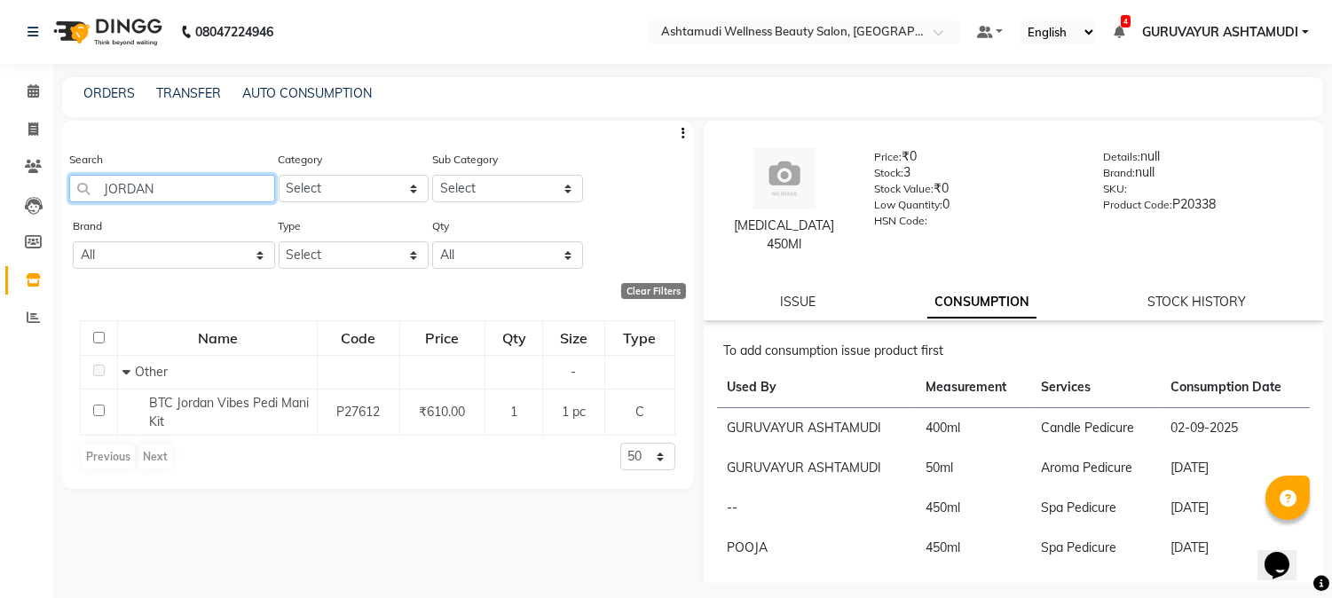
drag, startPoint x: 167, startPoint y: 187, endPoint x: 92, endPoint y: 197, distance: 75.2
click at [92, 197] on input "JORDAN" at bounding box center [172, 189] width 206 height 28
drag, startPoint x: 162, startPoint y: 188, endPoint x: 86, endPoint y: 180, distance: 75.9
click at [86, 180] on input "RED SEA" at bounding box center [172, 189] width 206 height 28
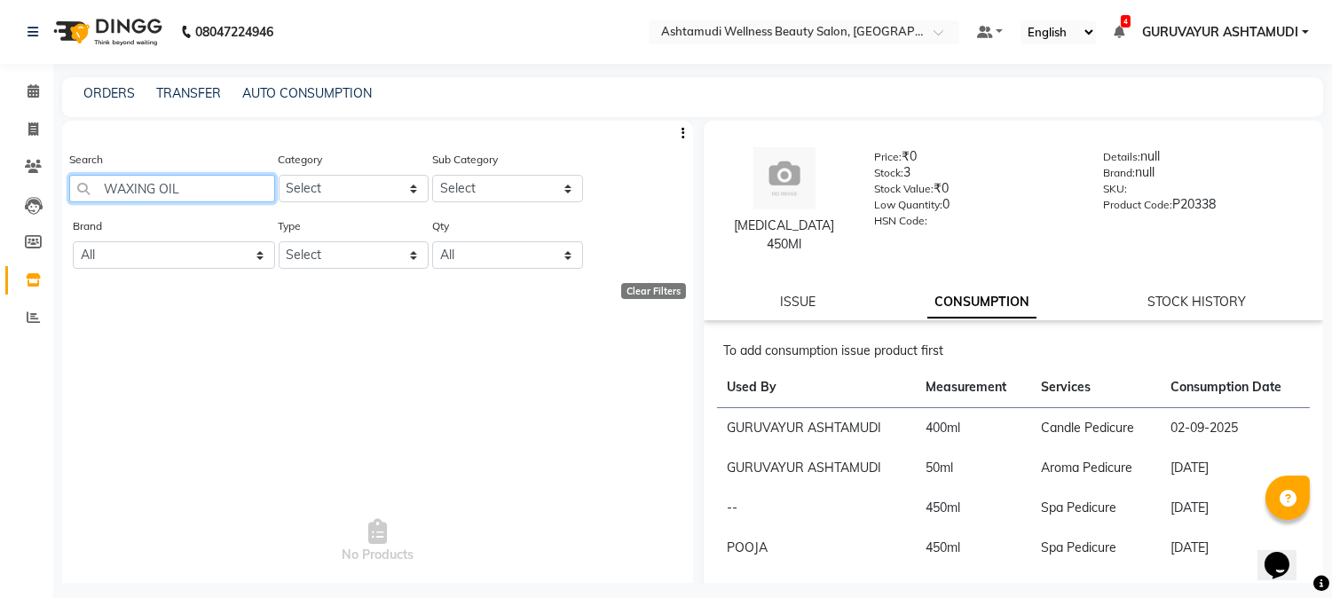
drag, startPoint x: 183, startPoint y: 189, endPoint x: 94, endPoint y: 181, distance: 89.1
click at [94, 181] on input "WAXING OIL" at bounding box center [172, 189] width 206 height 28
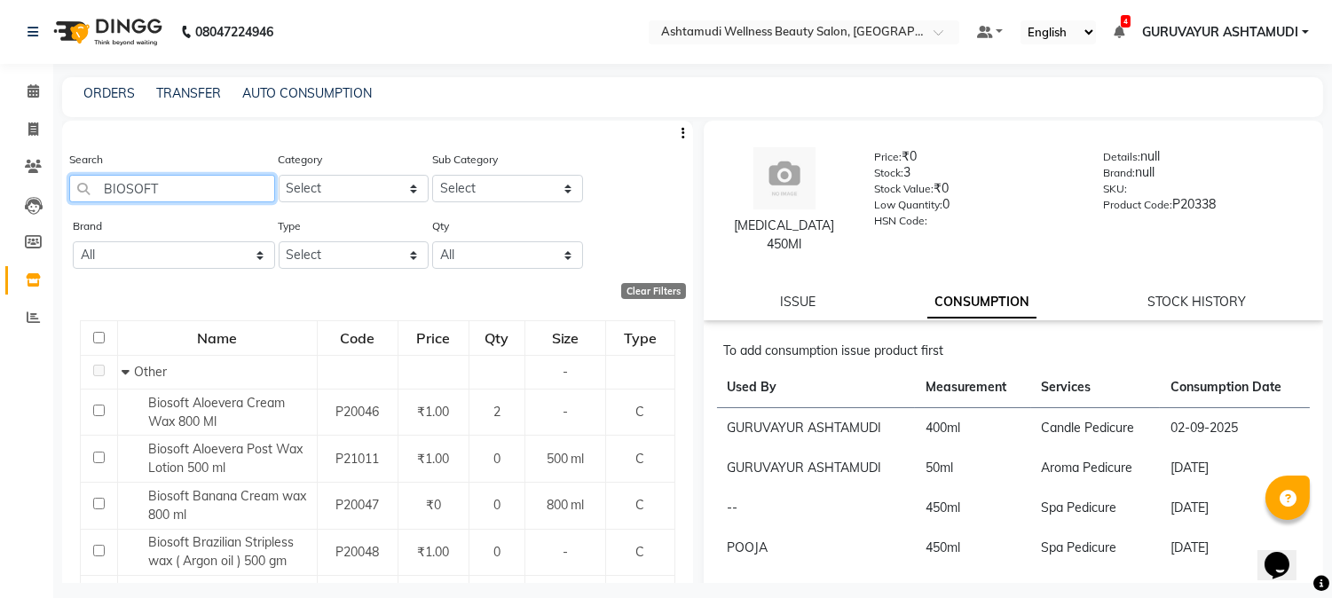
drag, startPoint x: 178, startPoint y: 192, endPoint x: 84, endPoint y: 172, distance: 95.2
click at [84, 172] on div "Search BIOSOFT" at bounding box center [172, 176] width 206 height 52
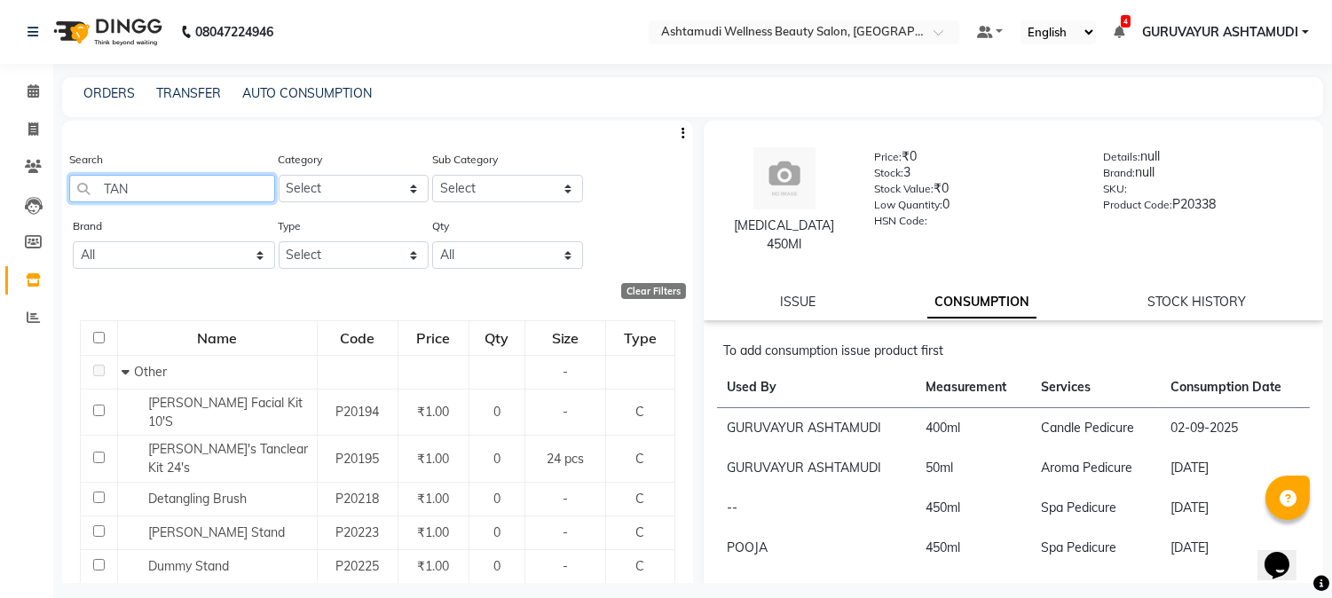
drag, startPoint x: 162, startPoint y: 187, endPoint x: 82, endPoint y: 187, distance: 80.8
click at [82, 187] on input "TAN" at bounding box center [172, 189] width 206 height 28
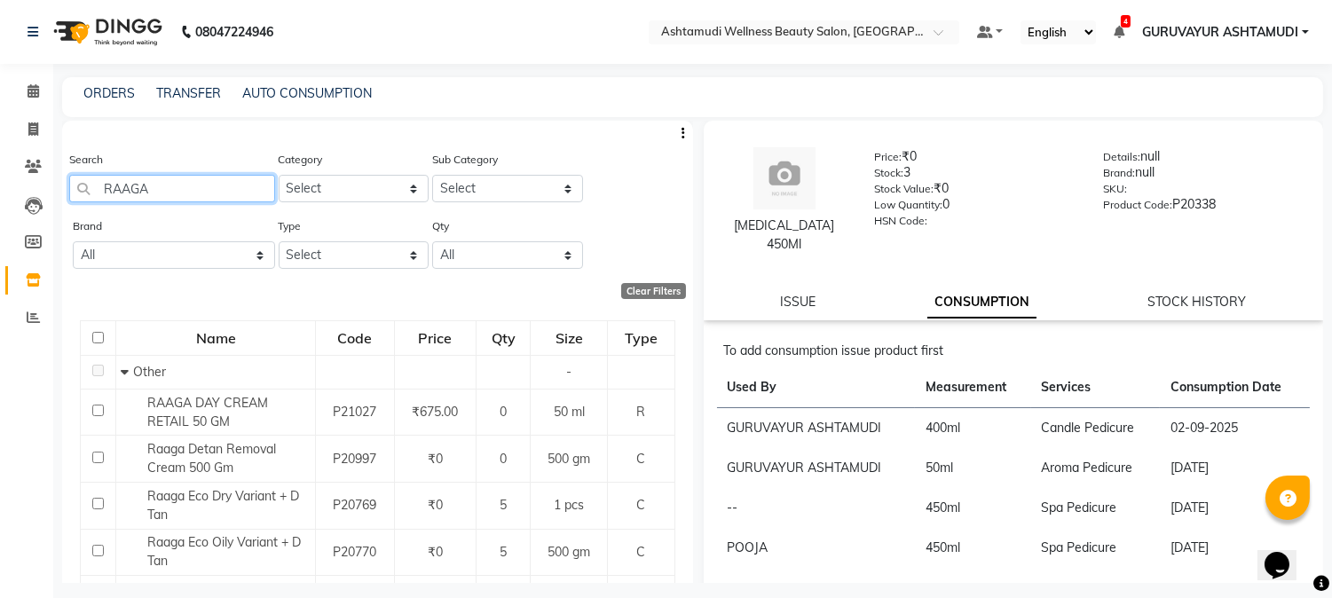
drag, startPoint x: 156, startPoint y: 182, endPoint x: 86, endPoint y: 186, distance: 70.3
click at [86, 186] on input "RAAGA" at bounding box center [172, 189] width 206 height 28
drag, startPoint x: 149, startPoint y: 195, endPoint x: 87, endPoint y: 182, distance: 63.5
click at [87, 182] on input "GOLD" at bounding box center [172, 189] width 206 height 28
click at [31, 277] on icon at bounding box center [33, 279] width 15 height 13
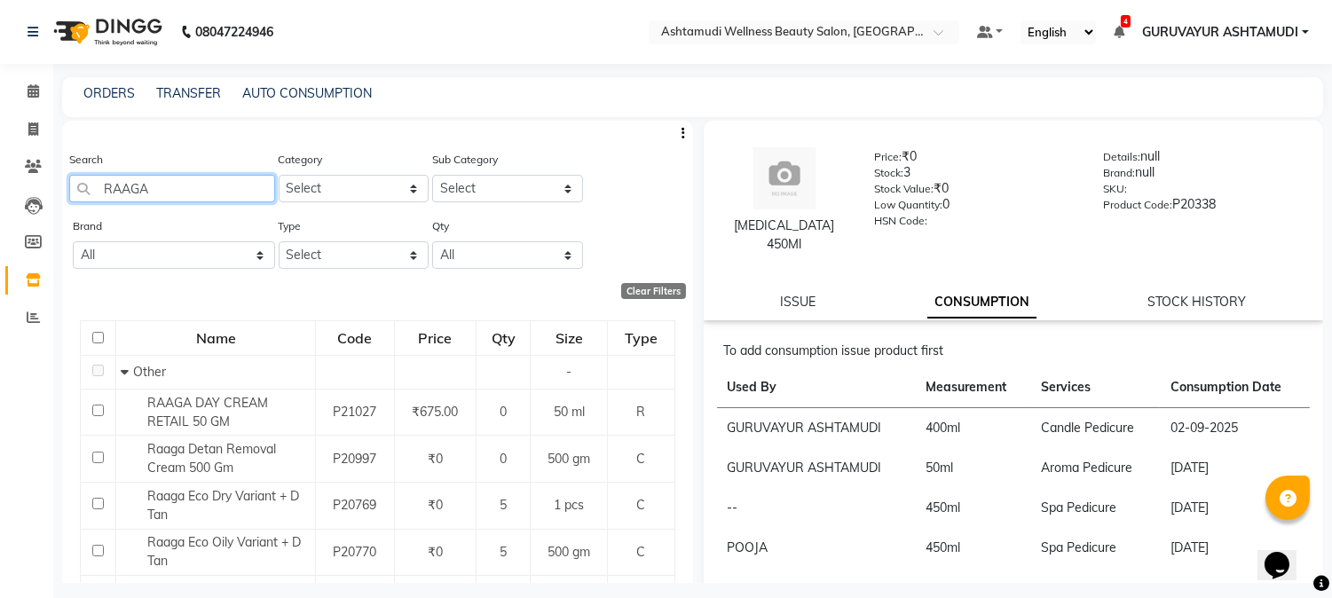
drag, startPoint x: 160, startPoint y: 190, endPoint x: 80, endPoint y: 188, distance: 79.9
click at [80, 188] on input "RAAGA" at bounding box center [172, 189] width 206 height 28
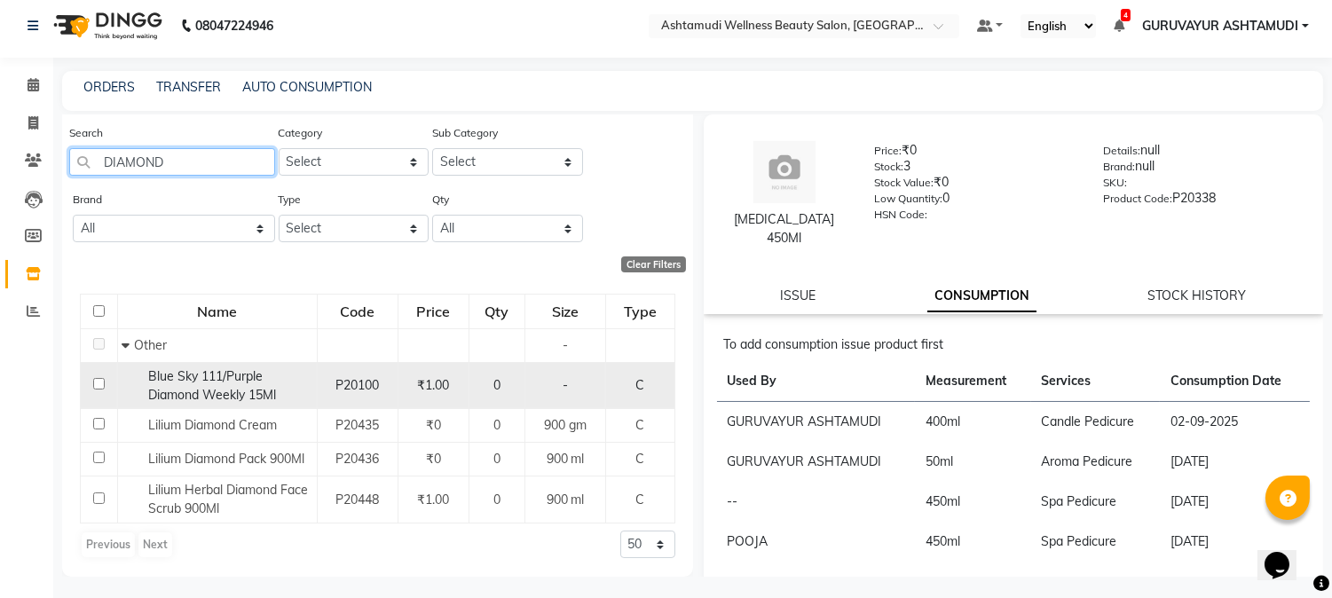
scroll to position [11, 0]
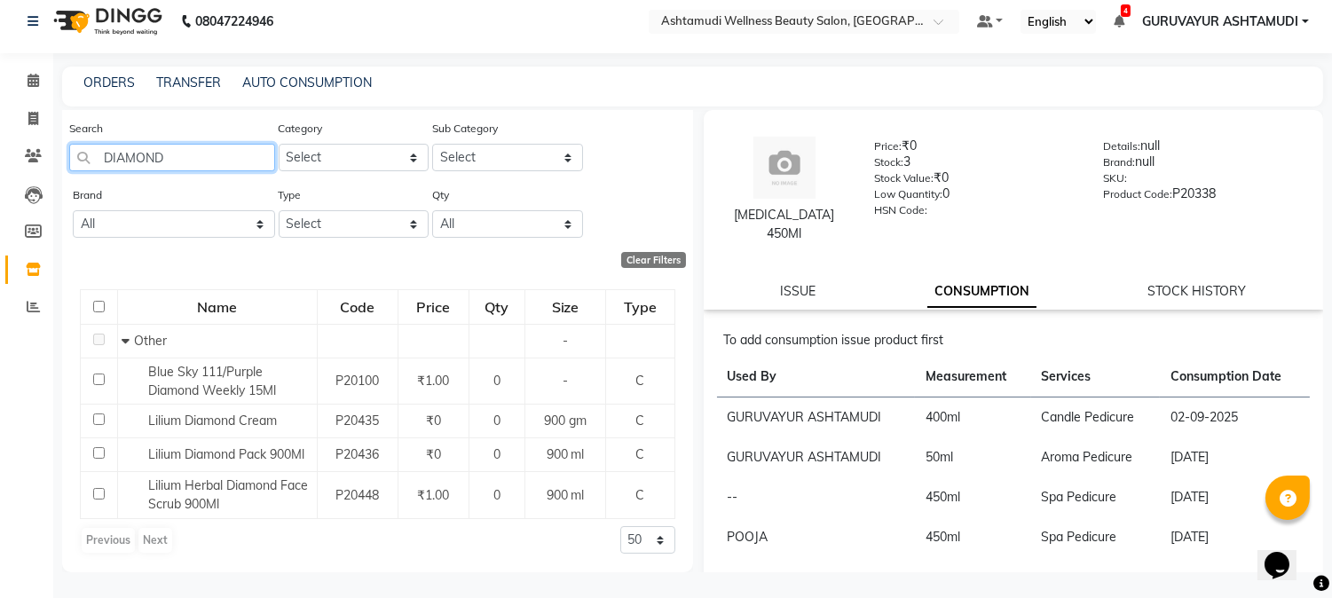
drag, startPoint x: 171, startPoint y: 154, endPoint x: 99, endPoint y: 158, distance: 72.0
click at [99, 158] on input "DIAMOND" at bounding box center [172, 158] width 206 height 28
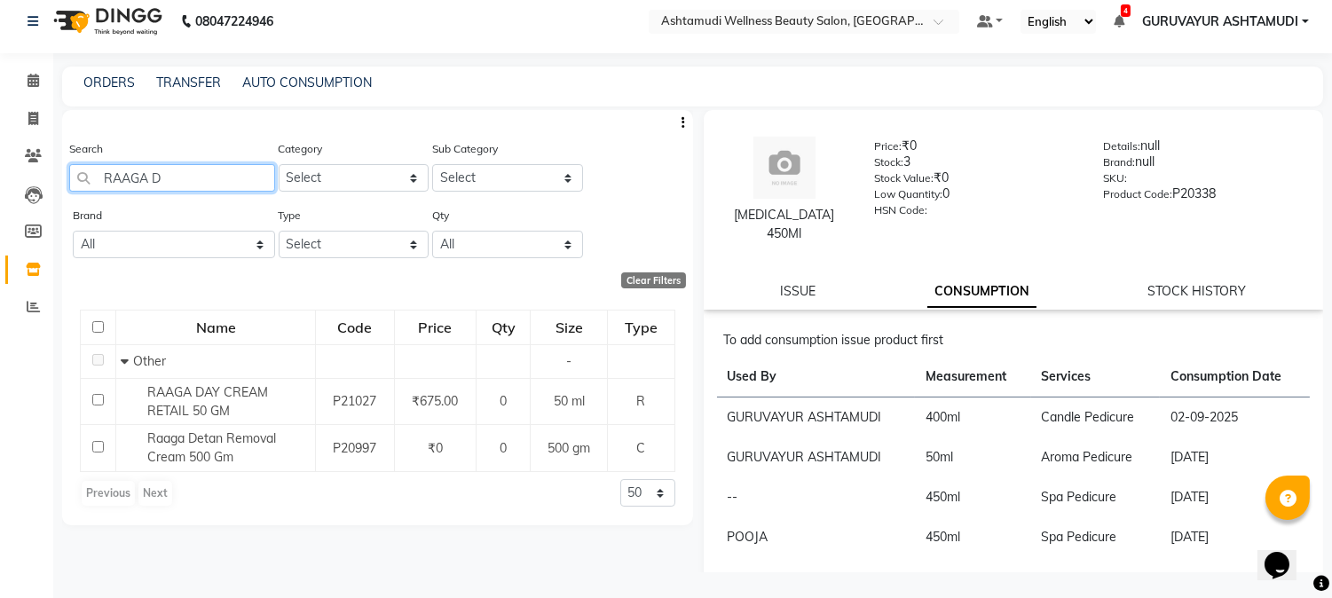
type input "RAAGA D"
click at [4, 440] on div "Calendar Invoice Clients Leads Members Inventory Reports Completed InProgress U…" at bounding box center [120, 306] width 240 height 533
drag, startPoint x: 169, startPoint y: 174, endPoint x: 107, endPoint y: 179, distance: 61.5
click at [107, 179] on input "RAAGA D" at bounding box center [172, 178] width 206 height 28
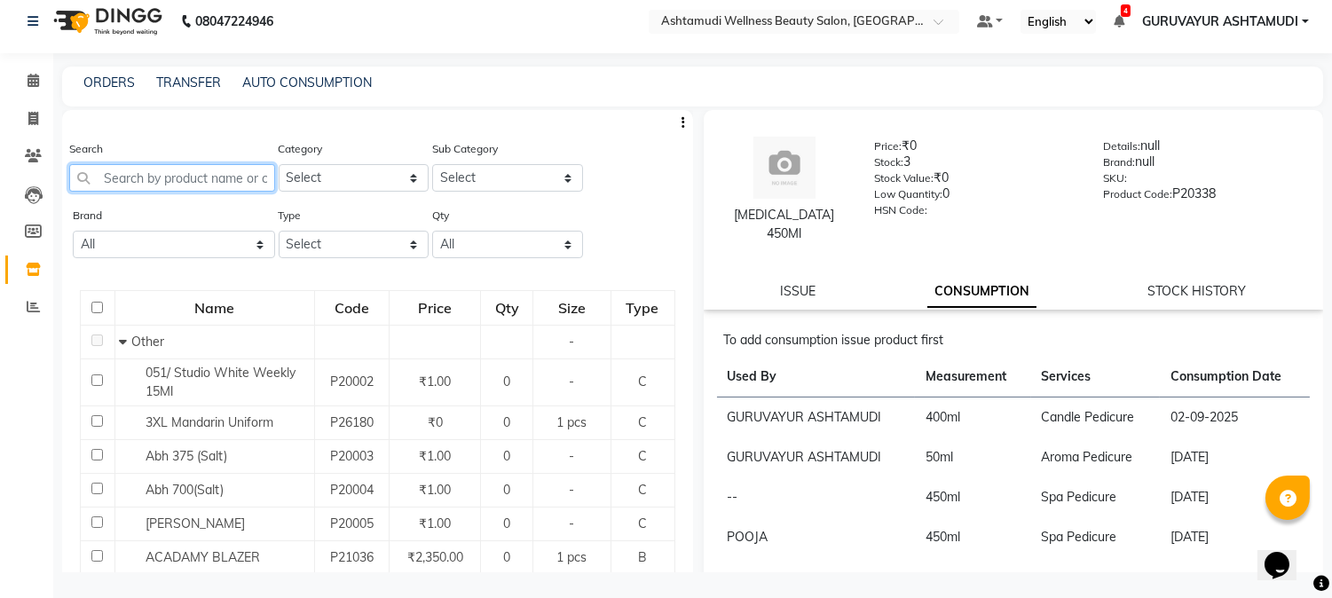
click at [122, 172] on input "text" at bounding box center [172, 178] width 206 height 28
click at [125, 179] on input "text" at bounding box center [172, 178] width 206 height 28
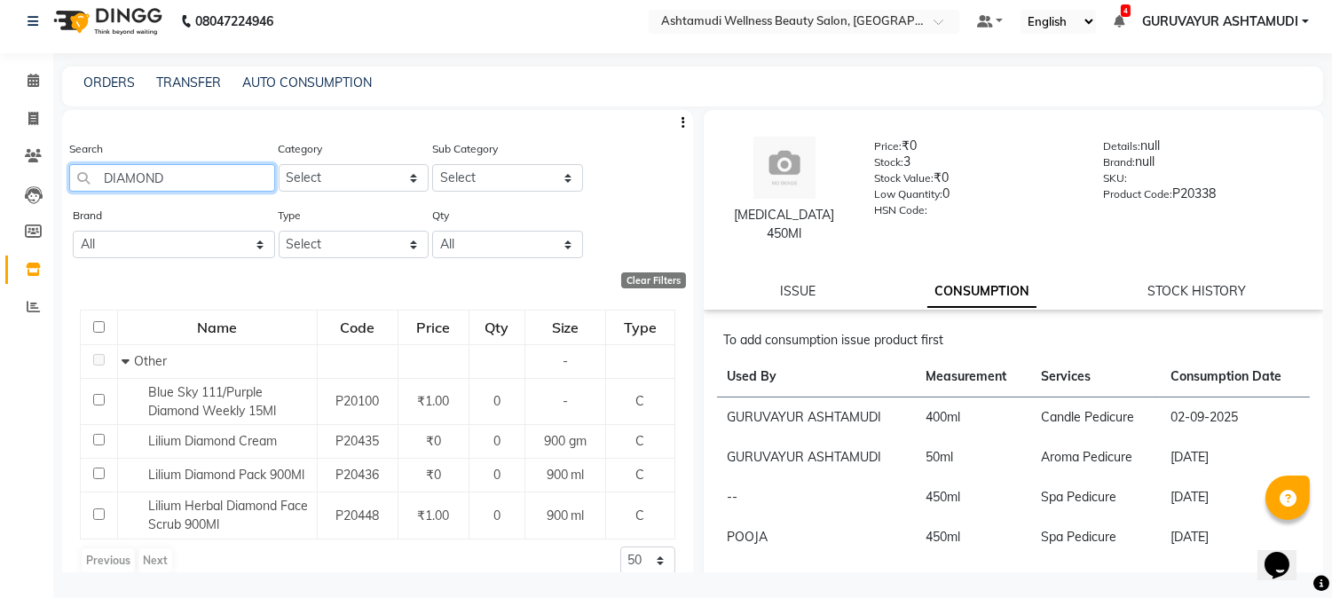
drag, startPoint x: 174, startPoint y: 178, endPoint x: 83, endPoint y: 184, distance: 91.6
click at [83, 184] on input "DIAMOND" at bounding box center [172, 178] width 206 height 28
click at [202, 178] on input "DIAMOND" at bounding box center [172, 178] width 206 height 28
type input "D"
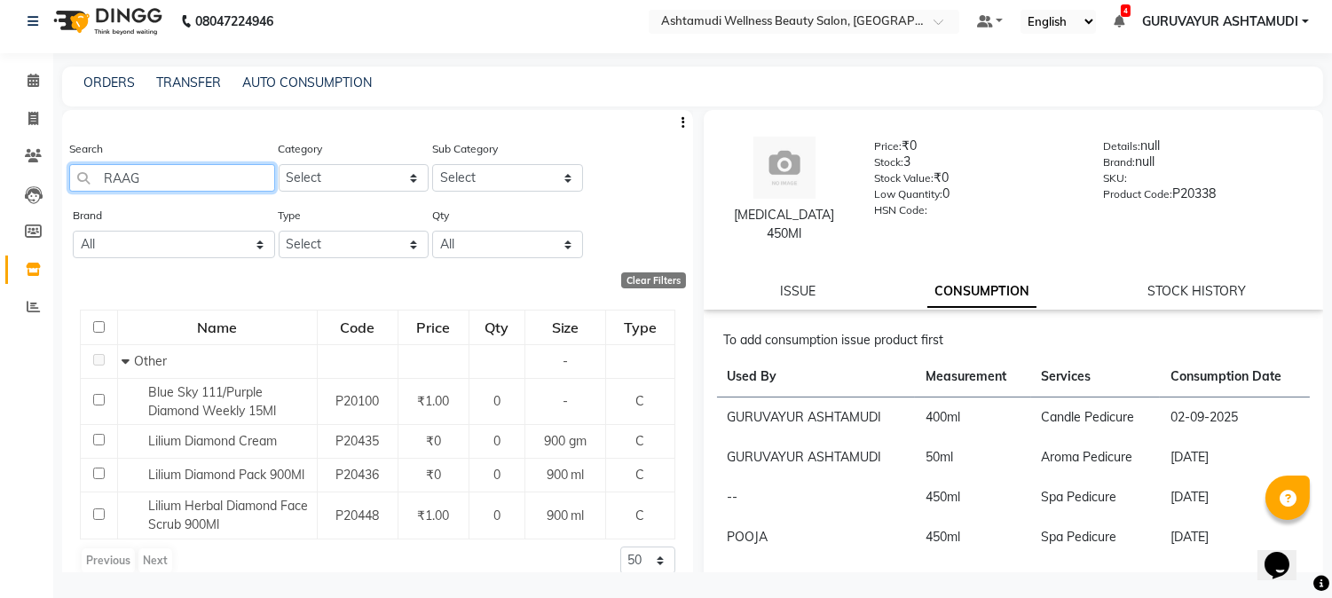
type input "RAAGA"
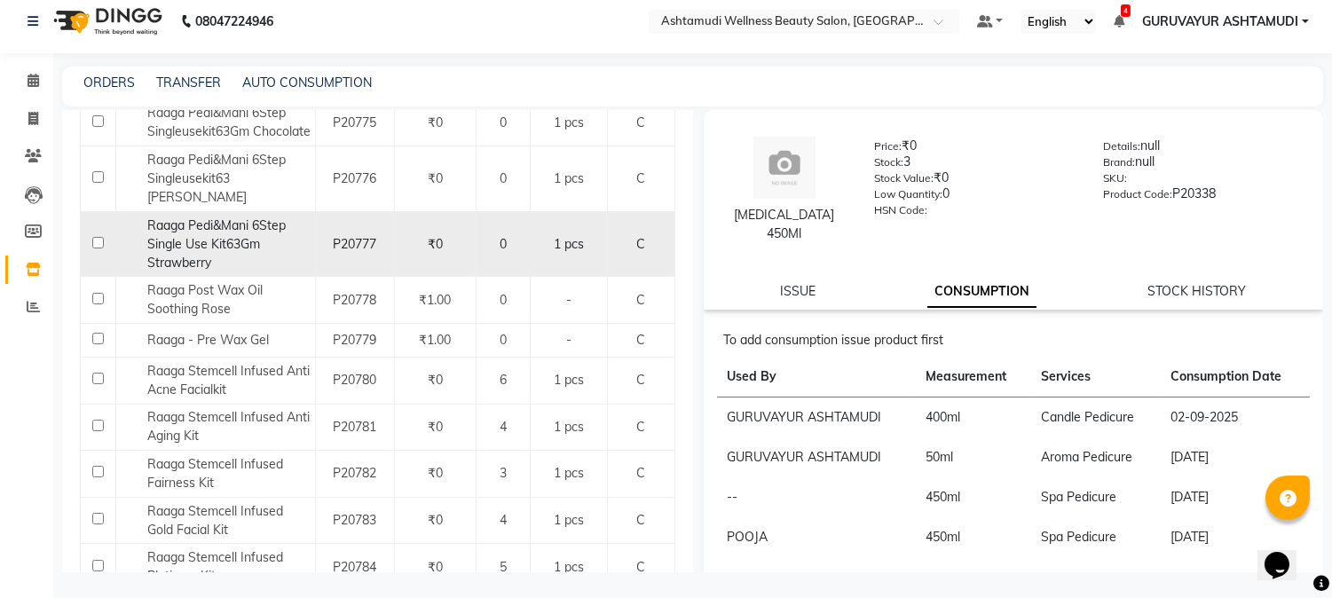
scroll to position [763, 0]
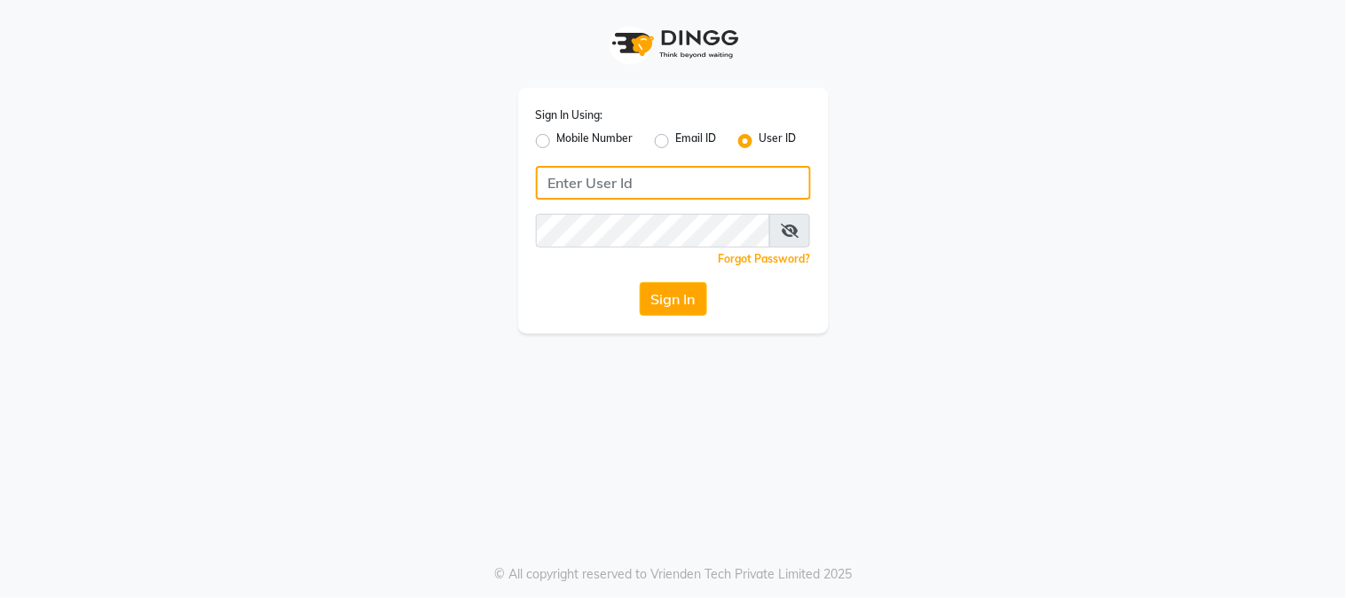
type input "e1947-06"
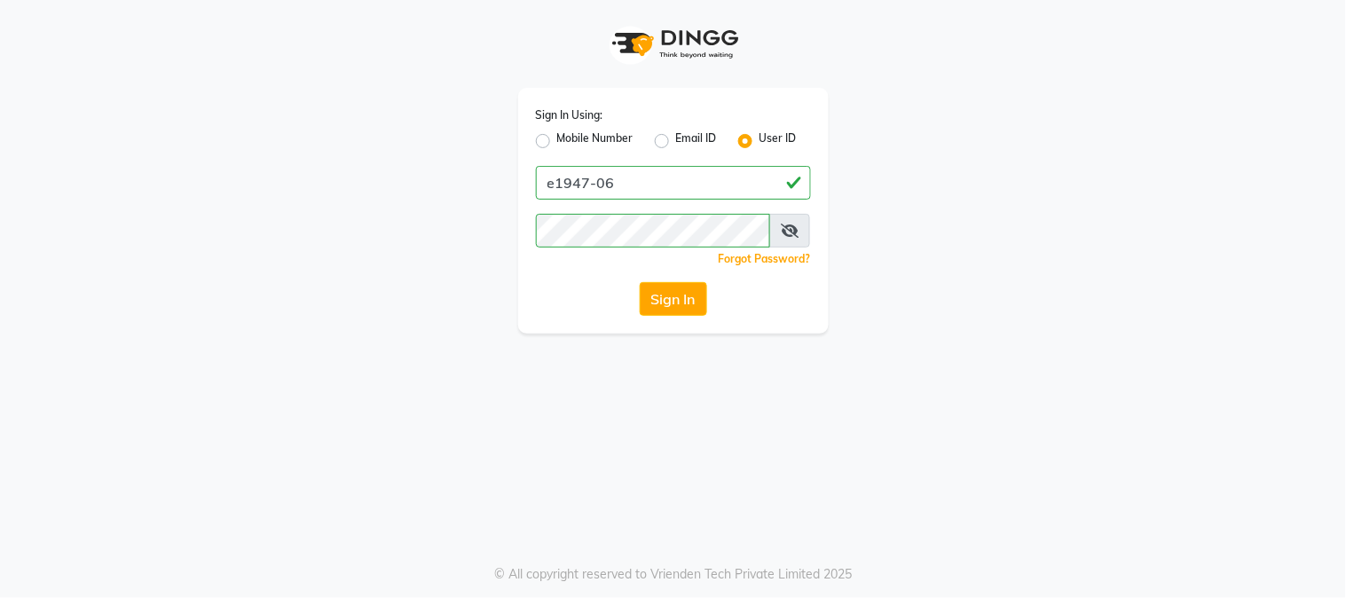
click at [667, 280] on div "Sign In Using: Mobile Number Email ID User ID e1947-06 Remember me Forgot Passw…" at bounding box center [673, 211] width 311 height 246
click at [672, 304] on button "Sign In" at bounding box center [673, 299] width 67 height 34
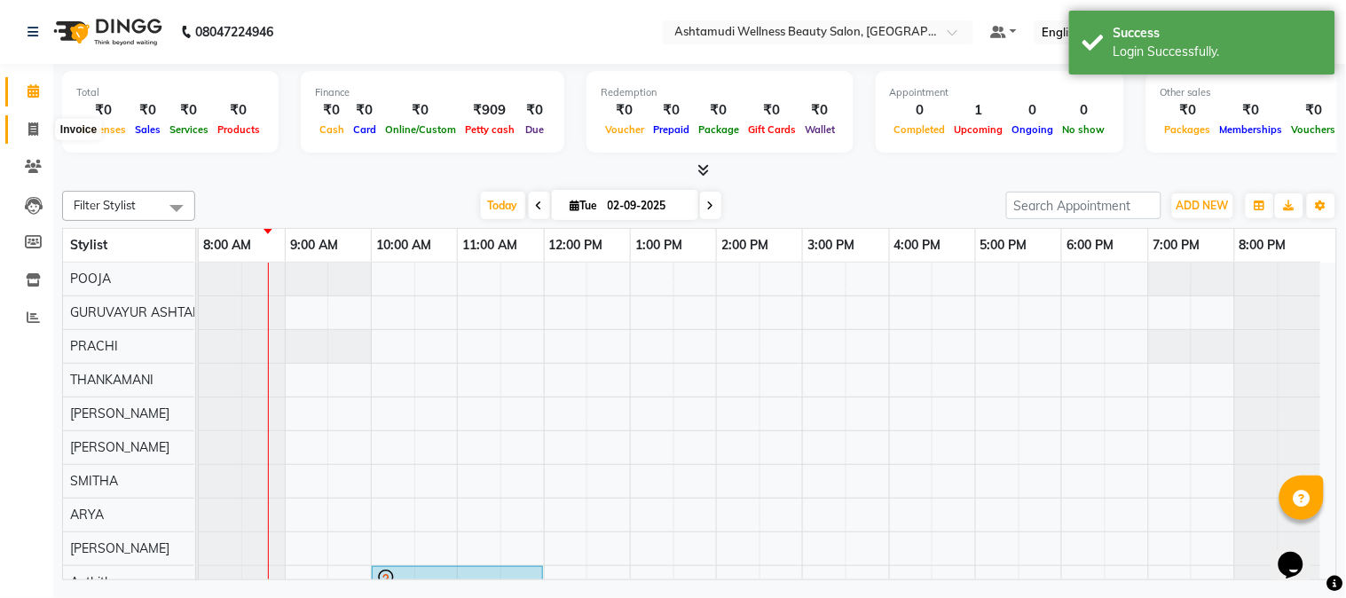
click at [30, 129] on icon at bounding box center [33, 128] width 10 height 13
select select "4660"
select select "service"
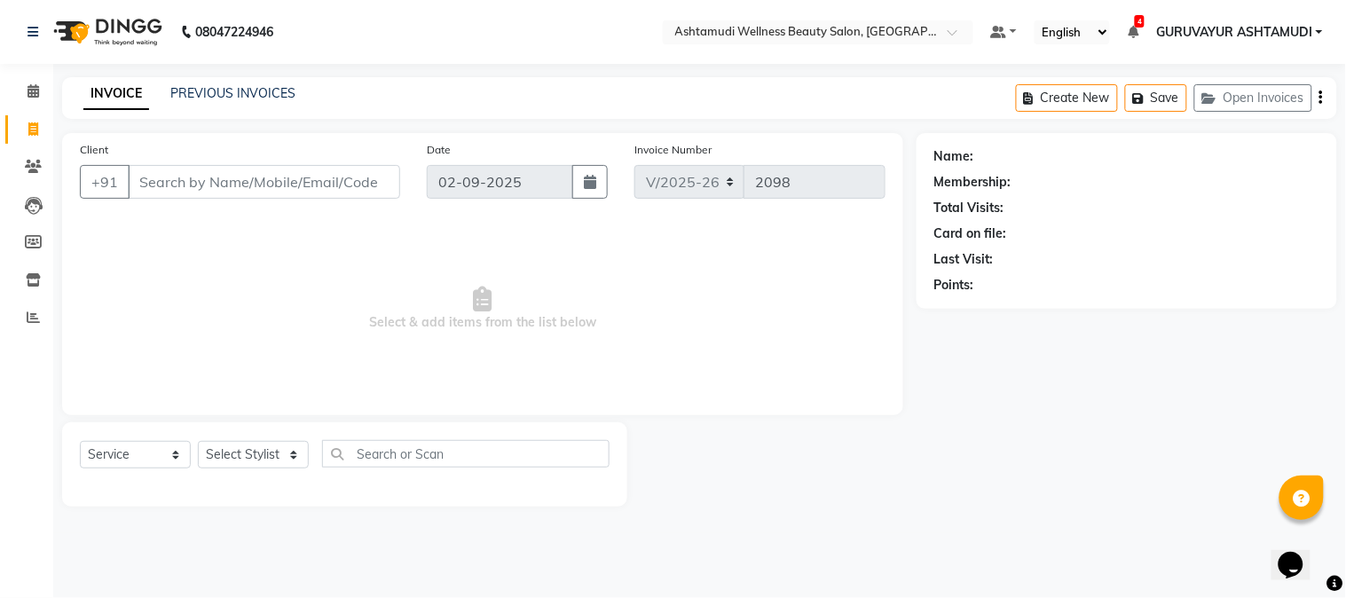
click at [154, 174] on input "Client" at bounding box center [264, 182] width 272 height 34
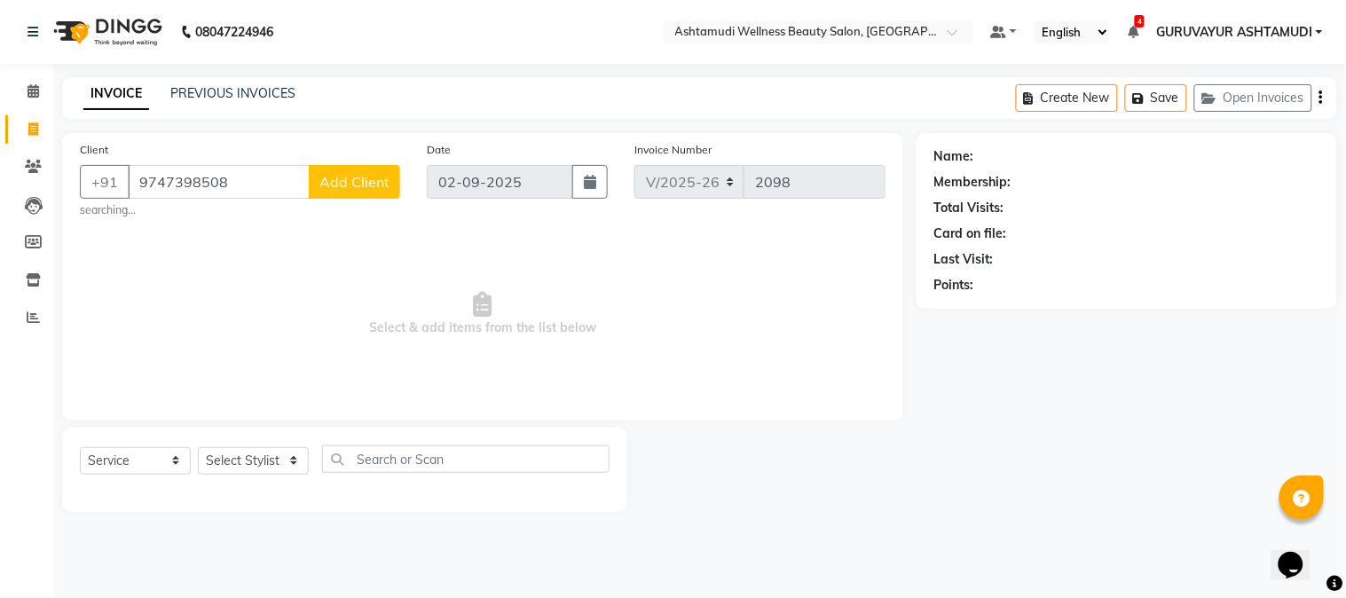
type input "9747398508"
click at [348, 183] on span "Add Client" at bounding box center [355, 182] width 70 height 18
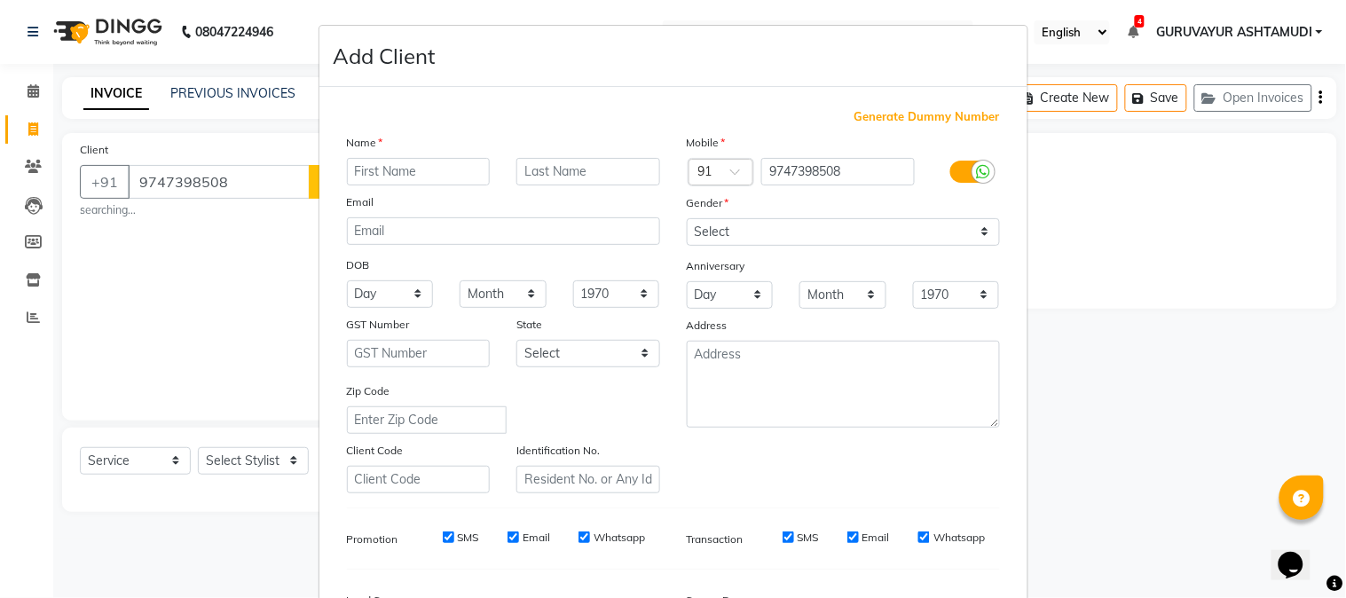
click at [403, 171] on input "text" at bounding box center [419, 172] width 144 height 28
type input "JILDY"
click at [930, 227] on select "Select Male Female Other Prefer Not To Say" at bounding box center [843, 232] width 313 height 28
select select "female"
click at [687, 218] on select "Select Male Female Other Prefer Not To Say" at bounding box center [843, 232] width 313 height 28
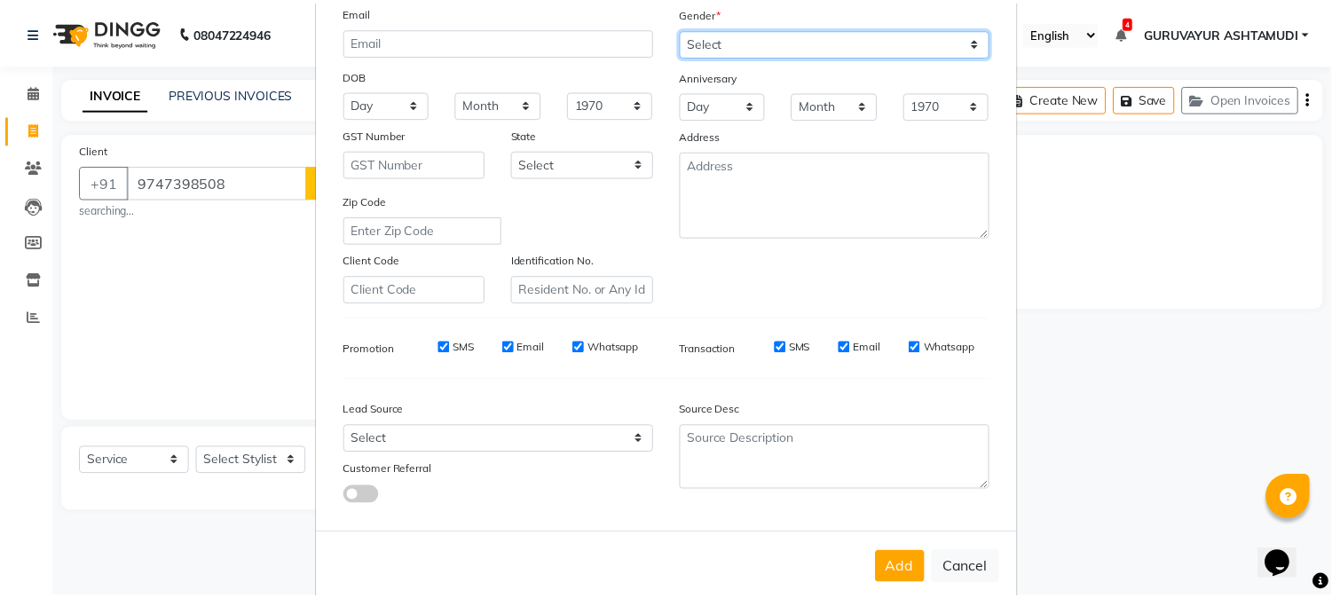
scroll to position [197, 0]
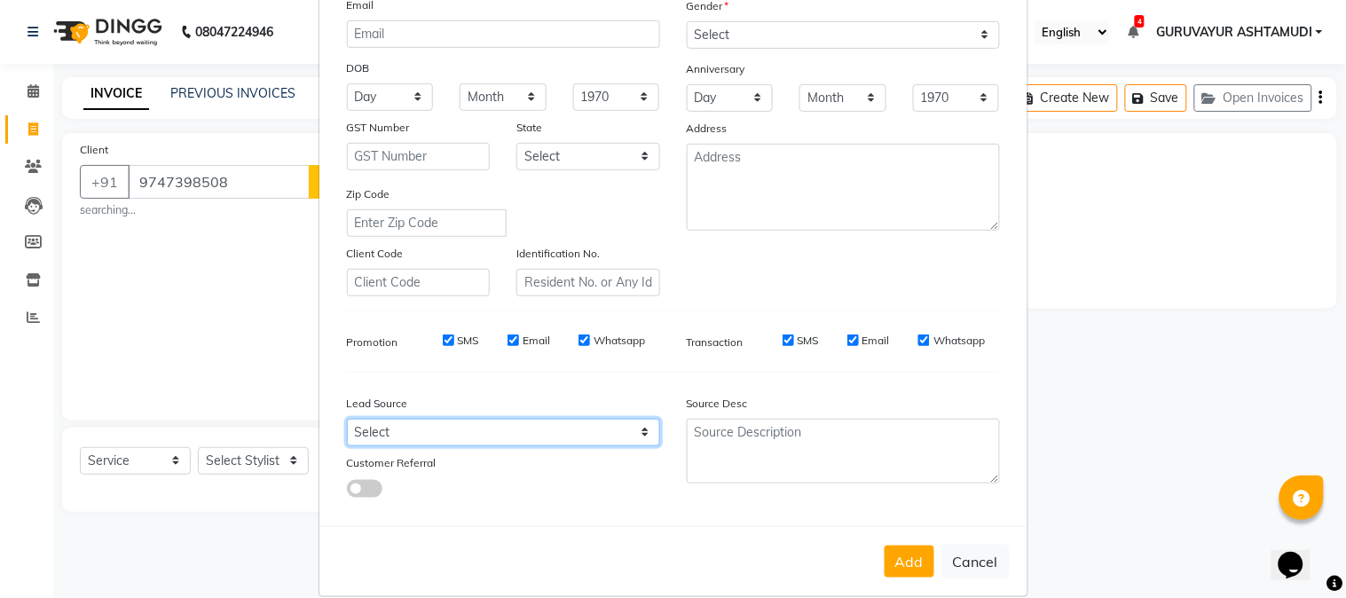
click at [634, 429] on select "Select Walk-in Referral Internet Friend Word of Mouth Advertisement Facebook Ju…" at bounding box center [503, 433] width 313 height 28
click at [347, 419] on select "Select Walk-in Referral Internet Friend Word of Mouth Advertisement Facebook Ju…" at bounding box center [503, 433] width 313 height 28
click at [604, 442] on select "Select Walk-in Referral Internet Friend Word of Mouth Advertisement Facebook Ju…" at bounding box center [503, 433] width 313 height 28
select select "31500"
click at [347, 419] on select "Select Walk-in Referral Internet Friend Word of Mouth Advertisement Facebook Ju…" at bounding box center [503, 433] width 313 height 28
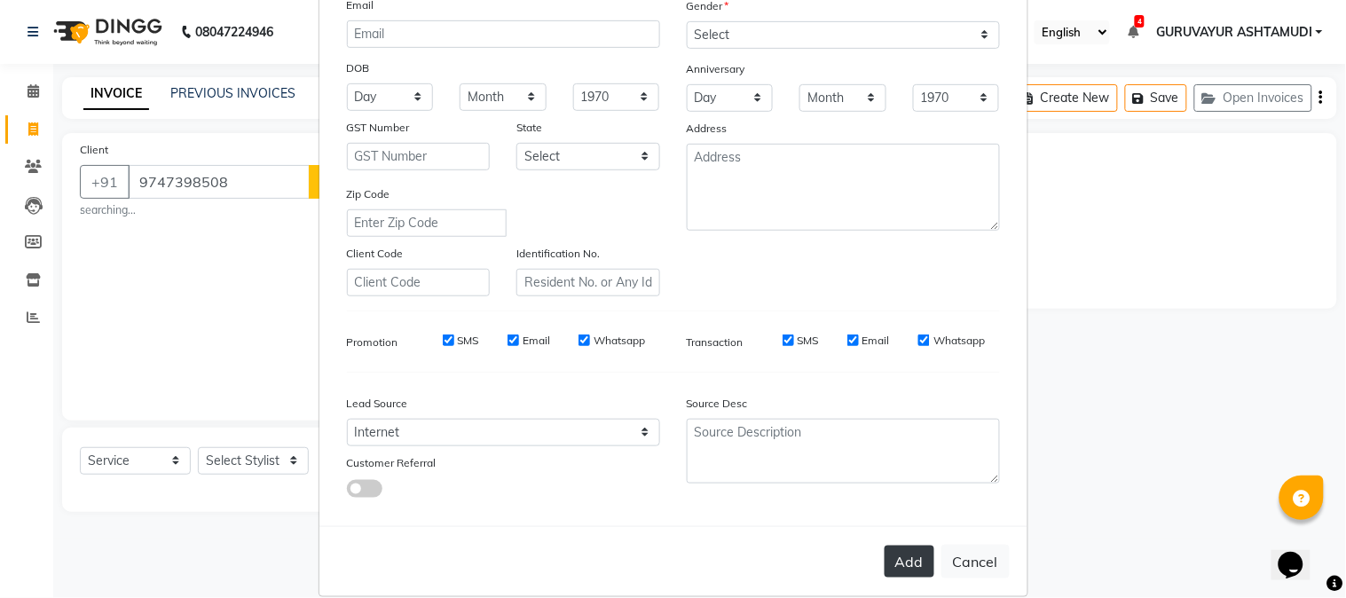
click at [900, 565] on button "Add" at bounding box center [910, 562] width 50 height 32
select select
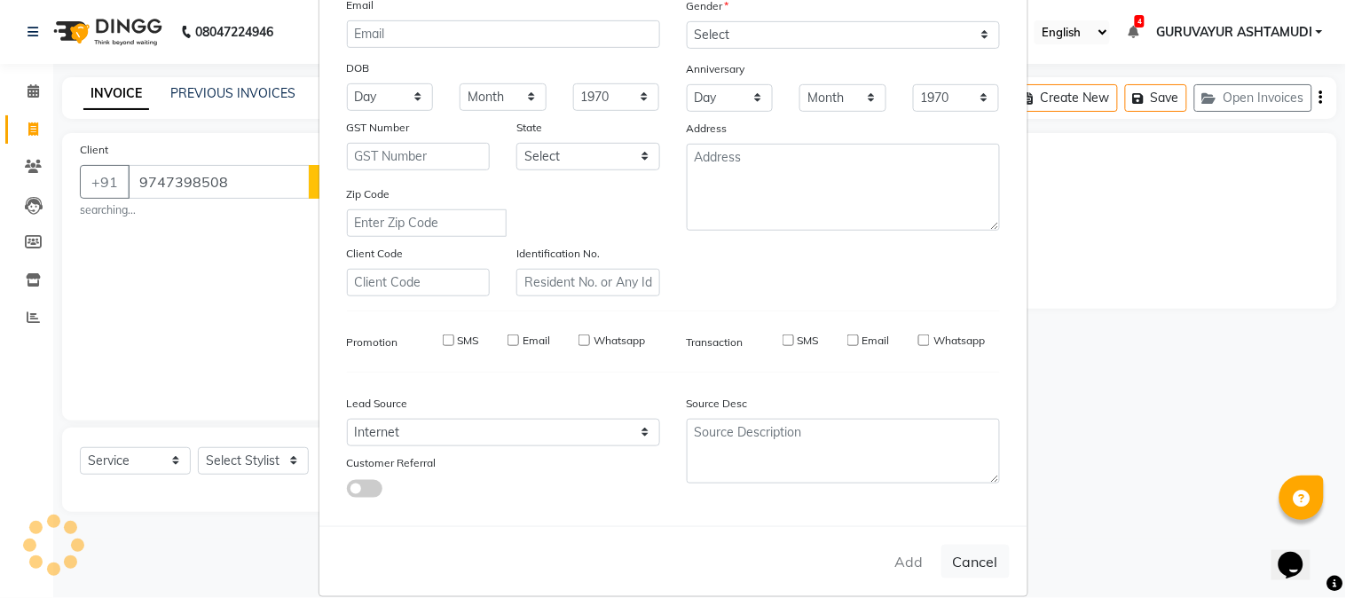
select select
checkbox input "false"
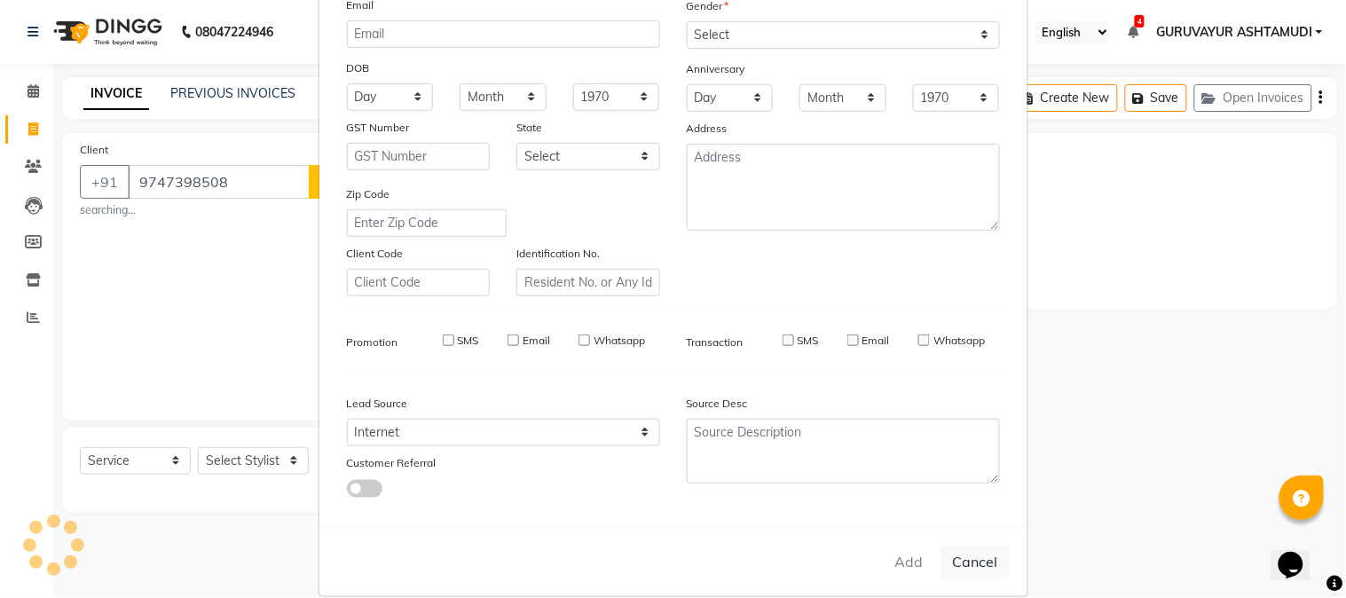
checkbox input "false"
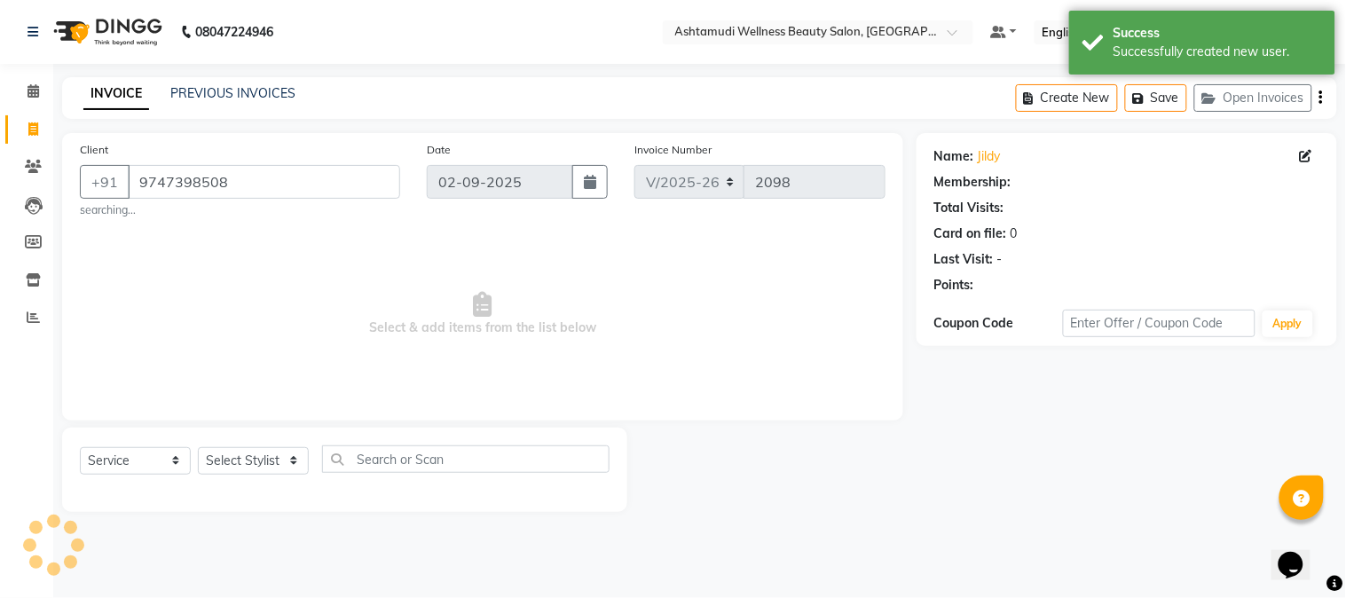
select select "1: Object"
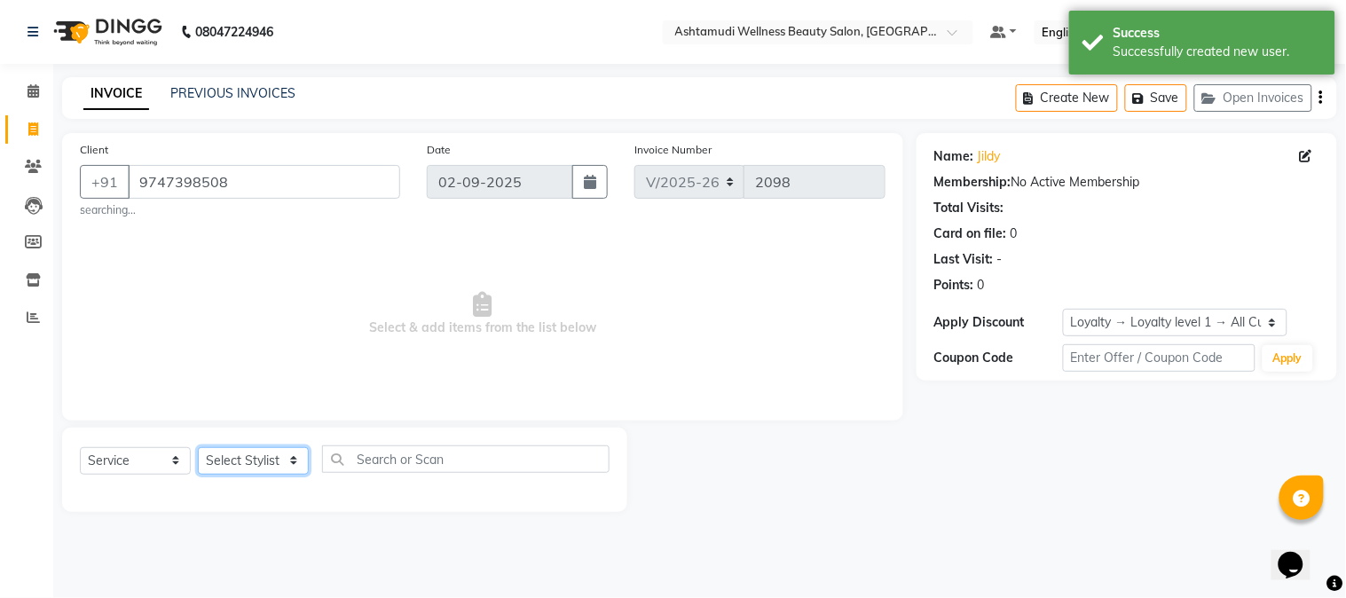
click at [296, 459] on select "Select Stylist Aathithya ANILA Anjana Das ARYA GURUVAYUR ASHTAMUDI NEETHU Nigis…" at bounding box center [253, 461] width 111 height 28
select select "27526"
click at [198, 447] on select "Select Stylist Aathithya ANILA Anjana Das ARYA GURUVAYUR ASHTAMUDI NEETHU Nigis…" at bounding box center [253, 461] width 111 height 28
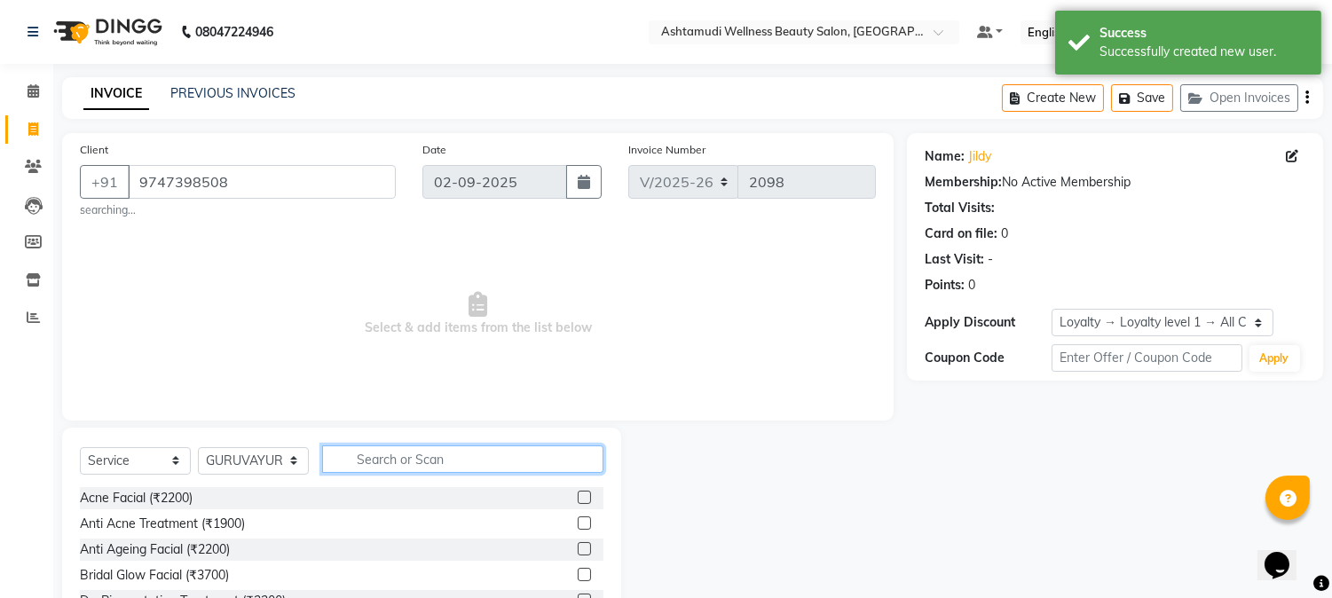
click at [428, 455] on input "text" at bounding box center [462, 460] width 281 height 28
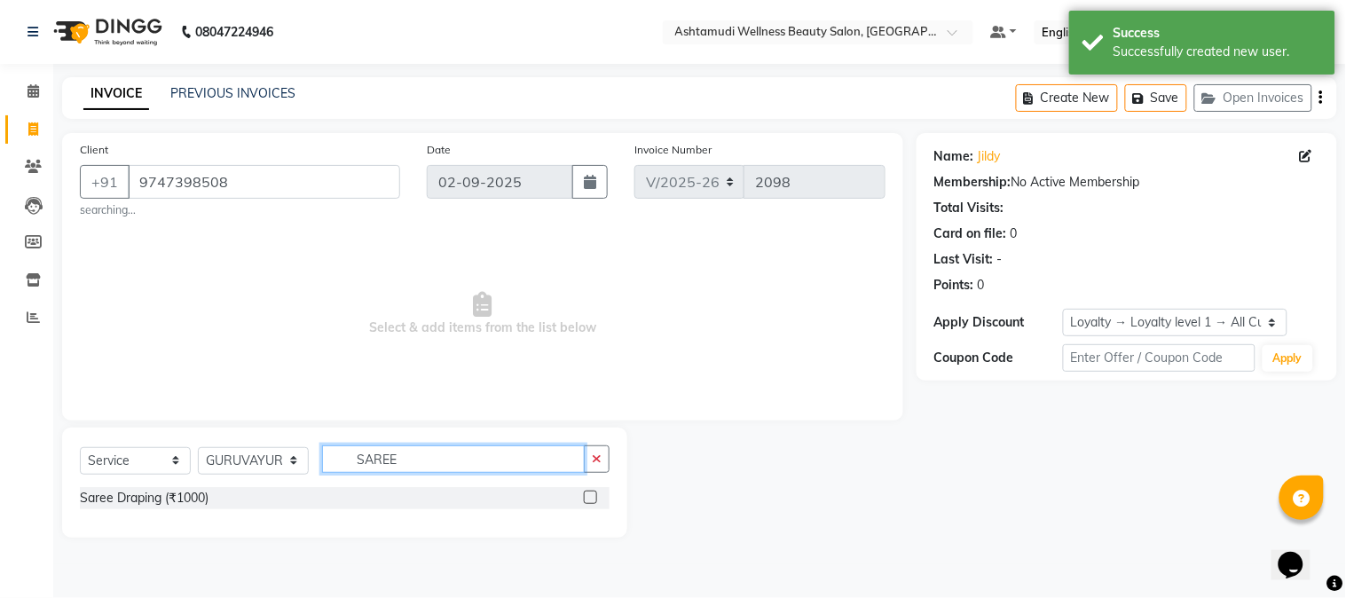
type input "SAREE"
click at [591, 497] on label at bounding box center [590, 497] width 13 height 13
click at [591, 497] on input "checkbox" at bounding box center [590, 499] width 12 height 12
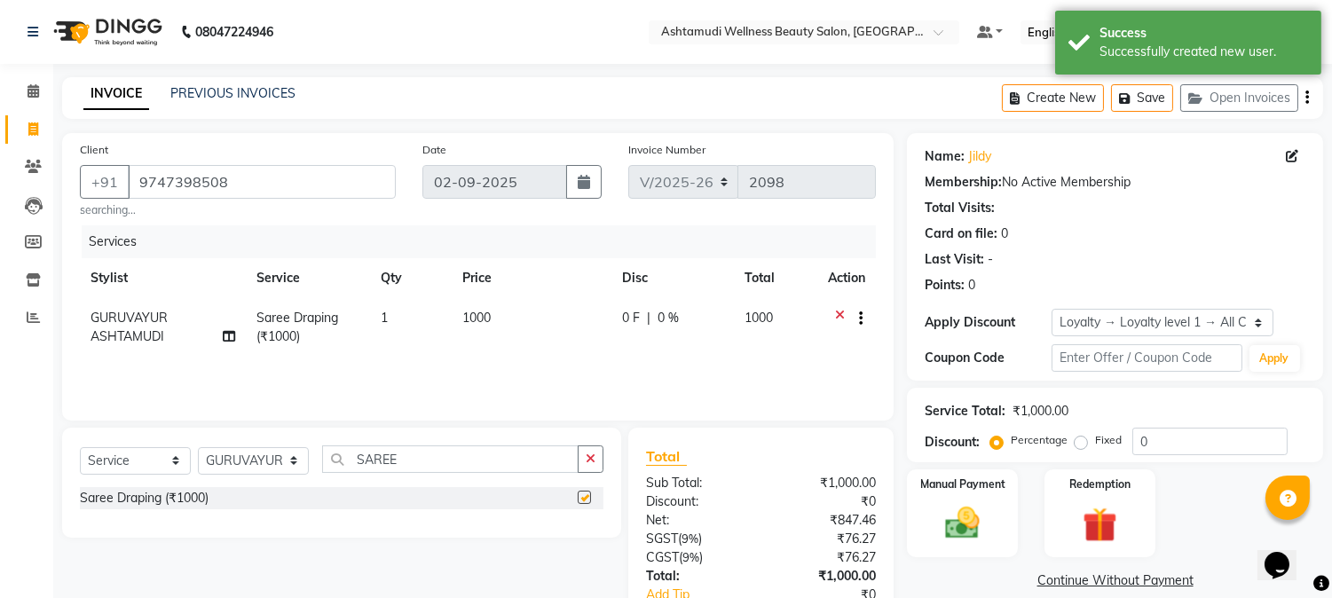
checkbox input "false"
click at [959, 503] on img at bounding box center [963, 524] width 59 height 42
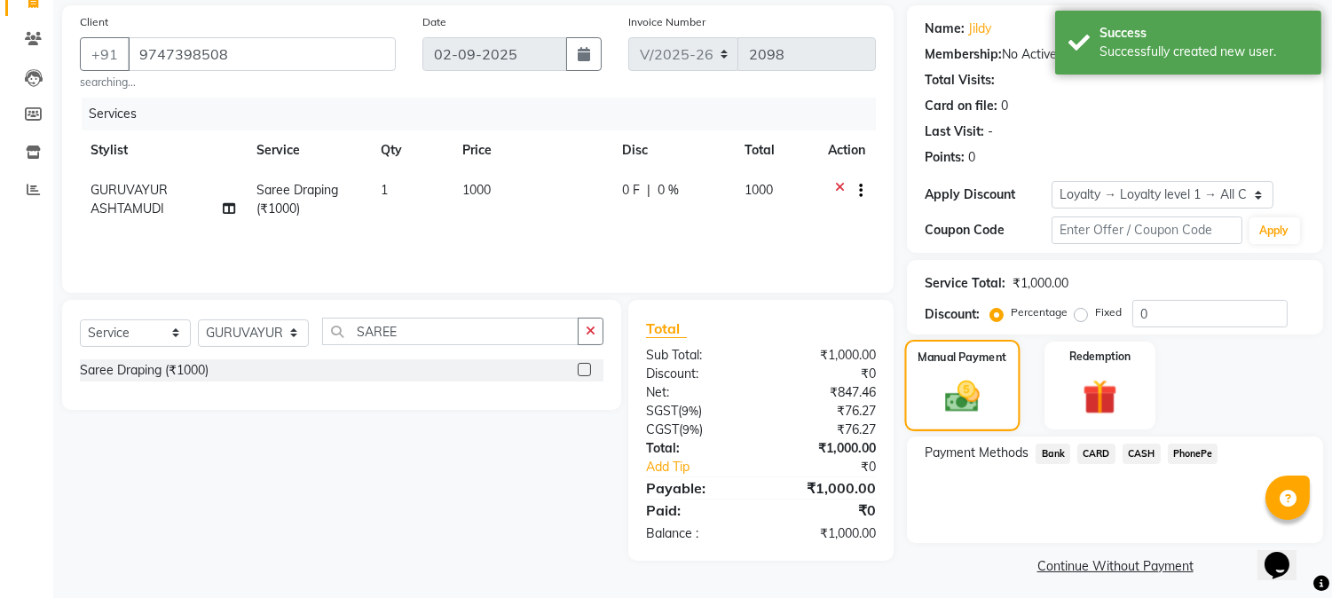
scroll to position [135, 0]
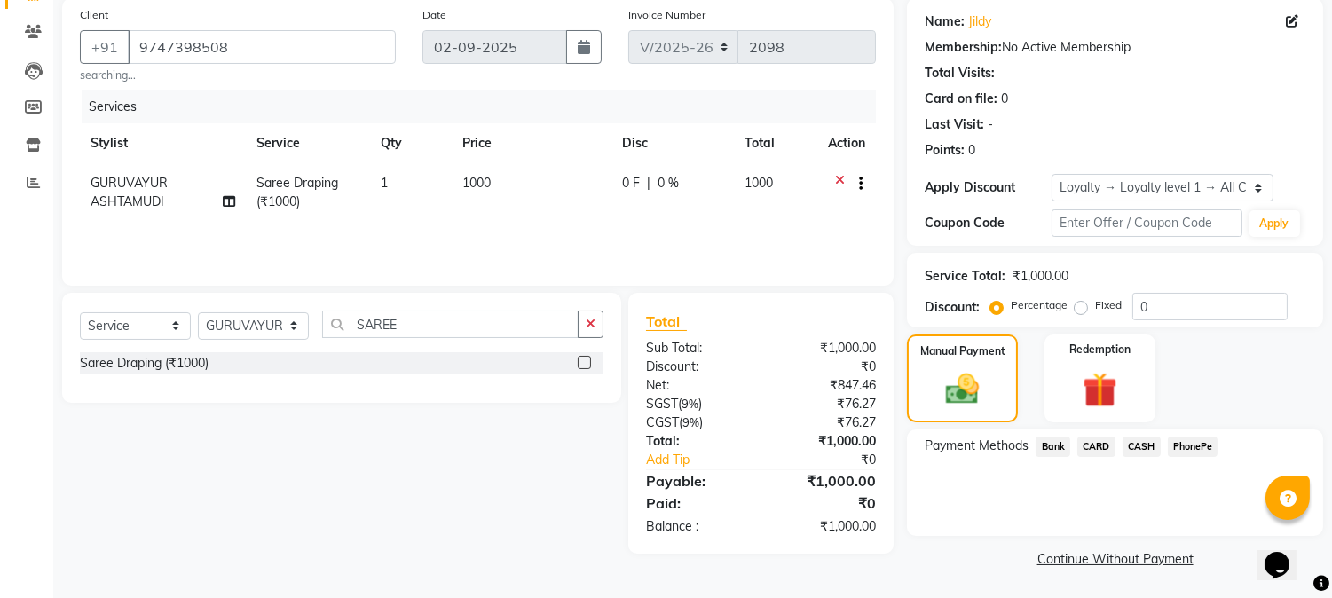
click at [1136, 442] on span "CASH" at bounding box center [1142, 447] width 38 height 20
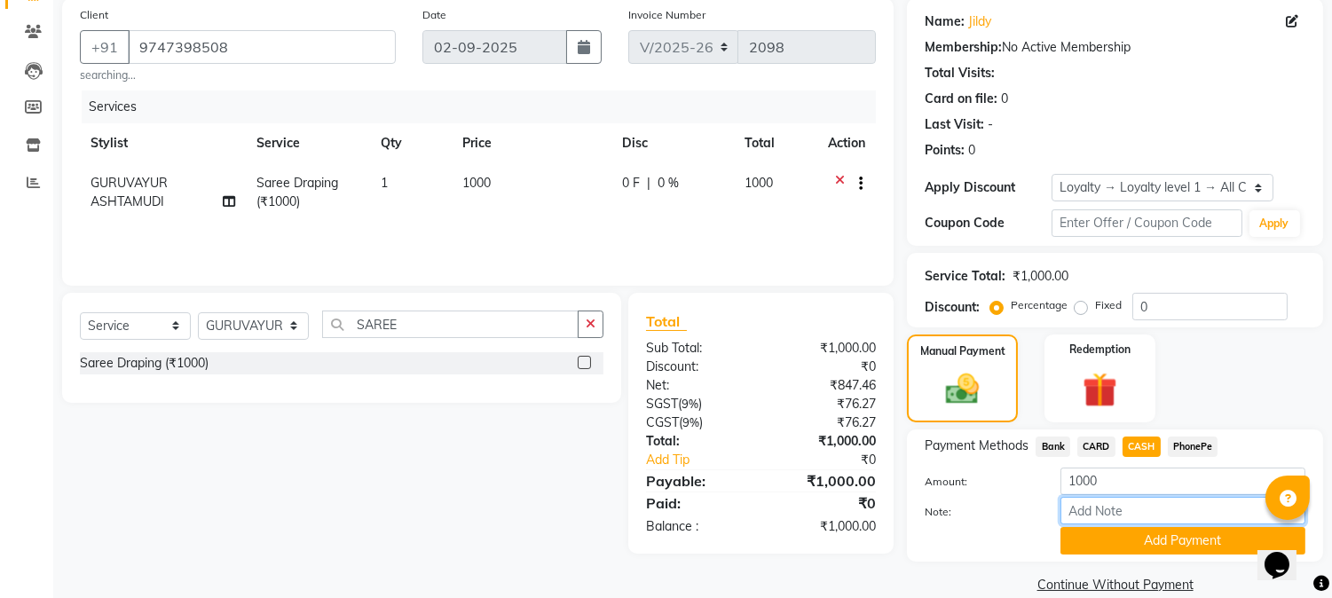
click at [1066, 507] on input "Note:" at bounding box center [1183, 511] width 245 height 28
type input "NIGISHA"
click at [1148, 537] on button "Add Payment" at bounding box center [1183, 541] width 245 height 28
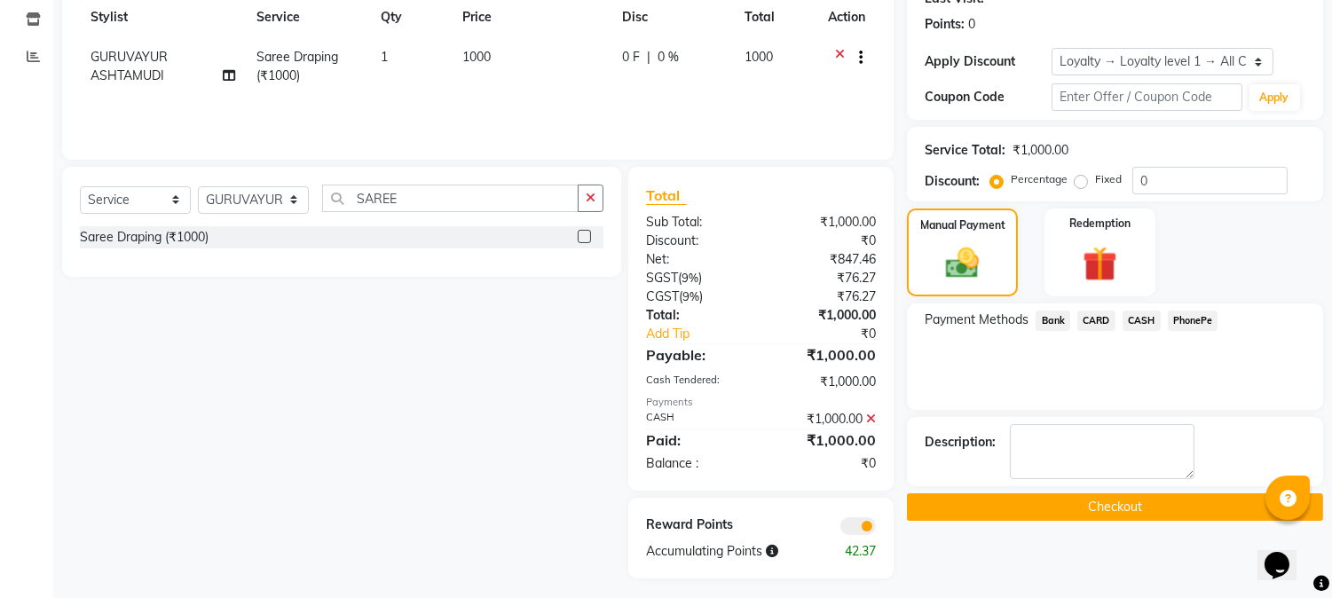
scroll to position [268, 0]
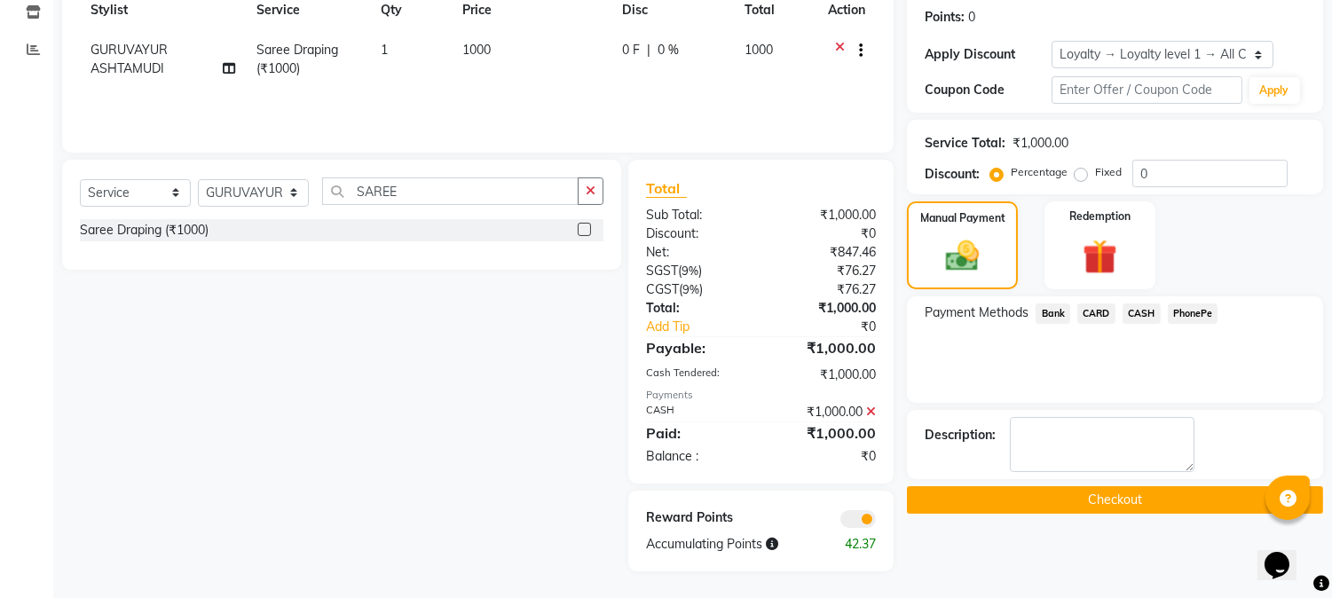
click at [1117, 501] on button "Checkout" at bounding box center [1115, 500] width 416 height 28
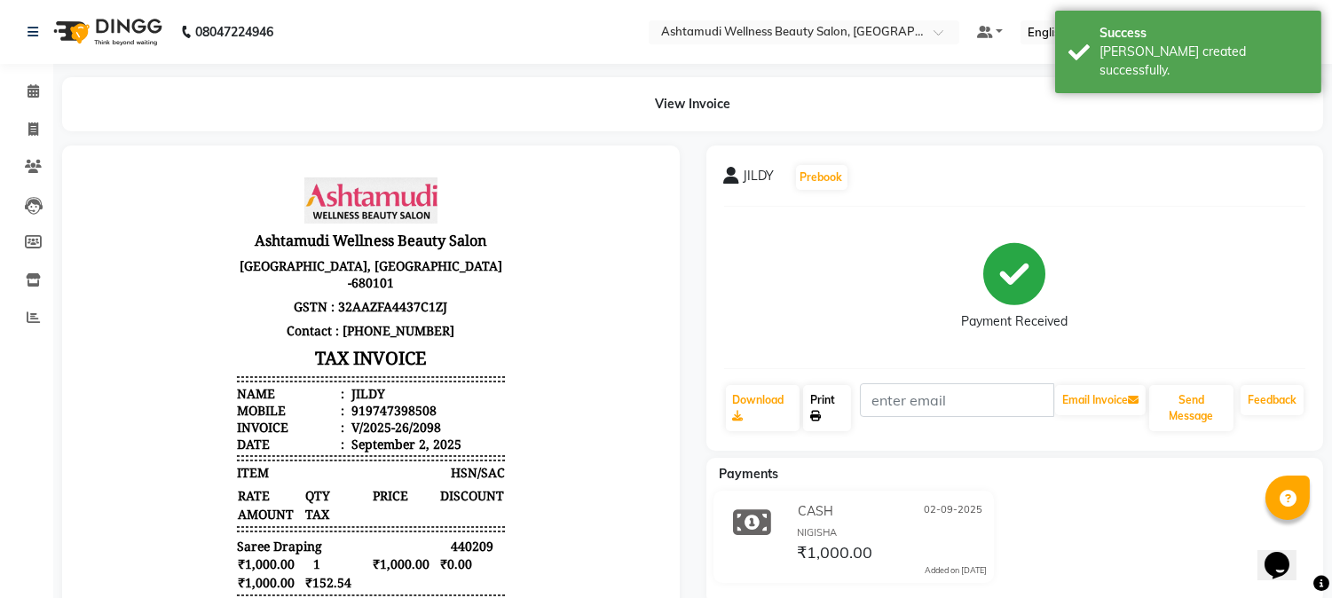
click at [823, 409] on link "Print" at bounding box center [827, 408] width 48 height 46
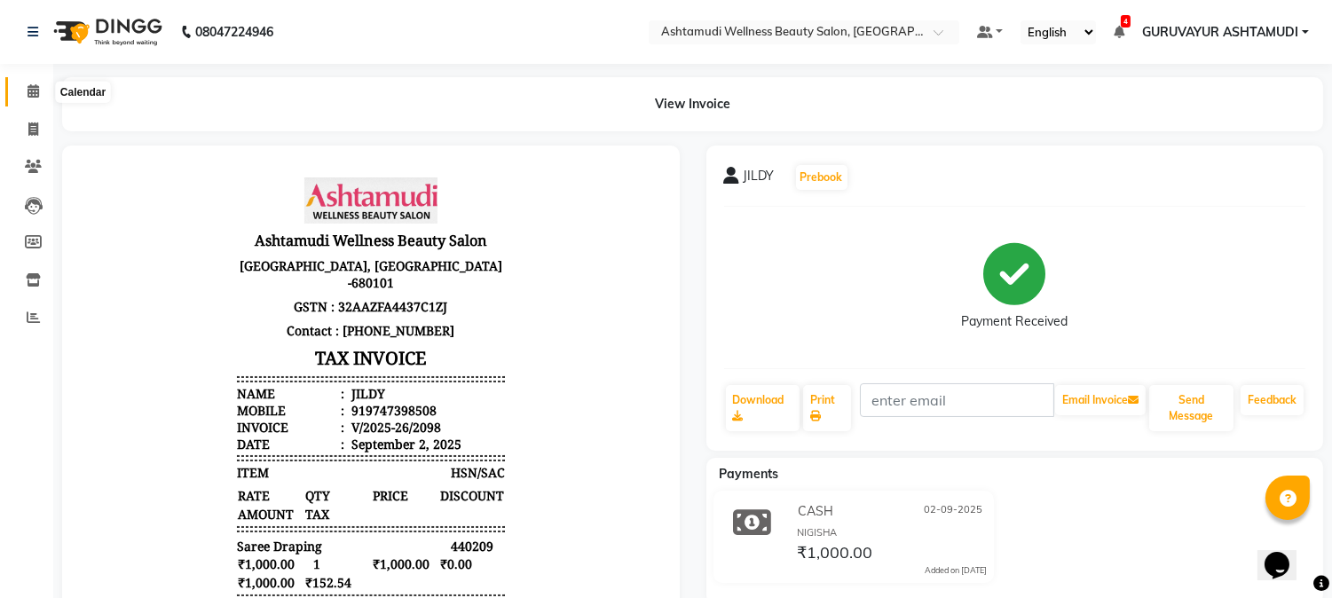
click at [32, 85] on icon at bounding box center [34, 90] width 12 height 13
